Goal: Task Accomplishment & Management: Use online tool/utility

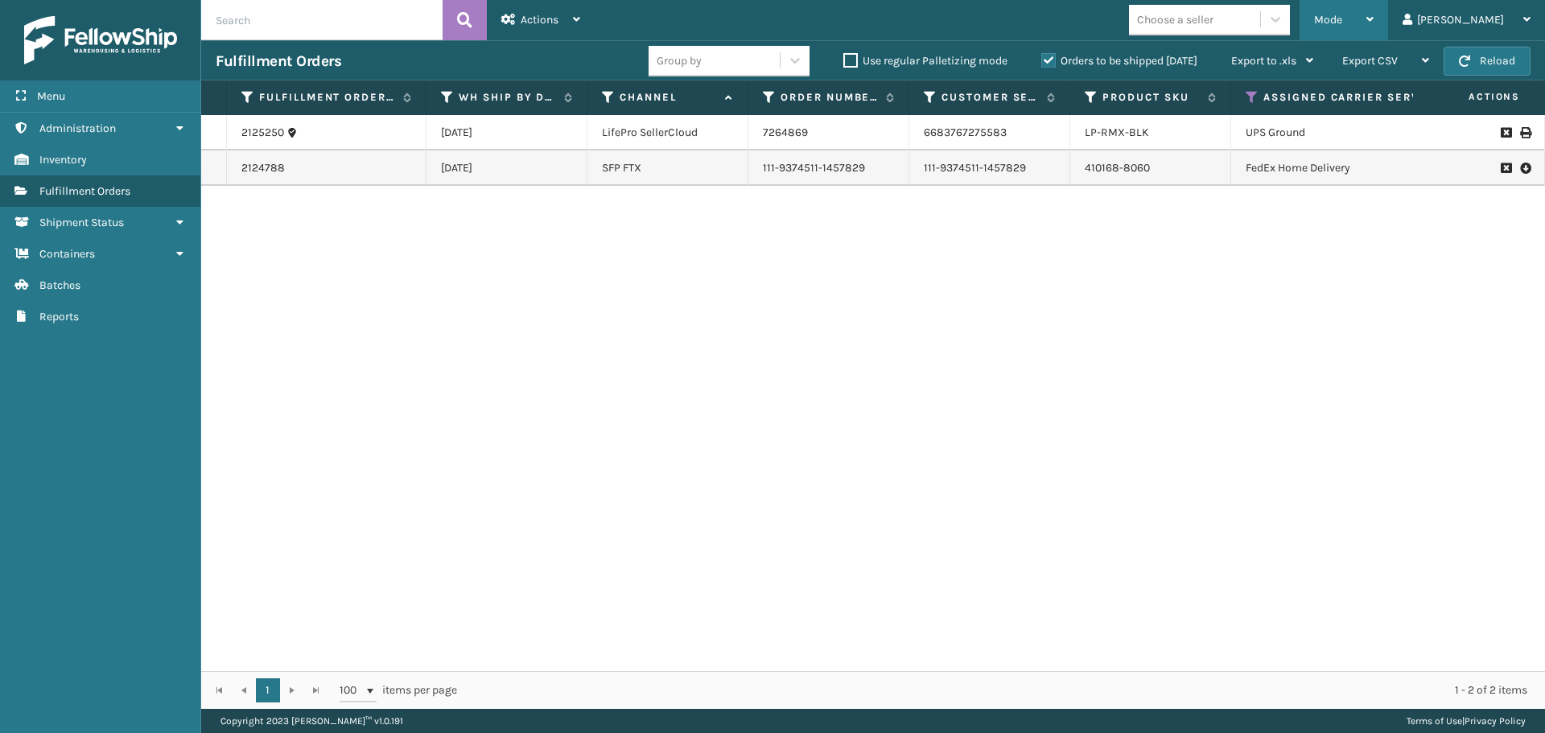
click at [1342, 14] on span "Mode" at bounding box center [1328, 20] width 28 height 14
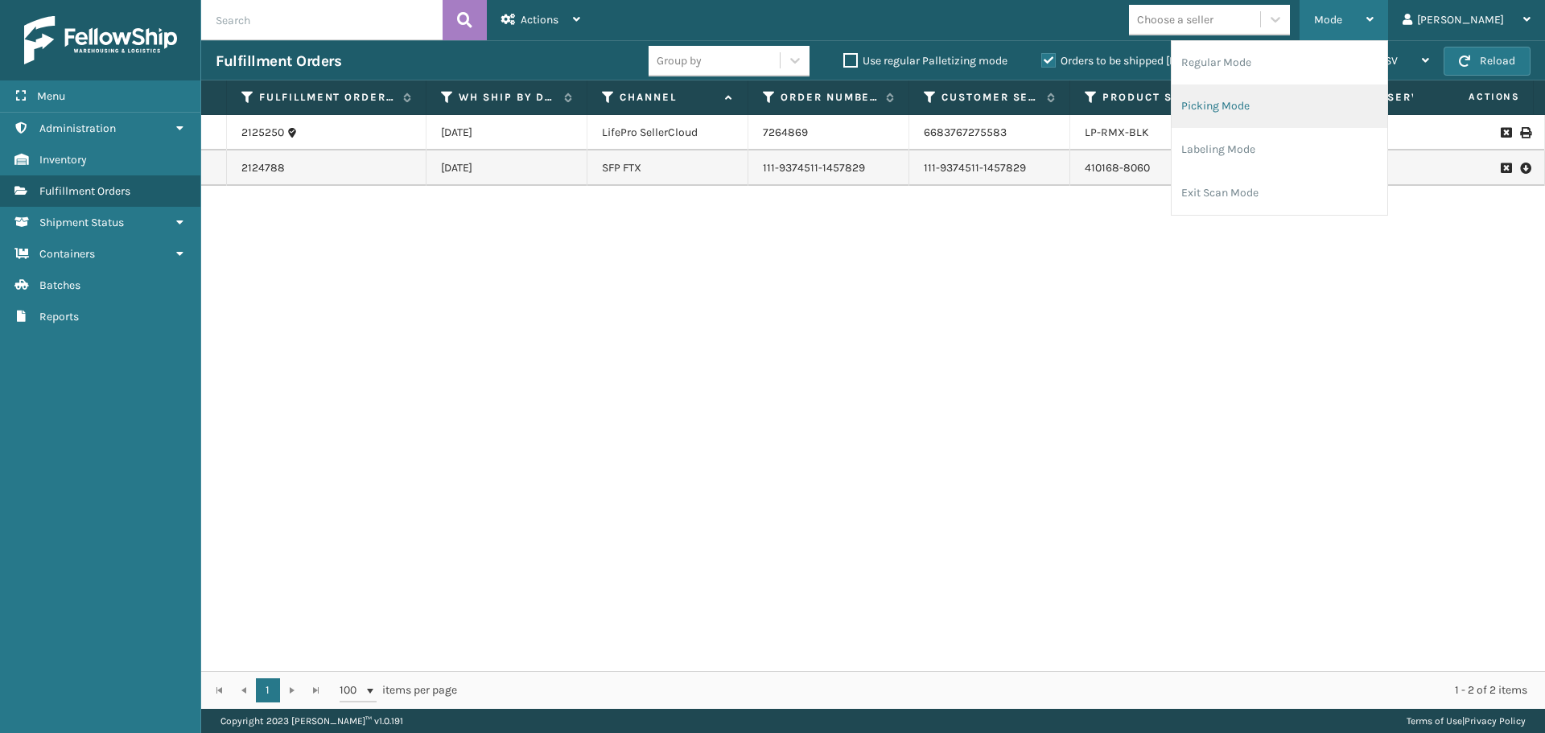
click at [1338, 104] on li "Picking Mode" at bounding box center [1280, 105] width 216 height 43
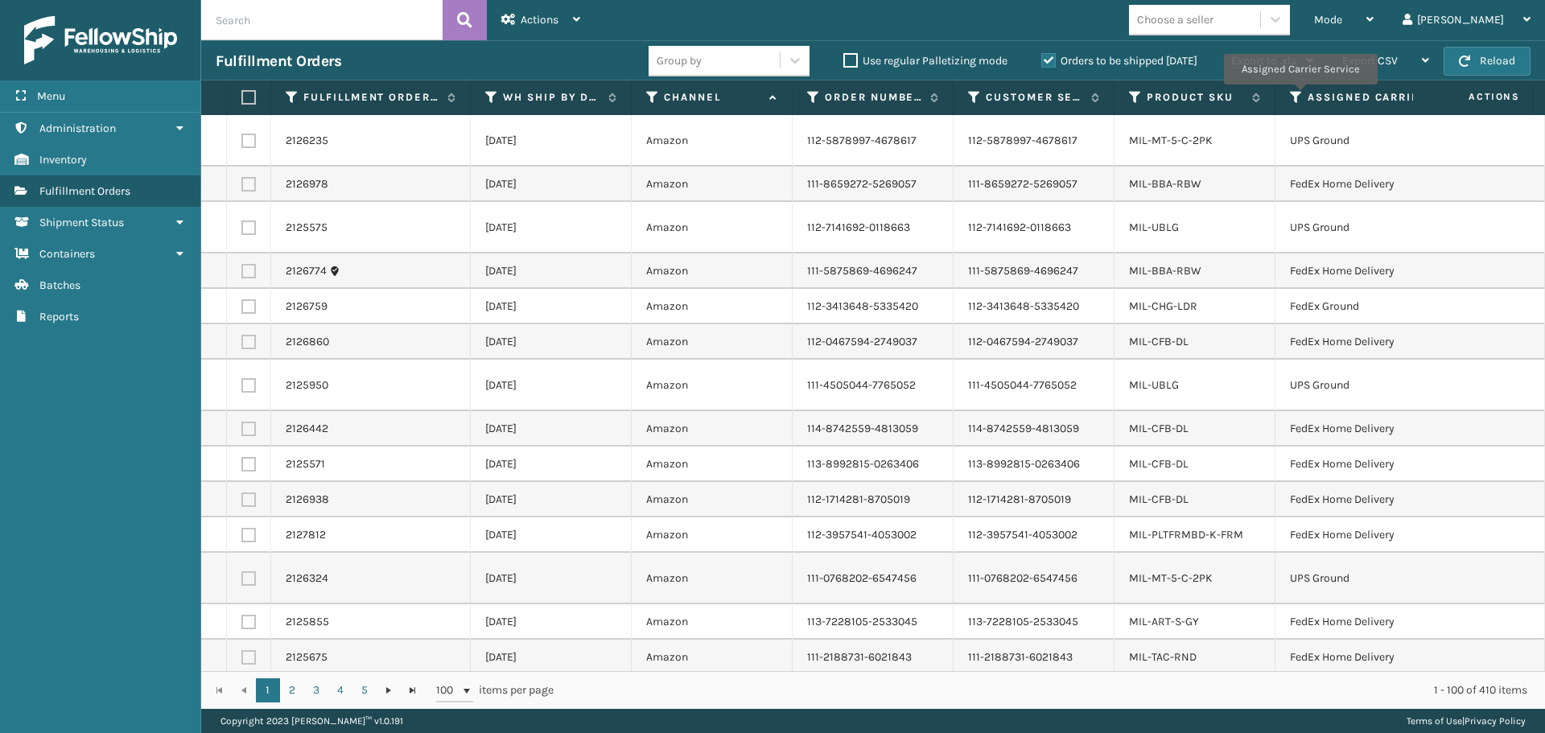
click at [1300, 97] on icon at bounding box center [1296, 97] width 13 height 14
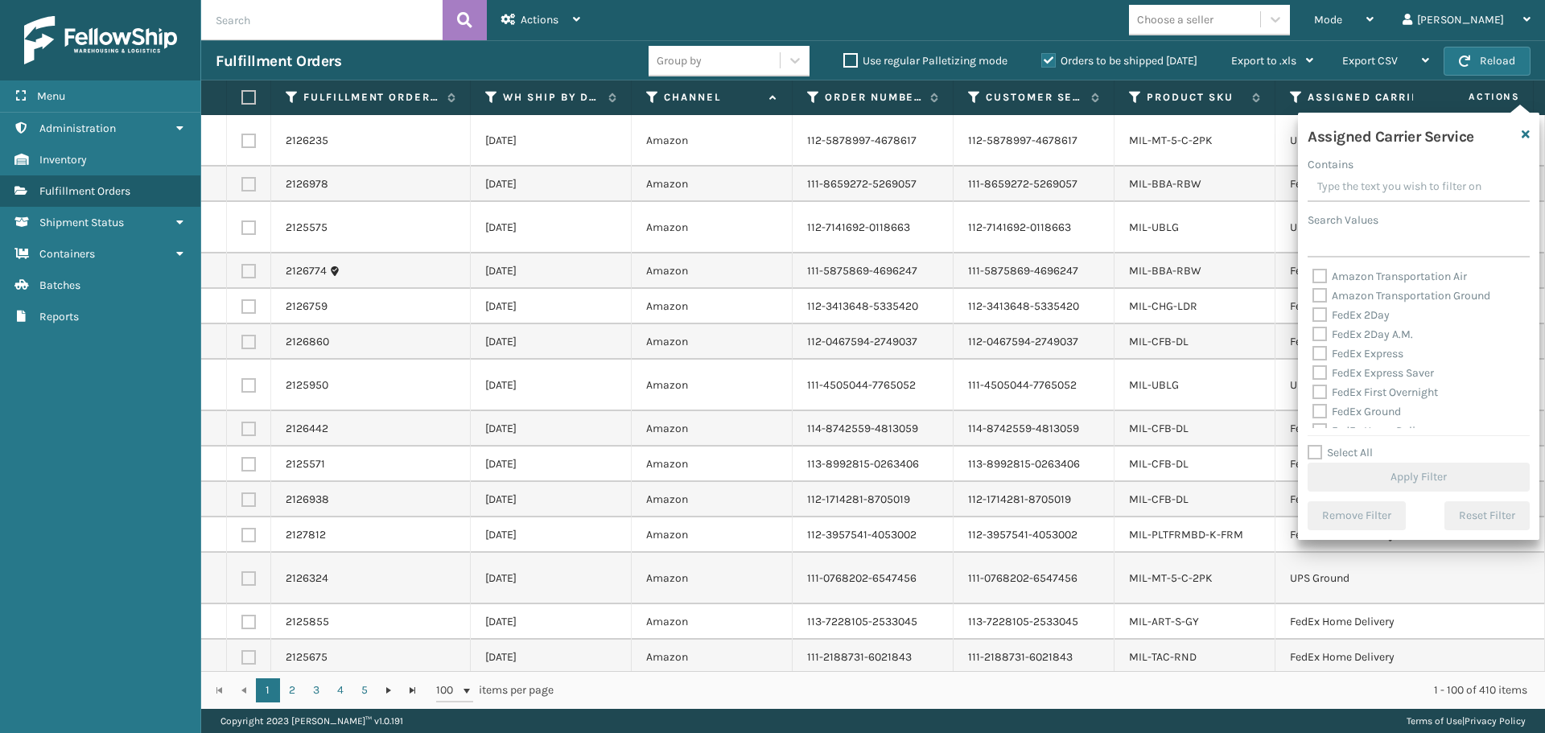
click at [1323, 313] on label "FedEx 2Day" at bounding box center [1351, 315] width 77 height 14
click at [1313, 313] on input "FedEx 2Day" at bounding box center [1313, 311] width 1 height 10
checkbox input "true"
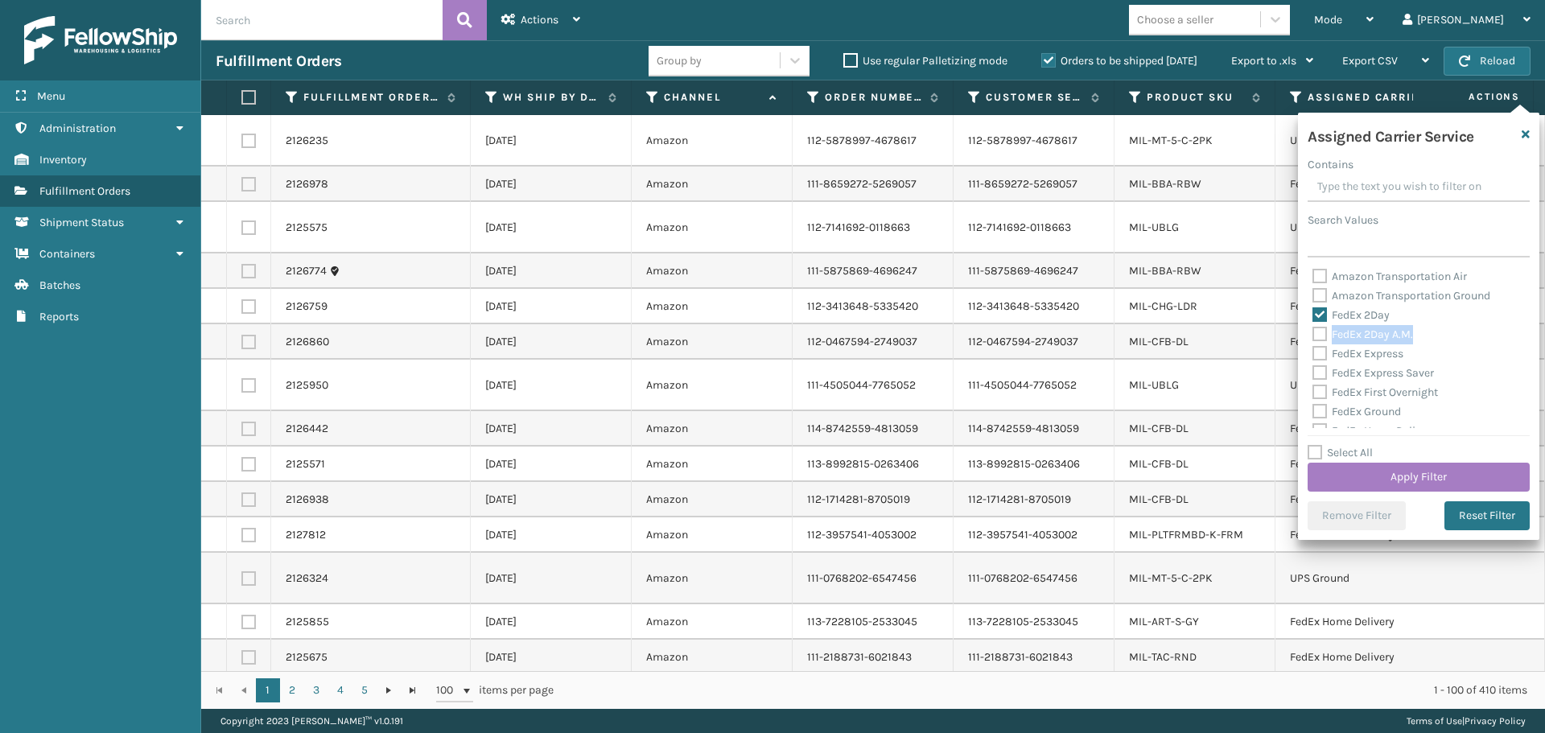
click at [1316, 332] on label "FedEx 2Day A.M." at bounding box center [1363, 335] width 101 height 14
click at [1320, 337] on label "FedEx 2Day A.M." at bounding box center [1363, 335] width 101 height 14
click at [1313, 336] on input "FedEx 2Day A.M." at bounding box center [1313, 330] width 1 height 10
checkbox input "true"
drag, startPoint x: 1320, startPoint y: 345, endPoint x: 1317, endPoint y: 360, distance: 14.7
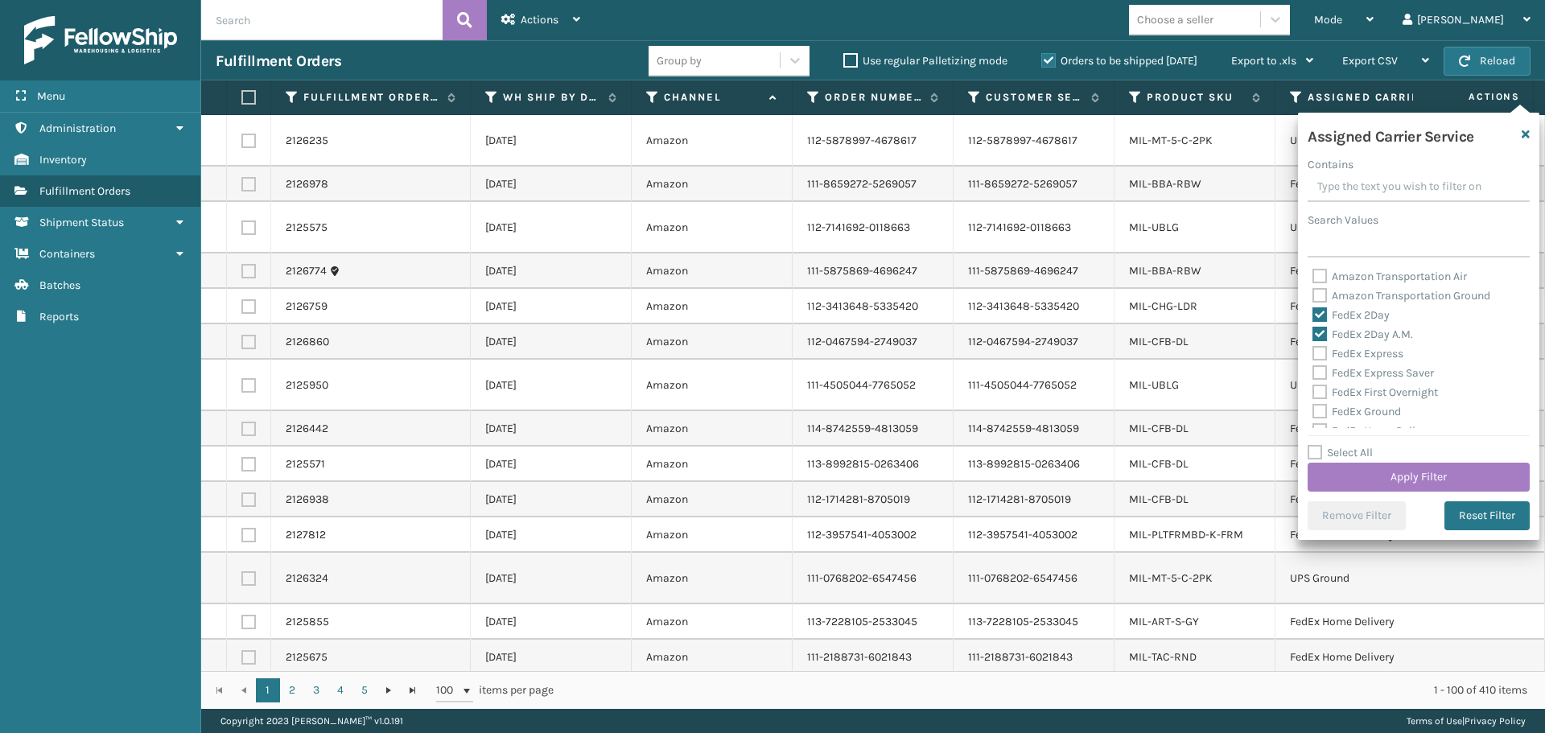
click at [1320, 348] on div "FedEx Express" at bounding box center [1419, 353] width 212 height 19
click at [1317, 361] on div "FedEx Express" at bounding box center [1419, 353] width 212 height 19
click at [1317, 357] on label "FedEx Express" at bounding box center [1358, 354] width 91 height 14
click at [1313, 355] on input "FedEx Express" at bounding box center [1313, 349] width 1 height 10
checkbox input "true"
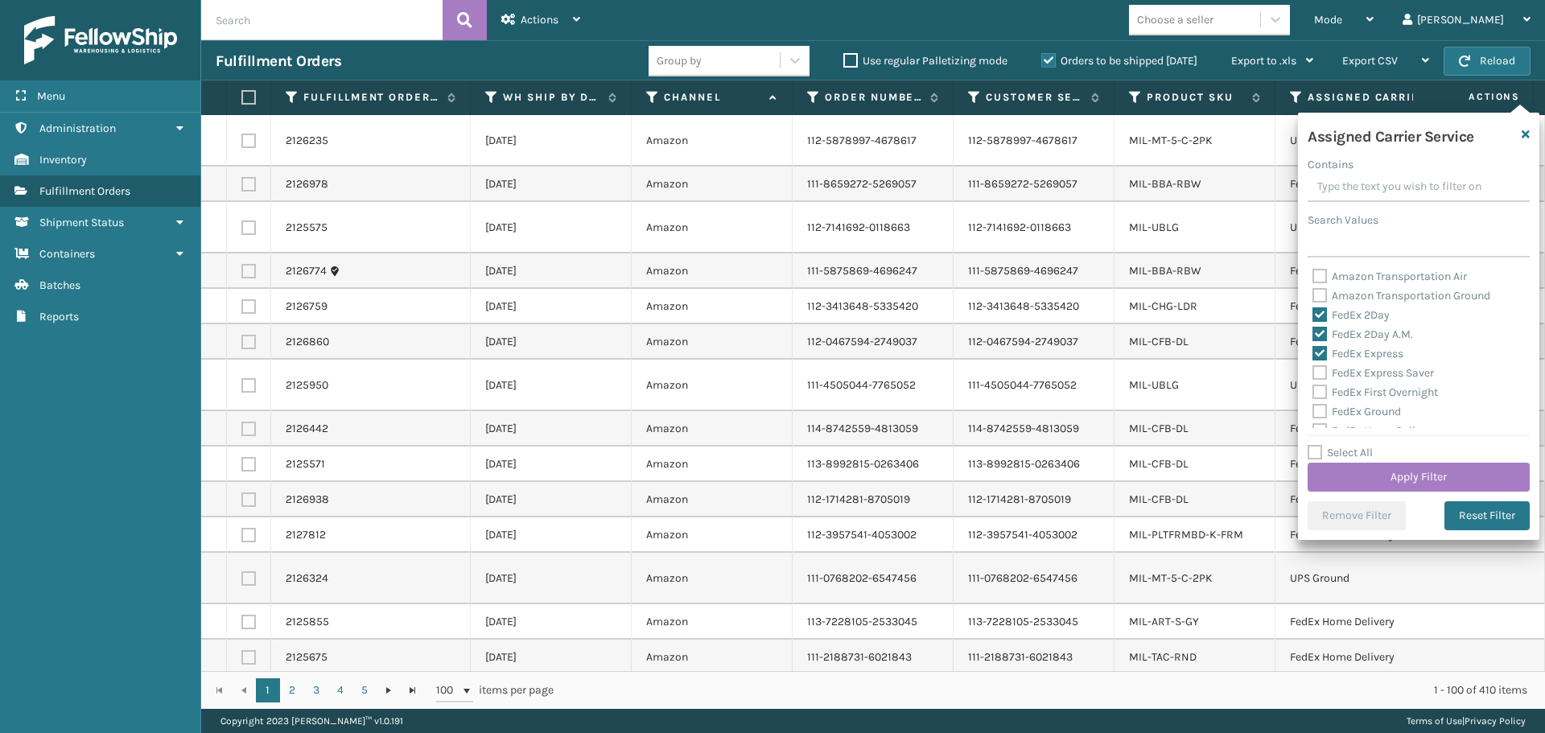
click at [1313, 370] on label "FedEx Express Saver" at bounding box center [1374, 373] width 122 height 14
click at [1313, 370] on input "FedEx Express Saver" at bounding box center [1313, 369] width 1 height 10
checkbox input "true"
drag, startPoint x: 1318, startPoint y: 392, endPoint x: 1319, endPoint y: 402, distance: 10.5
click at [1318, 394] on label "FedEx First Overnight" at bounding box center [1376, 392] width 126 height 14
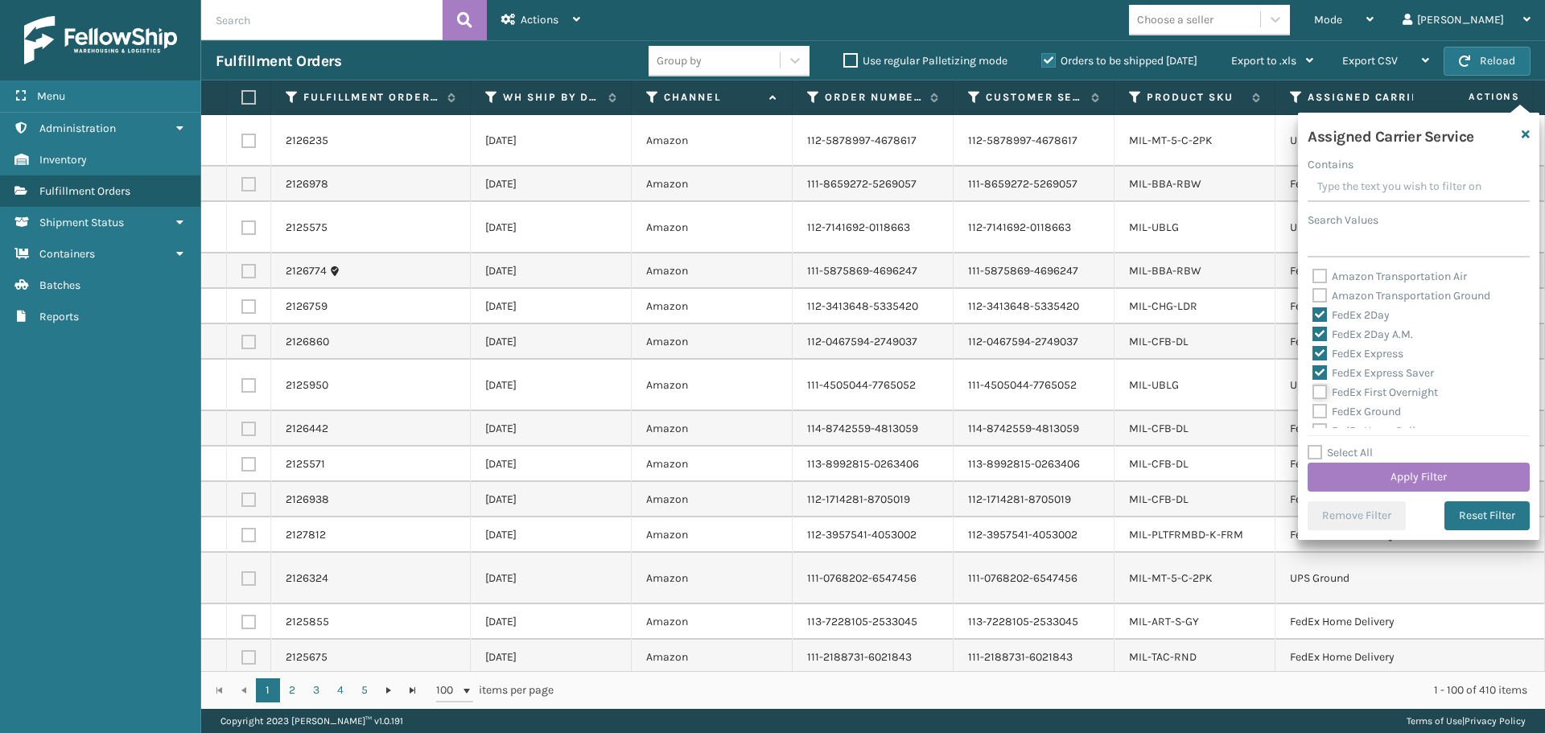
click at [1313, 394] on input "FedEx First Overnight" at bounding box center [1313, 388] width 1 height 10
checkbox input "true"
click at [1321, 411] on label "FedEx Ground" at bounding box center [1357, 412] width 89 height 14
click at [1313, 411] on input "FedEx Ground" at bounding box center [1313, 407] width 1 height 10
checkbox input "true"
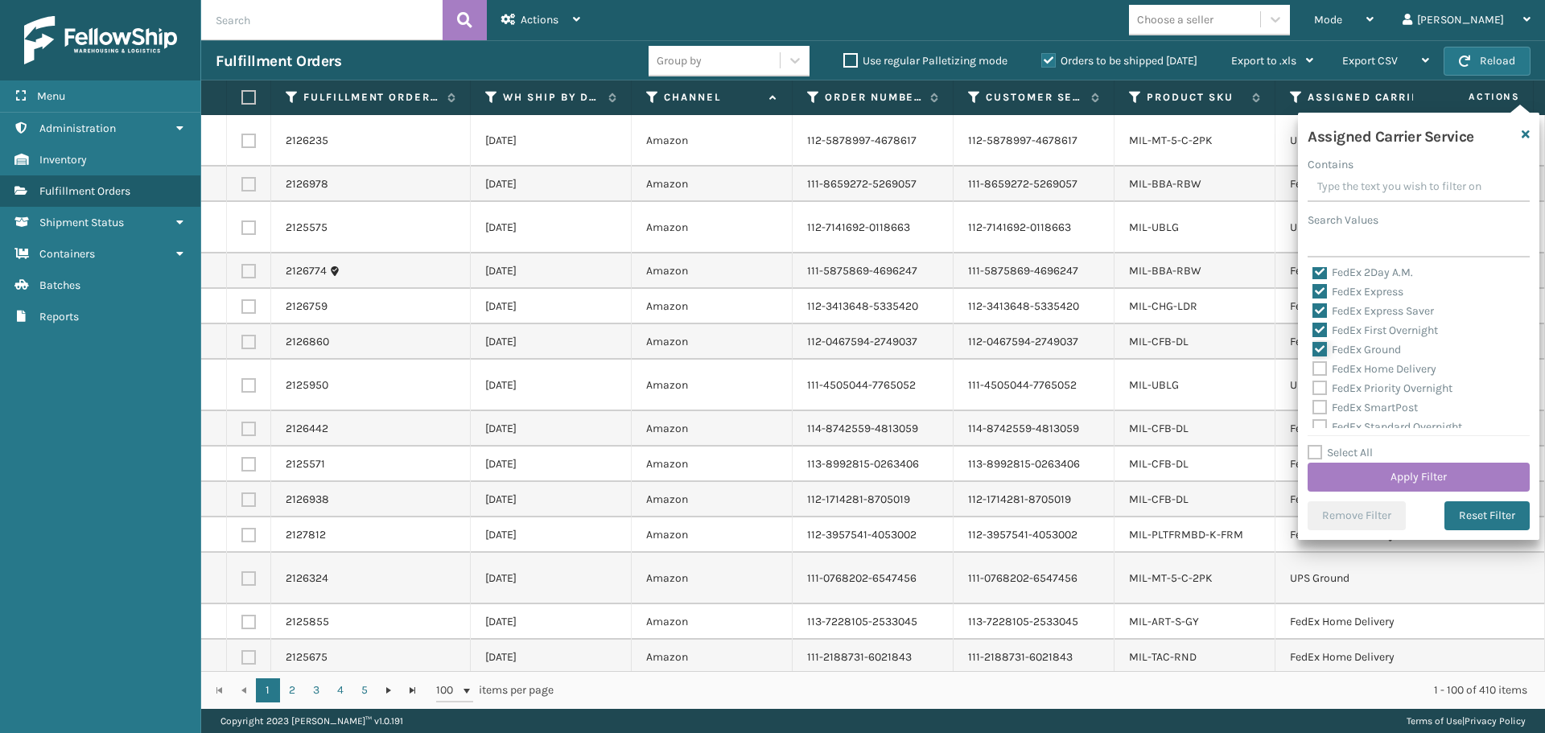
scroll to position [80, 0]
drag, startPoint x: 1322, startPoint y: 350, endPoint x: 1320, endPoint y: 369, distance: 19.5
click at [1322, 352] on label "FedEx Home Delivery" at bounding box center [1375, 351] width 124 height 14
click at [1313, 352] on input "FedEx Home Delivery" at bounding box center [1313, 346] width 1 height 10
checkbox input "true"
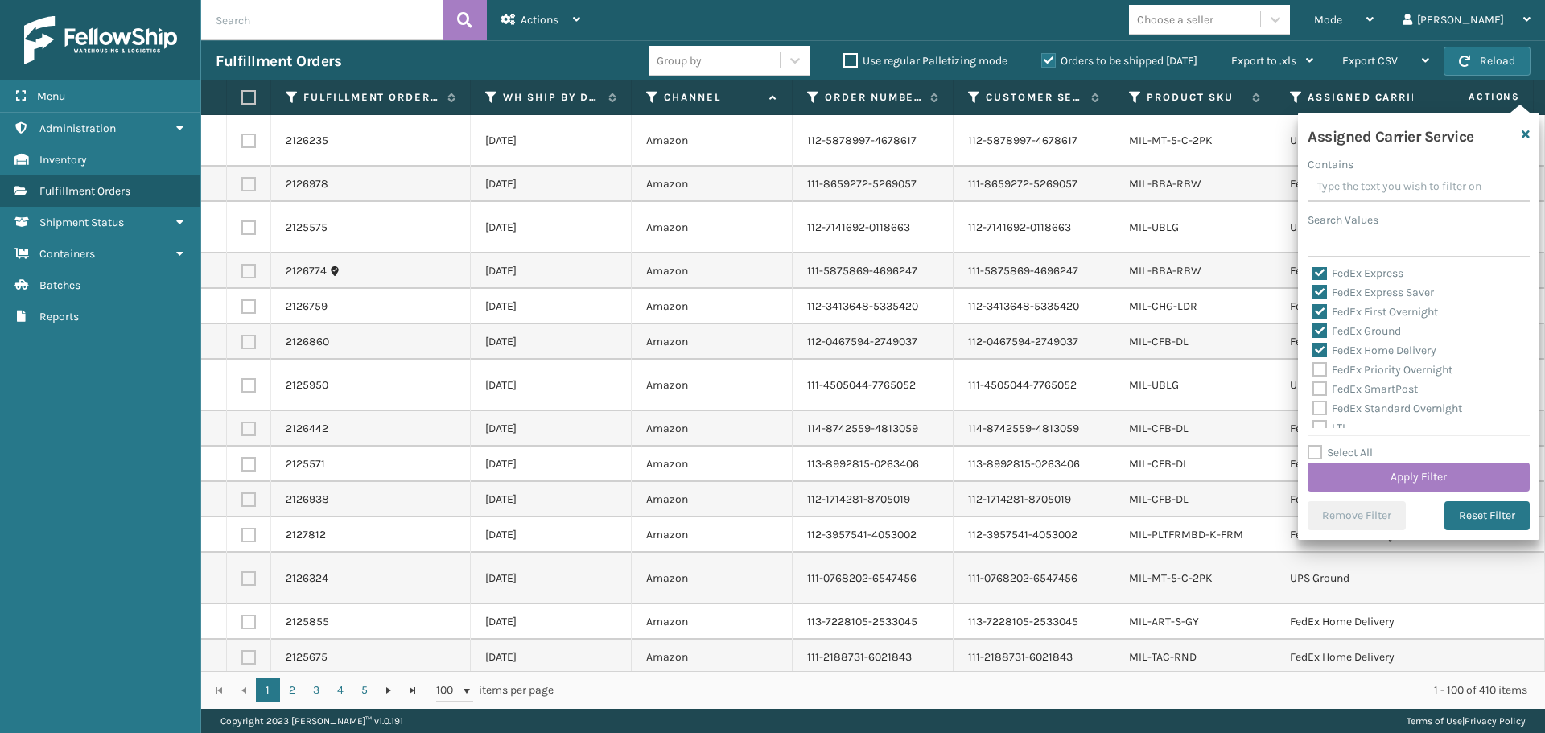
click at [1320, 371] on label "FedEx Priority Overnight" at bounding box center [1383, 370] width 140 height 14
click at [1313, 371] on input "FedEx Priority Overnight" at bounding box center [1313, 366] width 1 height 10
checkbox input "true"
drag, startPoint x: 1320, startPoint y: 389, endPoint x: 1320, endPoint y: 407, distance: 18.5
click at [1320, 389] on label "FedEx SmartPost" at bounding box center [1365, 389] width 105 height 14
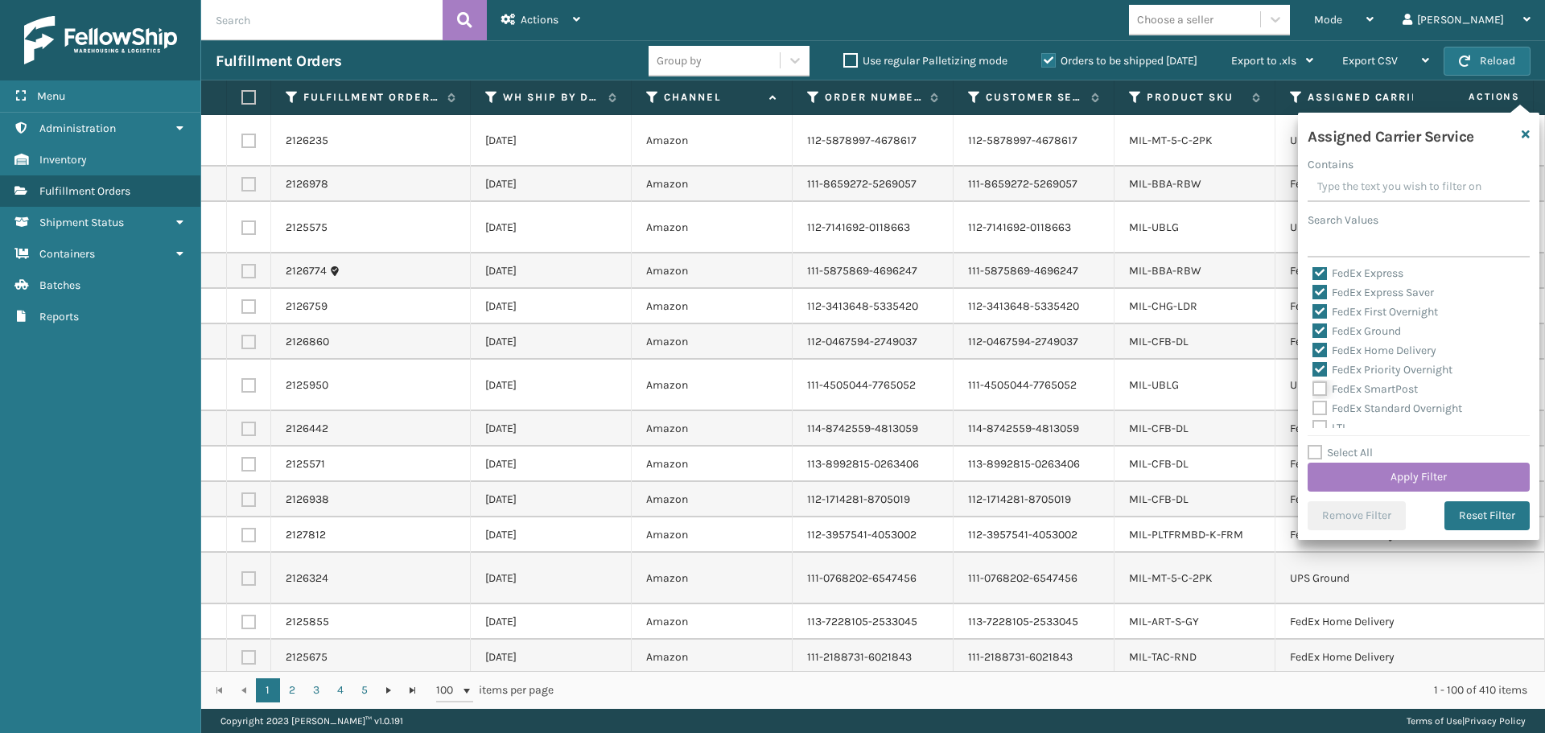
click at [1313, 389] on input "FedEx SmartPost" at bounding box center [1313, 385] width 1 height 10
checkbox input "true"
click at [1321, 411] on label "FedEx Standard Overnight" at bounding box center [1388, 409] width 150 height 14
click at [1313, 410] on input "FedEx Standard Overnight" at bounding box center [1313, 404] width 1 height 10
checkbox input "true"
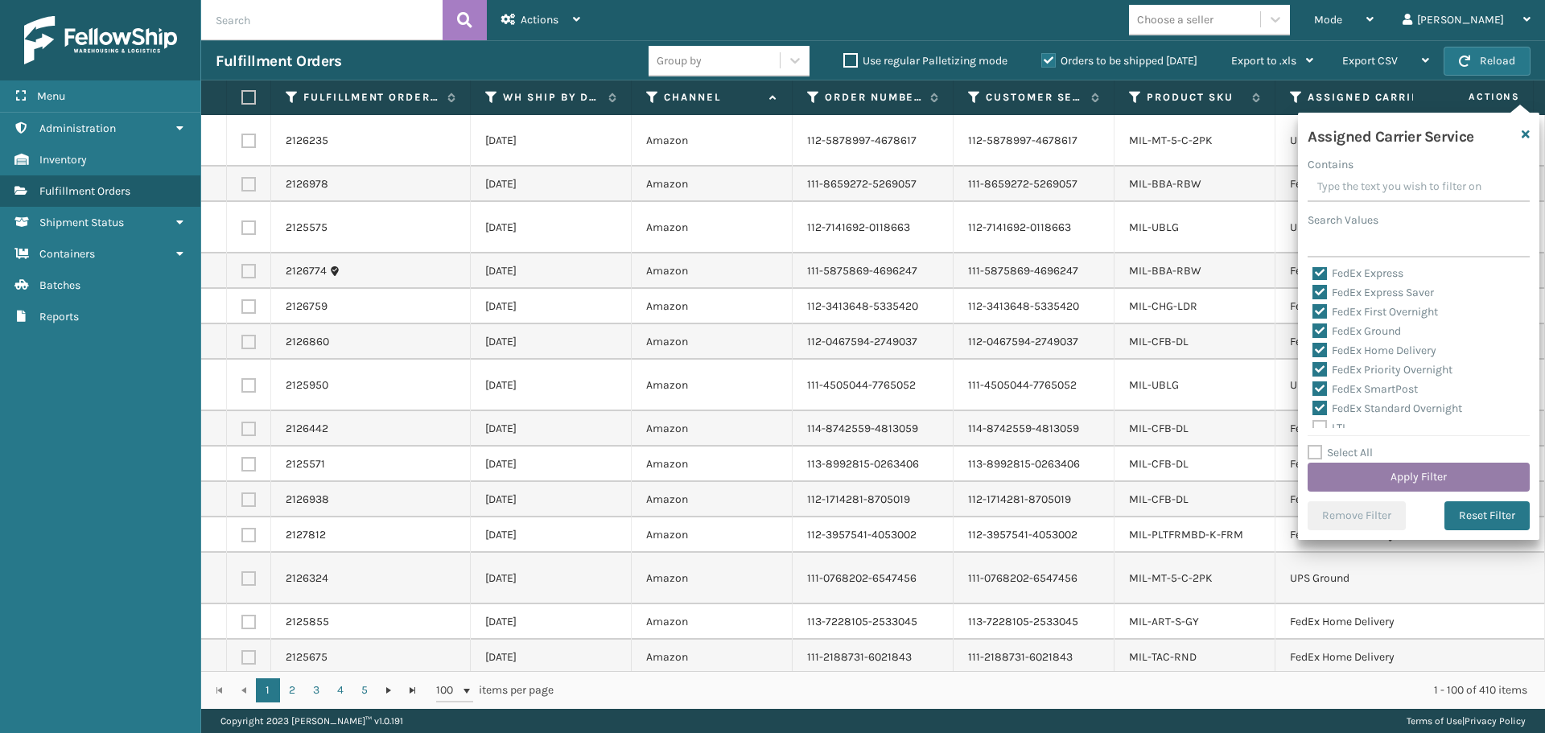
click at [1384, 475] on button "Apply Filter" at bounding box center [1419, 477] width 222 height 29
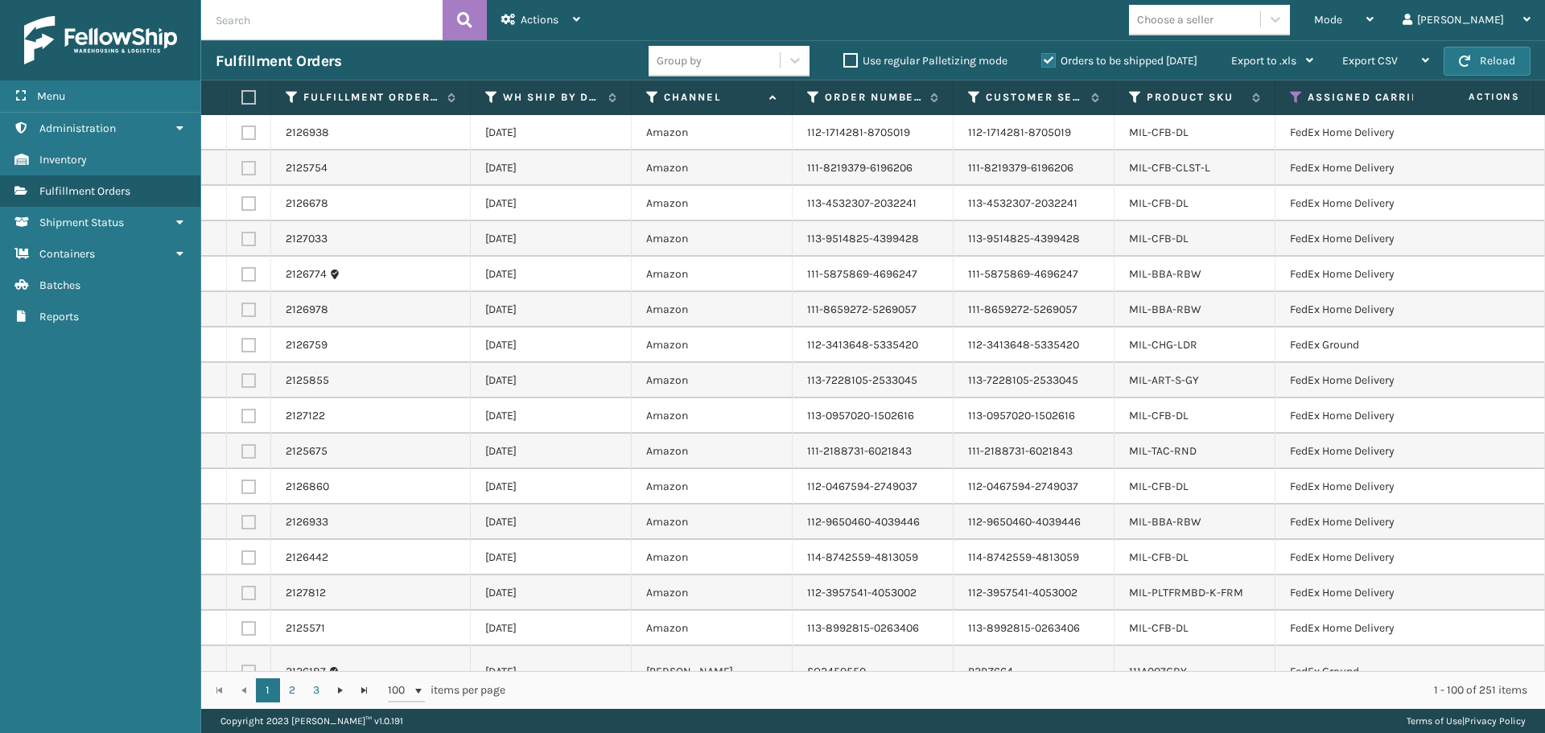
click at [250, 93] on label at bounding box center [246, 97] width 10 height 14
click at [242, 93] on input "checkbox" at bounding box center [241, 98] width 1 height 10
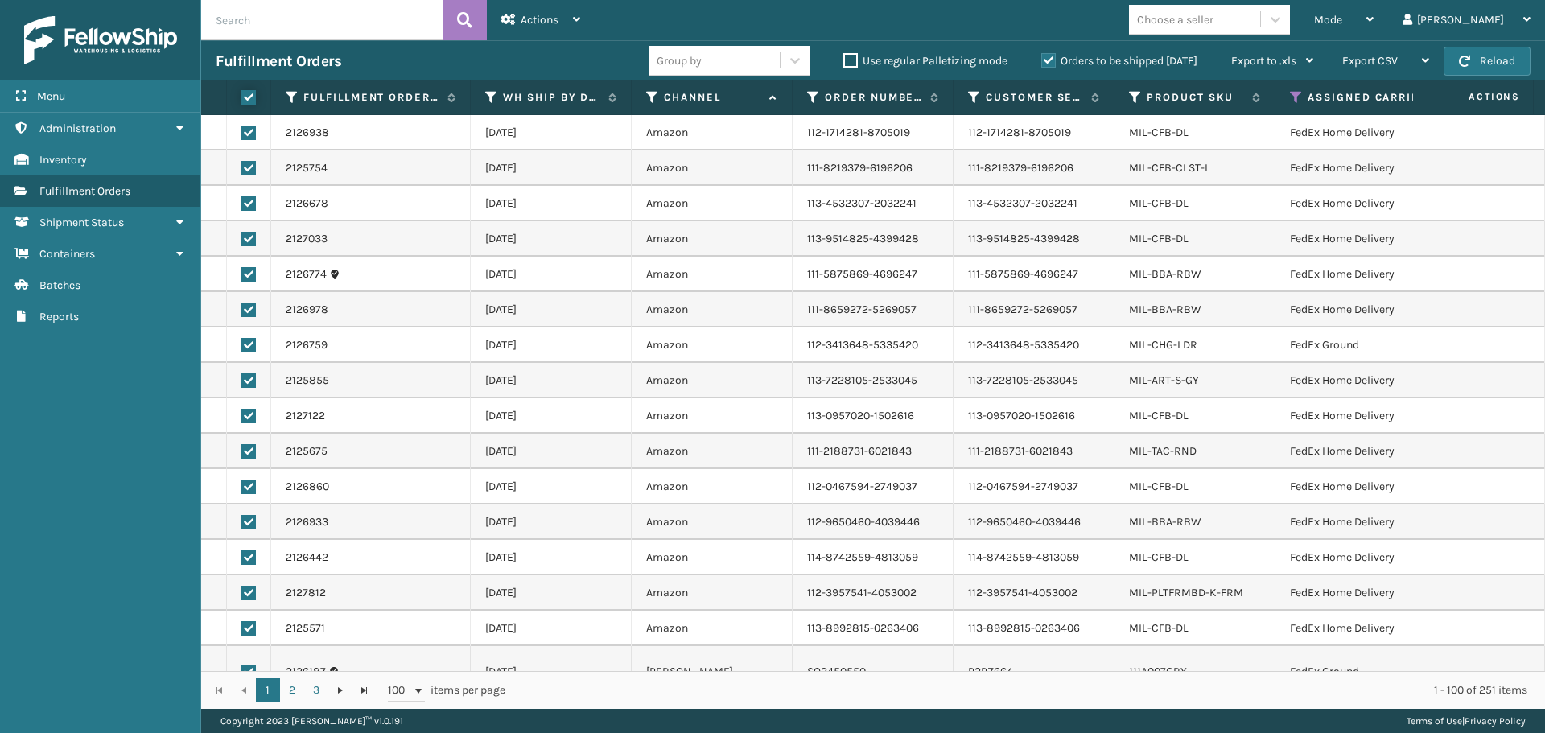
checkbox input "true"
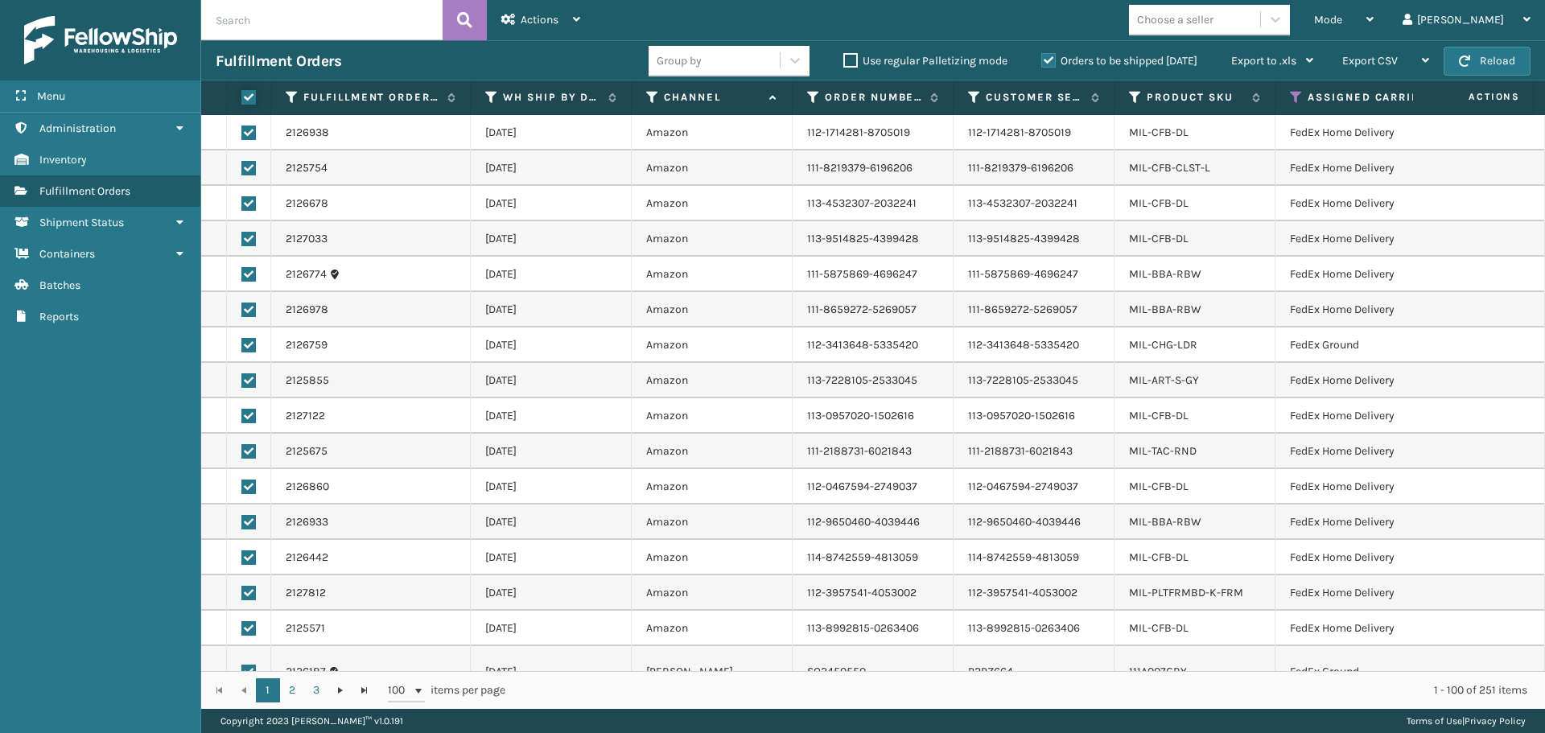
checkbox input "true"
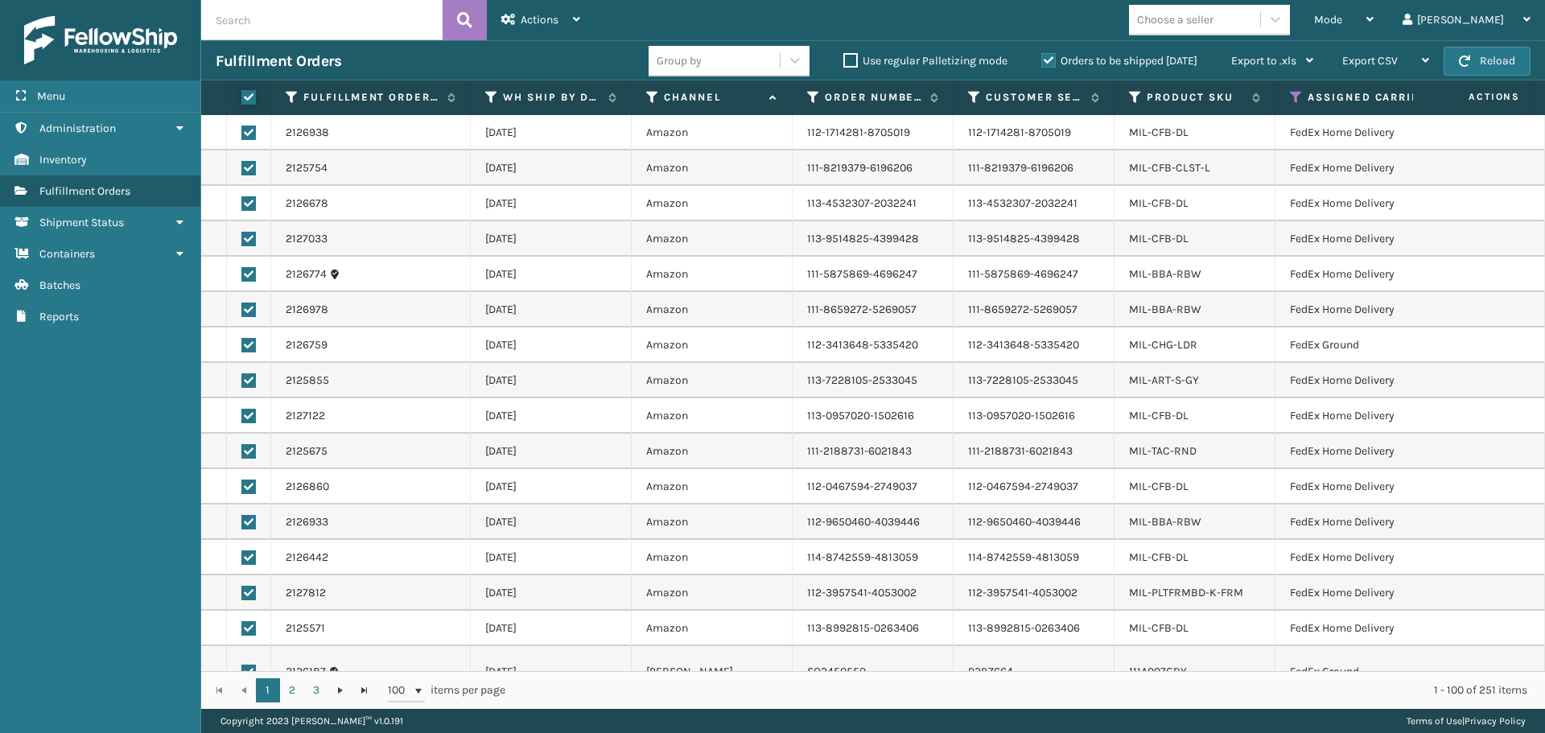
checkbox input "true"
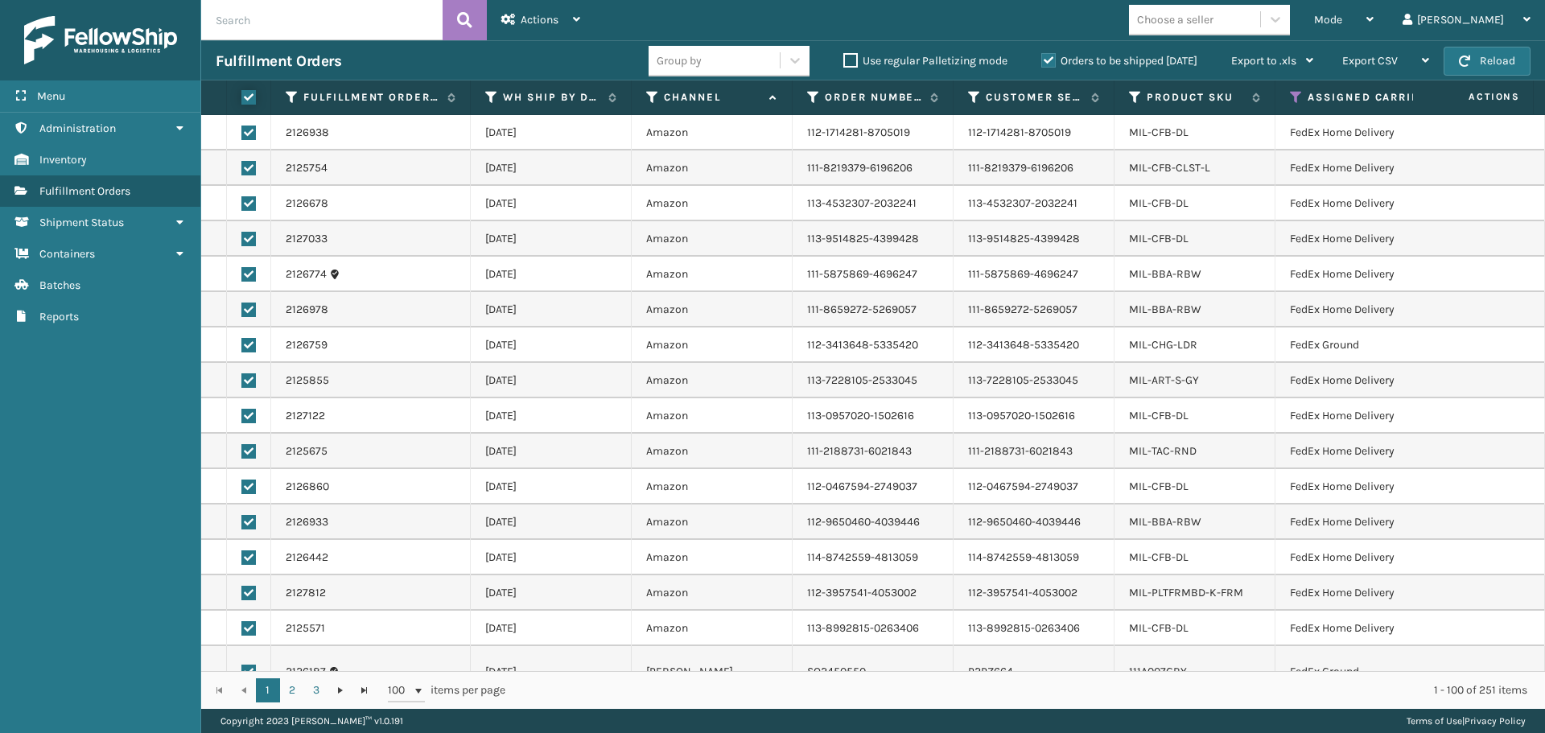
checkbox input "true"
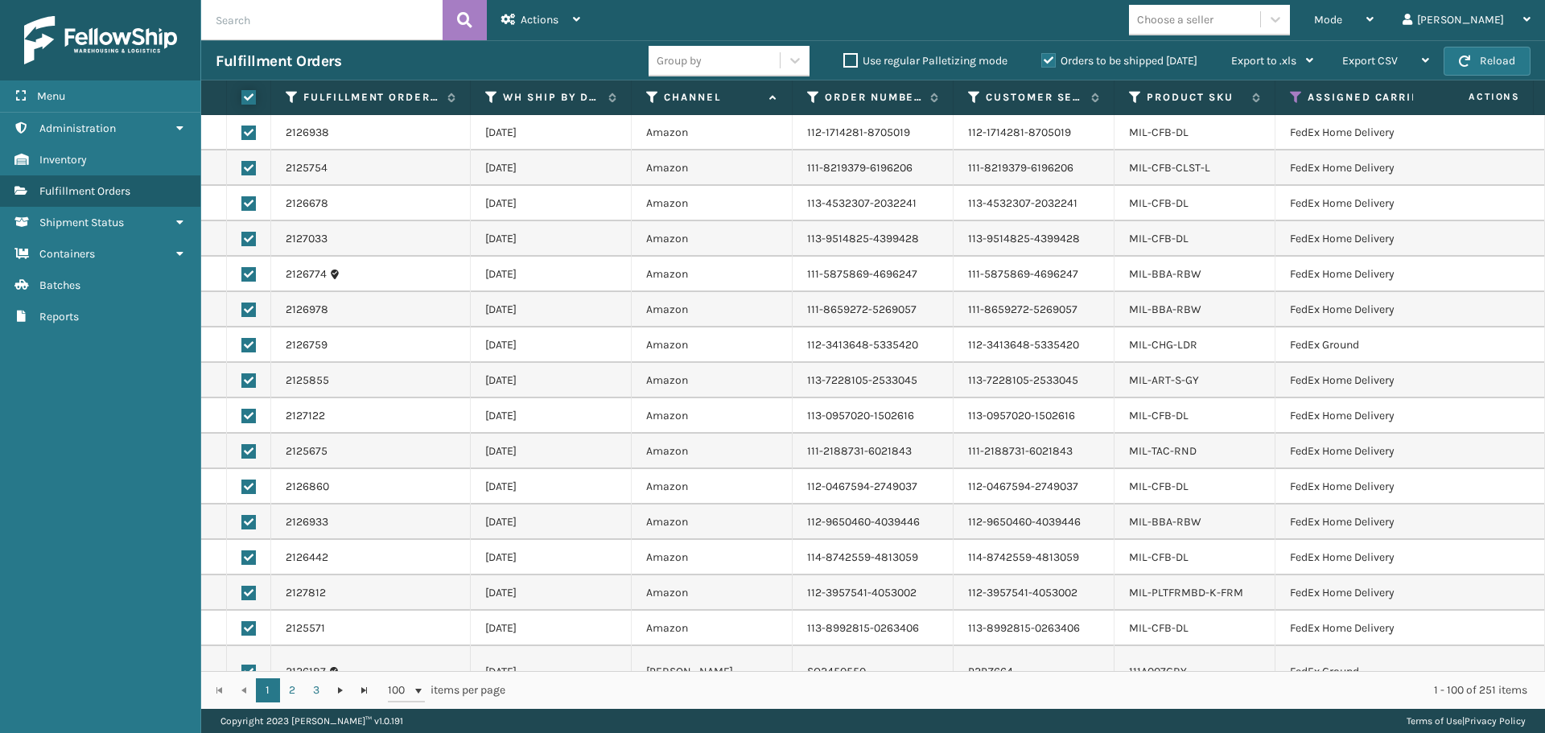
checkbox input "true"
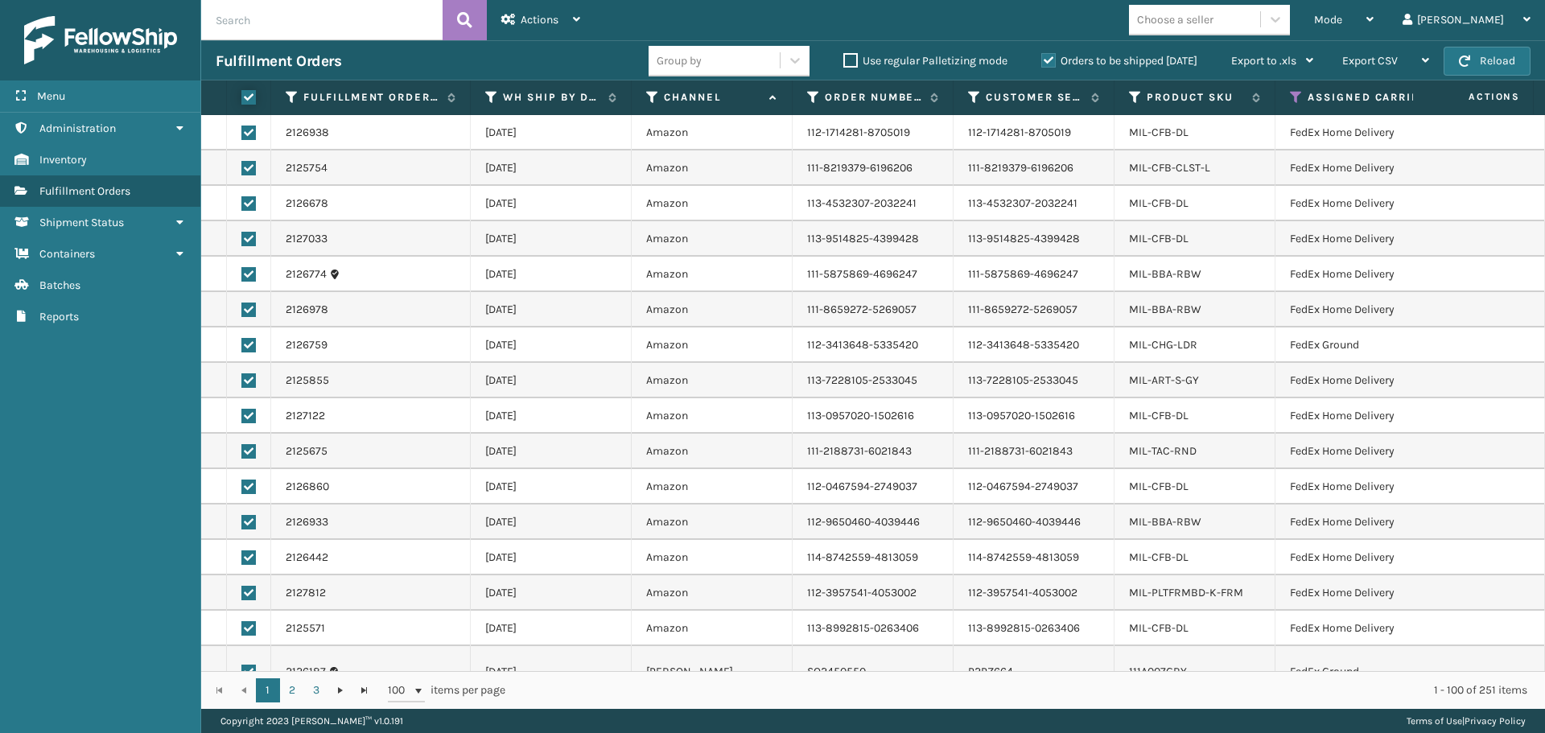
checkbox input "true"
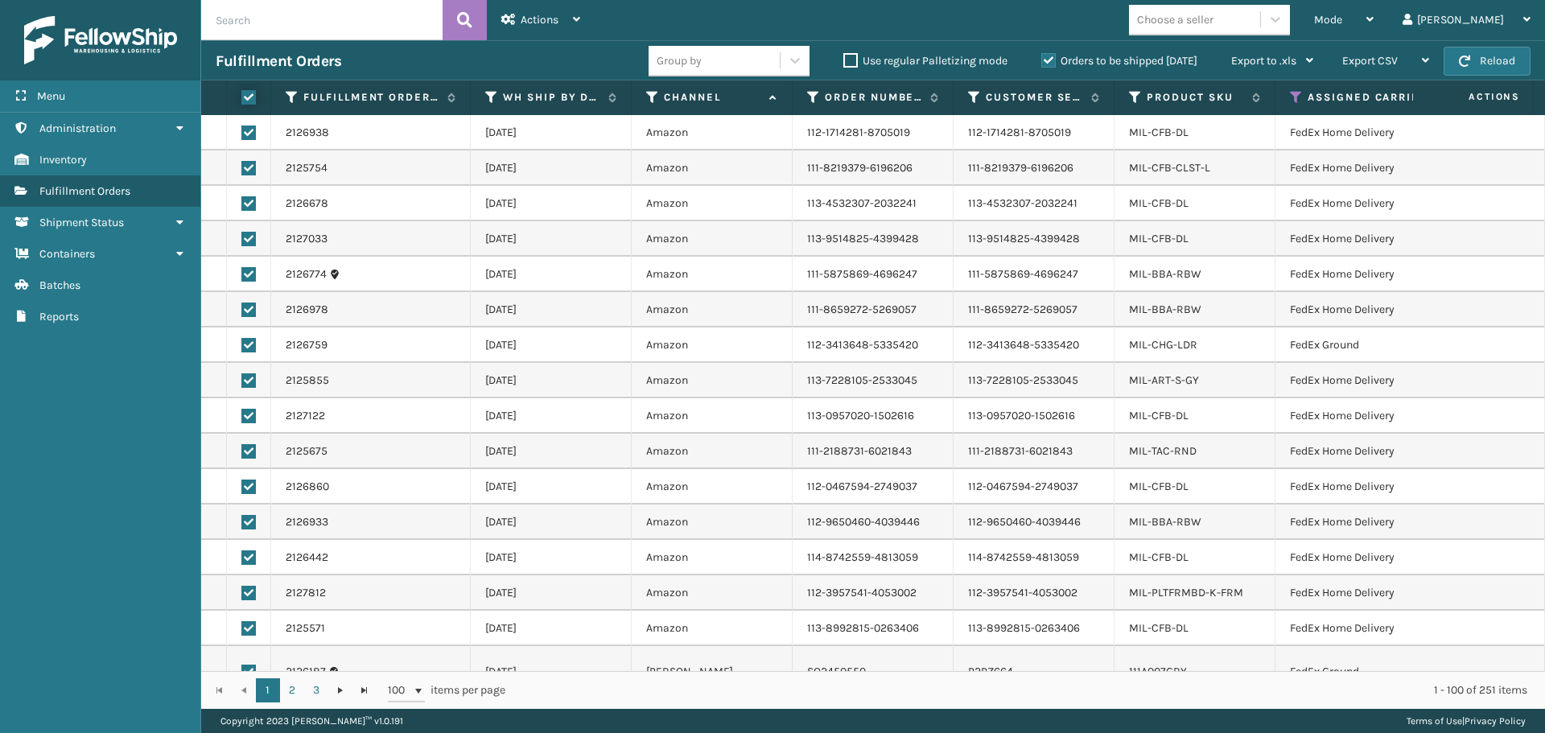
checkbox input "true"
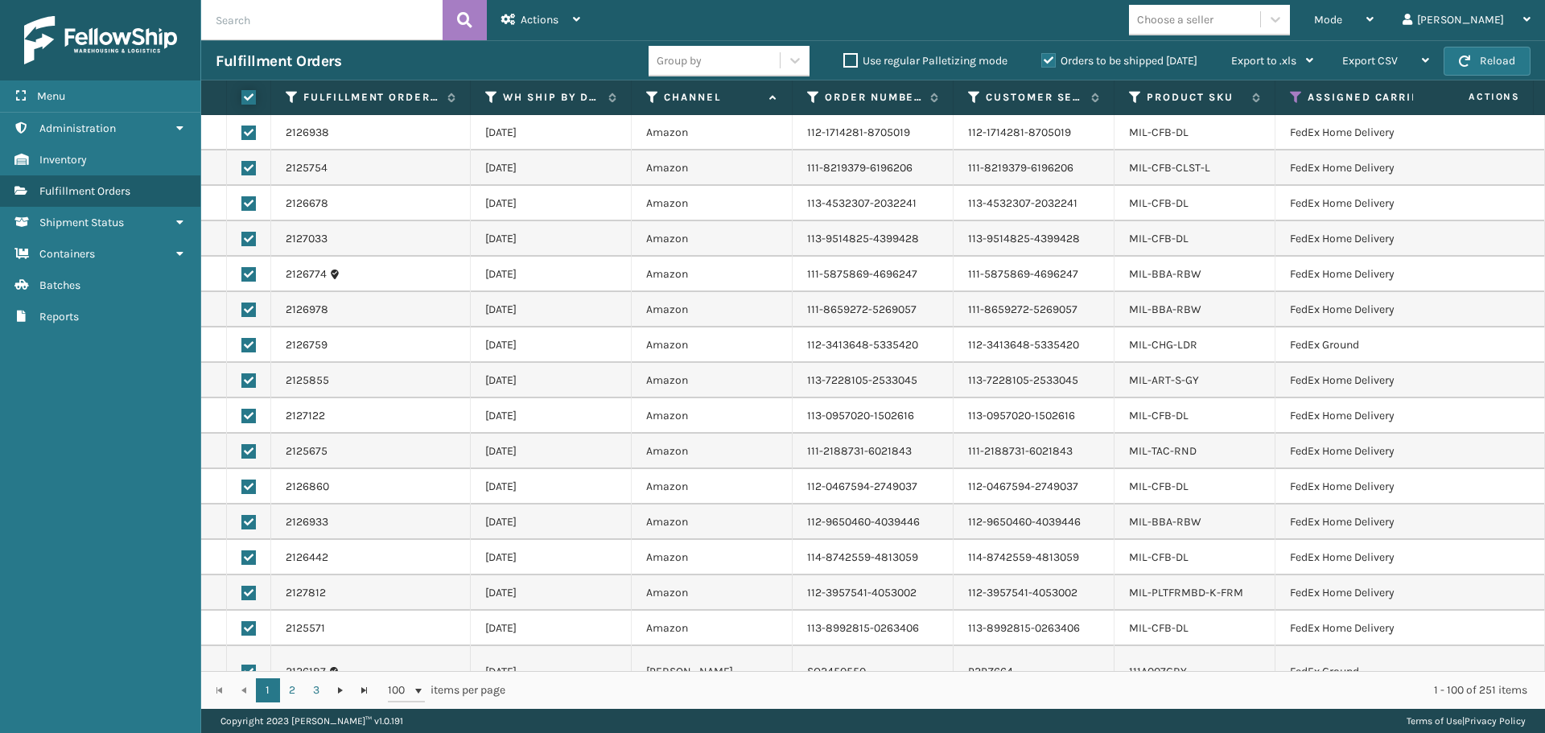
checkbox input "true"
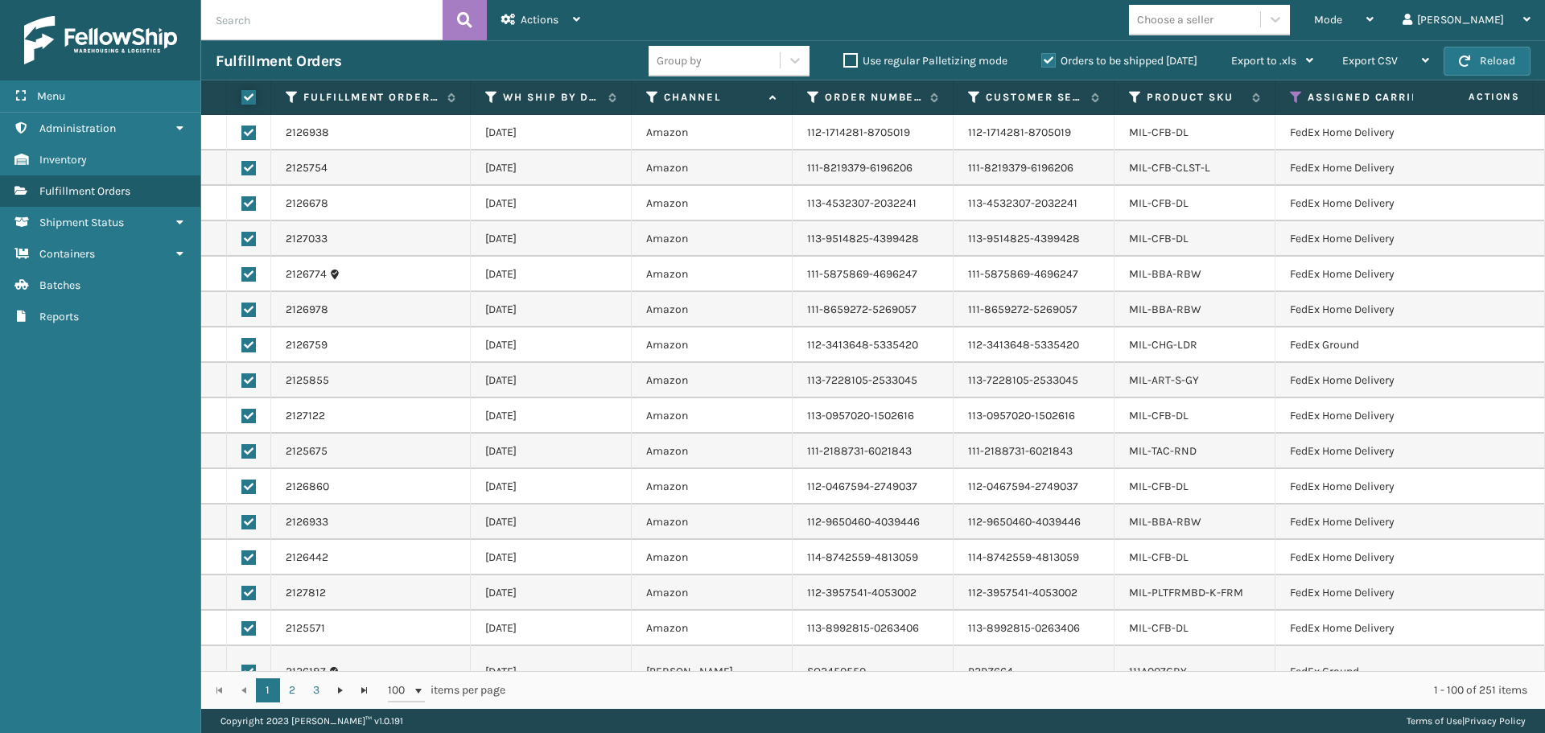
checkbox input "true"
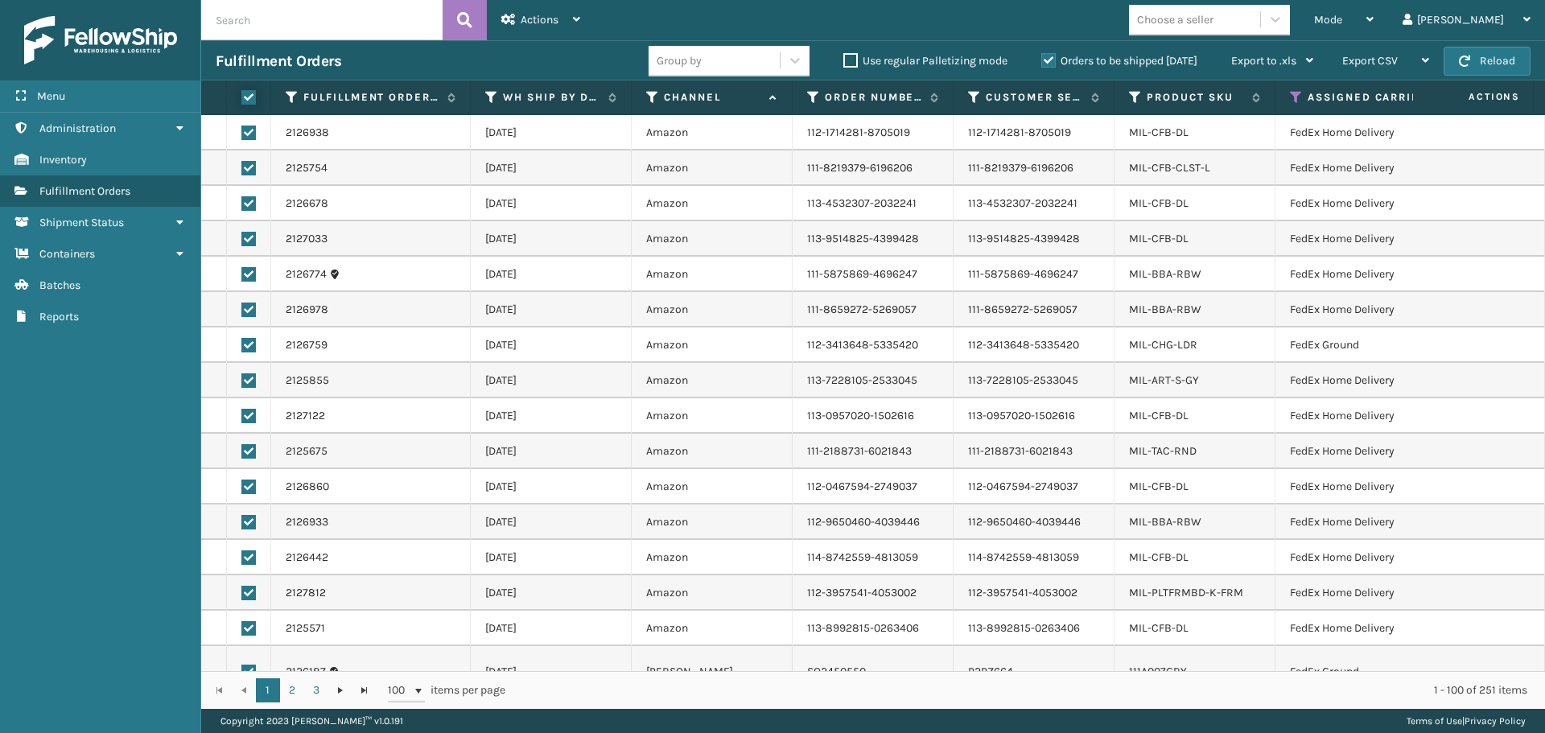
checkbox input "true"
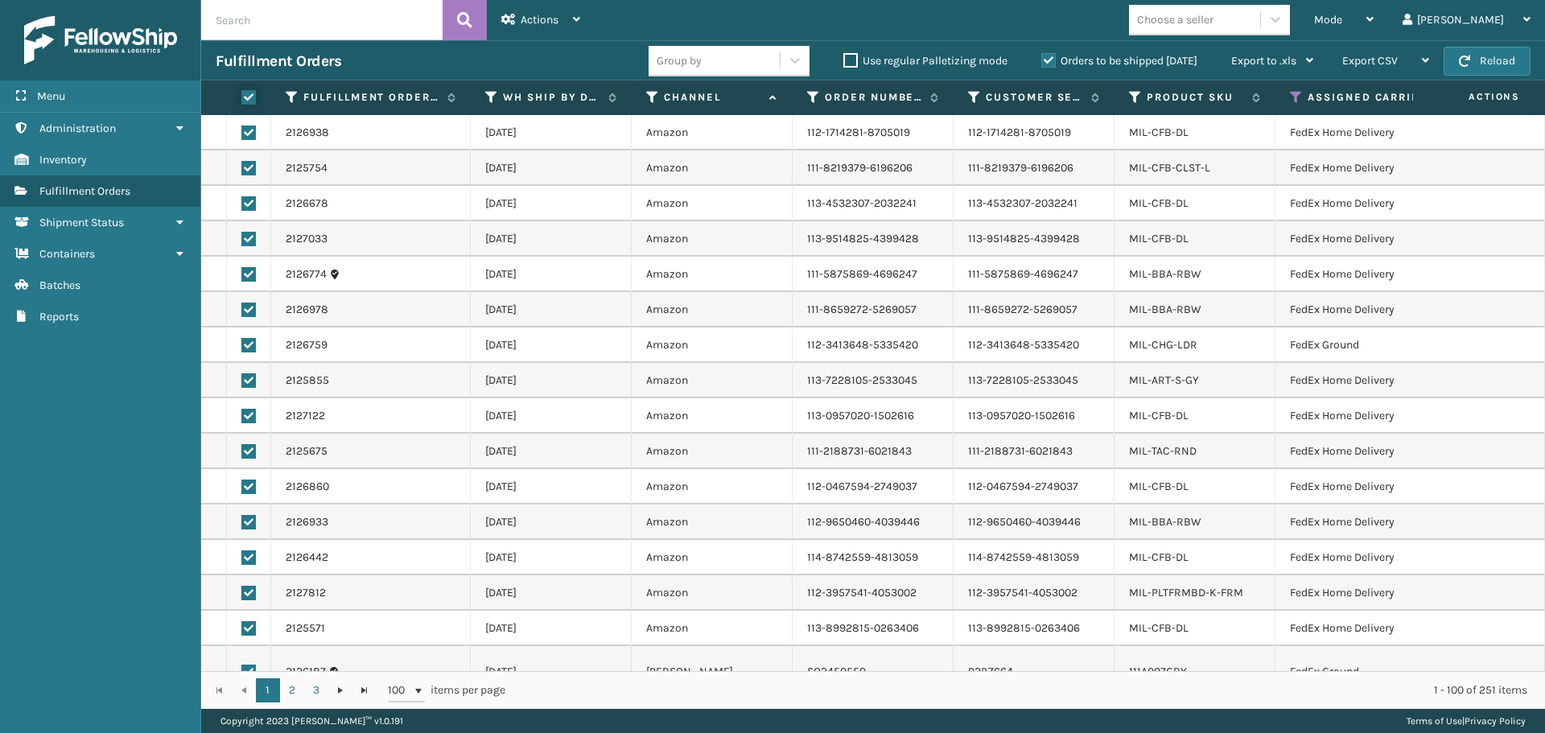
checkbox input "true"
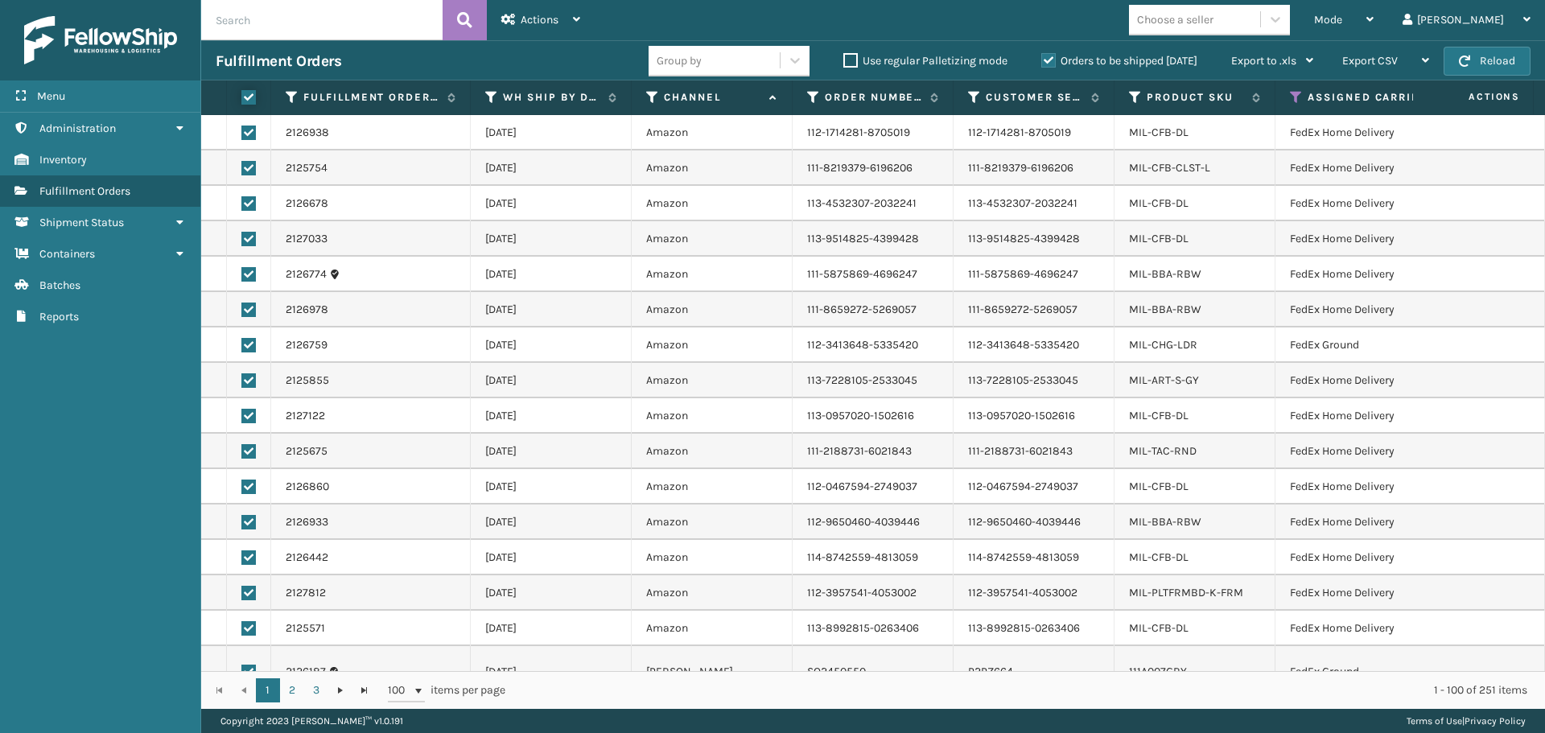
checkbox input "true"
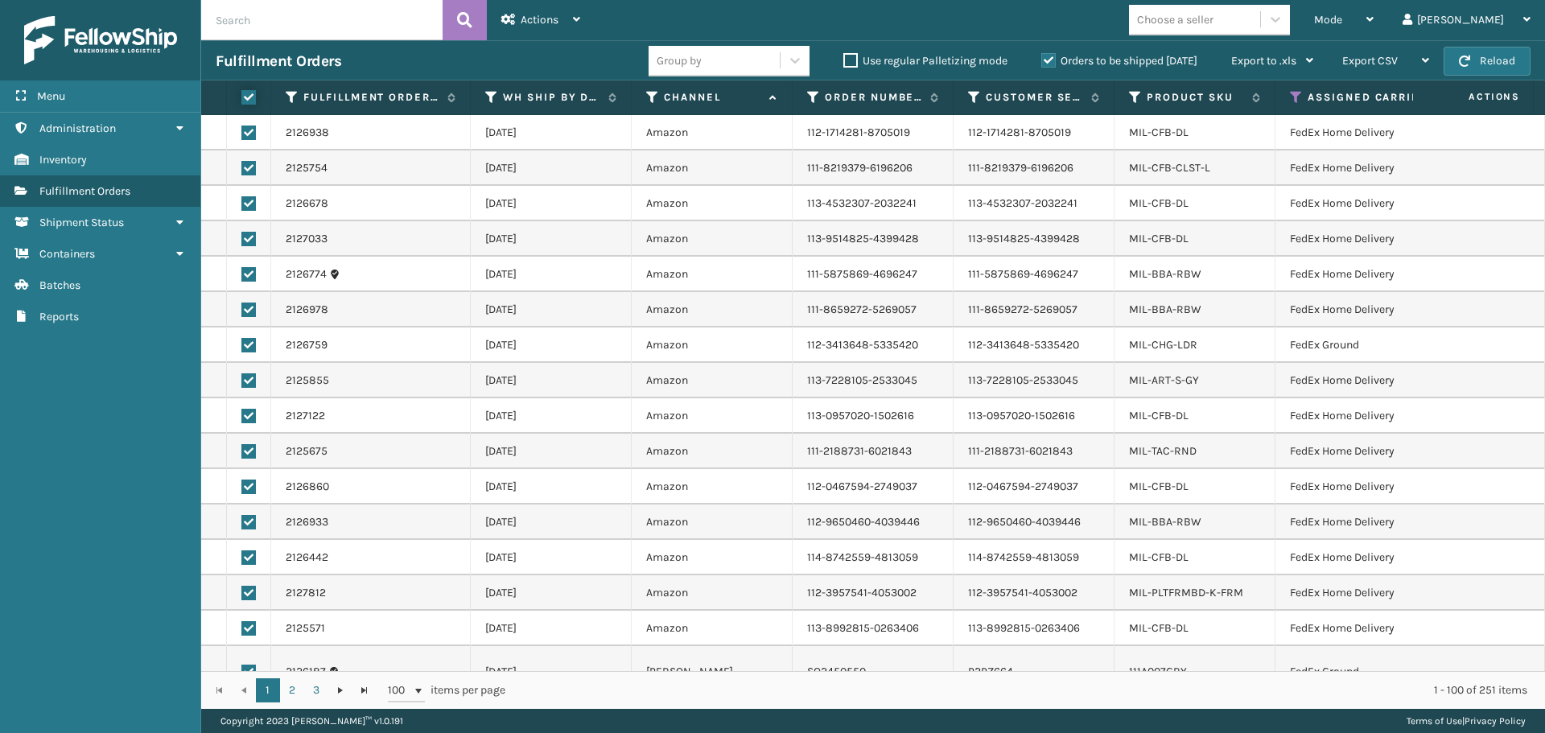
checkbox input "true"
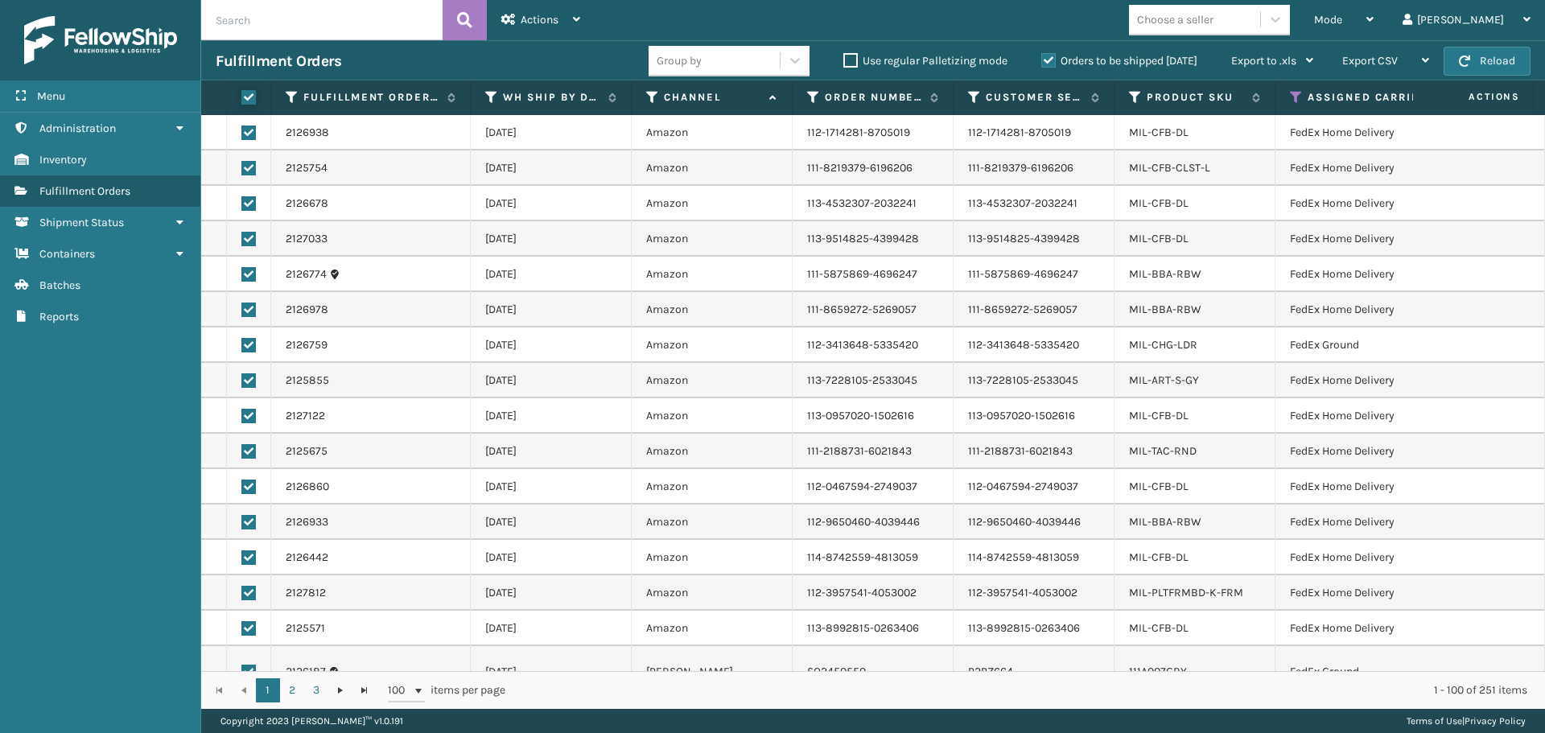
checkbox input "true"
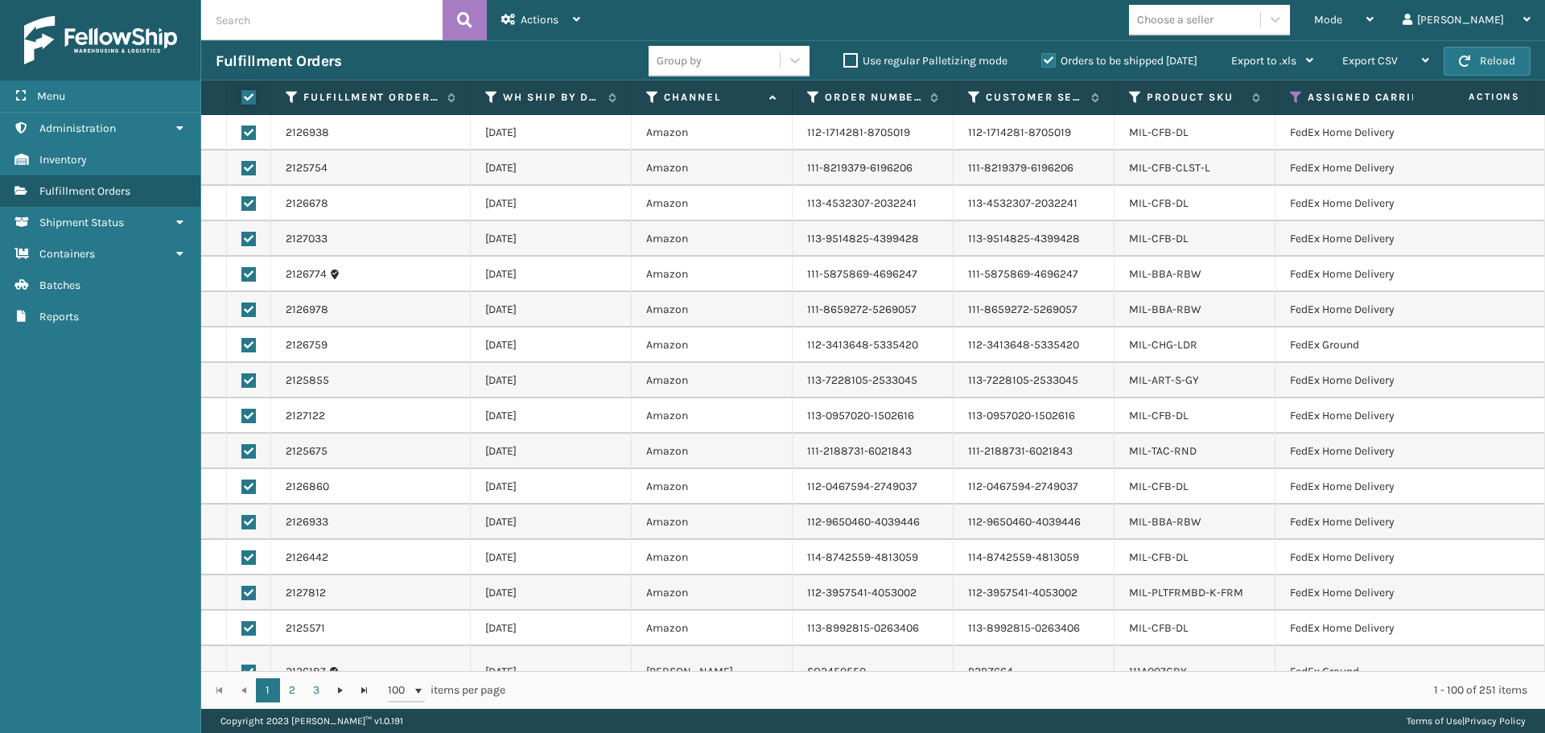
checkbox input "true"
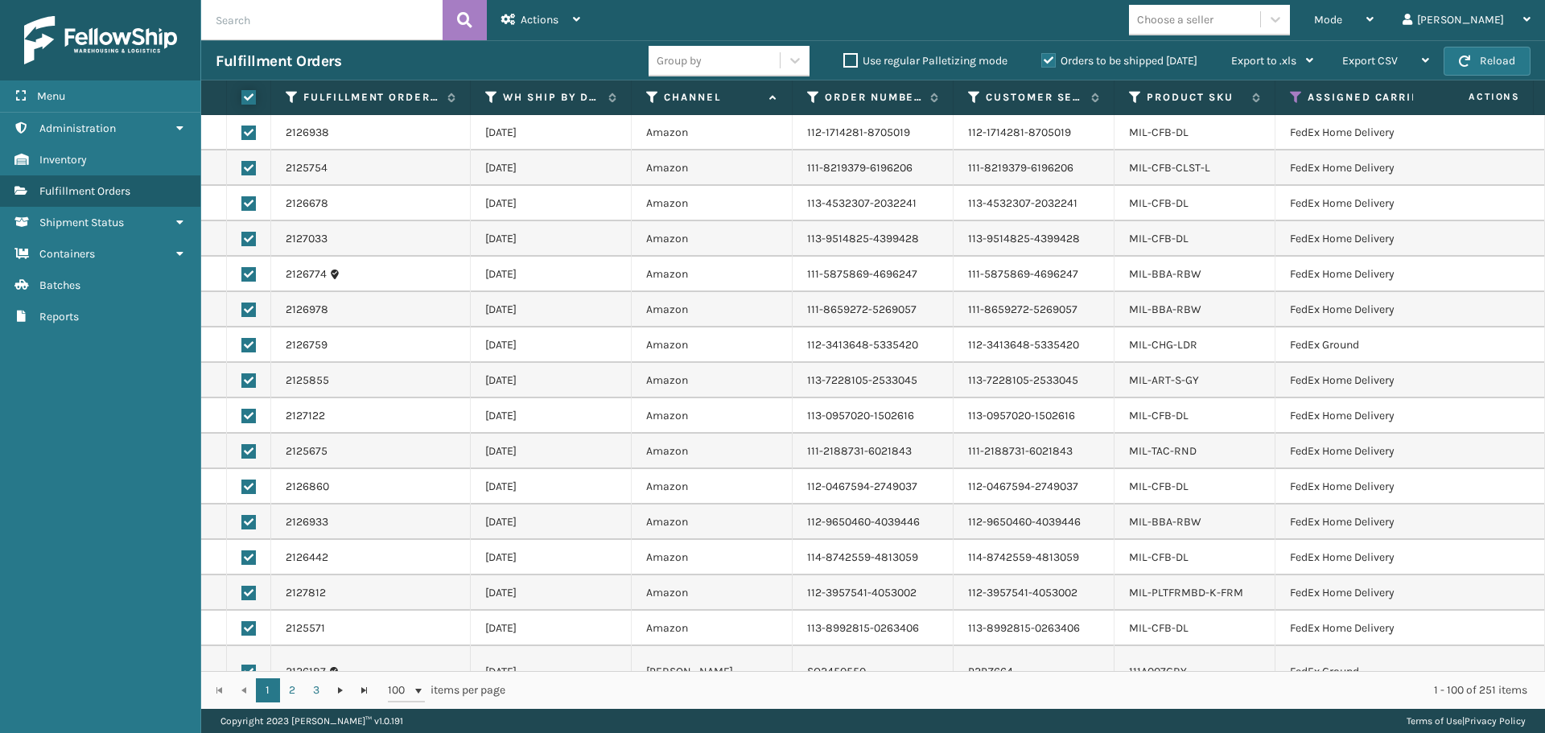
checkbox input "true"
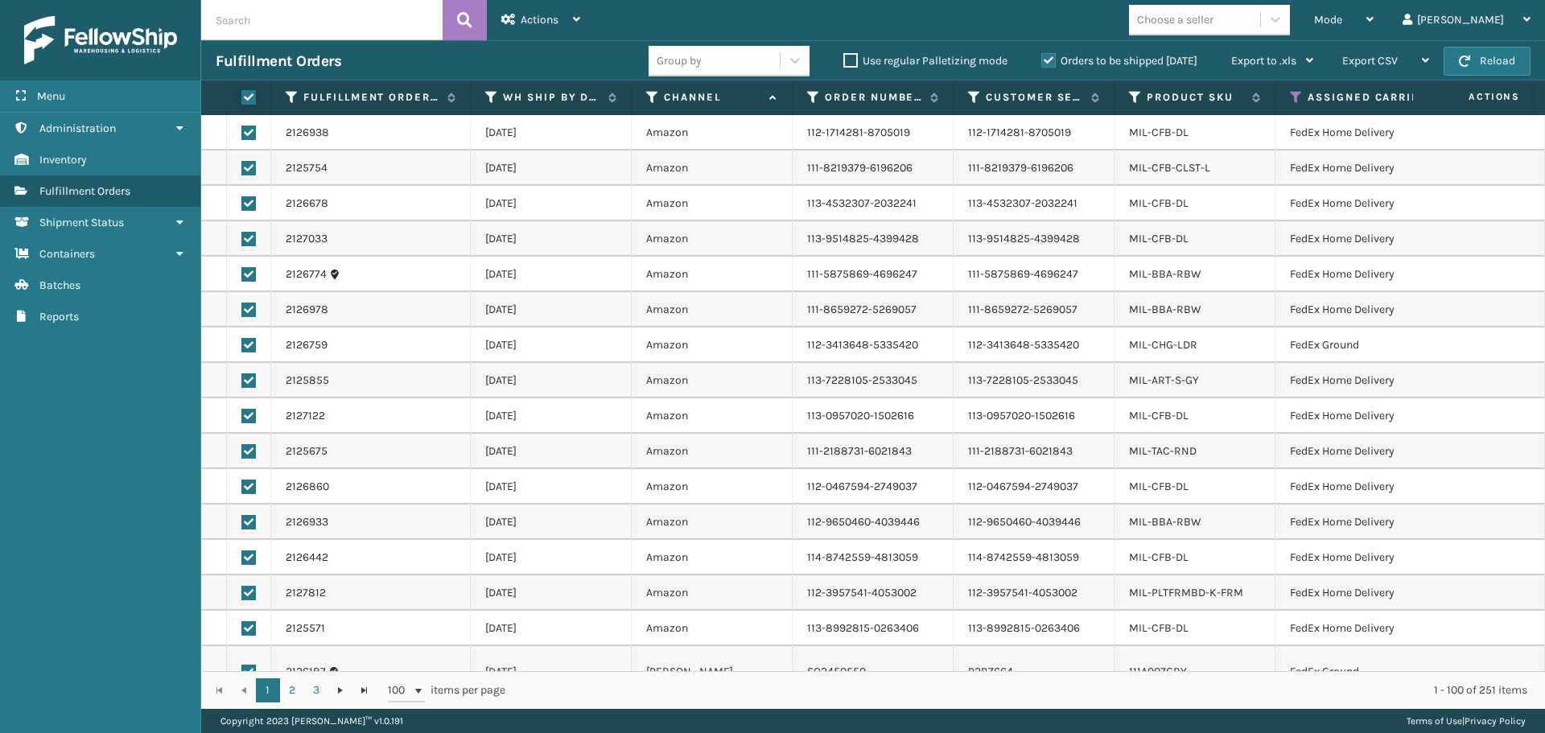
checkbox input "true"
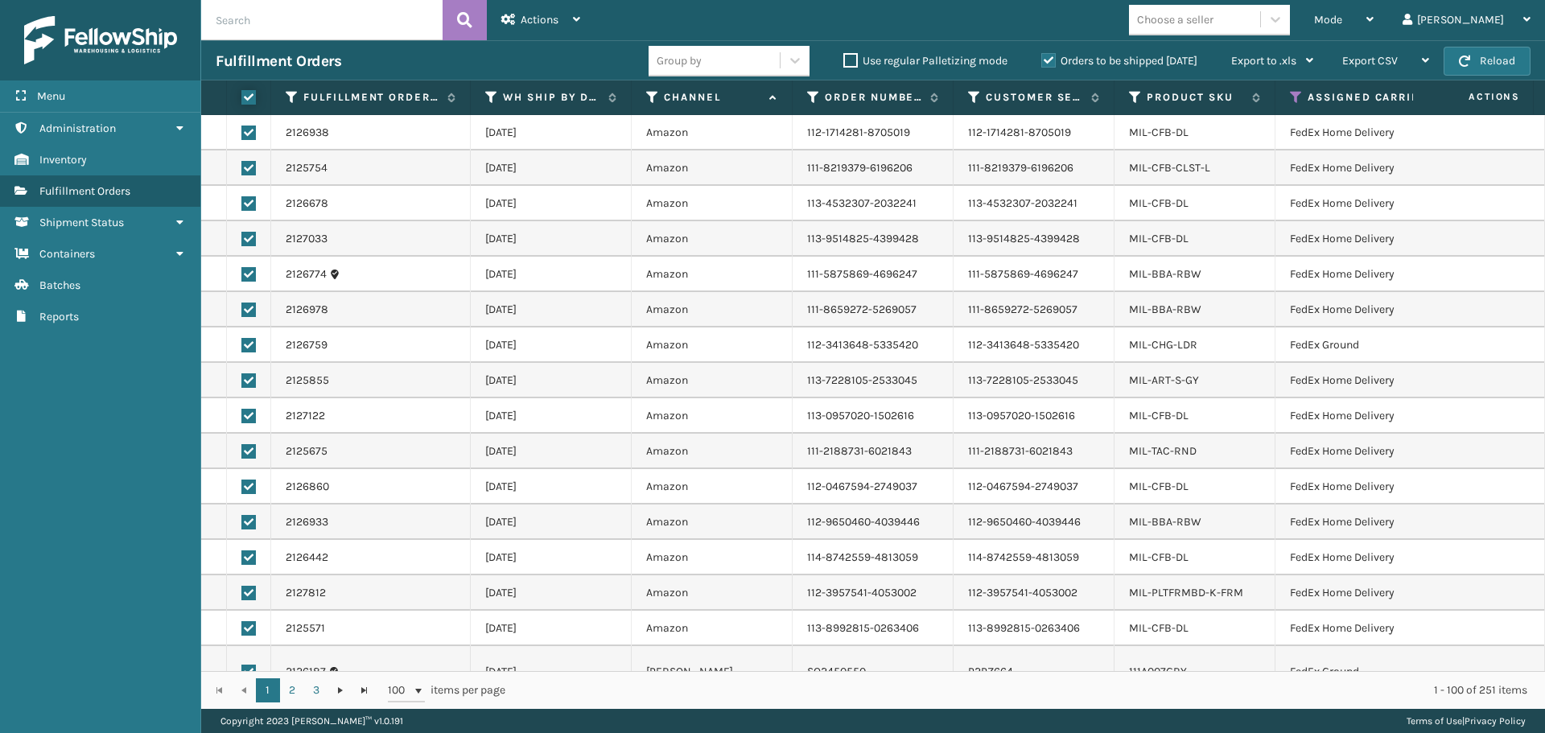
checkbox input "true"
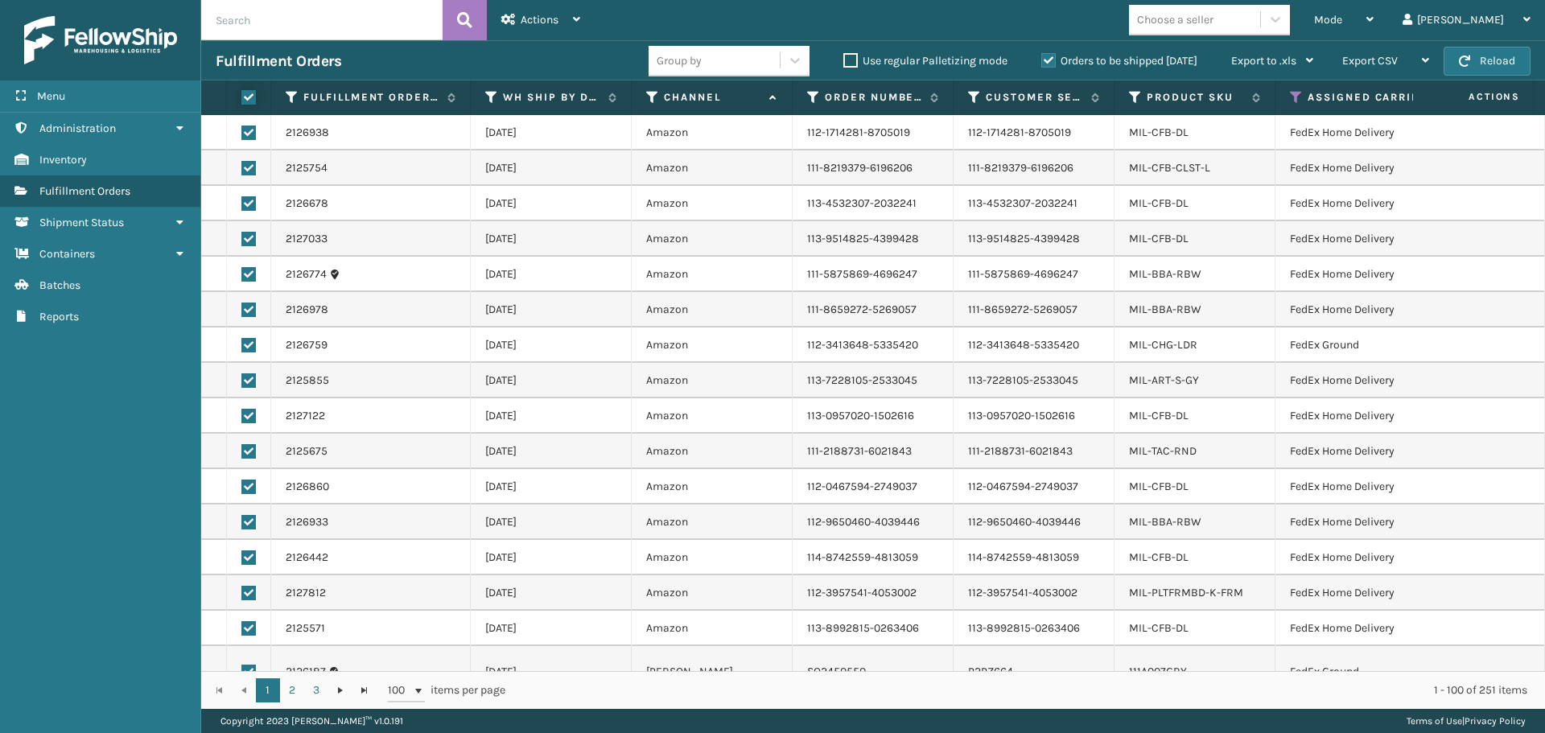
checkbox input "true"
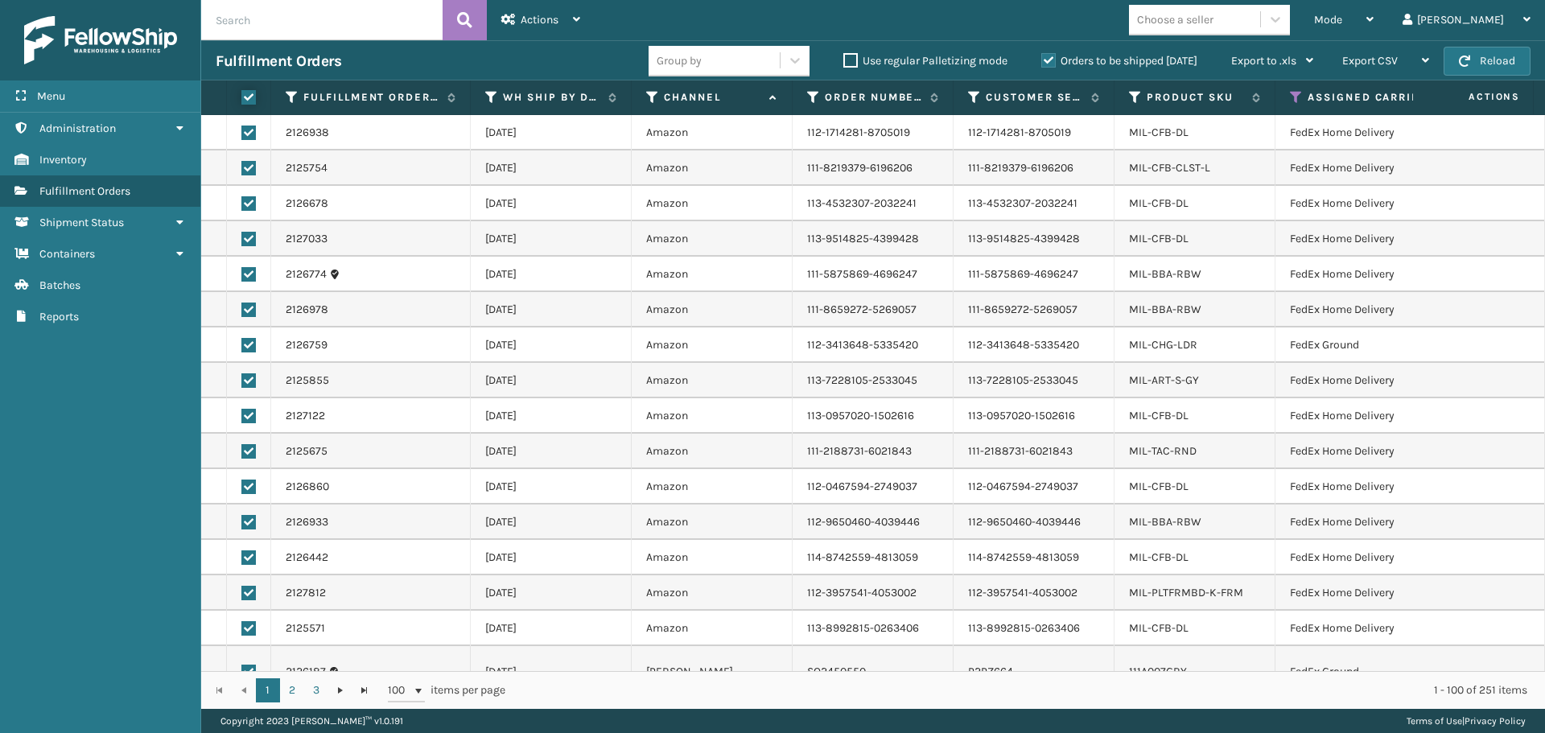
checkbox input "true"
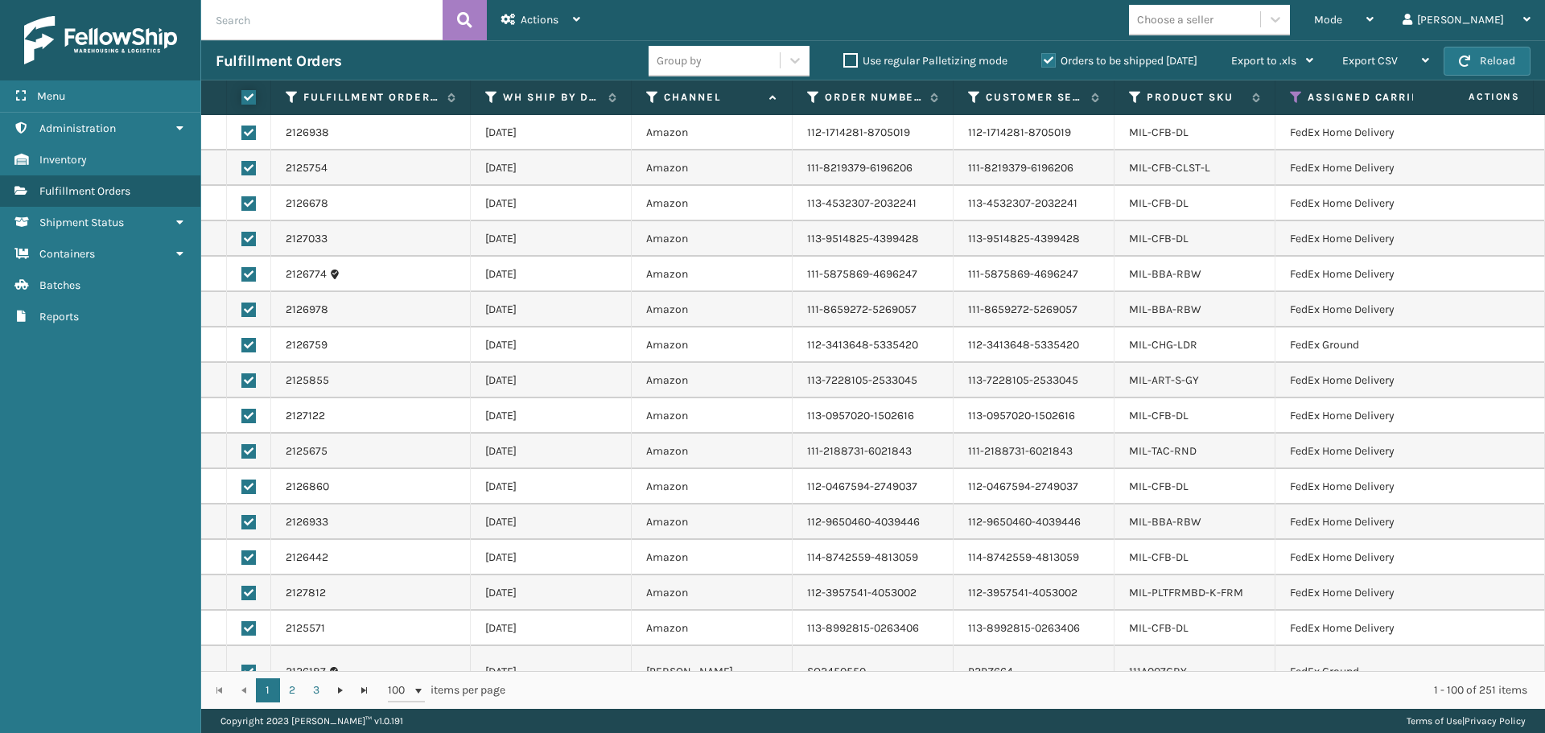
checkbox input "true"
click at [582, 27] on div "Actions Settings Remove All Filters Export Labels Create Picking Batch" at bounding box center [541, 20] width 108 height 40
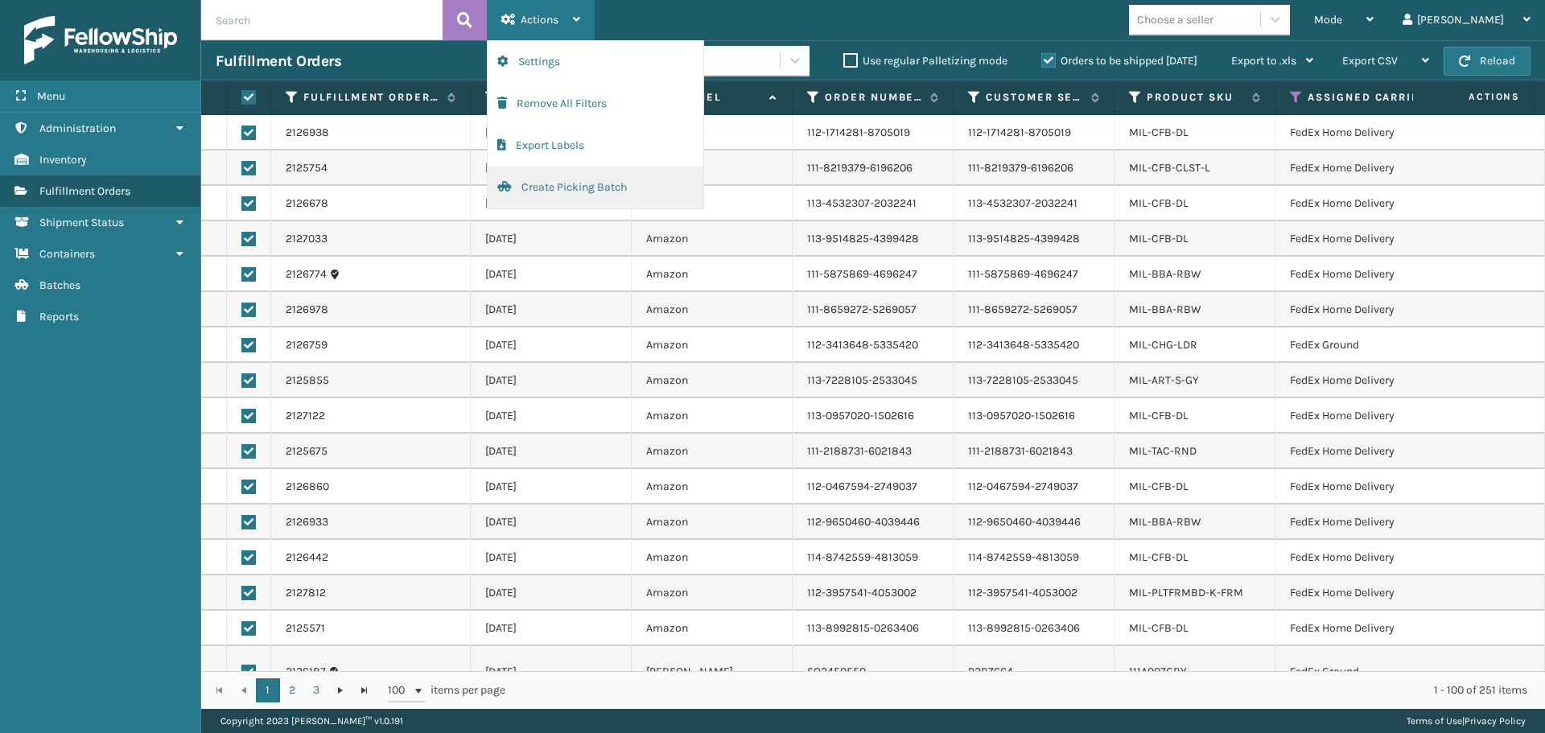
click at [566, 175] on button "Create Picking Batch" at bounding box center [596, 188] width 216 height 42
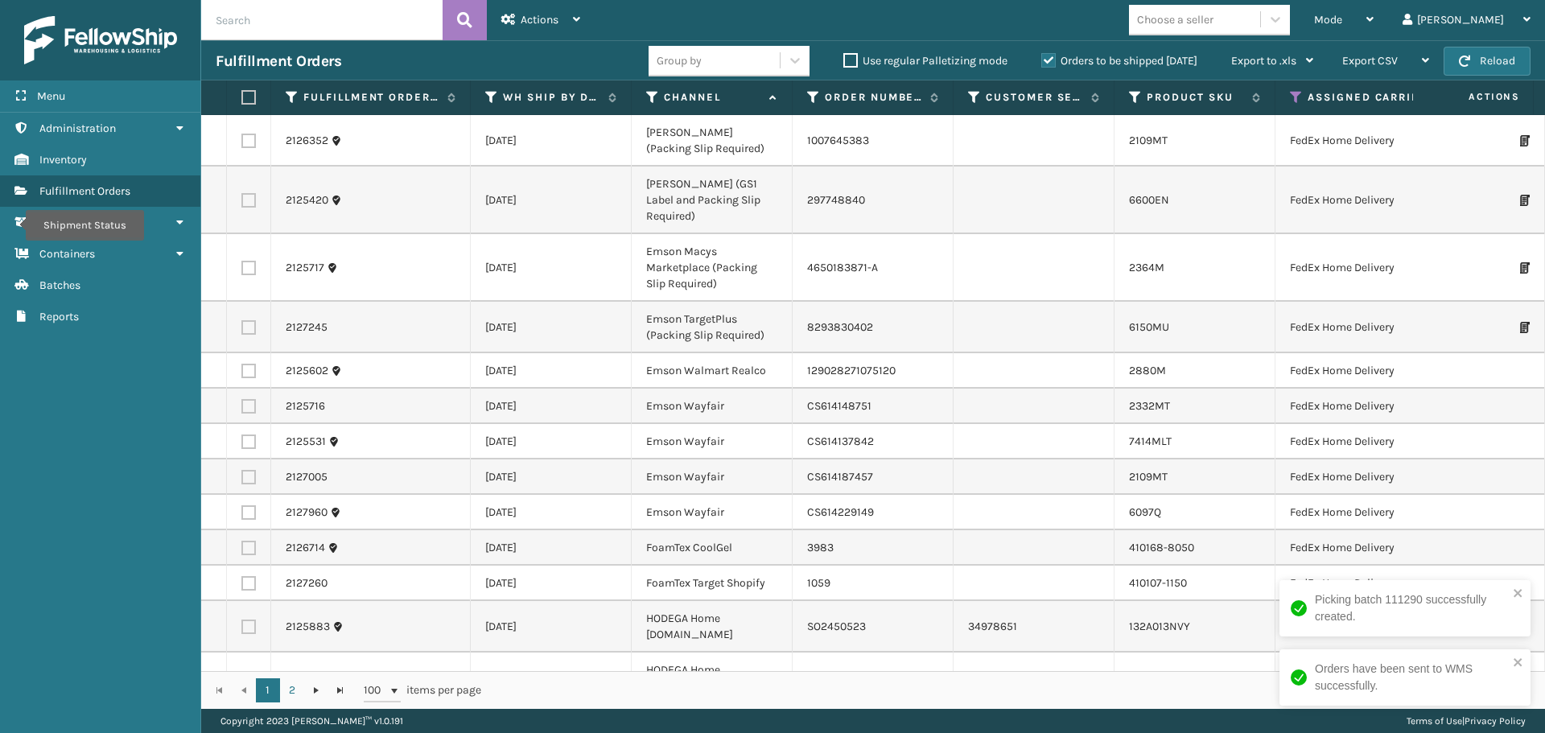
click at [1214, 16] on div "Choose a seller" at bounding box center [1175, 19] width 76 height 17
type input "emson"
drag, startPoint x: 1258, startPoint y: 43, endPoint x: 1254, endPoint y: 60, distance: 18.2
click at [1254, 60] on div "Emson" at bounding box center [1209, 60] width 161 height 30
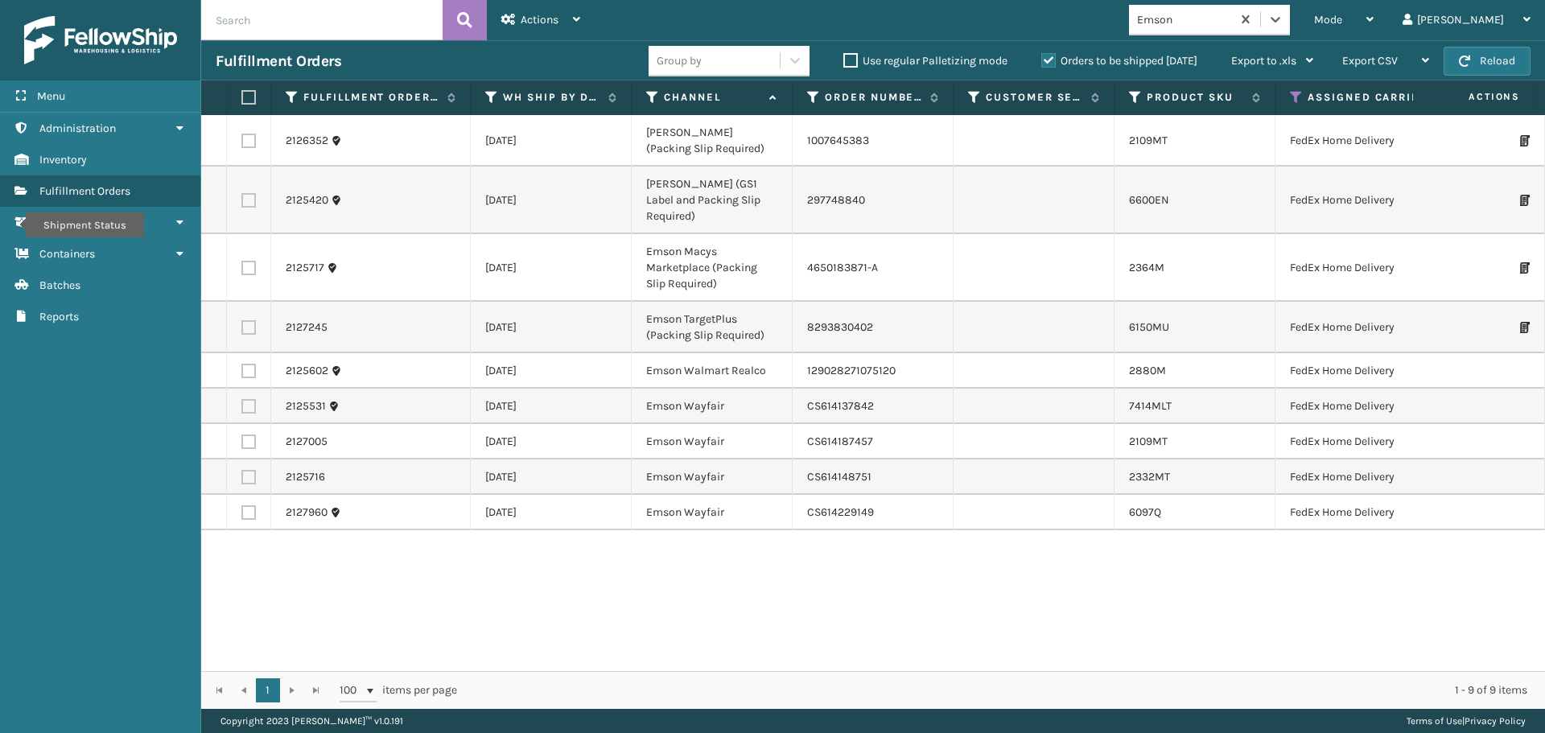
click at [249, 96] on label at bounding box center [246, 97] width 10 height 14
click at [242, 96] on input "checkbox" at bounding box center [241, 98] width 1 height 10
checkbox input "true"
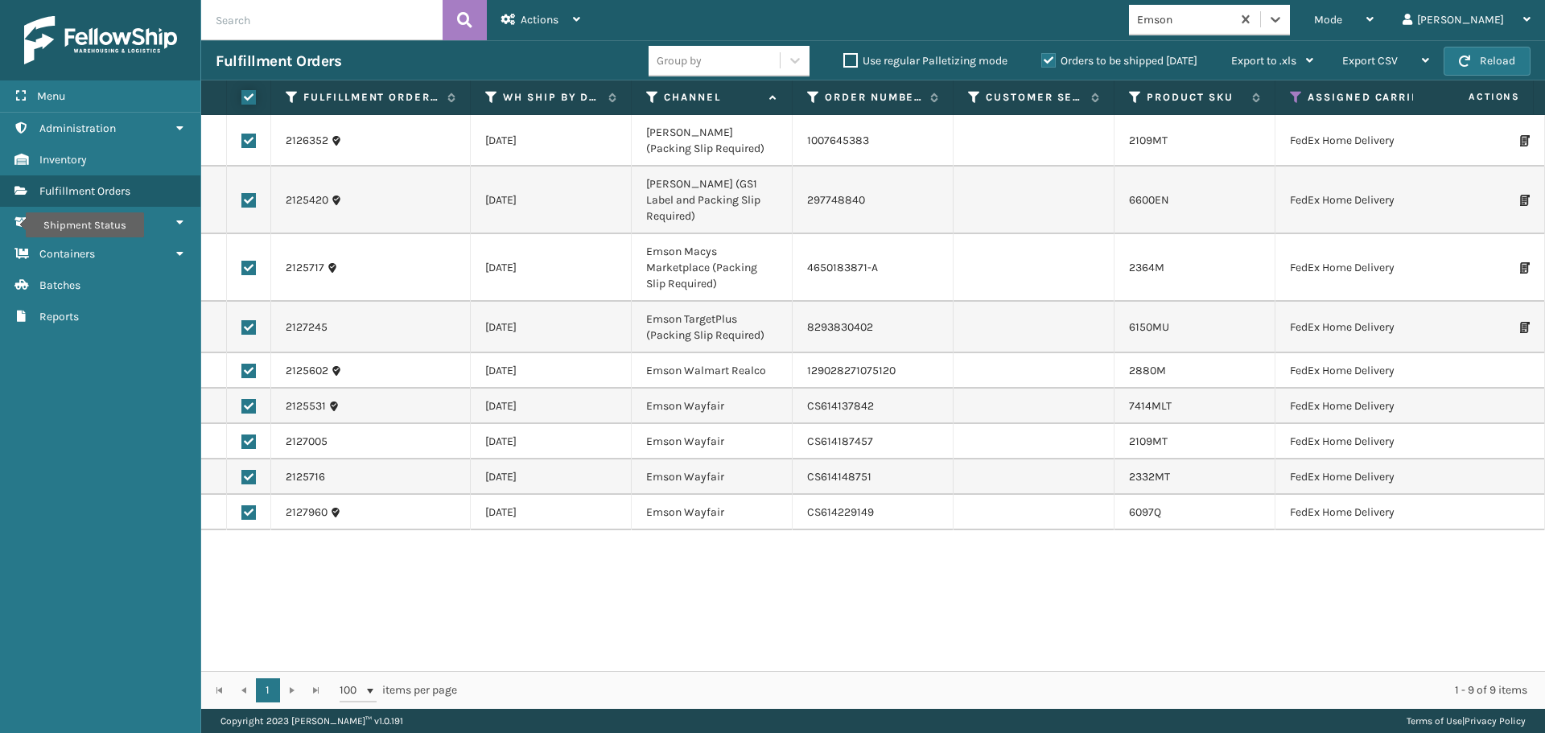
checkbox input "true"
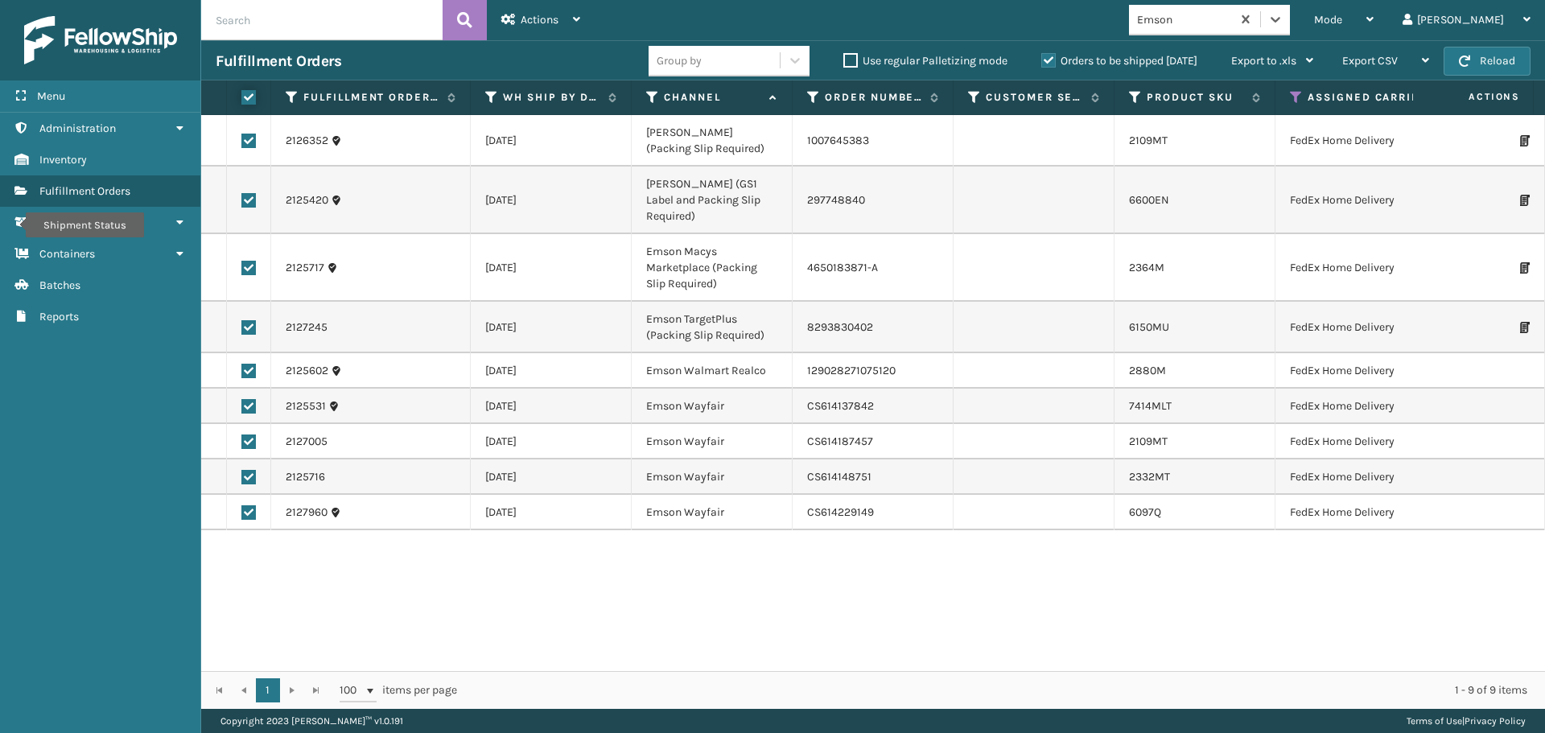
checkbox input "true"
click at [573, 26] on div "Actions" at bounding box center [540, 20] width 79 height 40
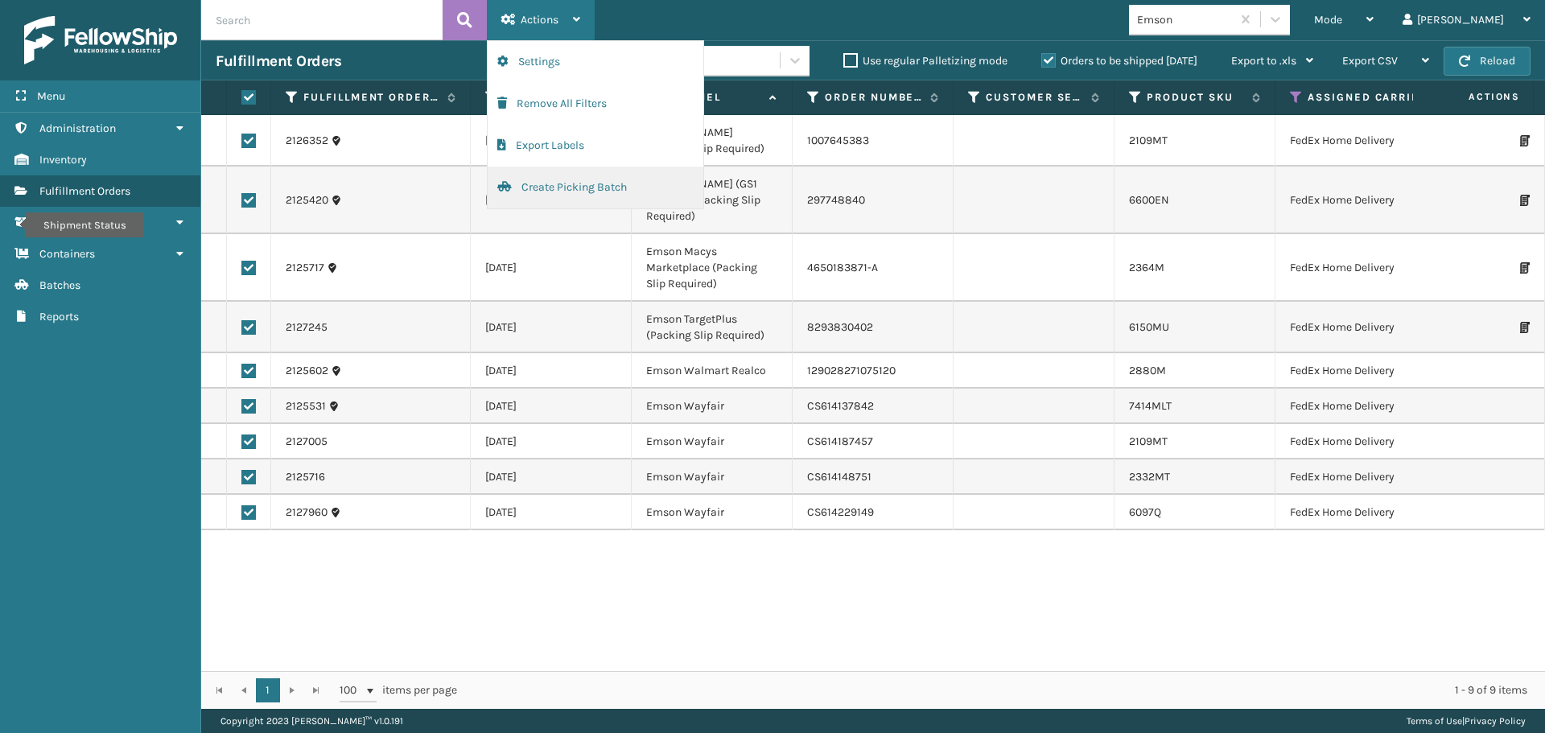
click at [570, 180] on button "Create Picking Batch" at bounding box center [596, 188] width 216 height 42
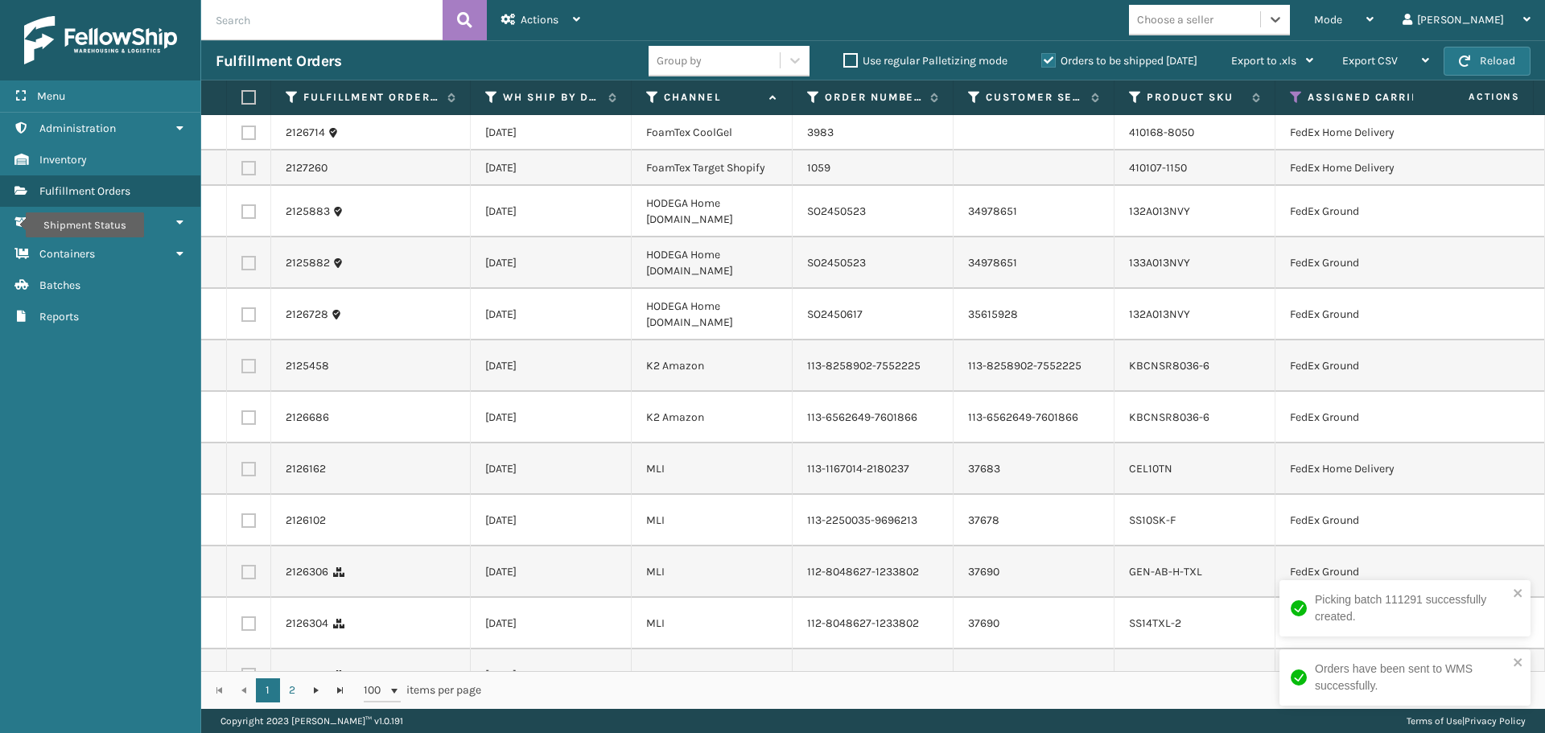
click at [1214, 19] on div "Choose a seller" at bounding box center [1175, 19] width 76 height 17
type input "sleep"
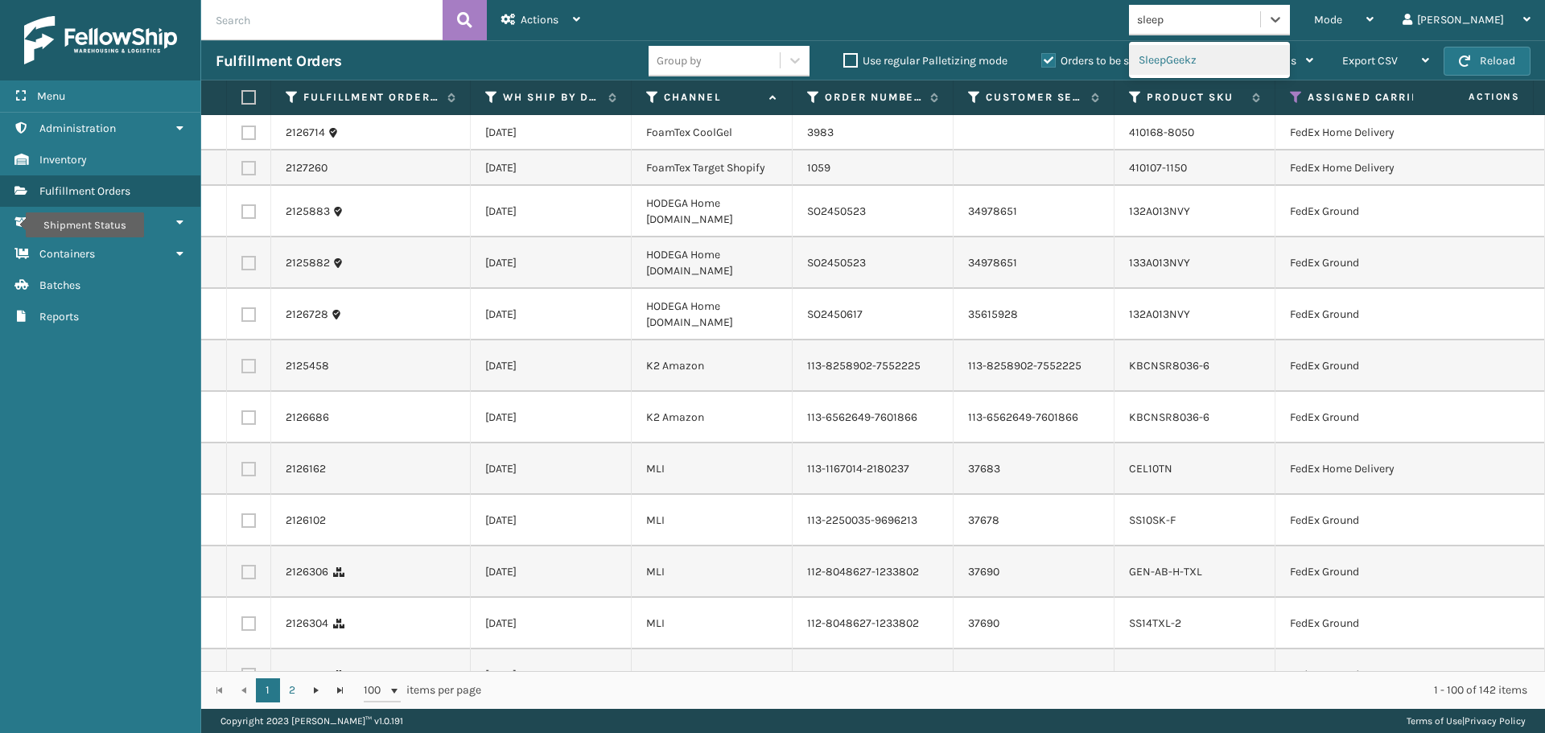
click at [1250, 56] on div "SleepGeekz" at bounding box center [1209, 60] width 161 height 30
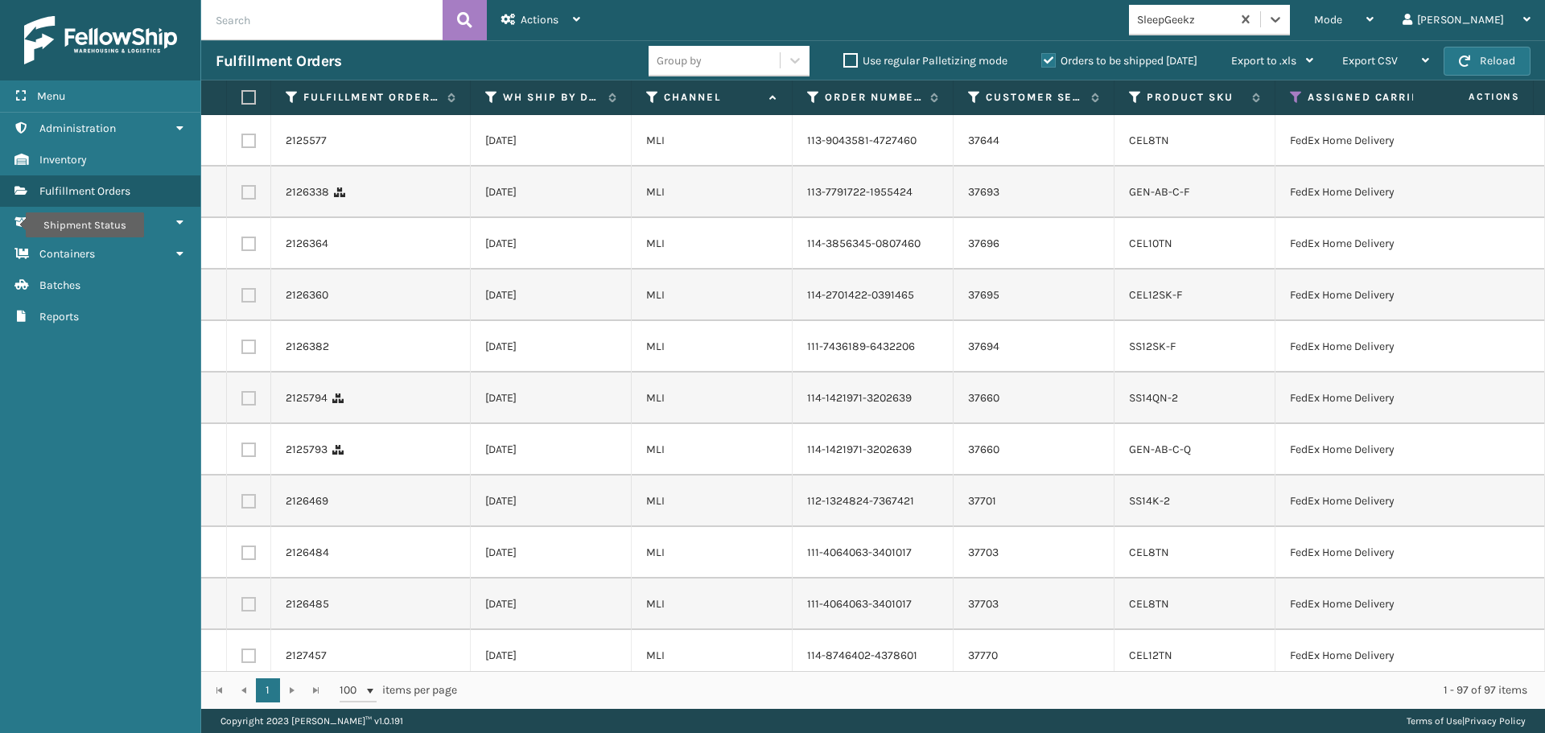
click at [251, 98] on label at bounding box center [246, 97] width 10 height 14
click at [242, 98] on input "checkbox" at bounding box center [241, 98] width 1 height 10
checkbox input "true"
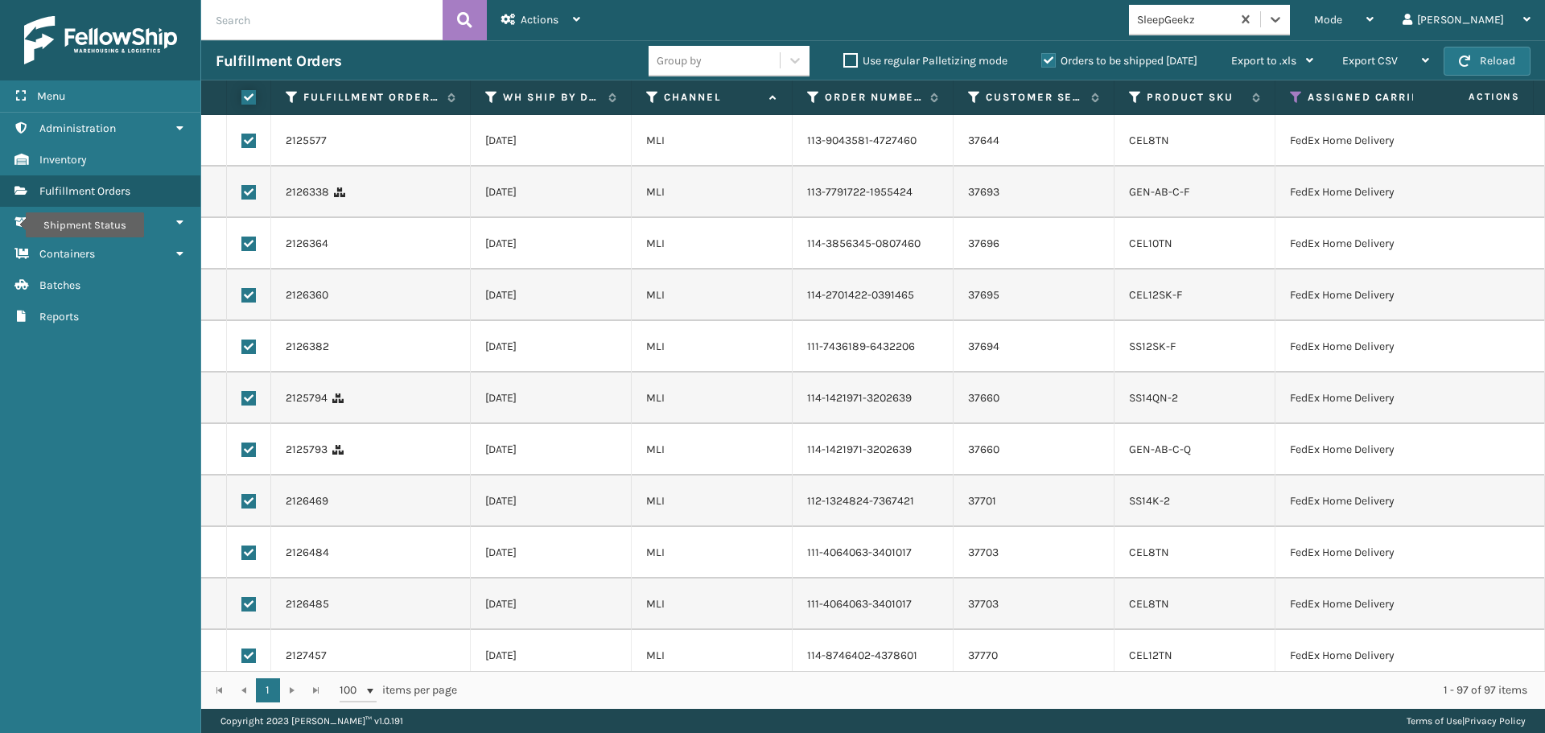
checkbox input "true"
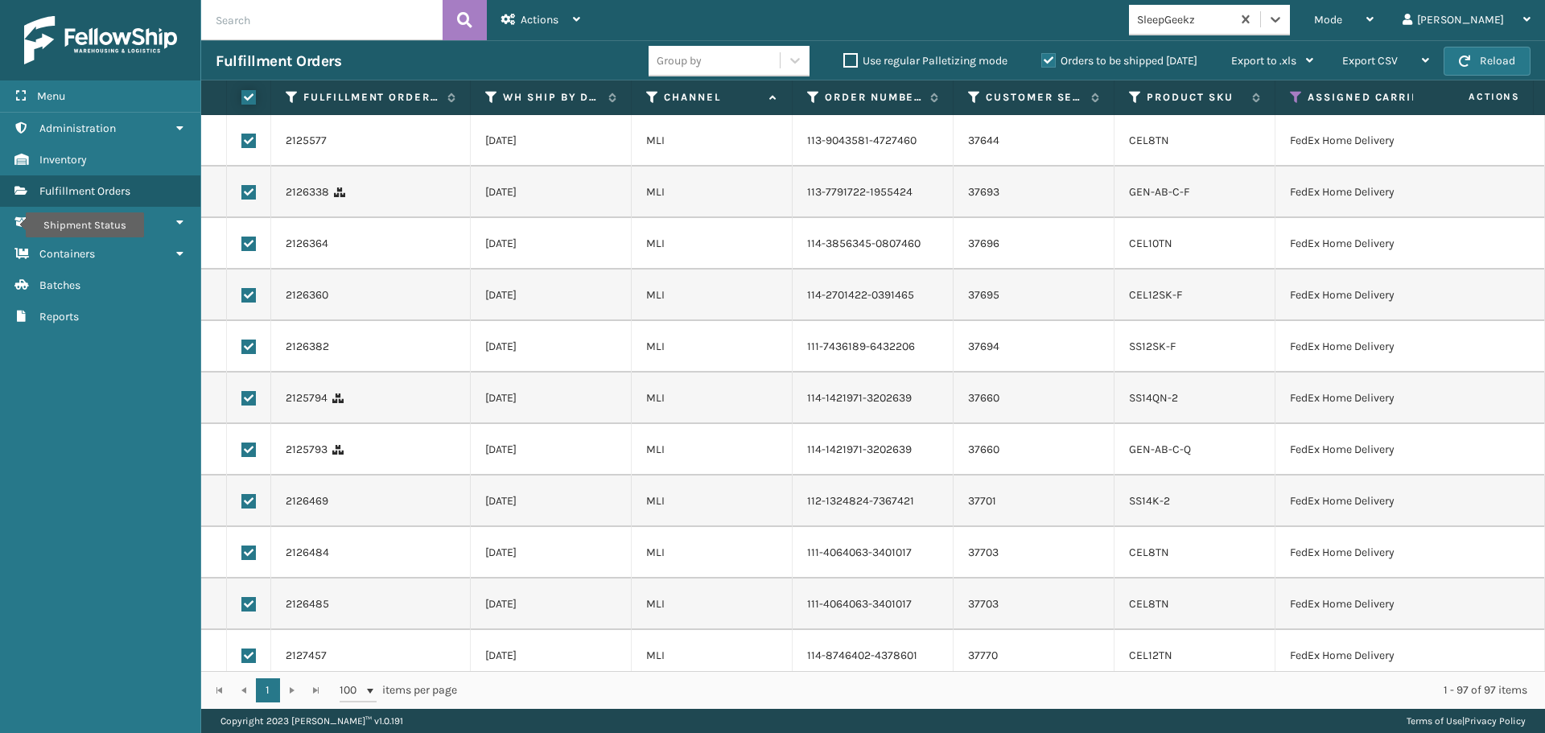
checkbox input "true"
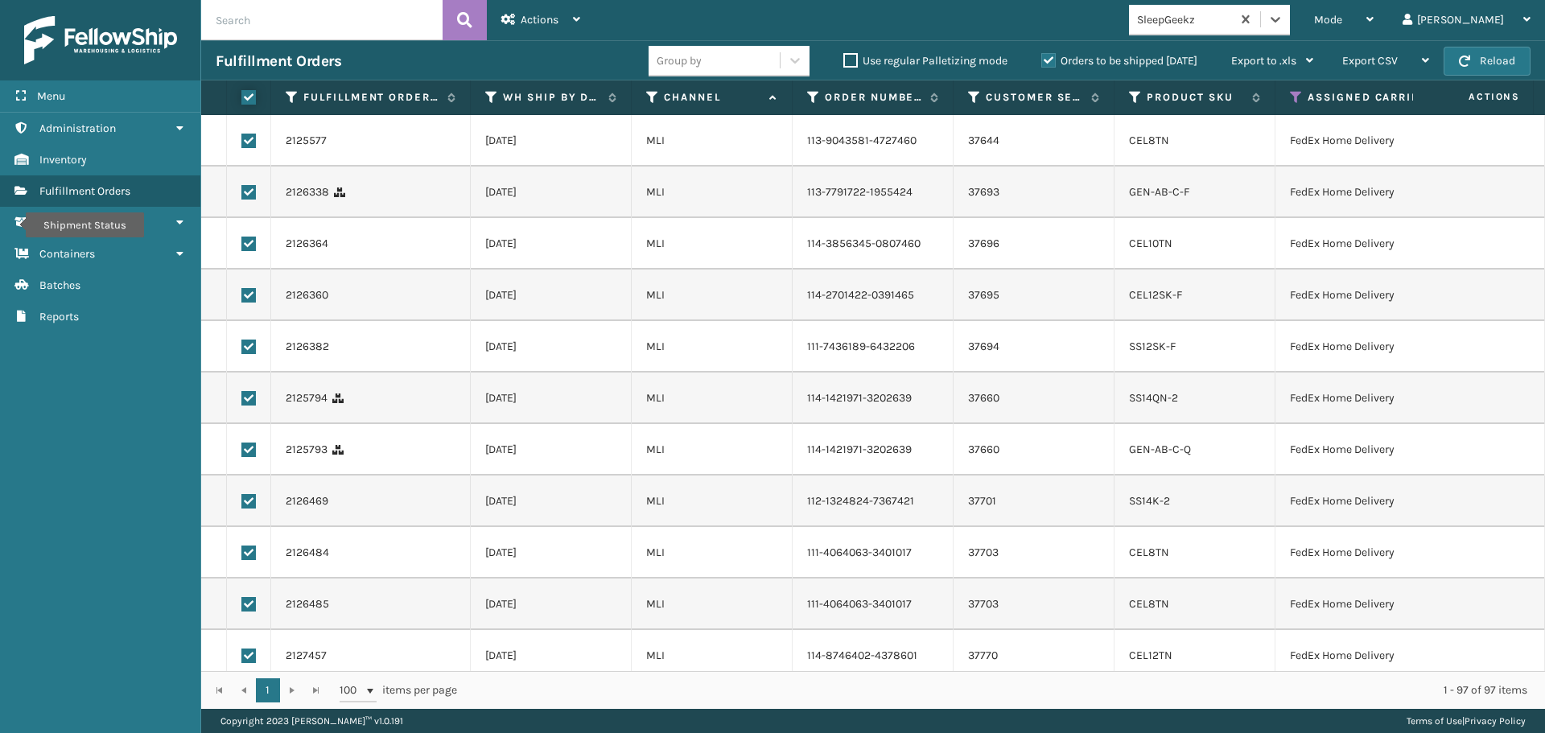
checkbox input "true"
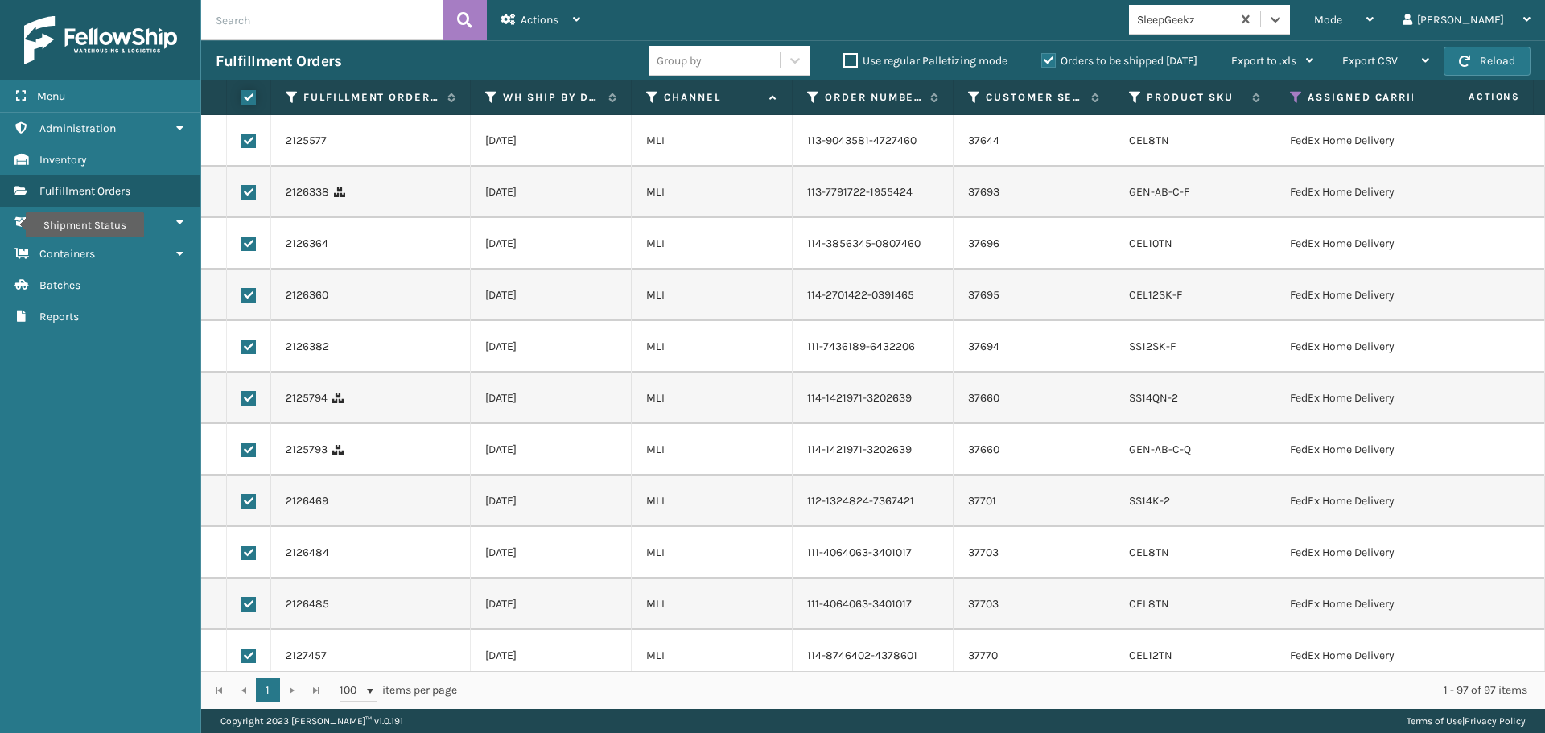
checkbox input "true"
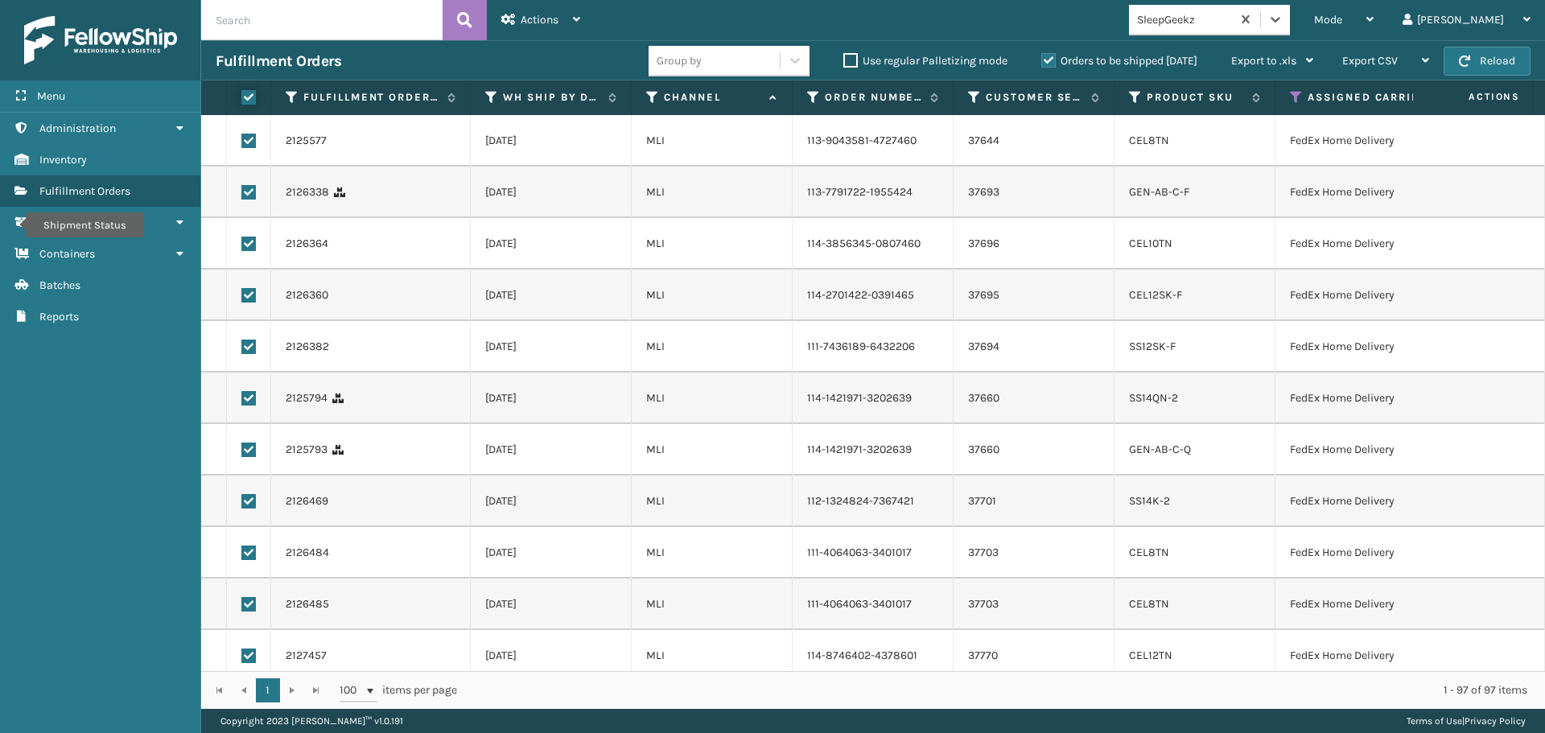
checkbox input "true"
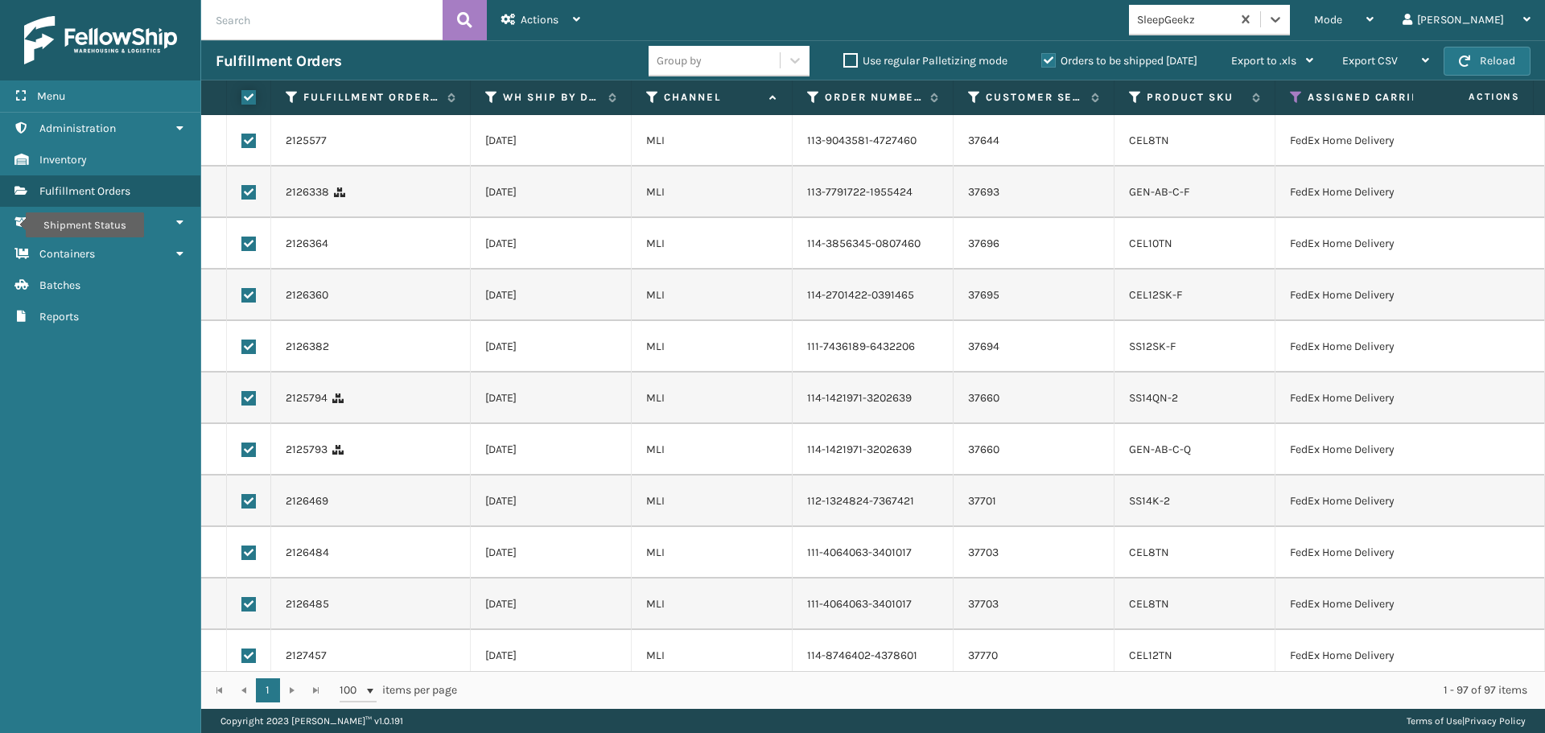
checkbox input "true"
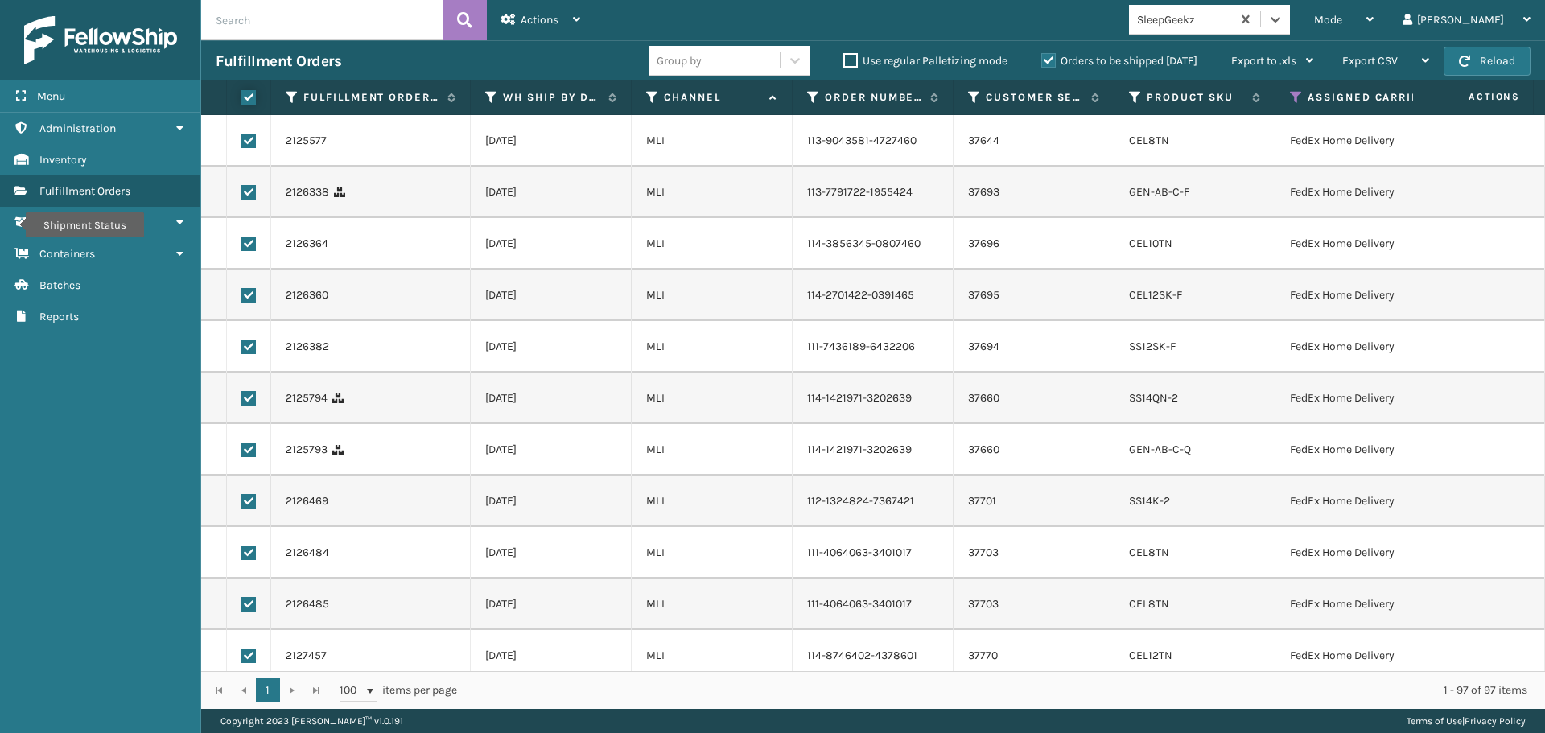
checkbox input "true"
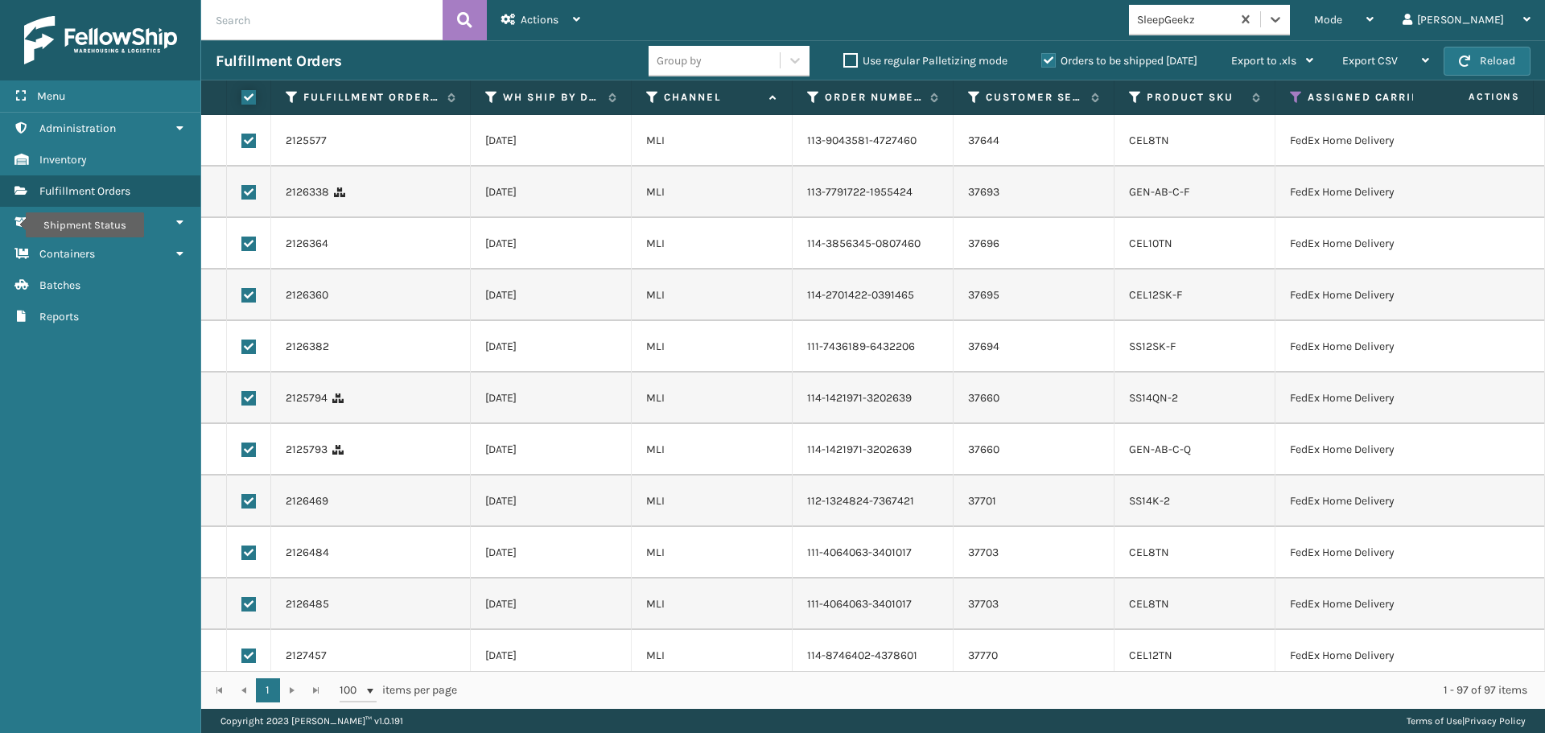
checkbox input "true"
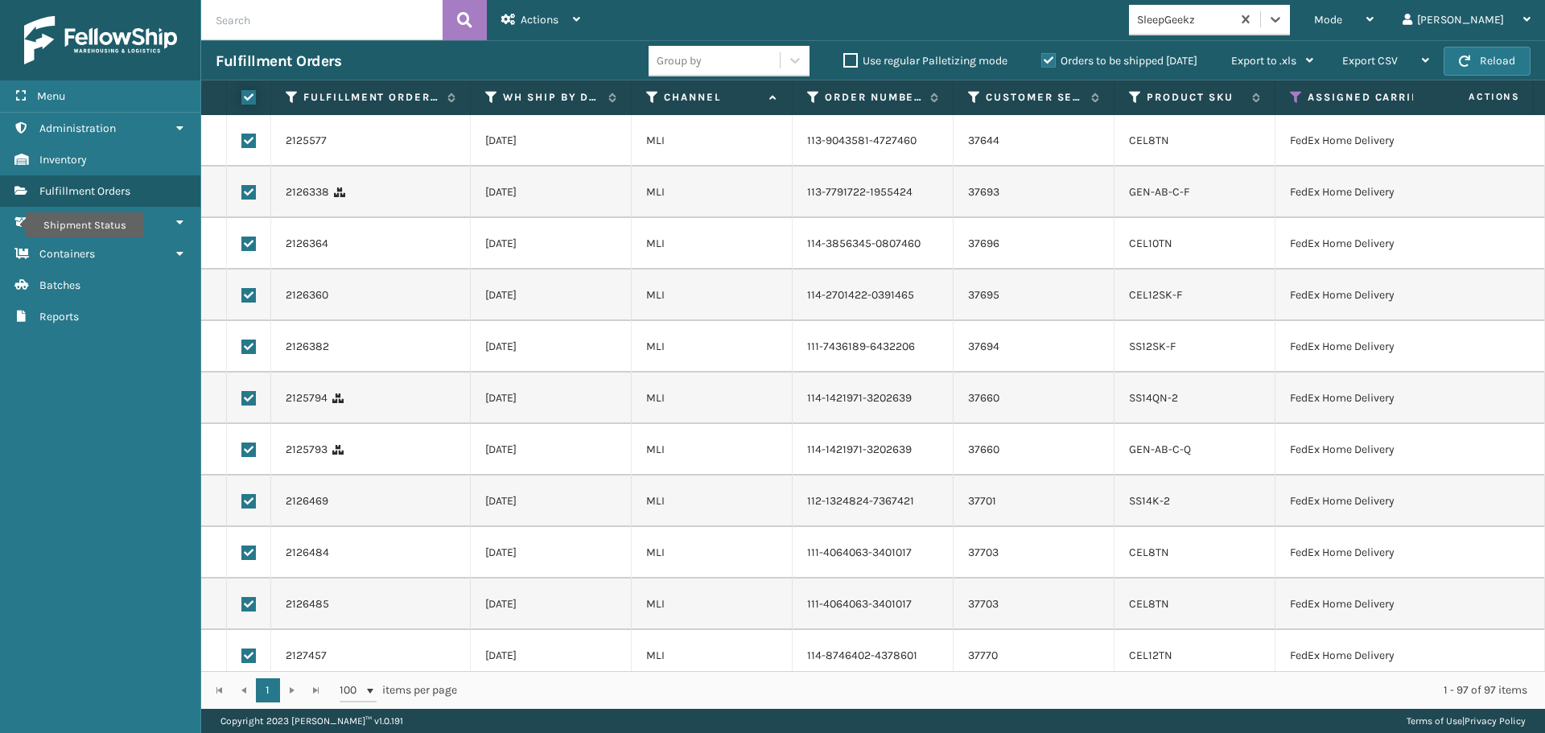
checkbox input "true"
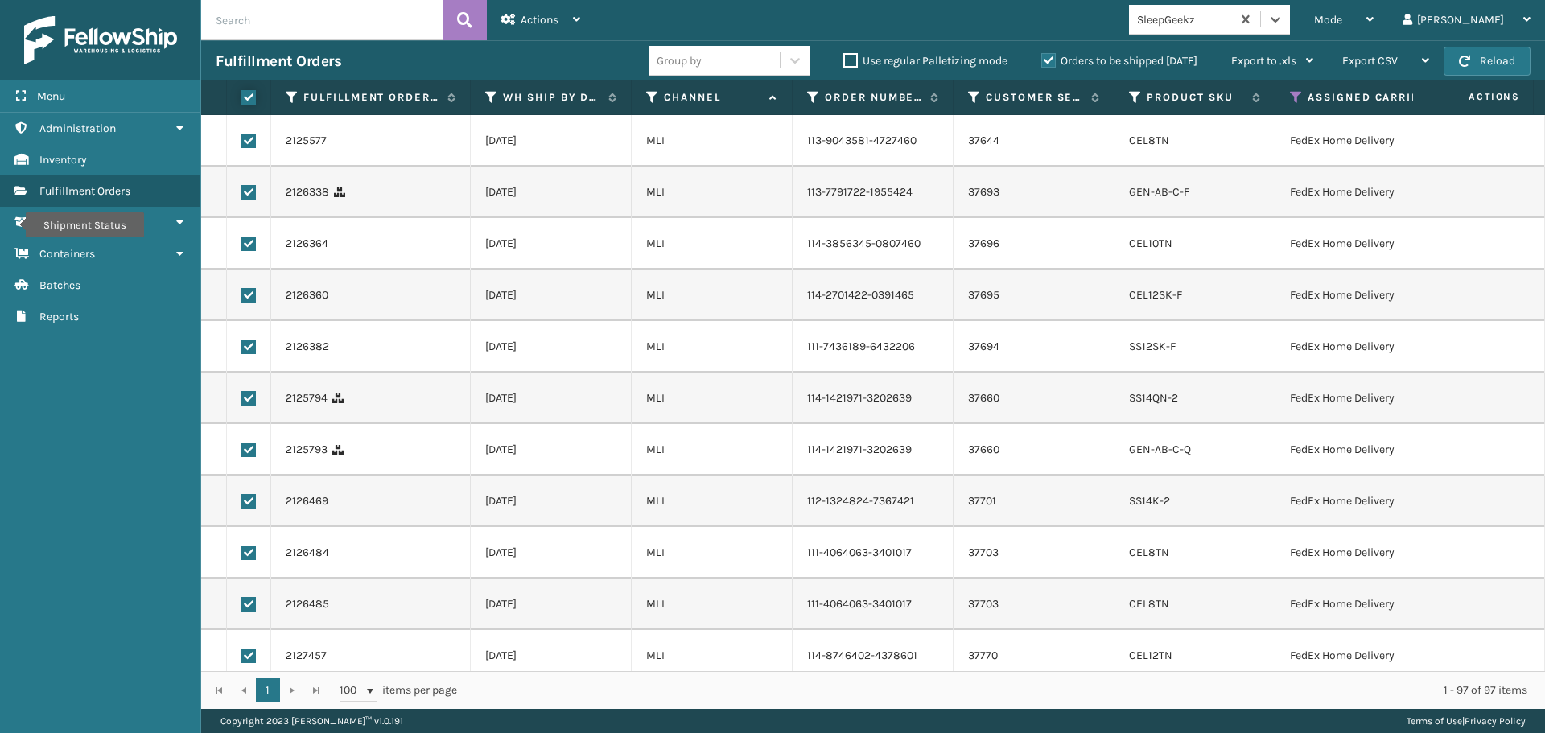
checkbox input "true"
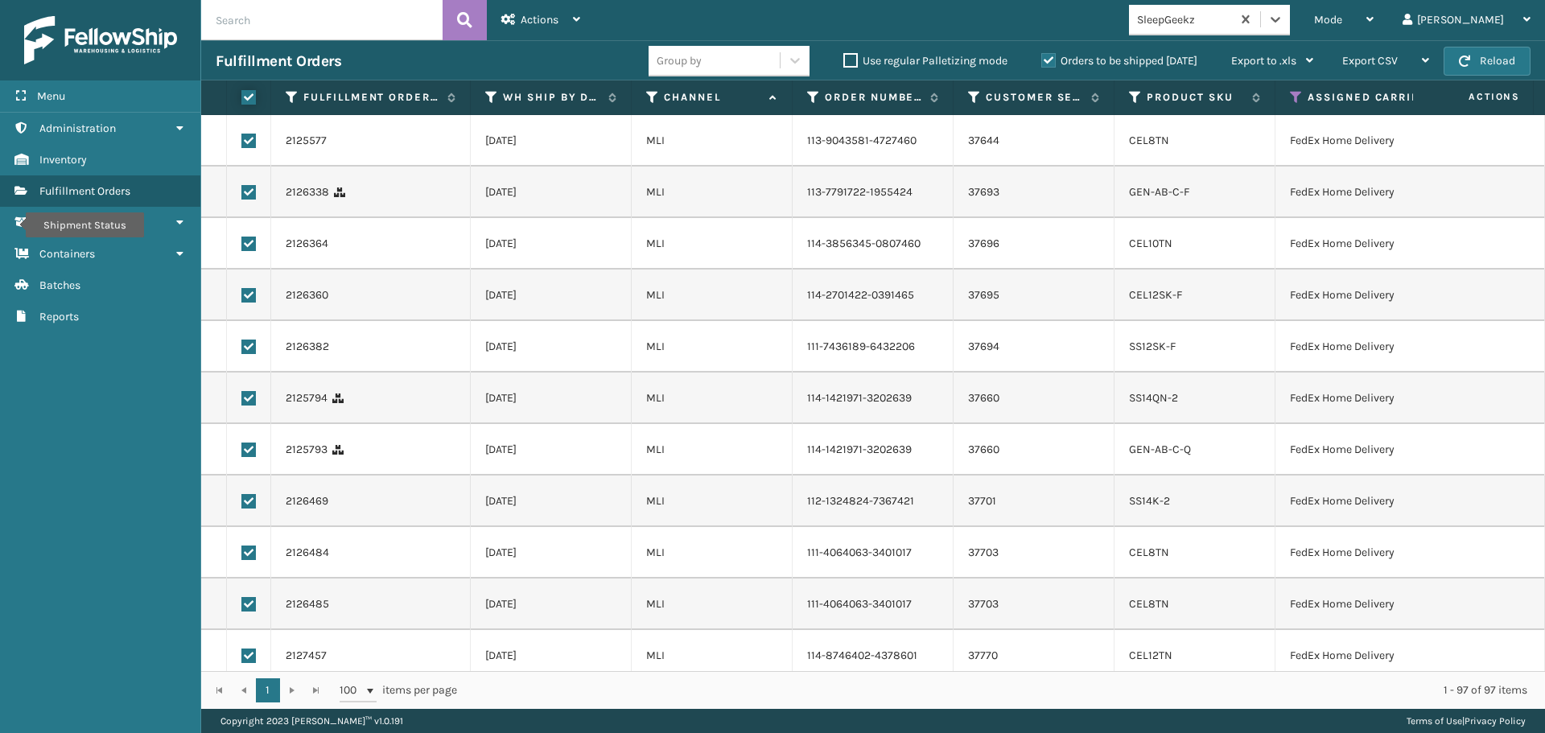
checkbox input "true"
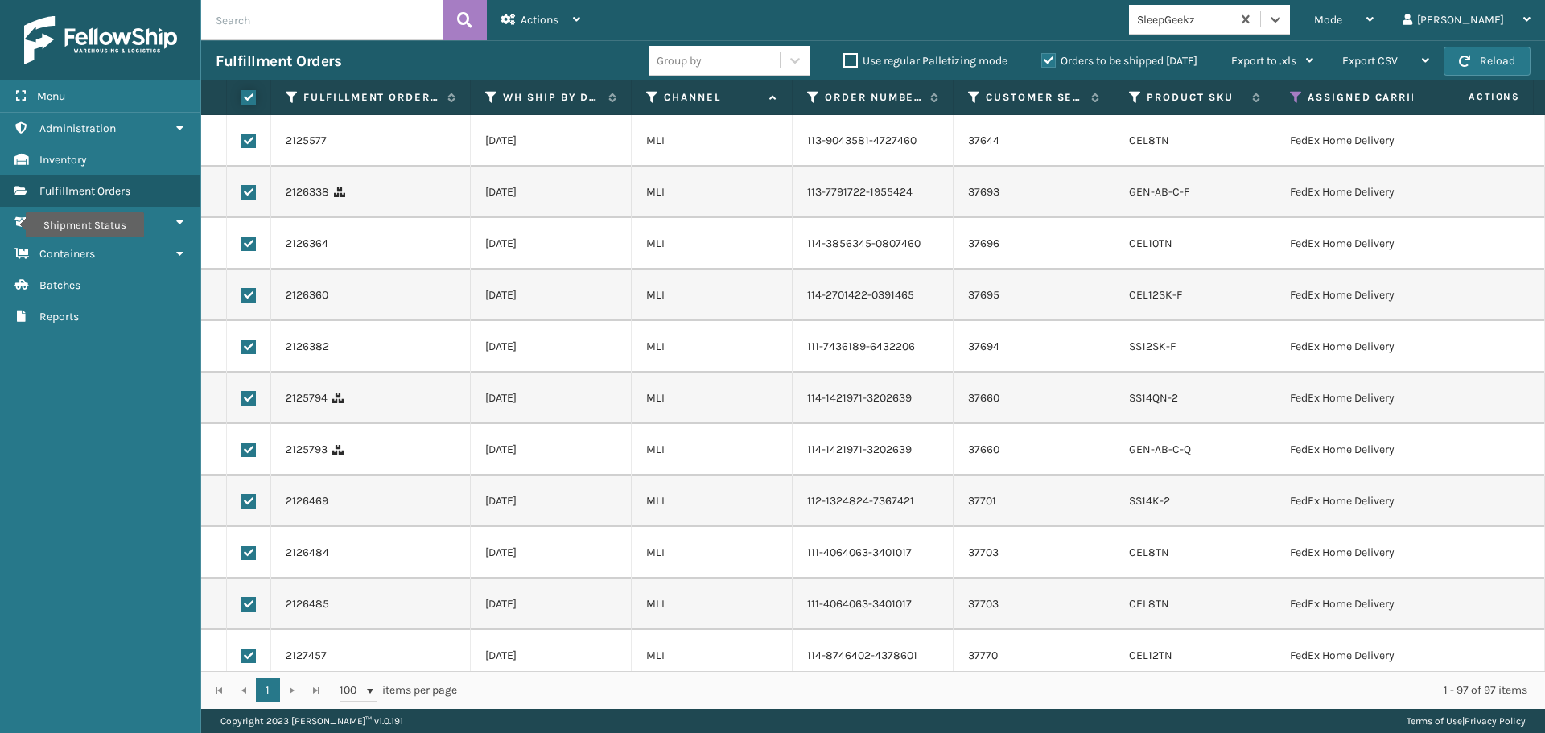
checkbox input "true"
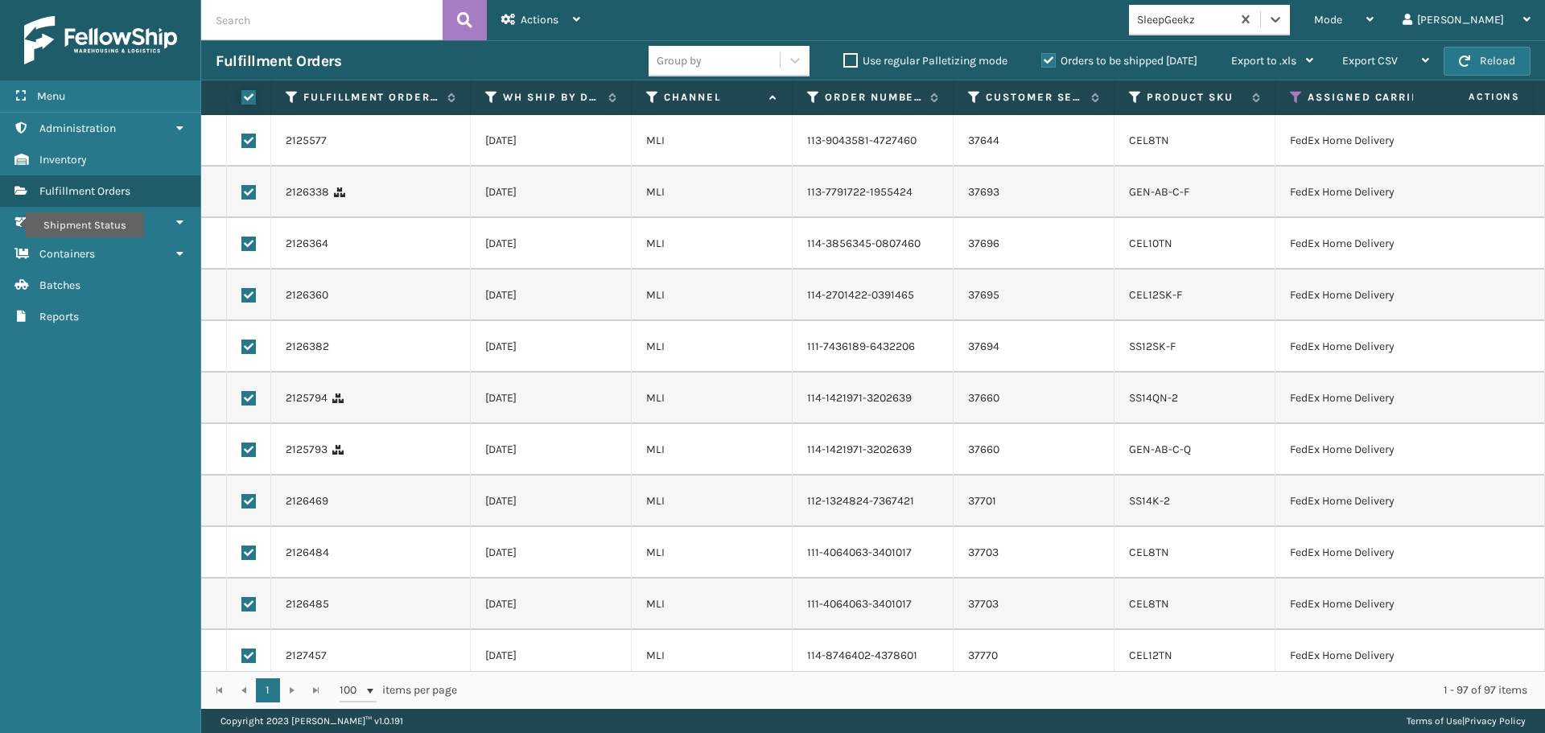
checkbox input "true"
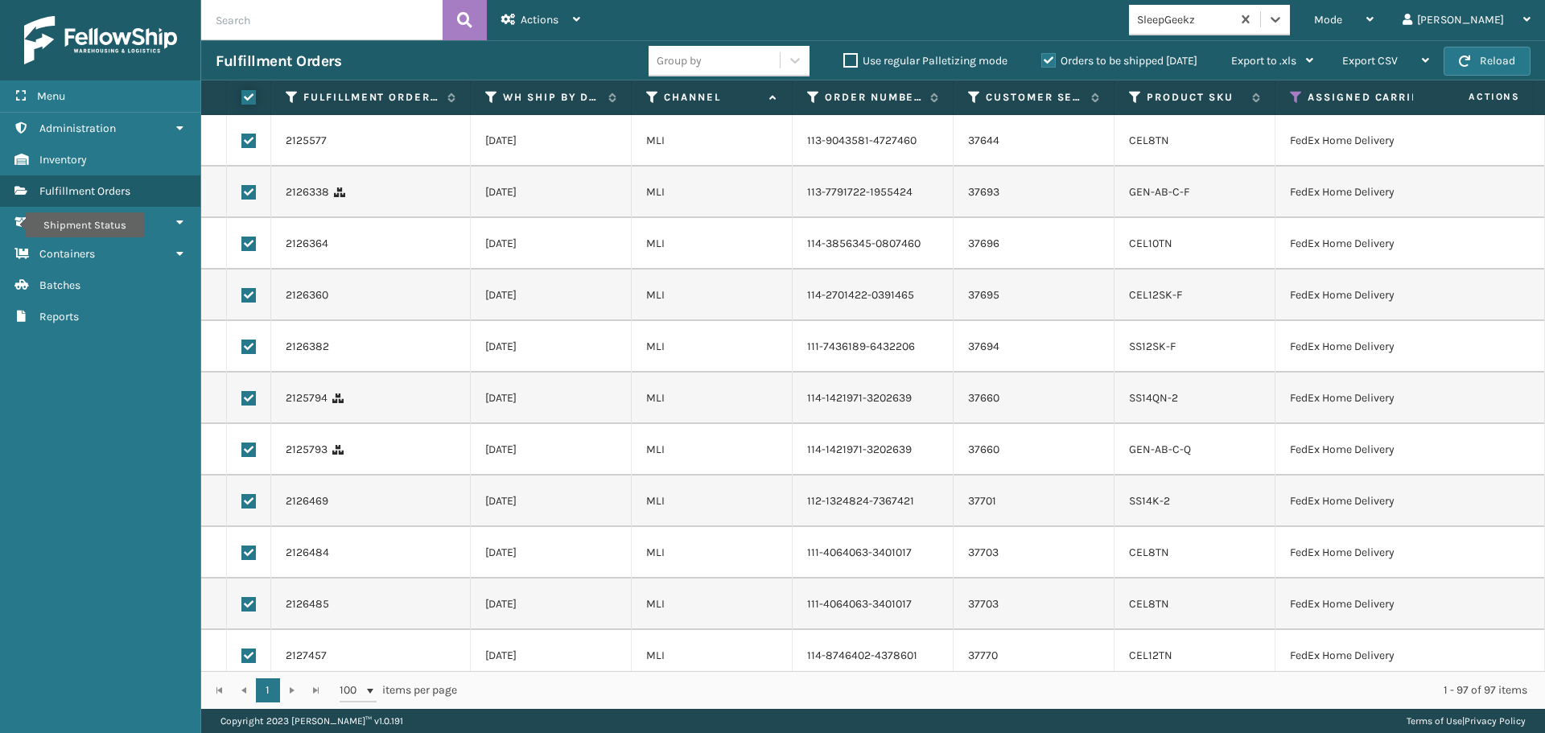
checkbox input "true"
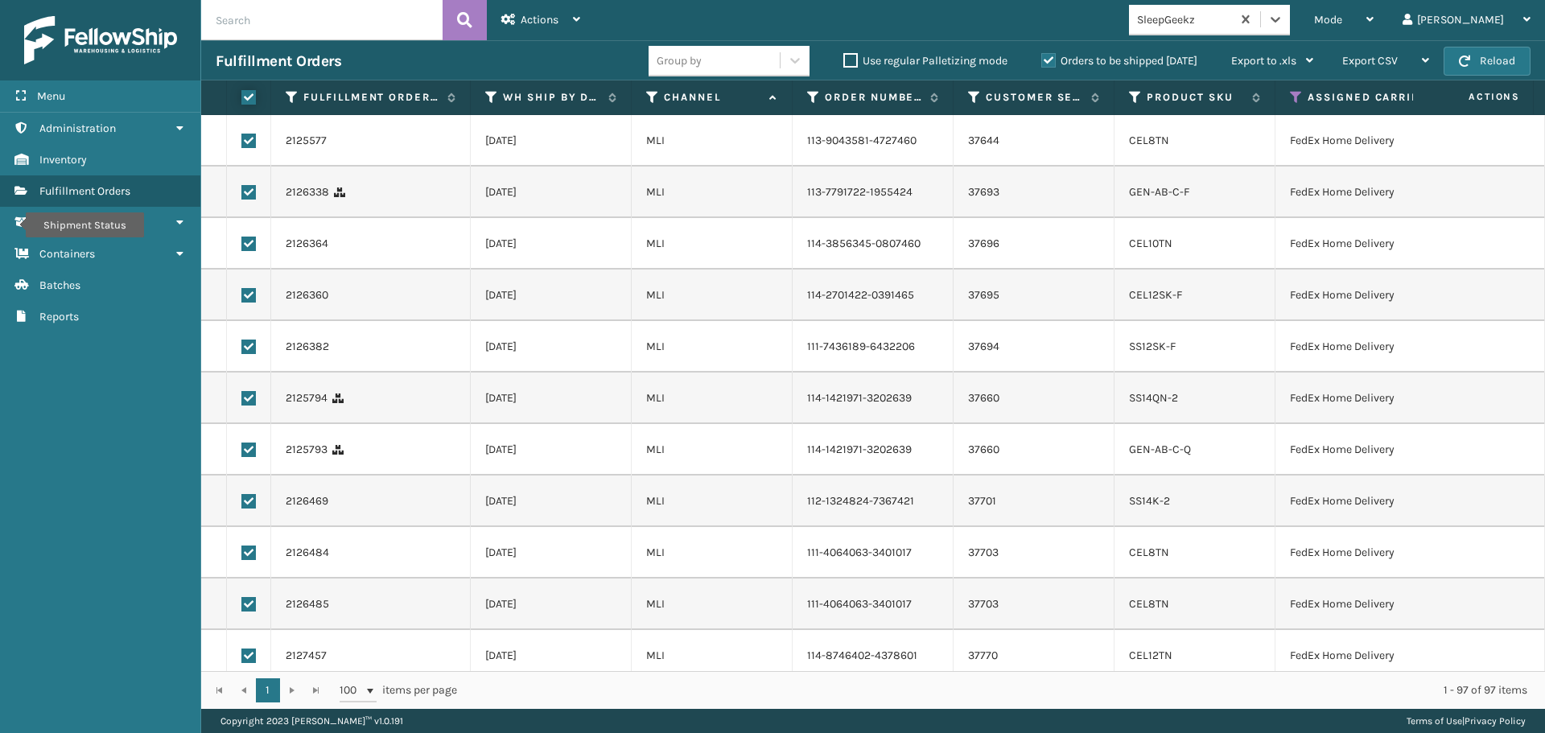
checkbox input "true"
click at [530, 22] on span "Actions" at bounding box center [540, 20] width 38 height 14
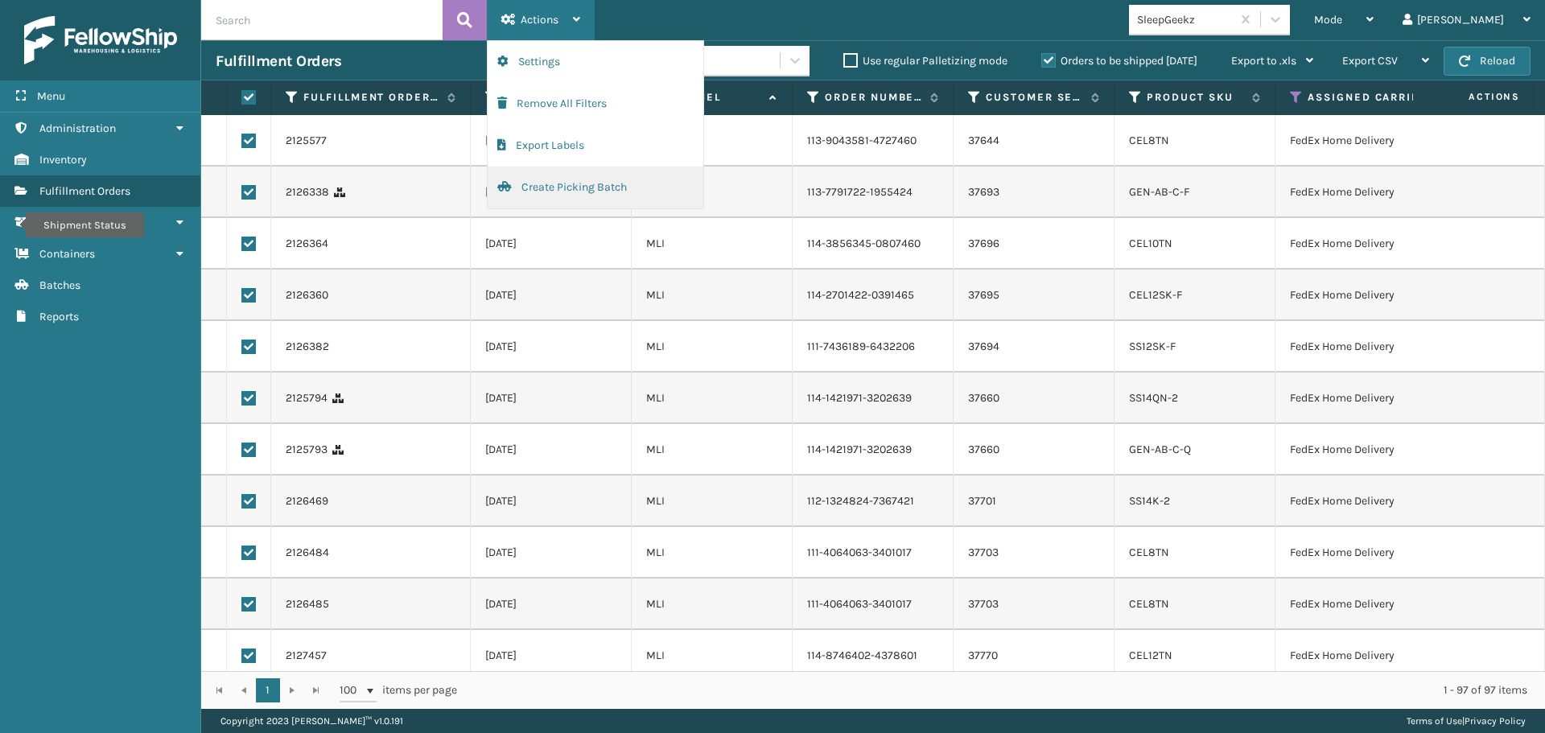
click at [562, 179] on button "Create Picking Batch" at bounding box center [596, 188] width 216 height 42
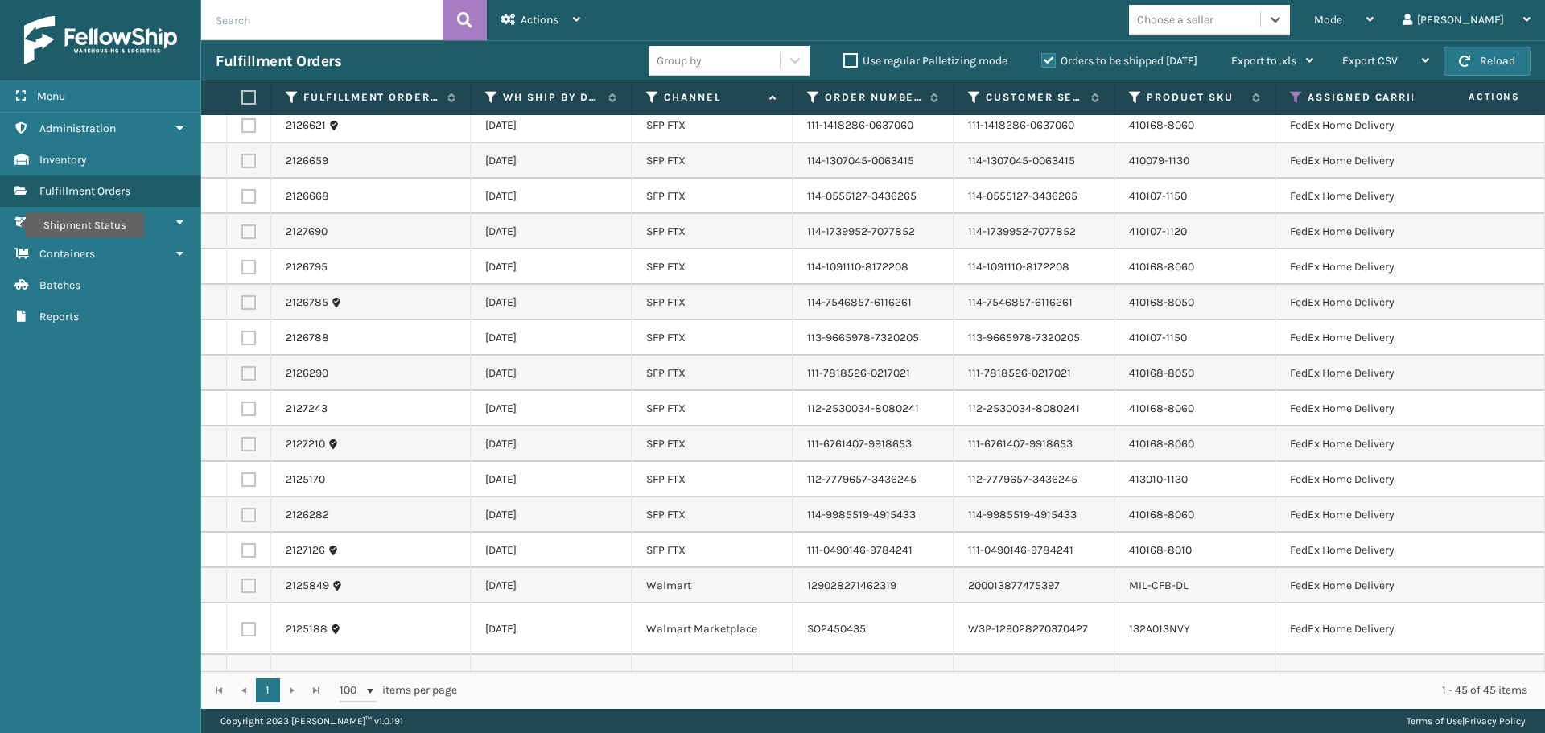
scroll to position [1210, 0]
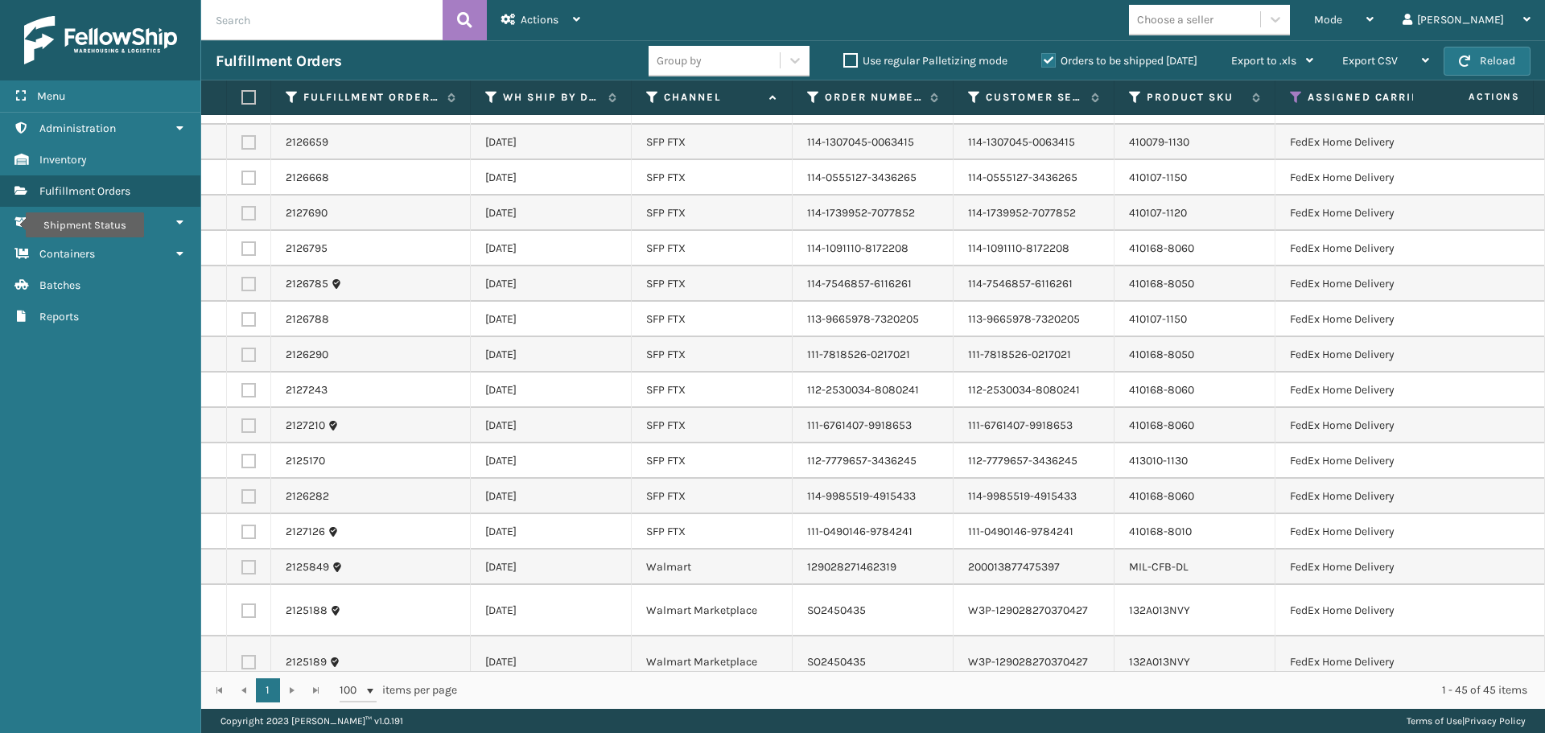
click at [245, 96] on label at bounding box center [246, 97] width 10 height 14
click at [242, 96] on input "checkbox" at bounding box center [241, 98] width 1 height 10
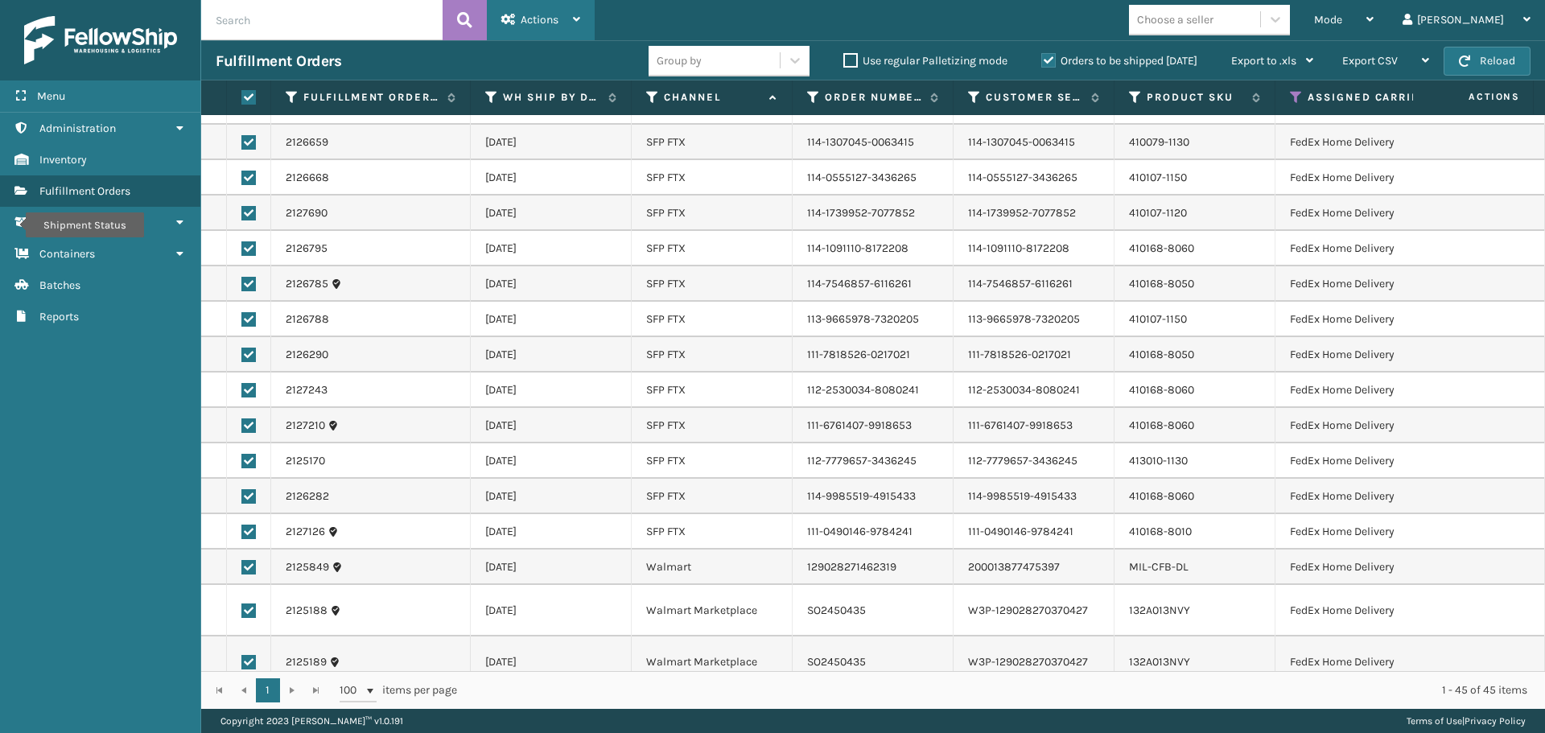
click at [533, 21] on span "Actions" at bounding box center [540, 20] width 38 height 14
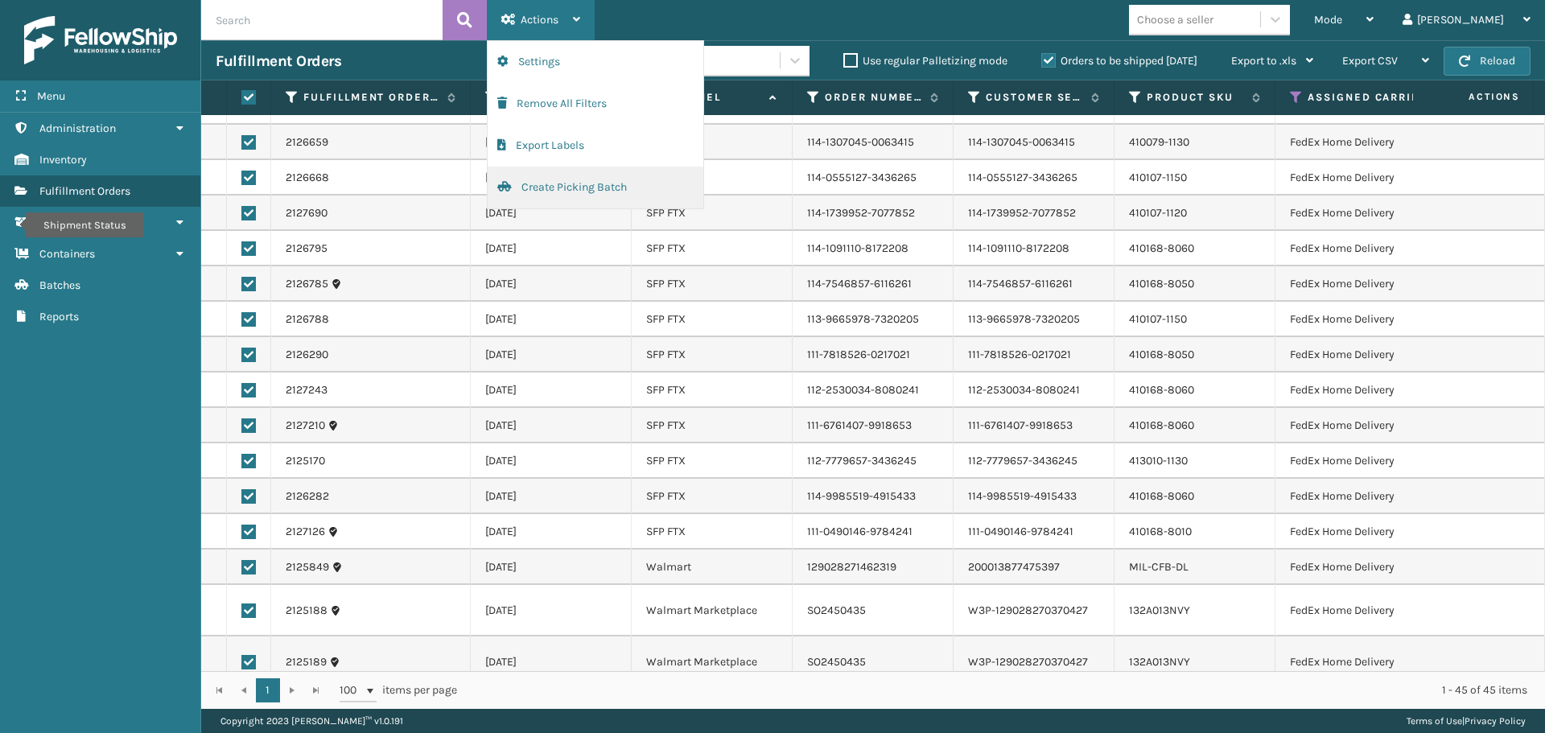
click at [583, 187] on button "Create Picking Batch" at bounding box center [596, 188] width 216 height 42
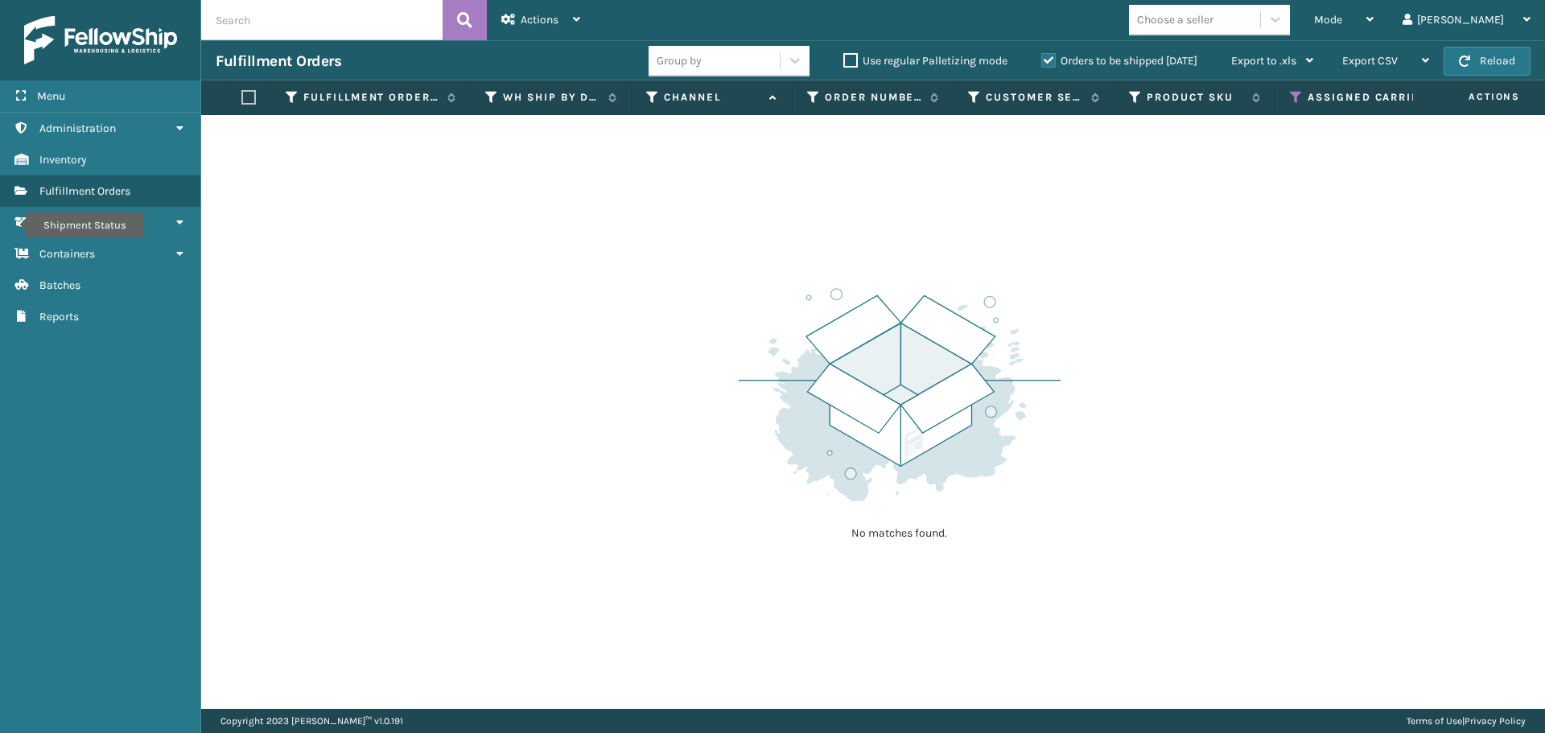
click at [1296, 98] on icon at bounding box center [1296, 97] width 13 height 14
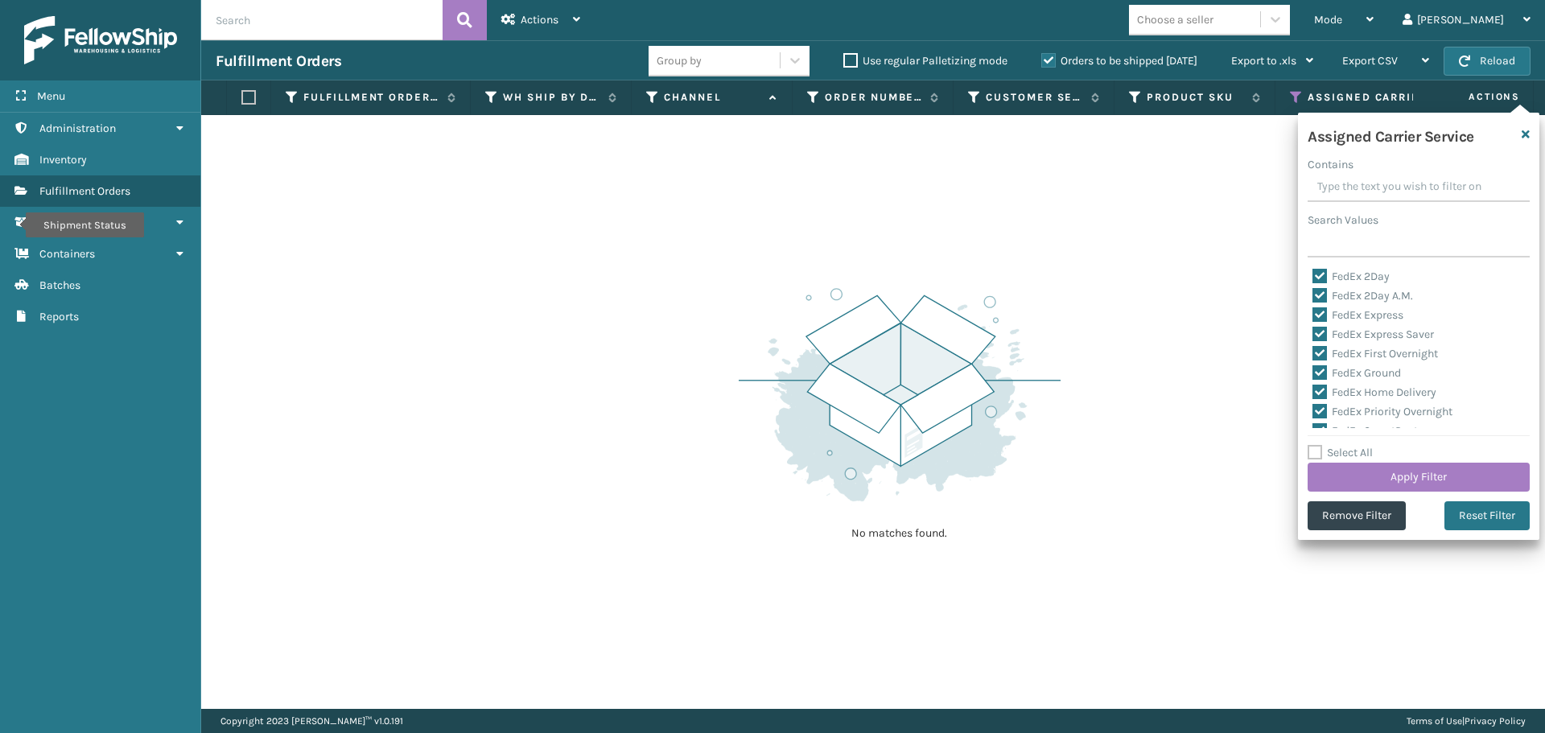
click at [1321, 453] on label "Select All" at bounding box center [1340, 453] width 65 height 14
click at [1321, 445] on input "Select All" at bounding box center [1428, 444] width 241 height 2
click at [1318, 451] on label "Select All" at bounding box center [1340, 453] width 65 height 14
click at [1318, 445] on input "Select All" at bounding box center [1428, 444] width 241 height 2
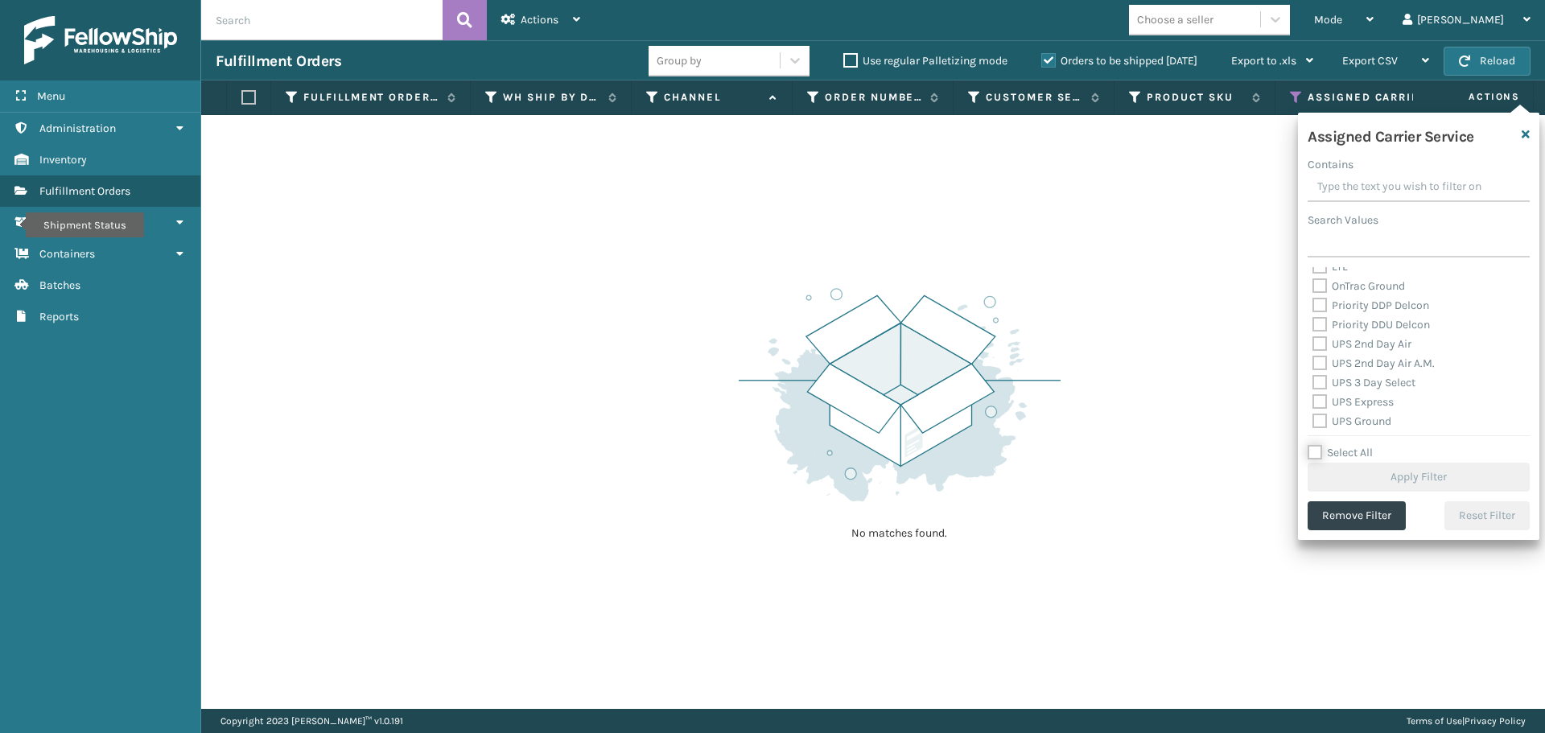
scroll to position [161, 0]
click at [1325, 344] on label "LTL" at bounding box center [1330, 347] width 35 height 14
click at [1313, 344] on input "LTL" at bounding box center [1313, 343] width 1 height 10
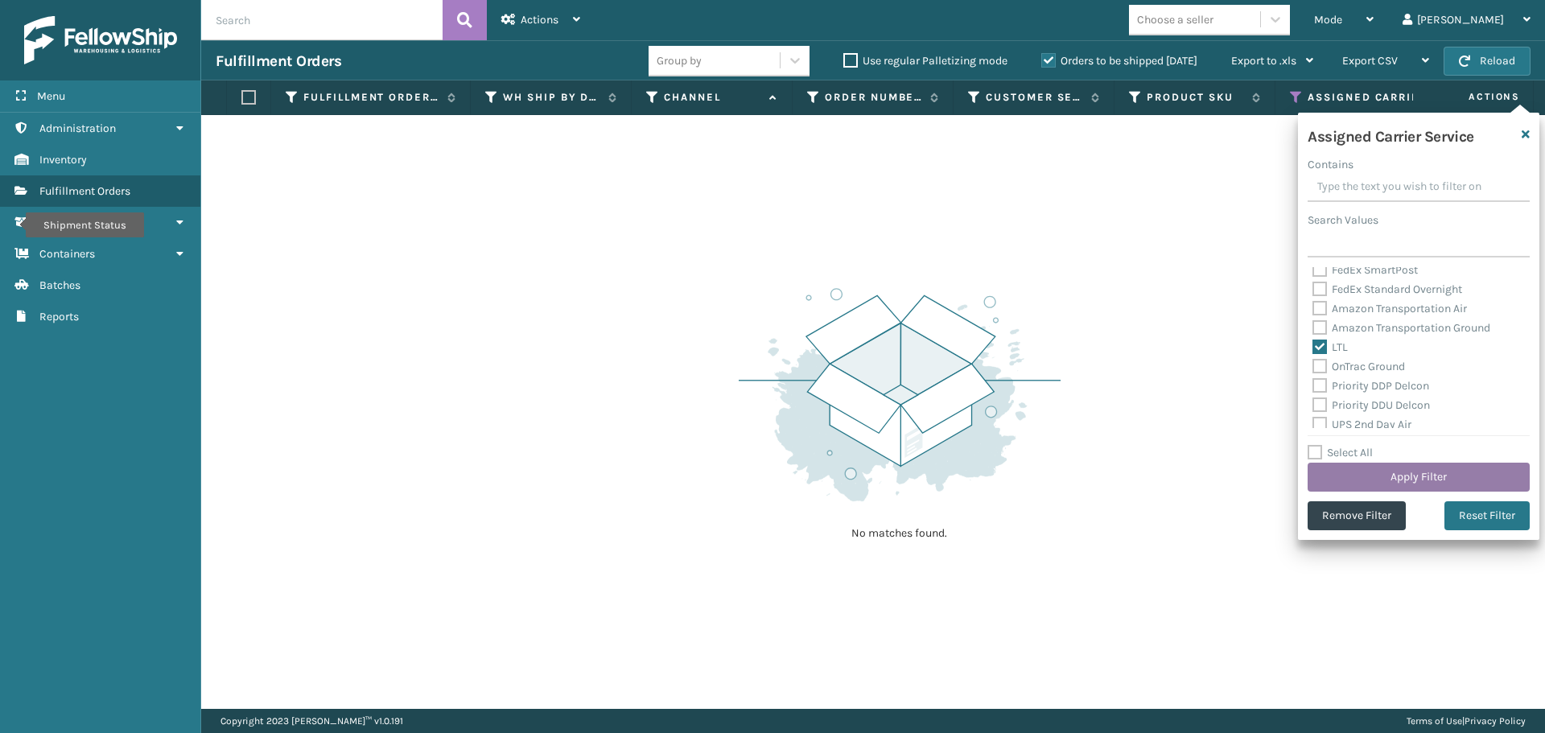
click at [1390, 483] on button "Apply Filter" at bounding box center [1419, 477] width 222 height 29
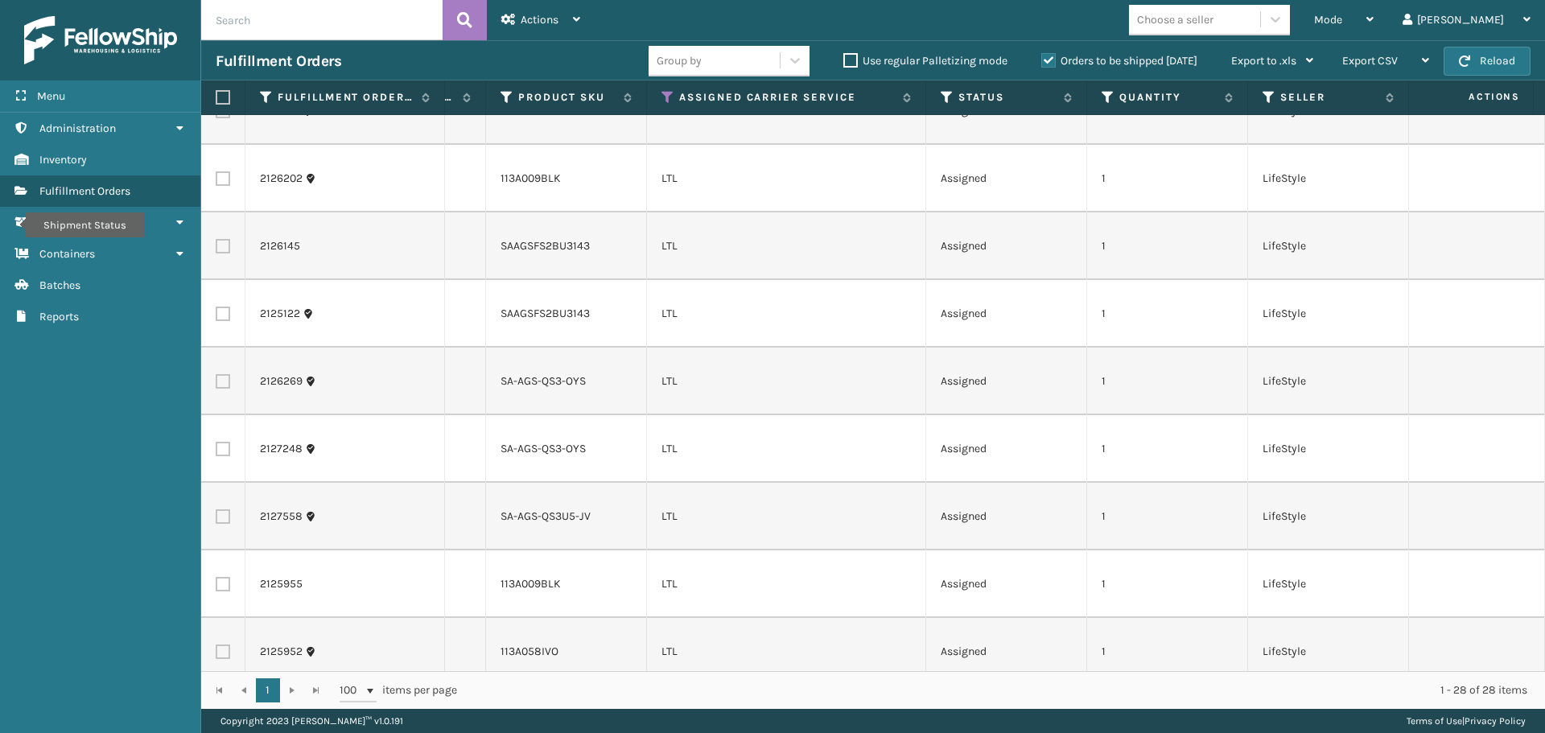
scroll to position [0, 629]
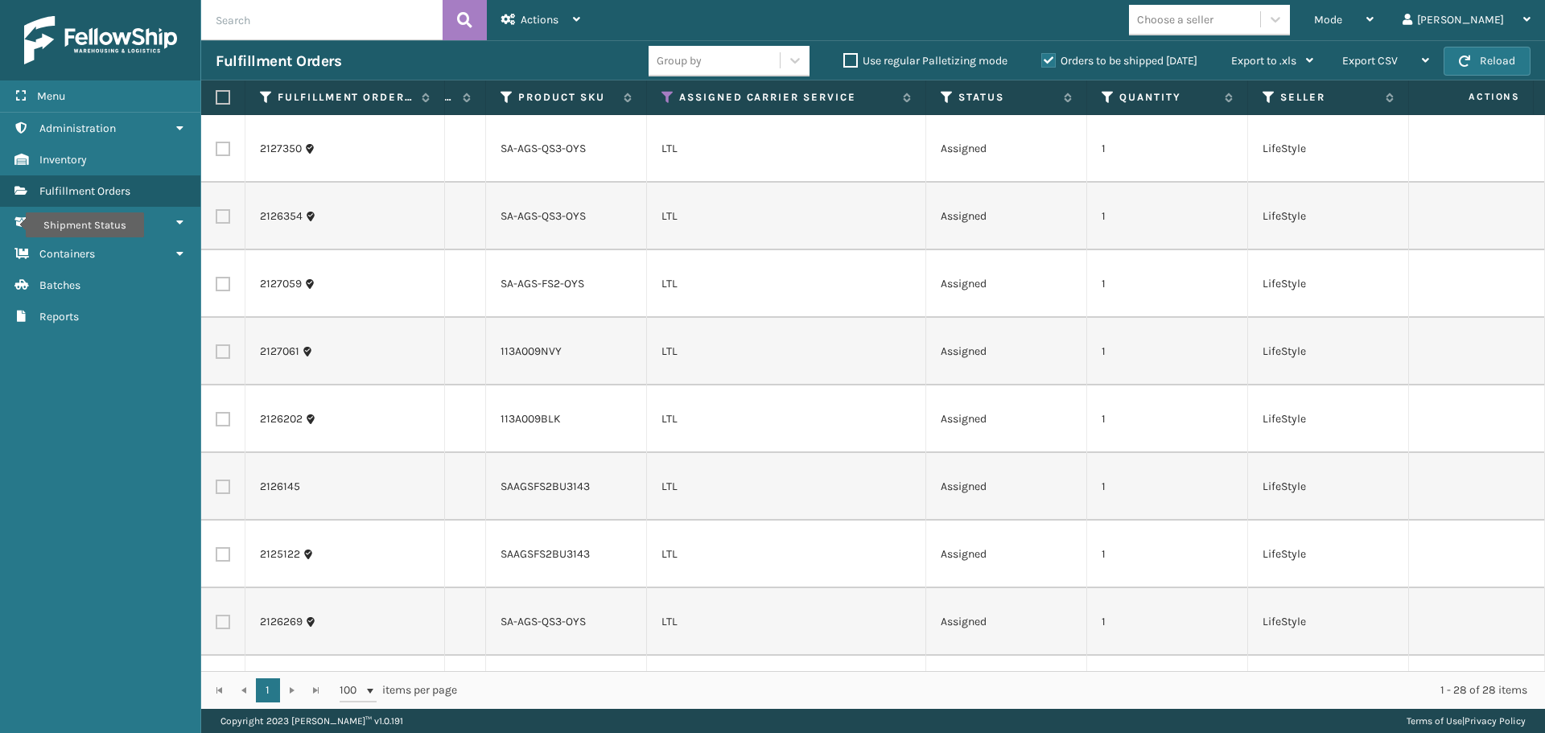
click at [658, 94] on th "Assigned Carrier Service" at bounding box center [786, 97] width 279 height 35
click at [664, 96] on icon at bounding box center [668, 97] width 13 height 14
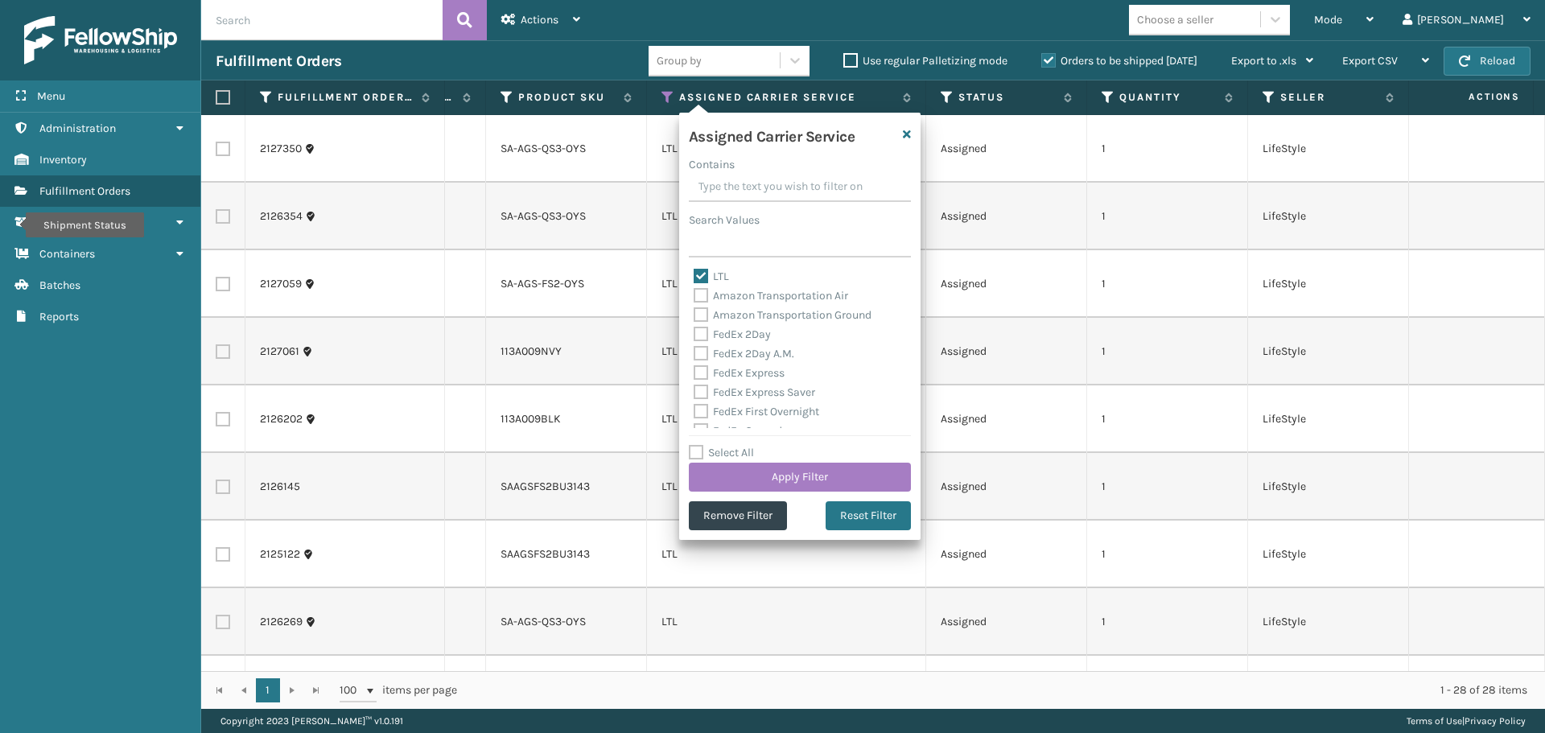
click at [702, 278] on label "LTL" at bounding box center [711, 277] width 35 height 14
click at [694, 278] on input "LTL" at bounding box center [694, 272] width 1 height 10
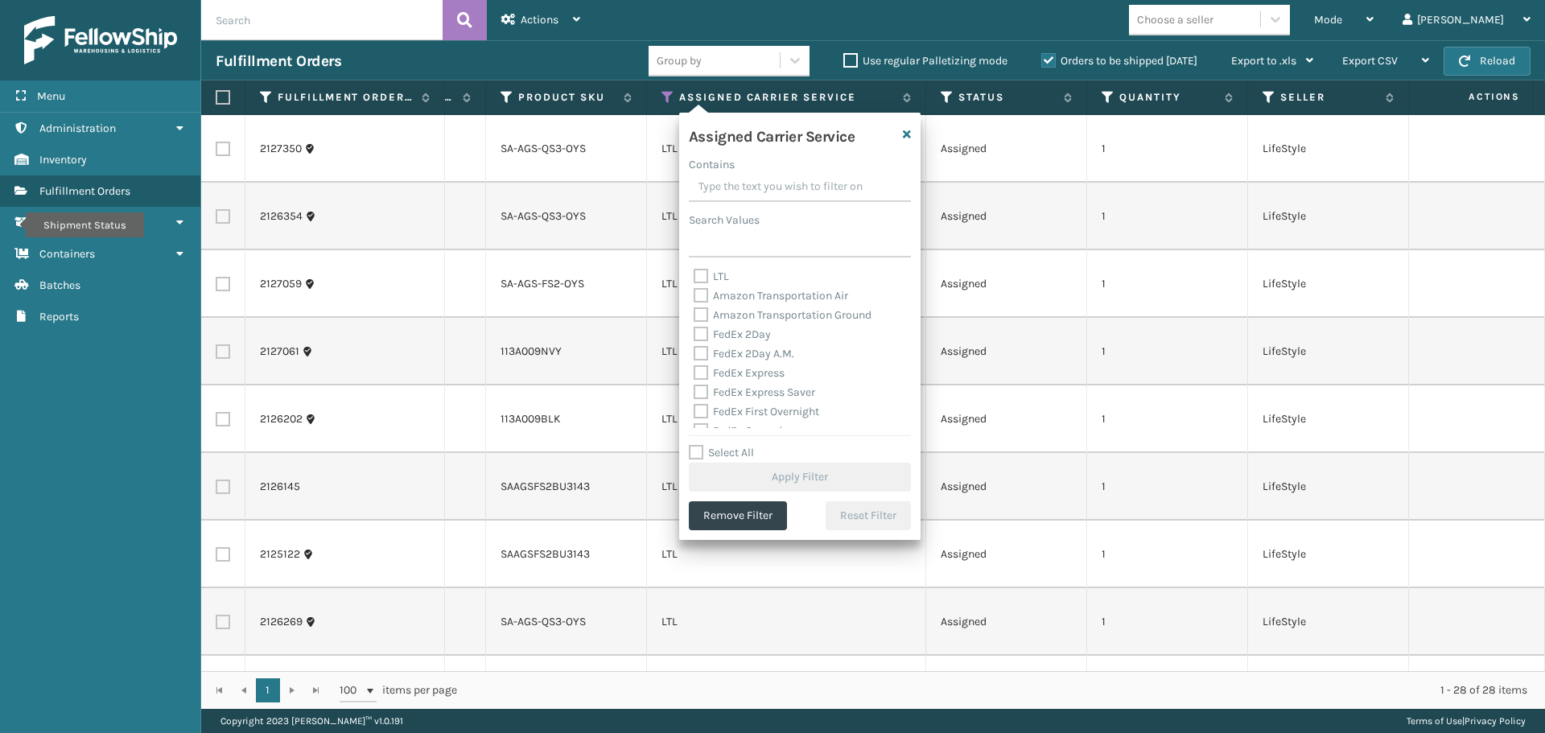
click at [702, 293] on label "Amazon Transportation Air" at bounding box center [771, 296] width 155 height 14
click at [694, 293] on input "Amazon Transportation Air" at bounding box center [694, 291] width 1 height 10
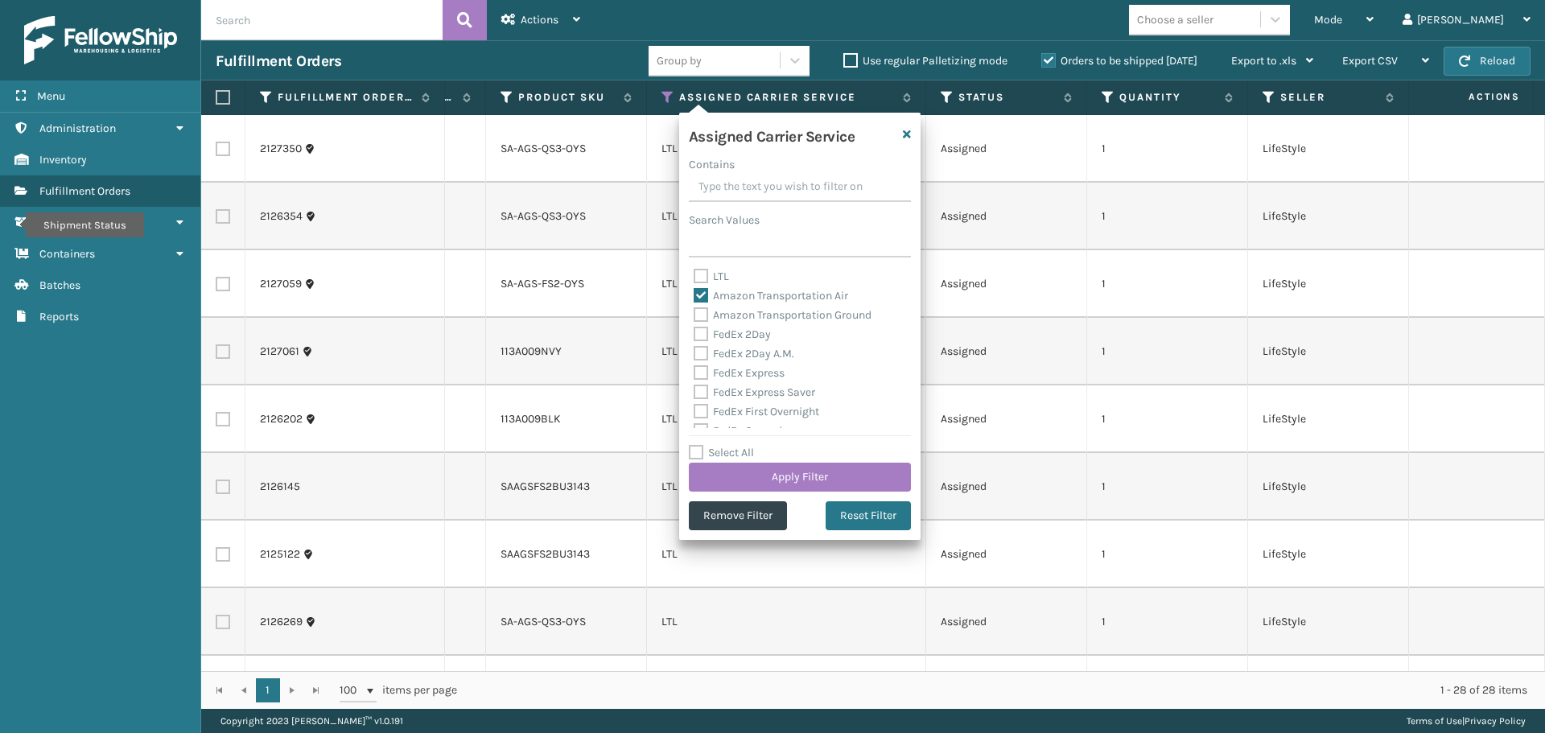
click at [703, 313] on label "Amazon Transportation Ground" at bounding box center [783, 315] width 178 height 14
click at [694, 313] on input "Amazon Transportation Ground" at bounding box center [694, 311] width 1 height 10
click at [771, 471] on button "Apply Filter" at bounding box center [800, 477] width 222 height 29
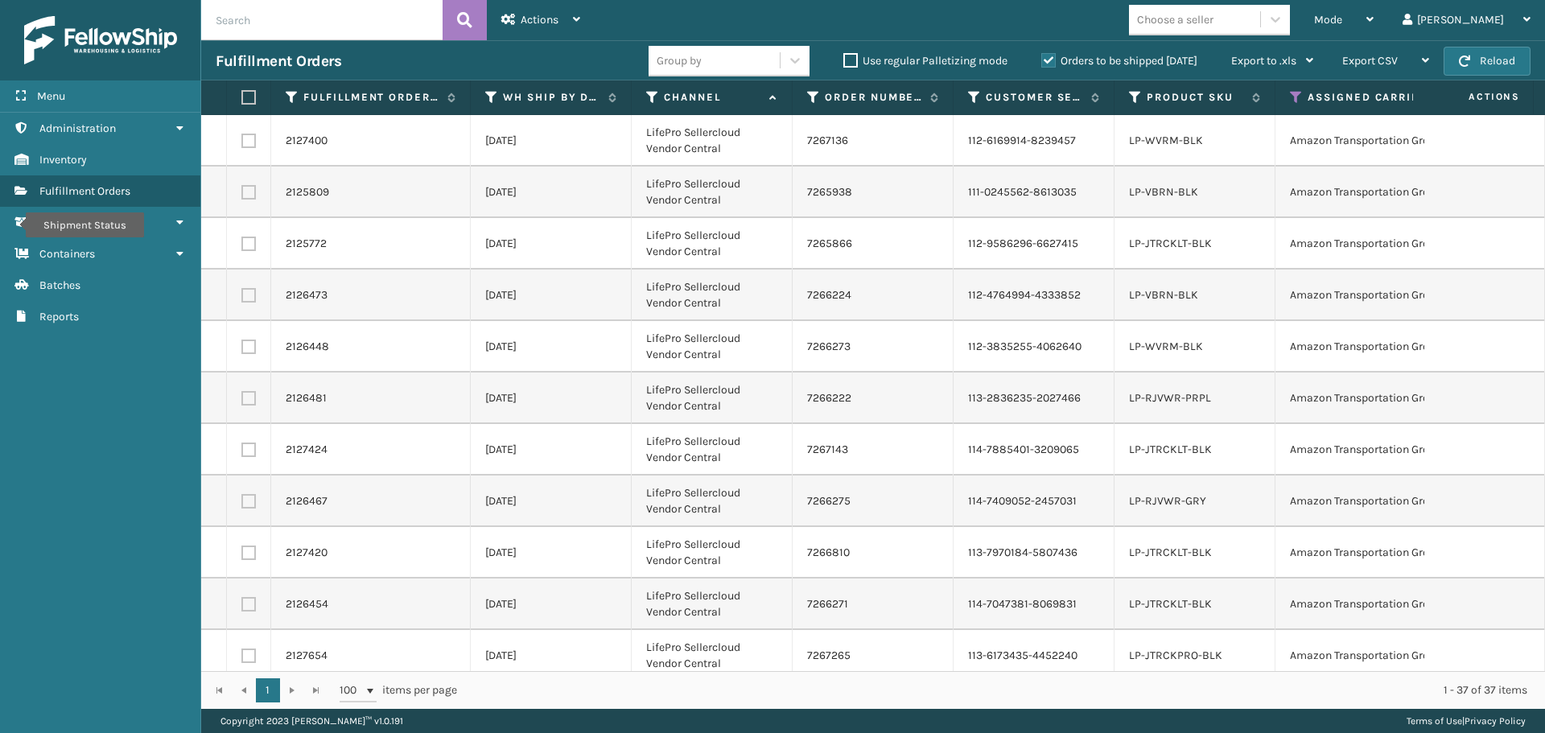
click at [251, 98] on label at bounding box center [246, 97] width 10 height 14
click at [242, 98] on input "checkbox" at bounding box center [241, 98] width 1 height 10
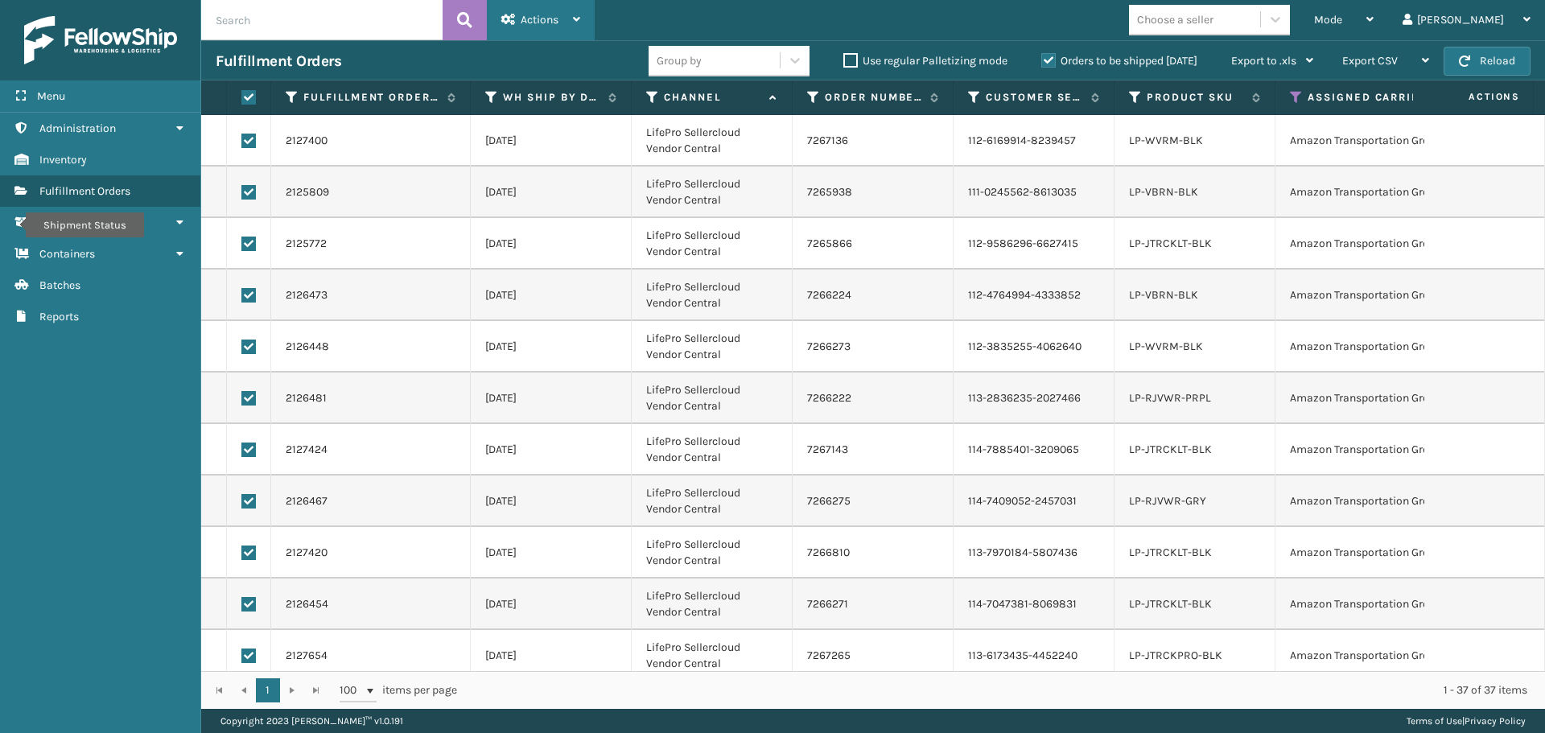
click at [528, 15] on span "Actions" at bounding box center [540, 20] width 38 height 14
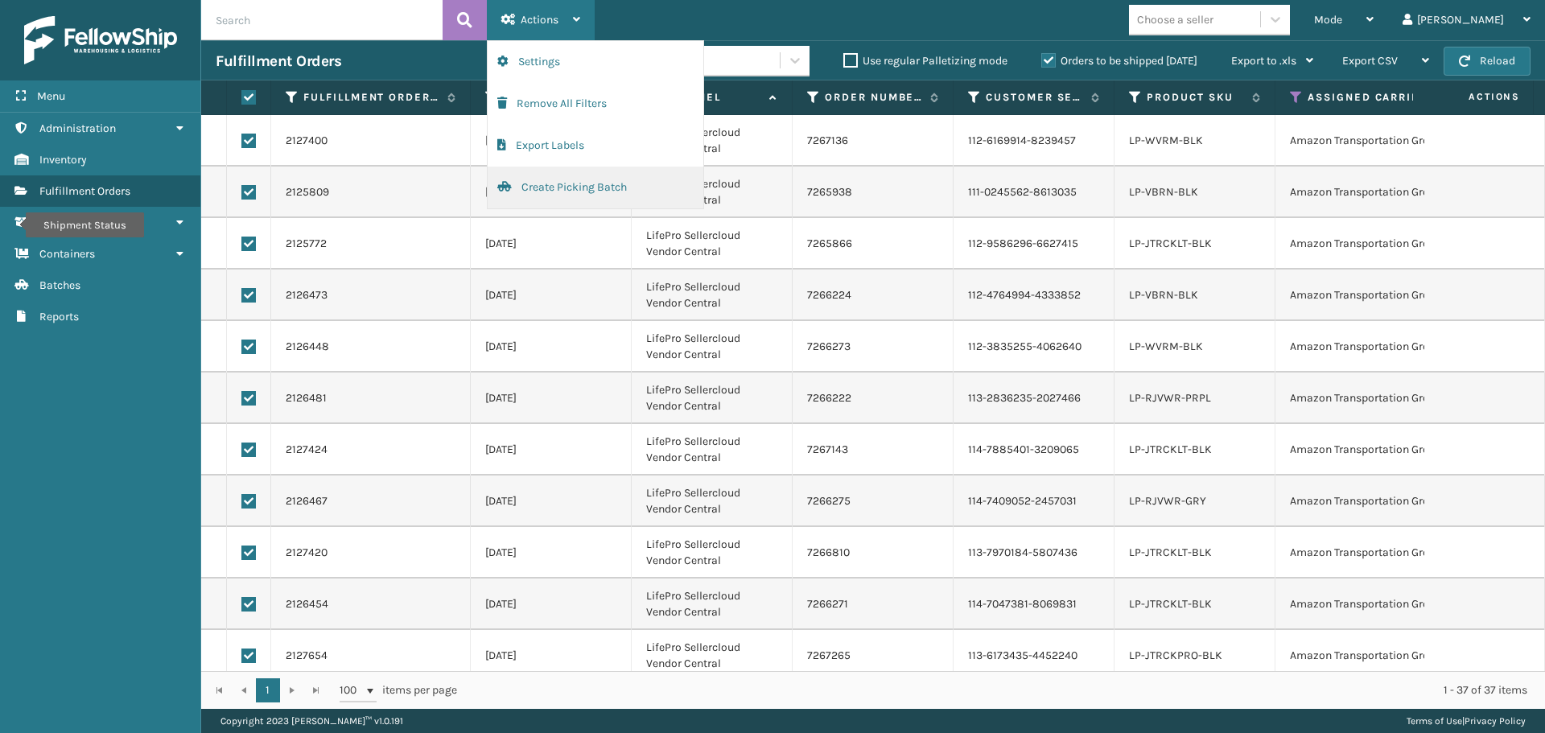
click at [575, 183] on button "Create Picking Batch" at bounding box center [596, 188] width 216 height 42
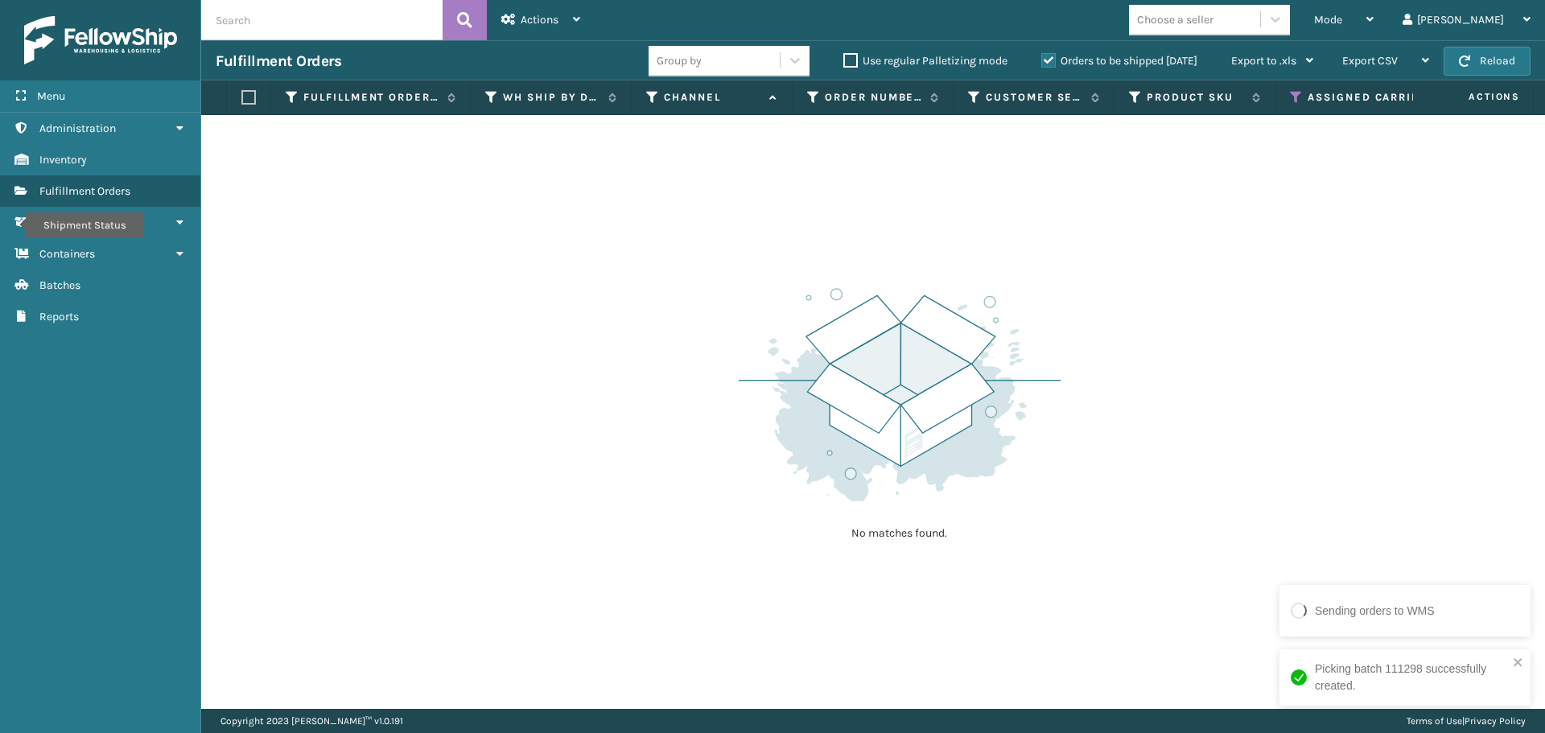
click at [1300, 94] on icon at bounding box center [1296, 97] width 13 height 14
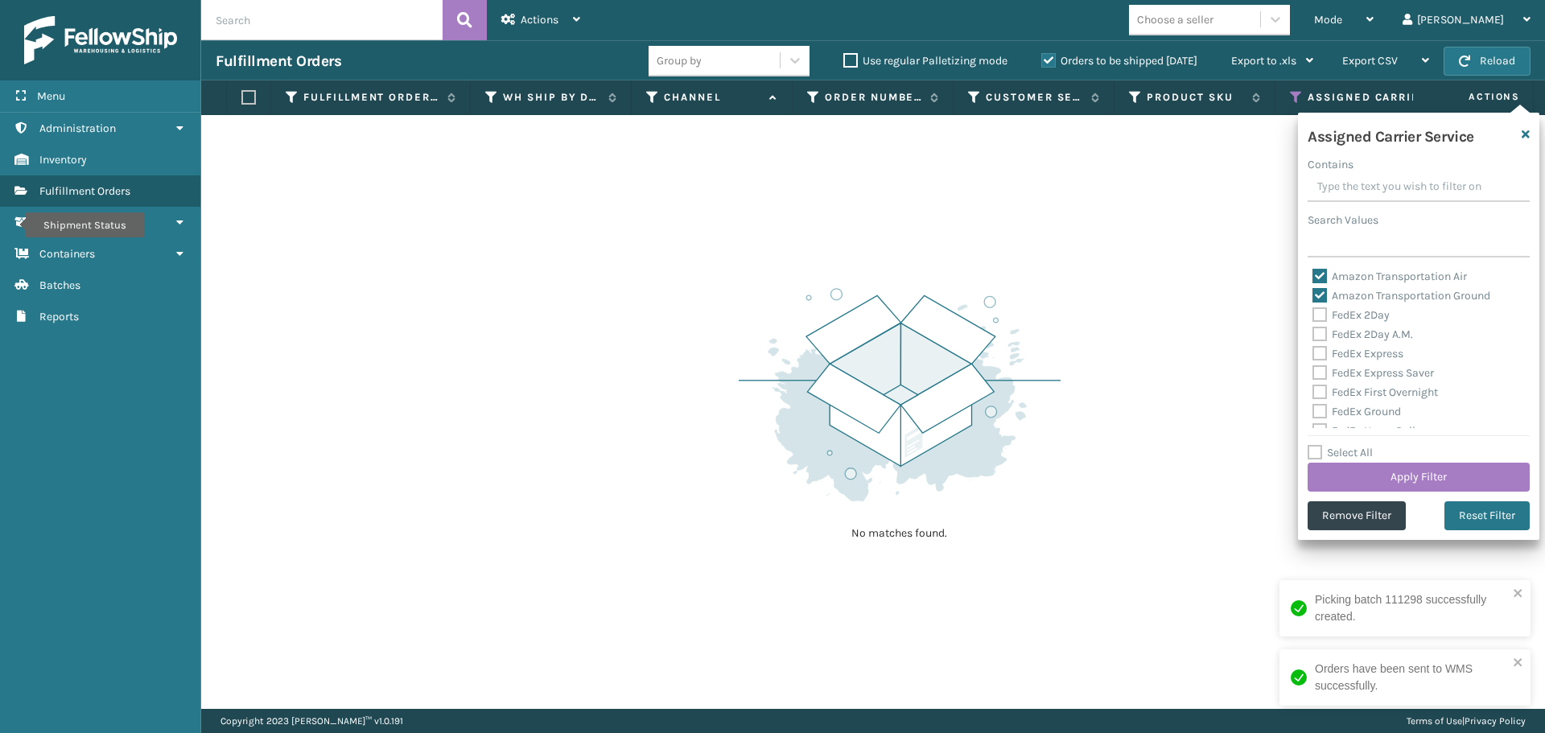
click at [1317, 278] on label "Amazon Transportation Air" at bounding box center [1390, 277] width 155 height 14
click at [1313, 278] on input "Amazon Transportation Air" at bounding box center [1313, 272] width 1 height 10
click at [1317, 295] on label "Amazon Transportation Ground" at bounding box center [1402, 296] width 178 height 14
click at [1313, 295] on input "Amazon Transportation Ground" at bounding box center [1313, 291] width 1 height 10
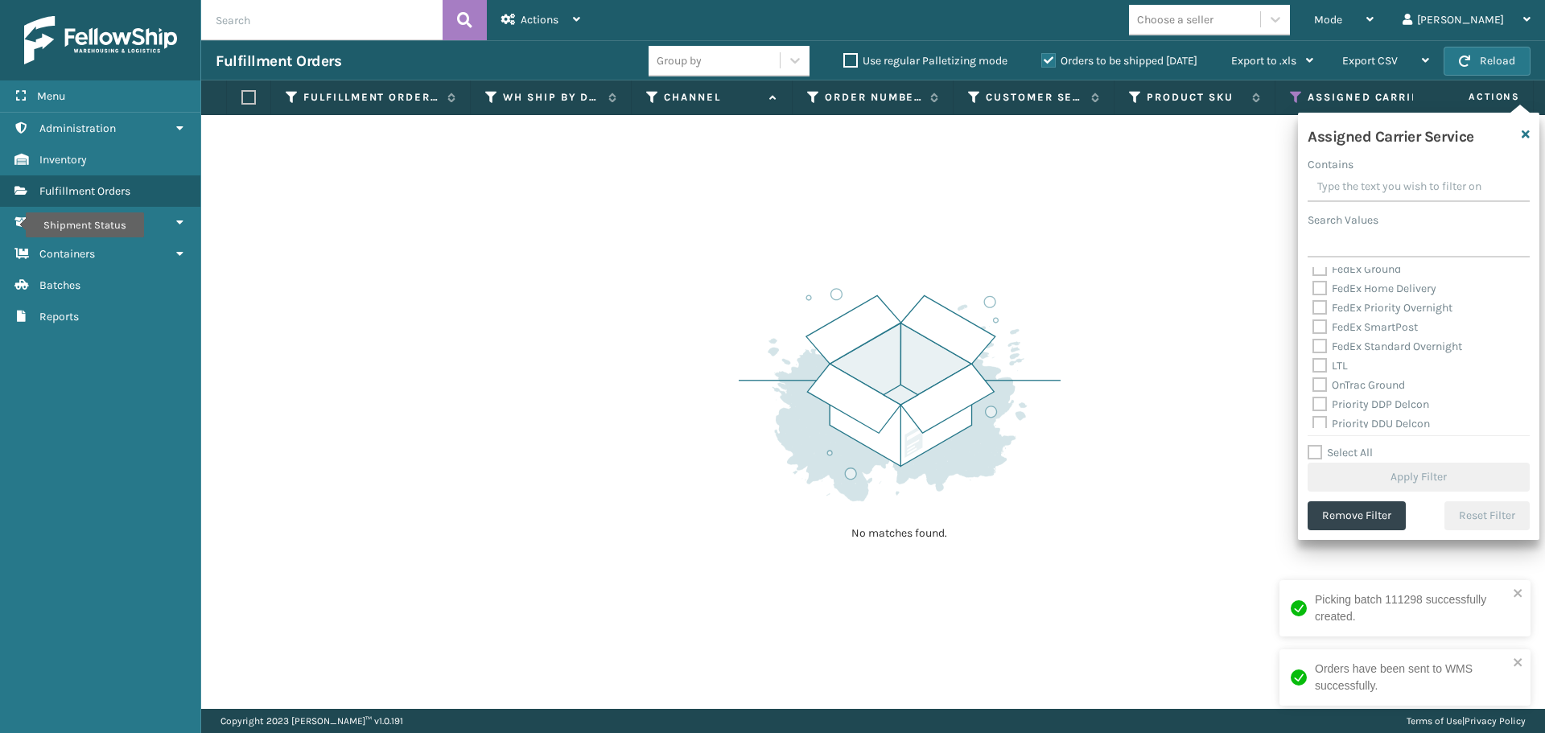
scroll to position [161, 0]
click at [1320, 367] on label "OnTrac Ground" at bounding box center [1359, 367] width 93 height 14
click at [1313, 367] on input "OnTrac Ground" at bounding box center [1313, 362] width 1 height 10
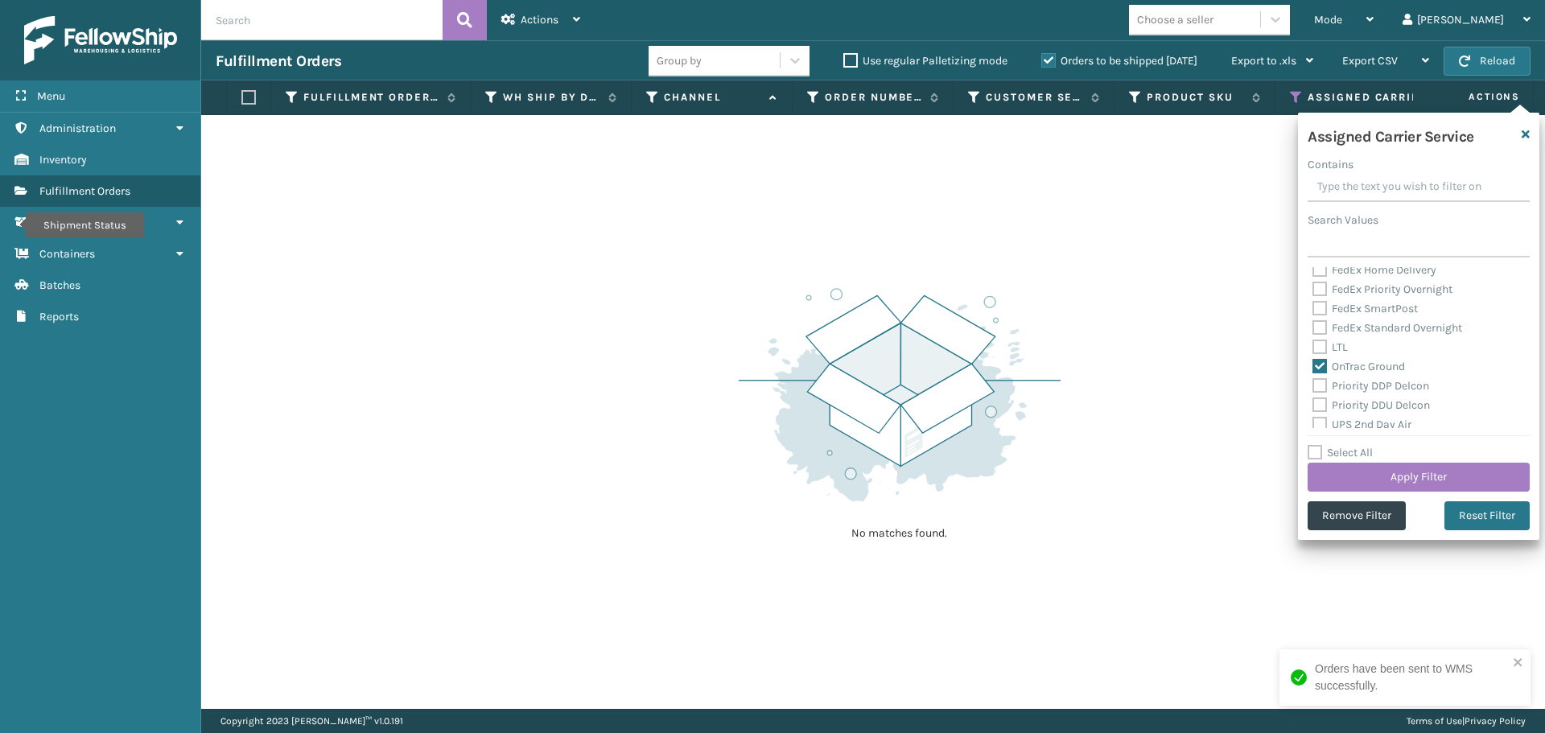
click at [1320, 388] on label "Priority DDP Delcon" at bounding box center [1371, 386] width 117 height 14
click at [1313, 387] on input "Priority DDP Delcon" at bounding box center [1313, 382] width 1 height 10
click at [1320, 409] on label "Priority DDU Delcon" at bounding box center [1371, 405] width 117 height 14
click at [1313, 406] on input "Priority DDU Delcon" at bounding box center [1313, 401] width 1 height 10
click at [1319, 419] on label "UPS 2nd Day Air" at bounding box center [1362, 425] width 99 height 14
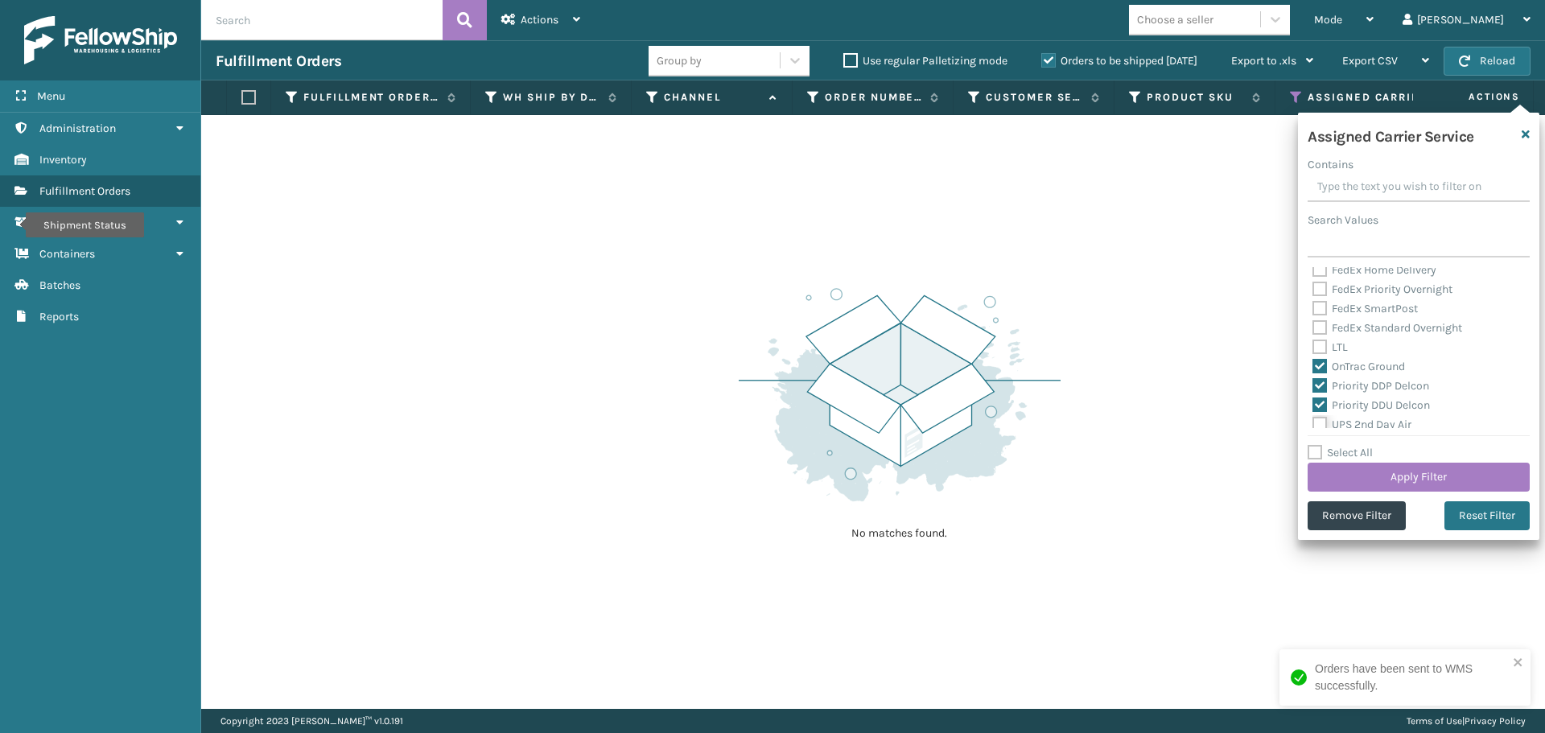
click at [1313, 419] on input "UPS 2nd Day Air" at bounding box center [1313, 420] width 1 height 10
click at [1318, 363] on label "UPS 2nd Day Air A.M." at bounding box center [1374, 364] width 122 height 14
click at [1313, 363] on input "UPS 2nd Day Air A.M." at bounding box center [1313, 359] width 1 height 10
click at [1318, 383] on label "UPS 3 Day Select" at bounding box center [1364, 383] width 103 height 14
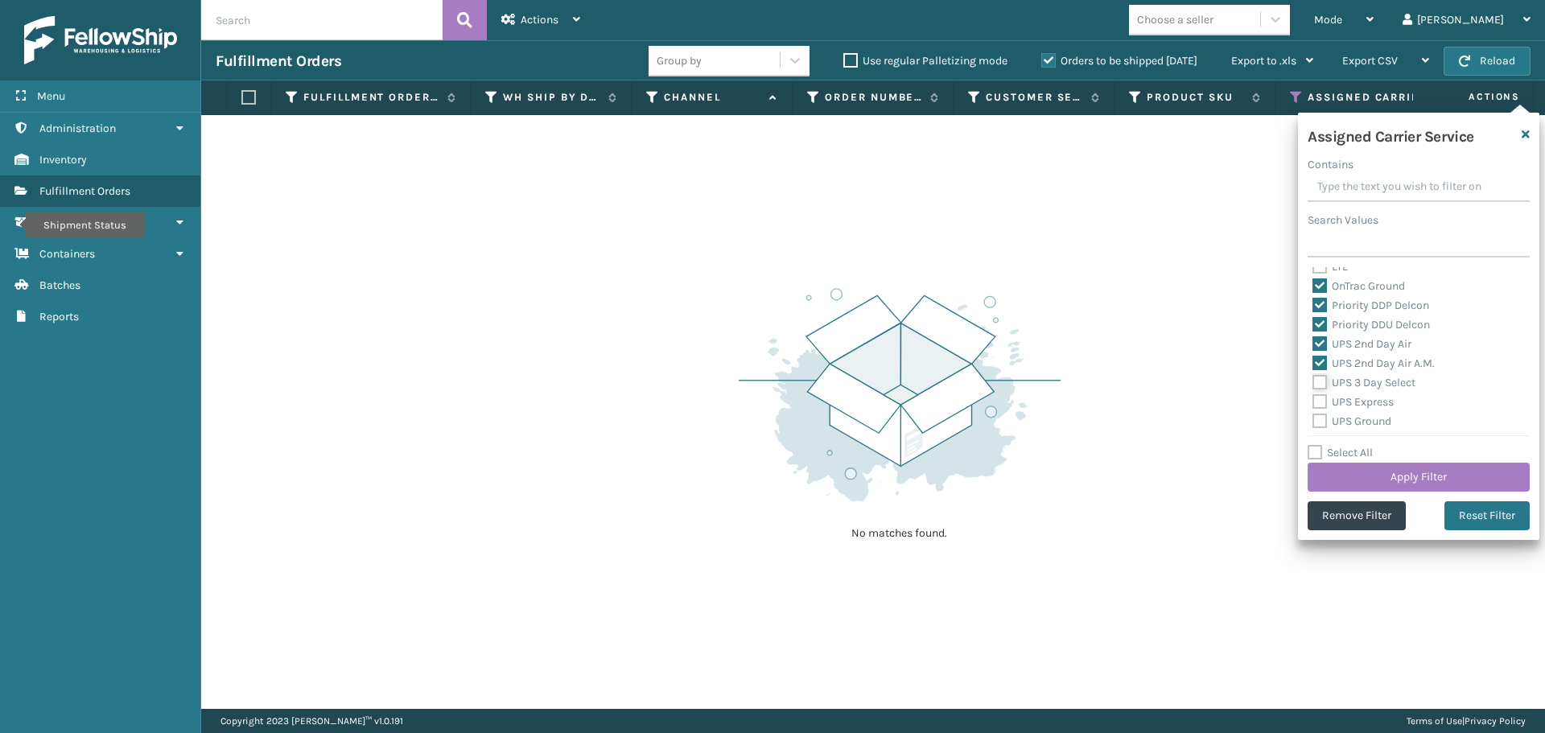
click at [1313, 383] on input "UPS 3 Day Select" at bounding box center [1313, 378] width 1 height 10
click at [1319, 402] on label "UPS Express" at bounding box center [1353, 402] width 81 height 14
click at [1313, 402] on input "UPS Express" at bounding box center [1313, 398] width 1 height 10
click at [1320, 428] on div "Assigned Carrier Service Contains Search Values Amazon Transportation Air Amazo…" at bounding box center [1418, 326] width 241 height 427
click at [1323, 418] on label "UPS Ground" at bounding box center [1352, 421] width 79 height 14
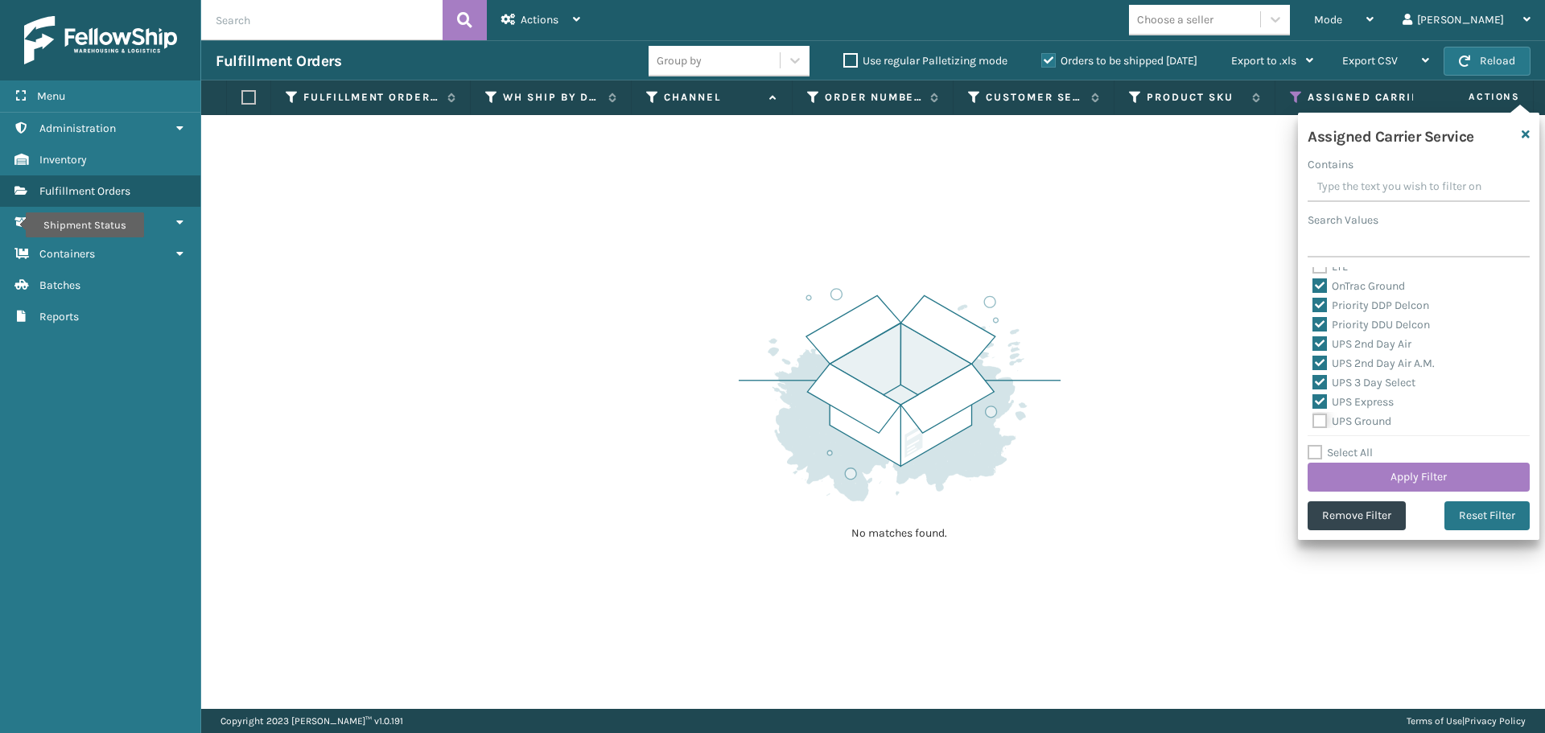
click at [1313, 418] on input "UPS Ground" at bounding box center [1313, 417] width 1 height 10
click at [1321, 365] on label "UPS Next Day Air" at bounding box center [1364, 360] width 103 height 14
click at [1313, 361] on input "UPS Next Day Air" at bounding box center [1313, 356] width 1 height 10
click at [1320, 381] on label "UPS Next Day Air Early" at bounding box center [1378, 380] width 131 height 14
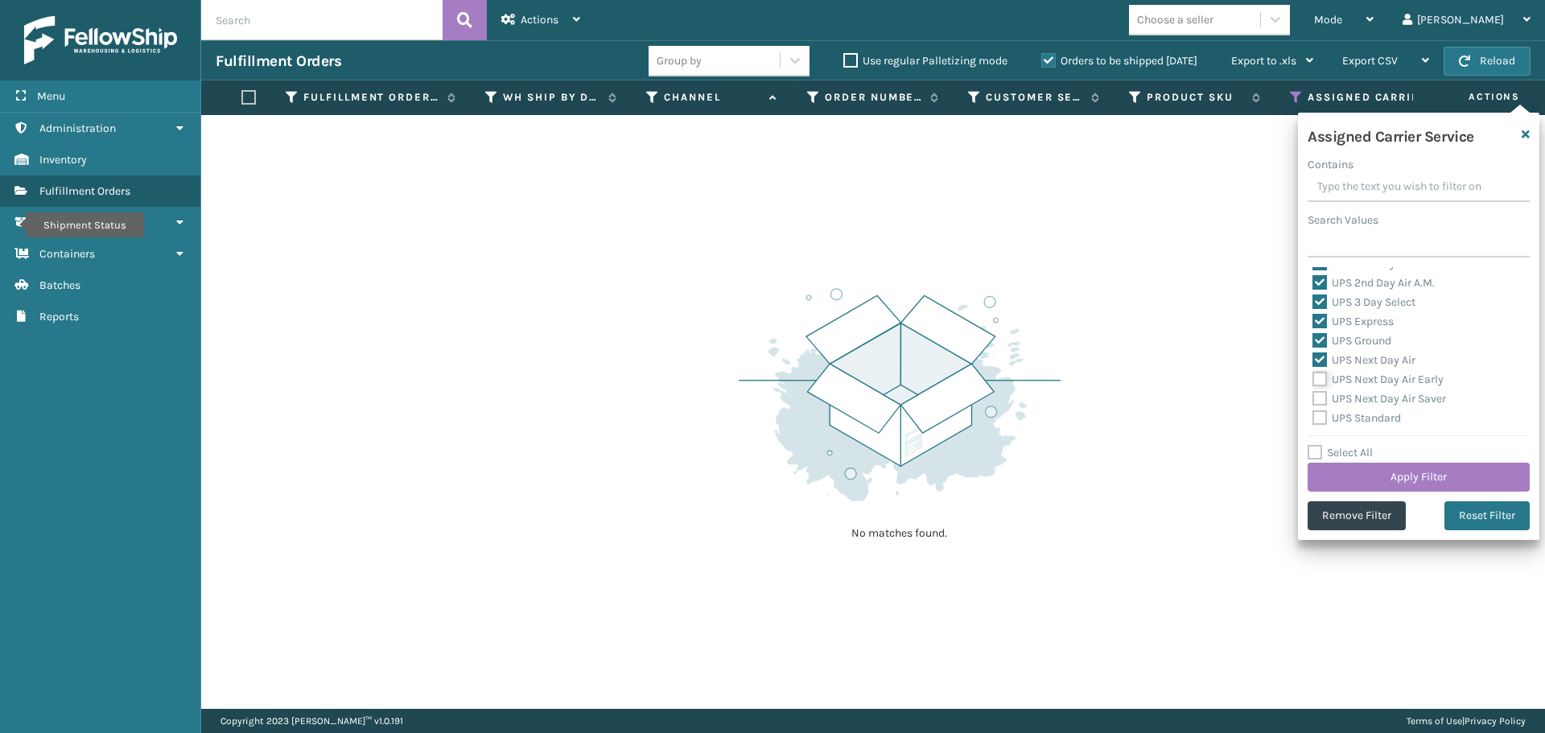
click at [1313, 381] on input "UPS Next Day Air Early" at bounding box center [1313, 375] width 1 height 10
click at [1317, 399] on label "UPS Next Day Air Saver" at bounding box center [1380, 399] width 134 height 14
click at [1313, 399] on input "UPS Next Day Air Saver" at bounding box center [1313, 394] width 1 height 10
click at [1320, 420] on label "UPS Standard" at bounding box center [1357, 418] width 89 height 14
click at [1313, 419] on input "UPS Standard" at bounding box center [1313, 414] width 1 height 10
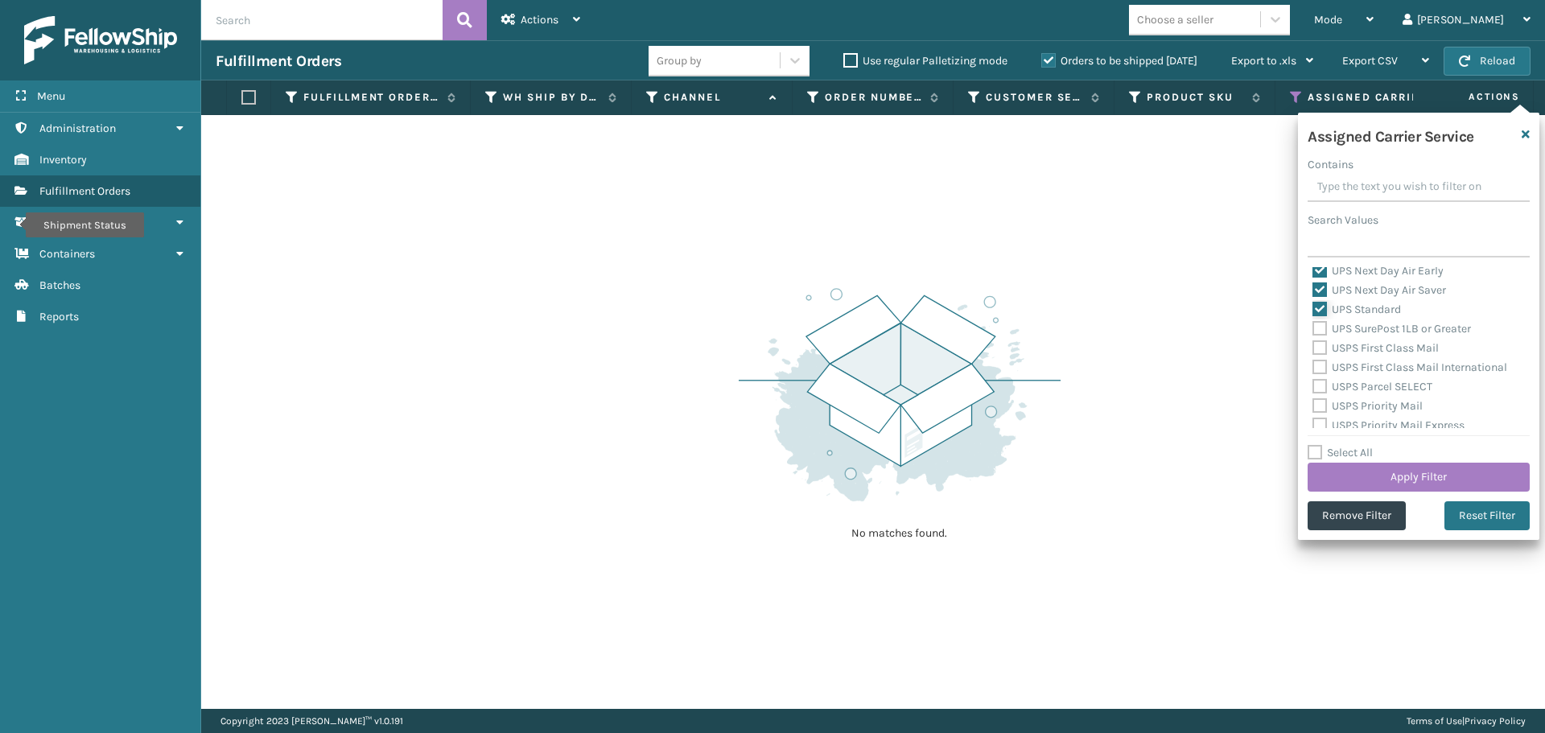
scroll to position [402, 0]
click at [1316, 360] on label "UPS SurePost 1LB or Greater" at bounding box center [1392, 357] width 159 height 14
click at [1313, 358] on input "UPS SurePost 1LB or Greater" at bounding box center [1313, 353] width 1 height 10
click at [1316, 373] on label "USPS First Class Mail" at bounding box center [1376, 376] width 126 height 14
click at [1313, 373] on input "USPS First Class Mail" at bounding box center [1313, 372] width 1 height 10
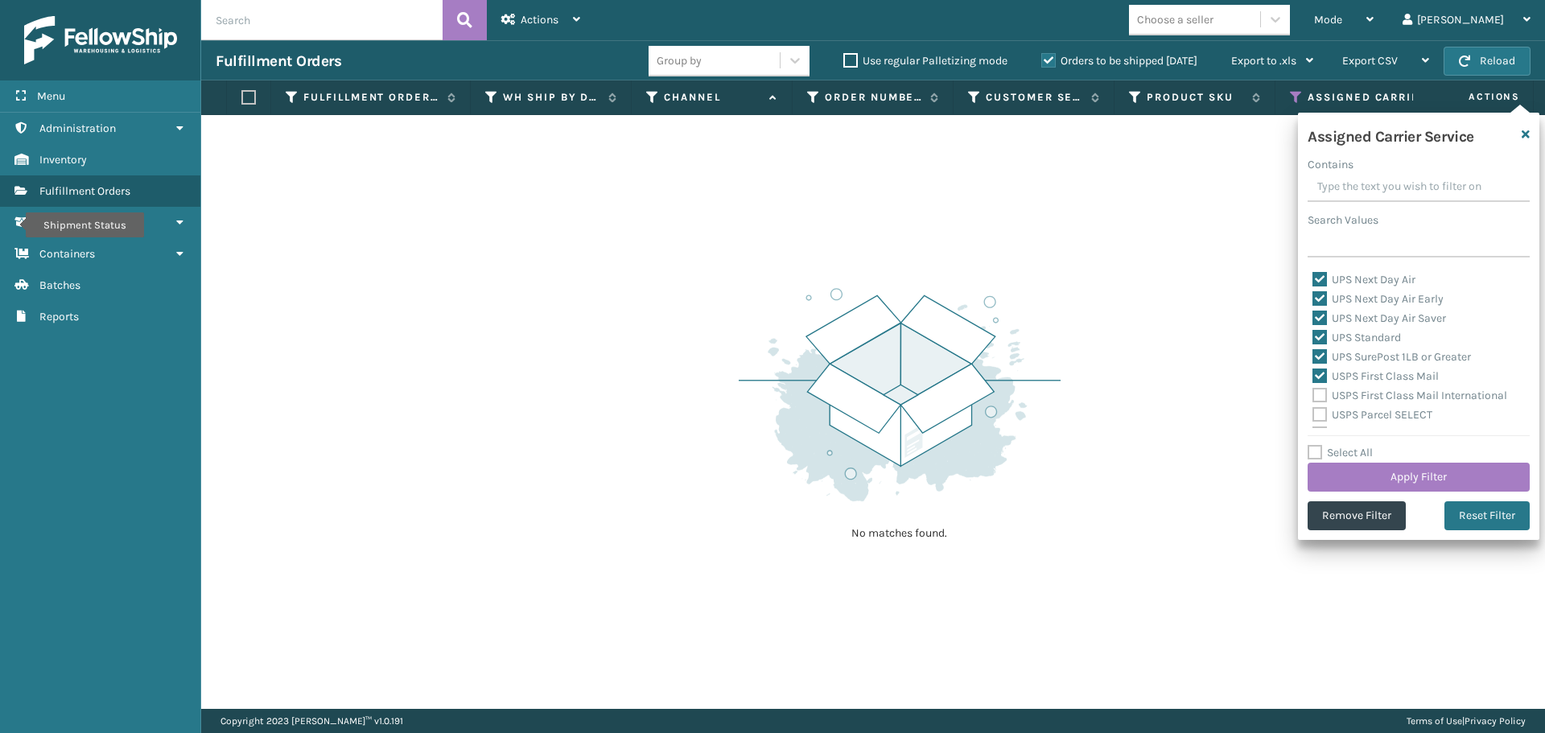
click at [1317, 394] on label "USPS First Class Mail International" at bounding box center [1410, 396] width 195 height 14
click at [1313, 394] on input "USPS First Class Mail International" at bounding box center [1313, 391] width 1 height 10
click at [1318, 412] on label "USPS Parcel SELECT" at bounding box center [1373, 415] width 120 height 14
click at [1313, 412] on input "USPS Parcel SELECT" at bounding box center [1313, 411] width 1 height 10
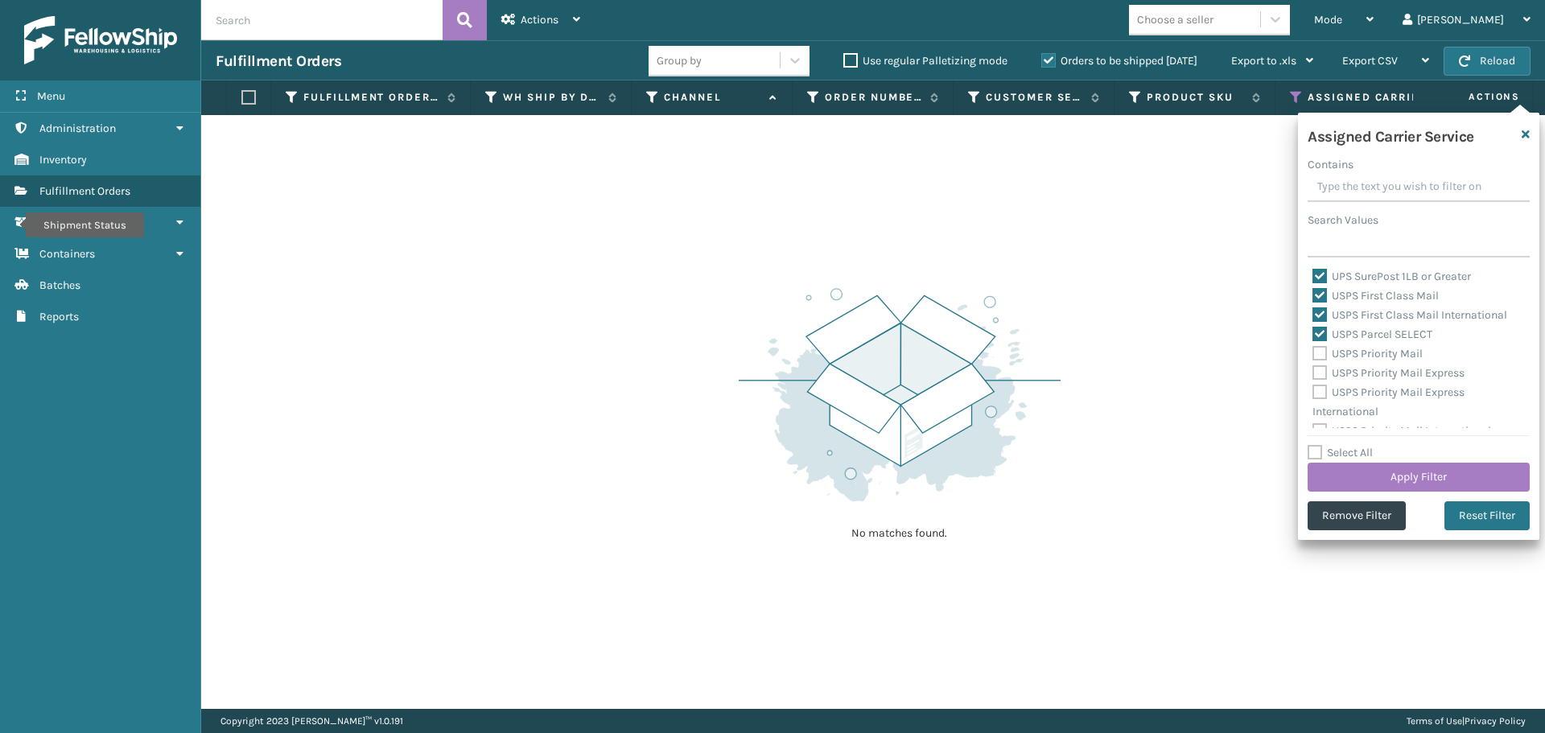
click at [1318, 358] on label "USPS Priority Mail" at bounding box center [1368, 354] width 110 height 14
click at [1313, 355] on input "USPS Priority Mail" at bounding box center [1313, 349] width 1 height 10
click at [1319, 365] on div "USPS Priority Mail Express" at bounding box center [1419, 373] width 212 height 19
click at [1318, 373] on label "USPS Priority Mail Express" at bounding box center [1389, 373] width 152 height 14
click at [1313, 373] on input "USPS Priority Mail Express" at bounding box center [1313, 369] width 1 height 10
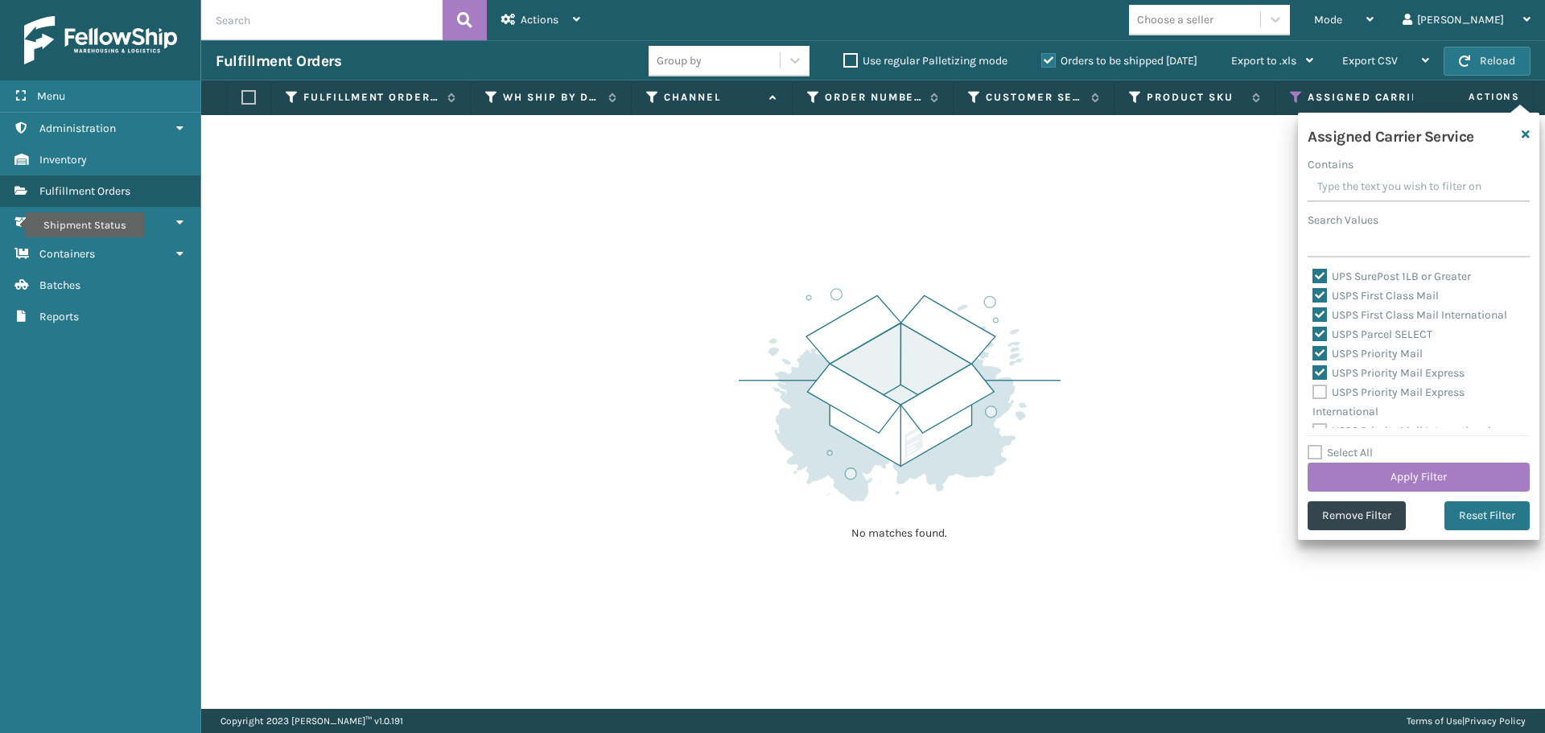
click at [1317, 390] on label "USPS Priority Mail Express International" at bounding box center [1389, 401] width 152 height 33
click at [1313, 390] on input "USPS Priority Mail Express International" at bounding box center [1313, 388] width 1 height 10
click at [1322, 418] on label "USPS Priority Mail International" at bounding box center [1402, 418] width 179 height 14
click at [1313, 418] on input "USPS Priority Mail International" at bounding box center [1313, 414] width 1 height 10
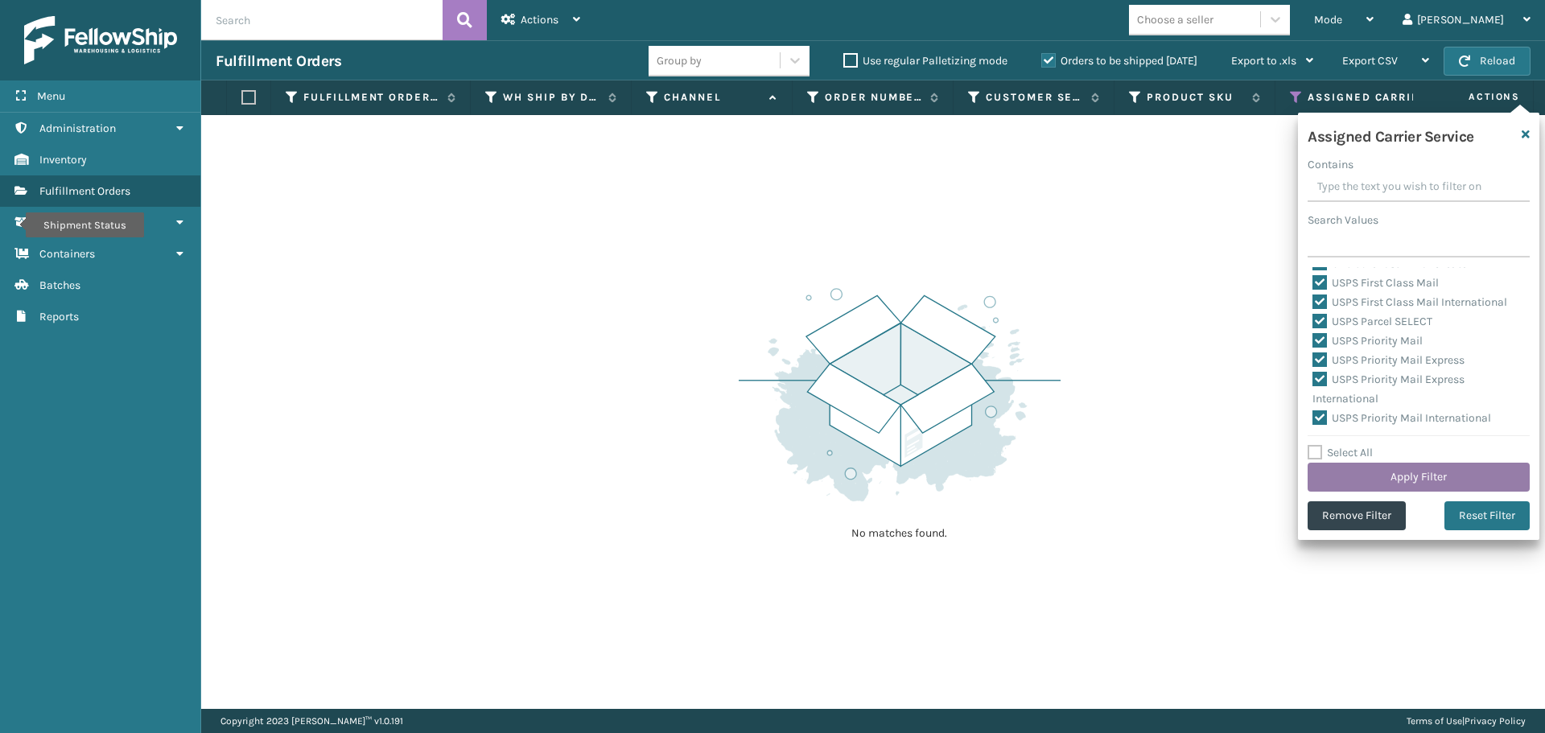
click at [1352, 479] on button "Apply Filter" at bounding box center [1419, 477] width 222 height 29
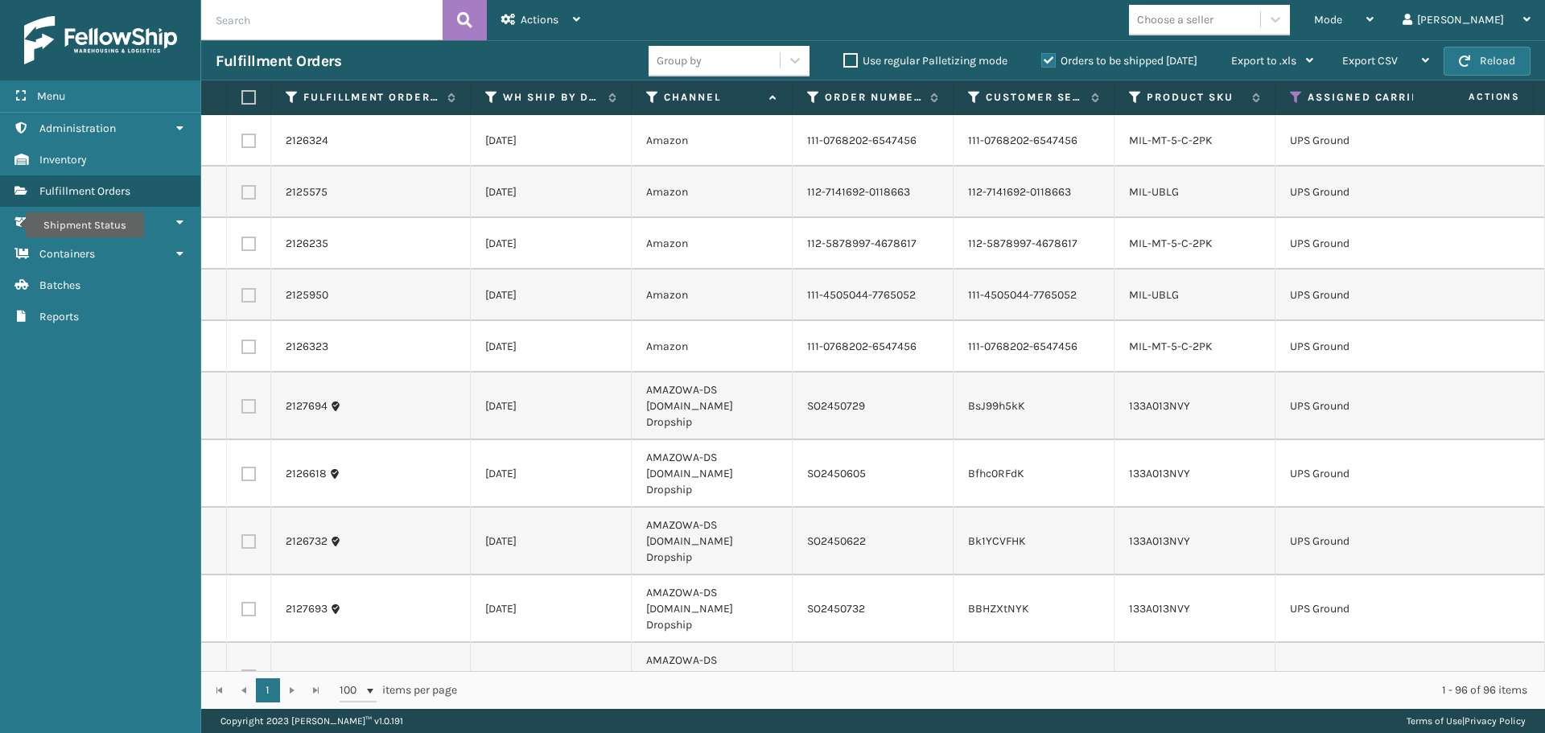
click at [247, 93] on label at bounding box center [246, 97] width 10 height 14
click at [242, 93] on input "checkbox" at bounding box center [241, 98] width 1 height 10
click at [550, 15] on span "Actions" at bounding box center [540, 20] width 38 height 14
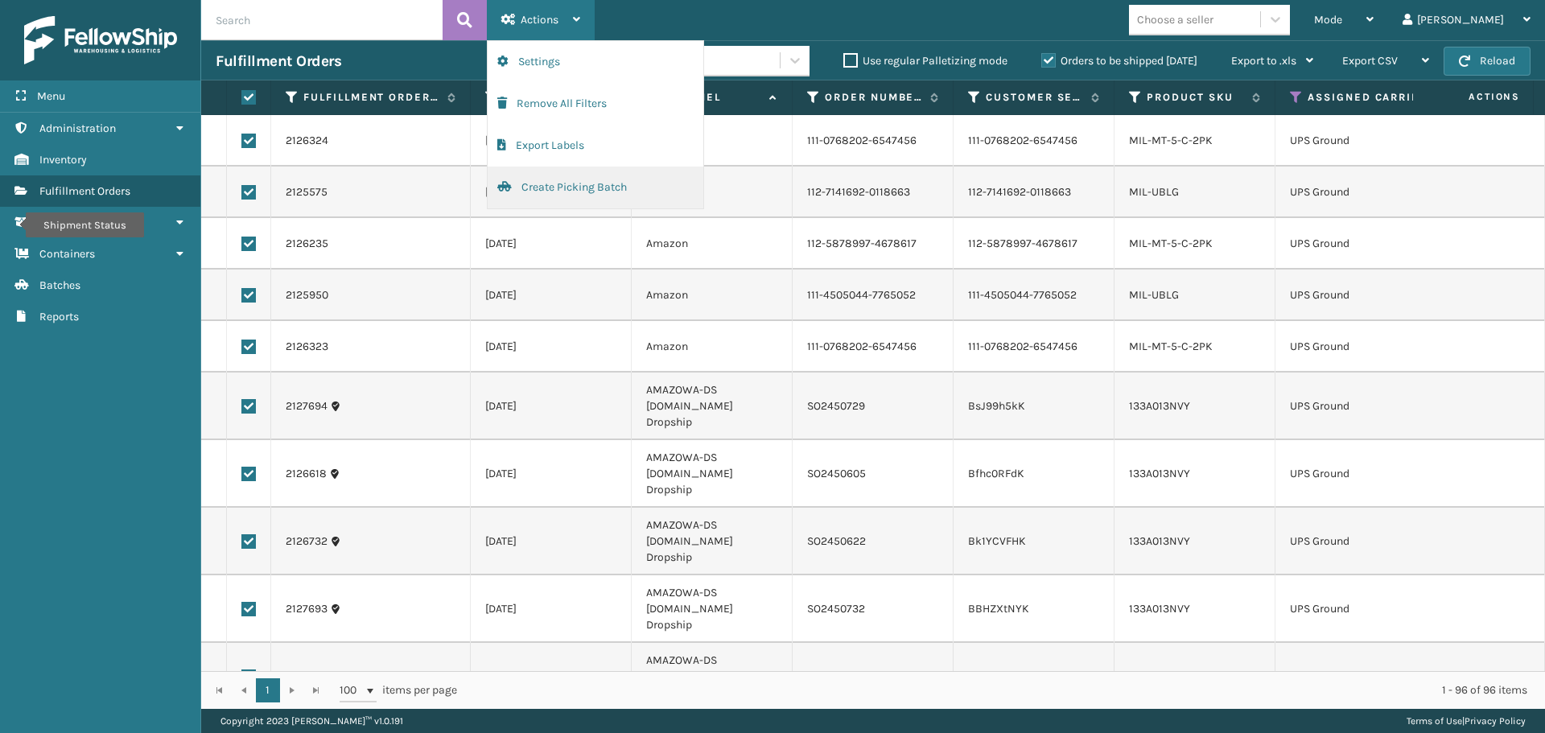
click at [554, 177] on button "Create Picking Batch" at bounding box center [596, 188] width 216 height 42
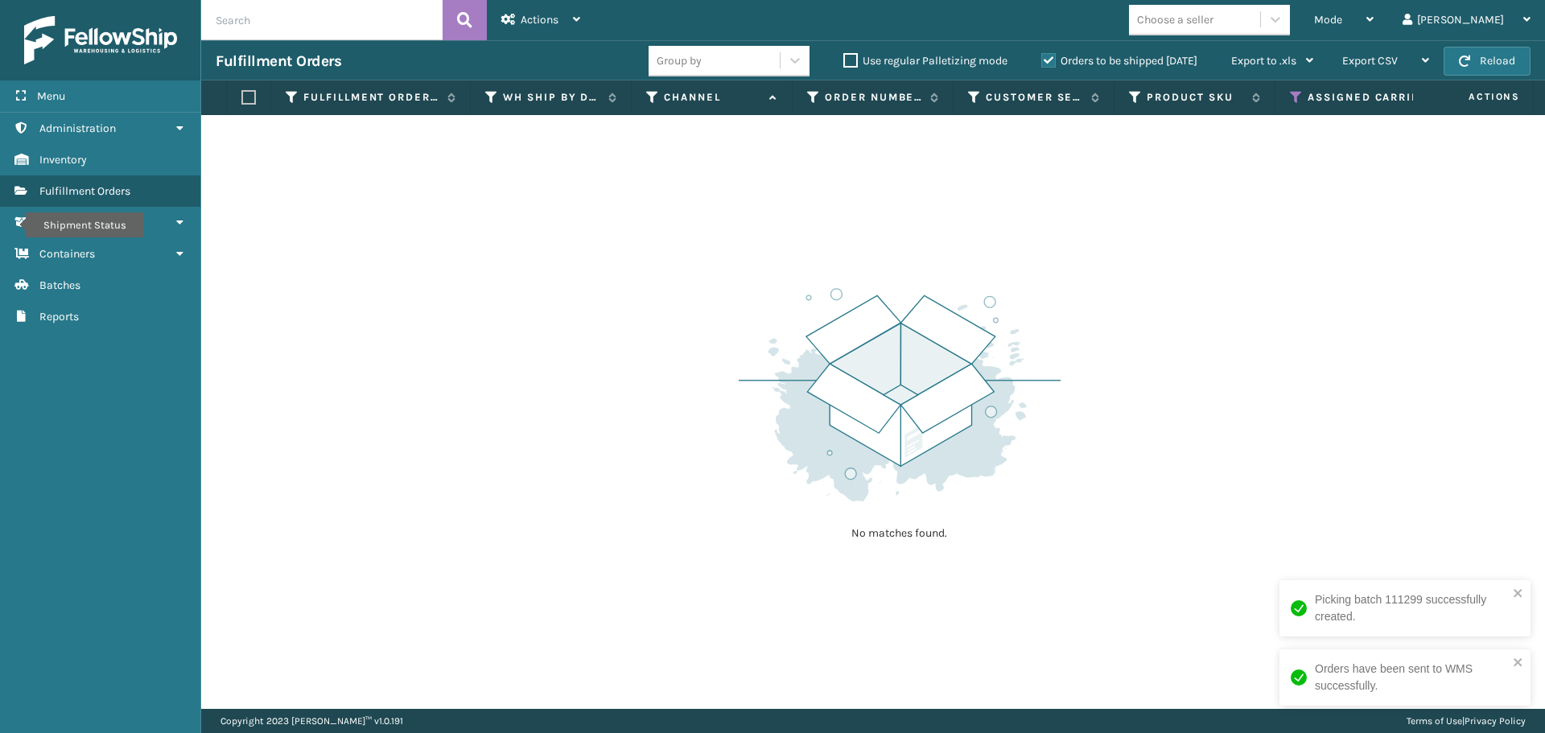
click at [1293, 94] on icon at bounding box center [1296, 97] width 13 height 14
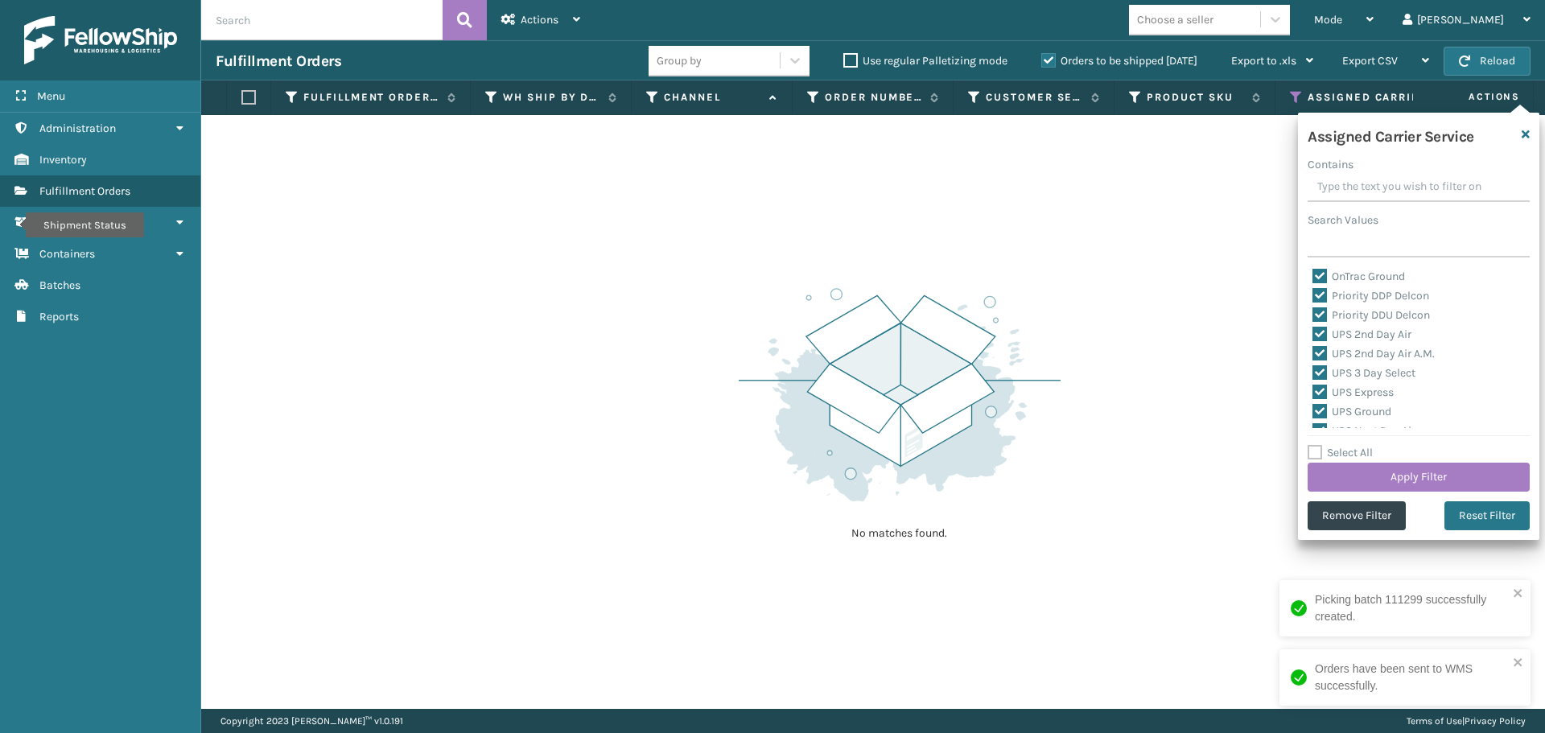
click at [1320, 449] on label "Select All" at bounding box center [1340, 453] width 65 height 14
click at [1320, 445] on input "Select All" at bounding box center [1428, 444] width 241 height 2
click at [1320, 449] on label "Select All" at bounding box center [1340, 453] width 65 height 14
click at [1320, 445] on input "Select All" at bounding box center [1428, 444] width 241 height 2
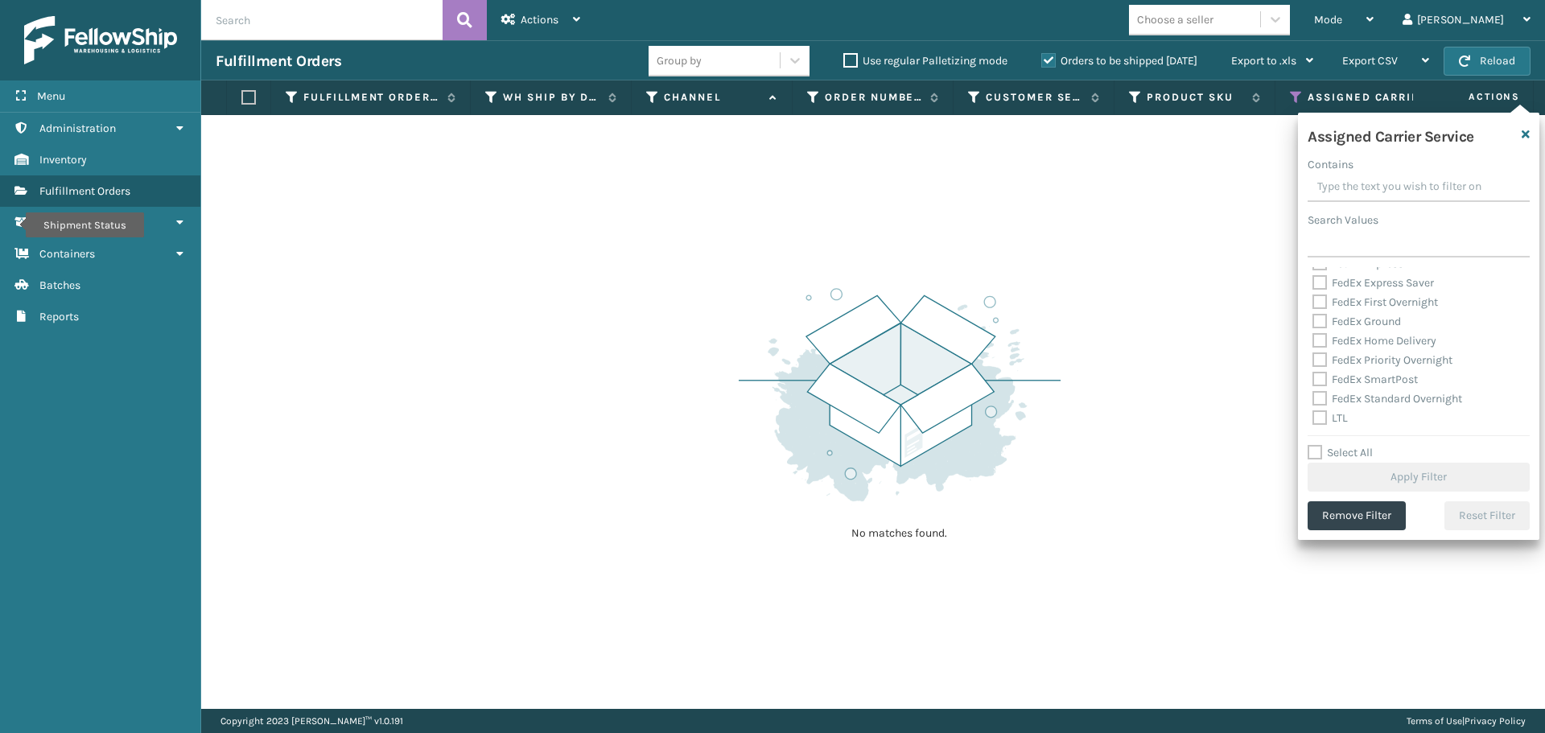
click at [1321, 420] on label "LTL" at bounding box center [1330, 418] width 35 height 14
click at [1313, 419] on input "LTL" at bounding box center [1313, 414] width 1 height 10
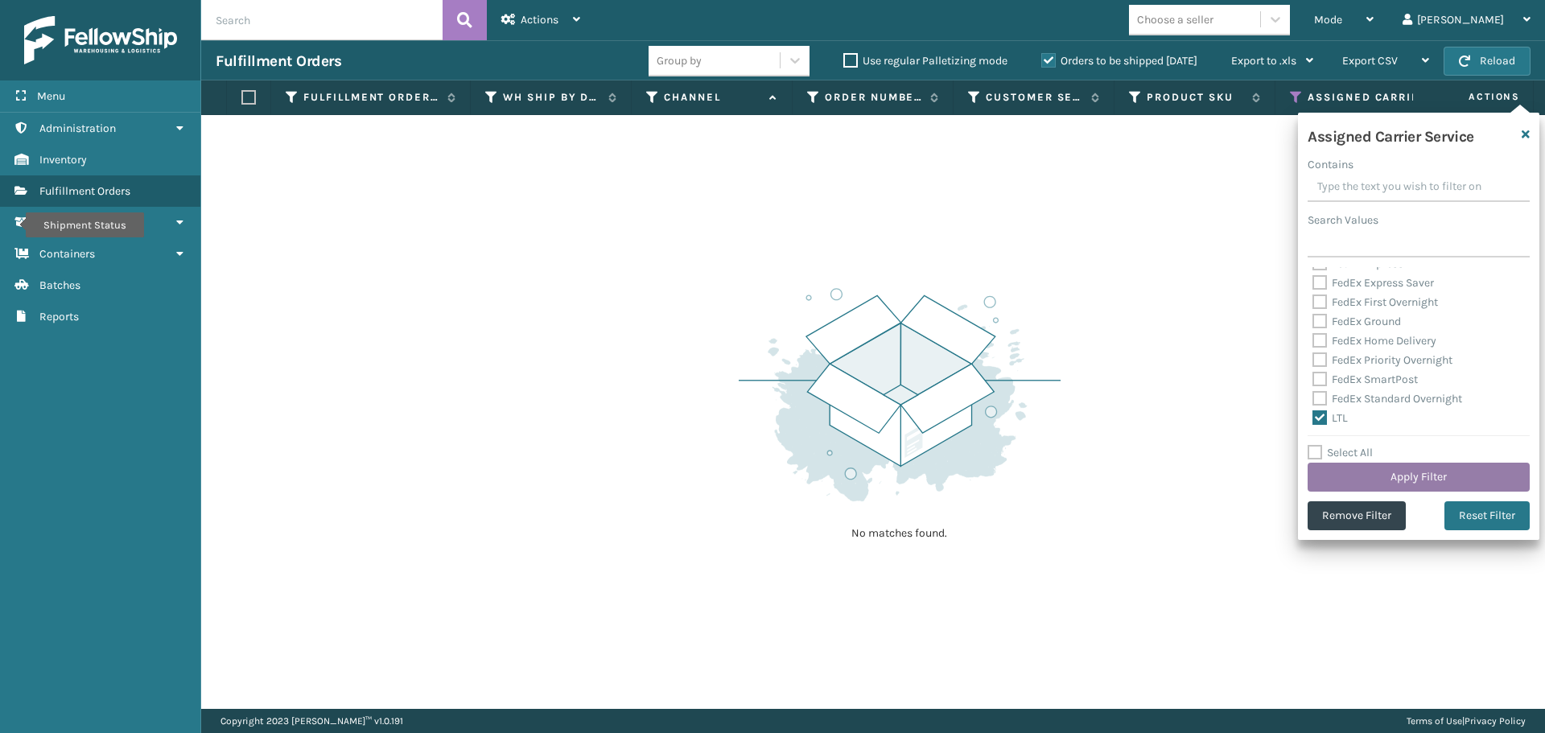
click at [1366, 475] on button "Apply Filter" at bounding box center [1419, 477] width 222 height 29
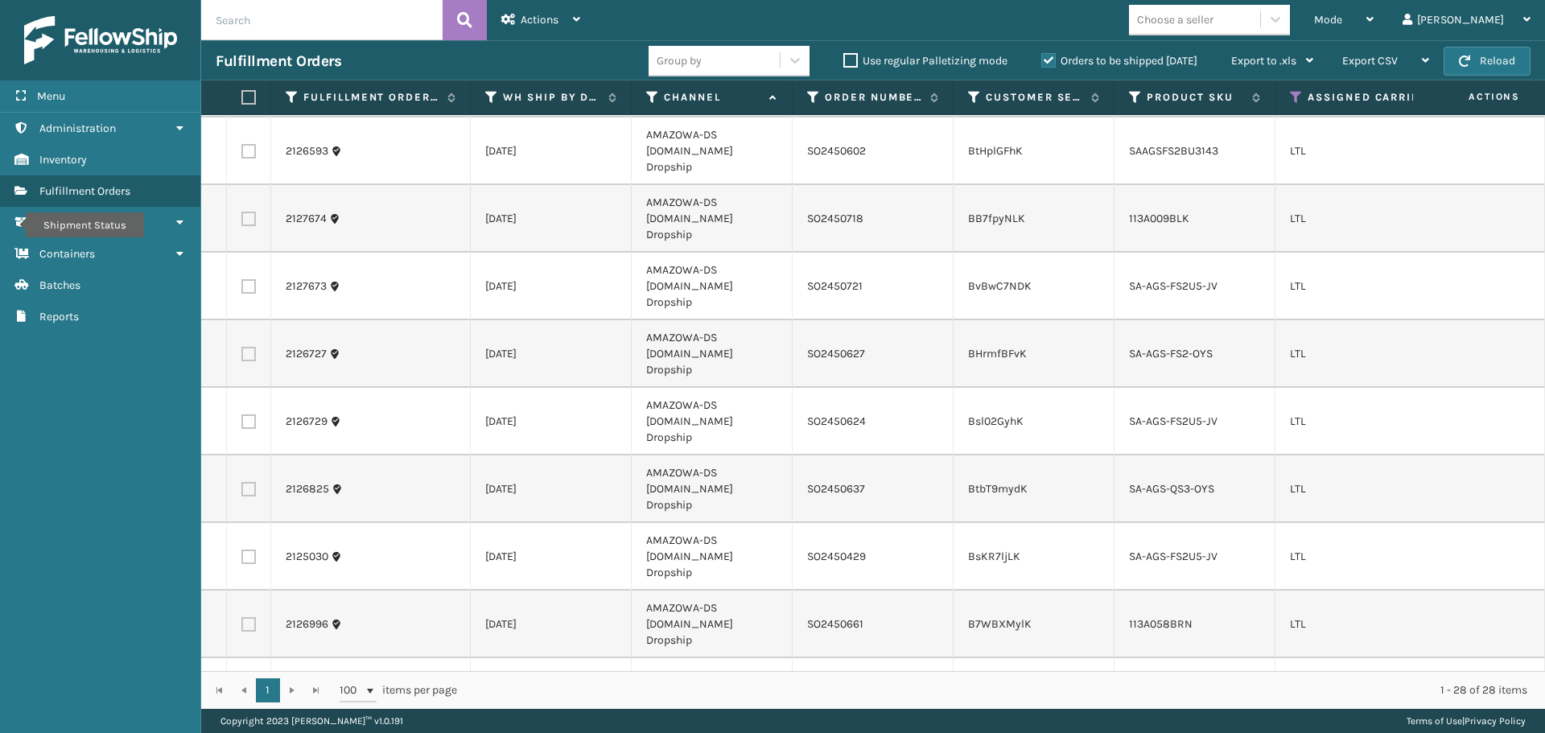
scroll to position [850, 0]
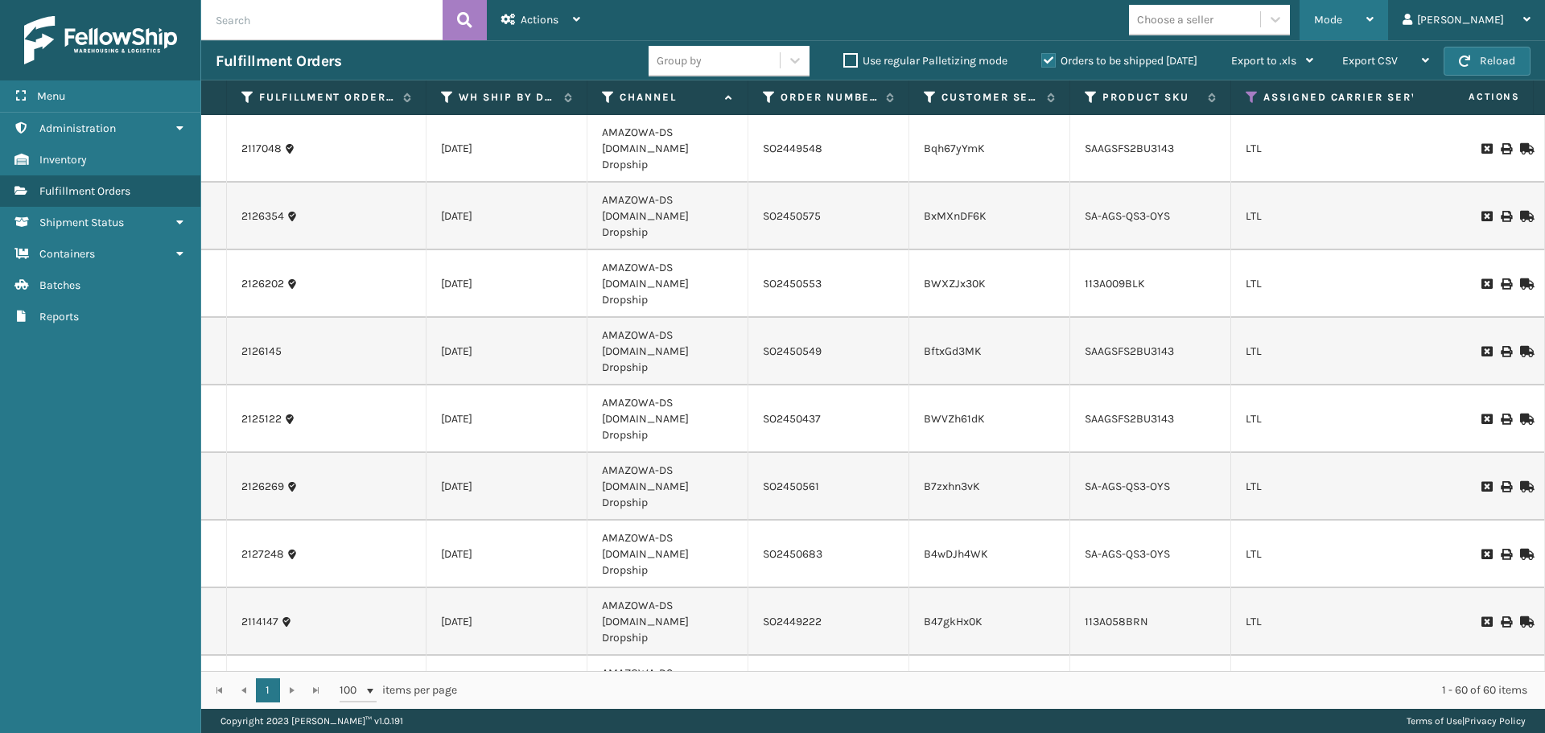
click at [1374, 26] on div "Mode" at bounding box center [1344, 20] width 60 height 40
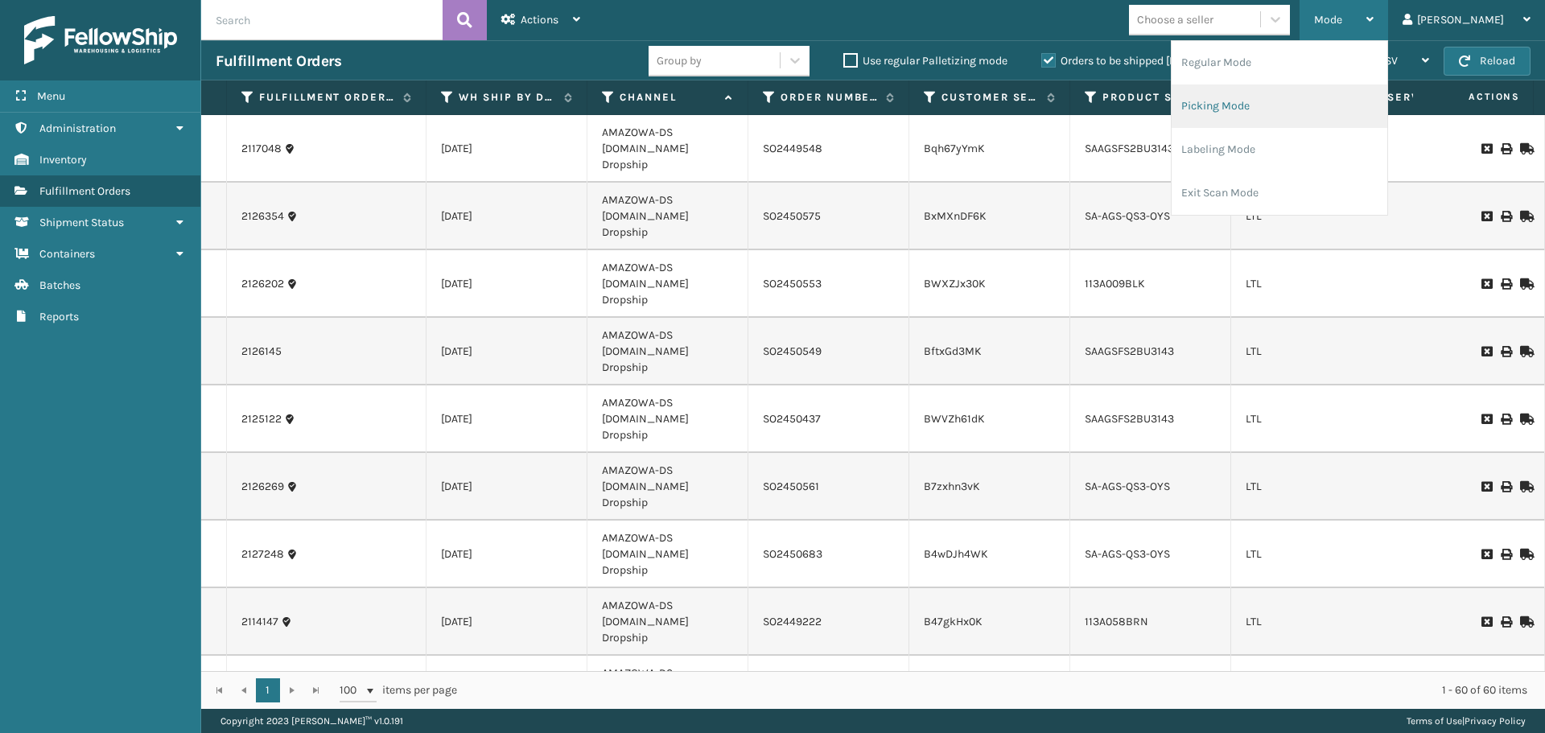
click at [1323, 108] on li "Picking Mode" at bounding box center [1280, 105] width 216 height 43
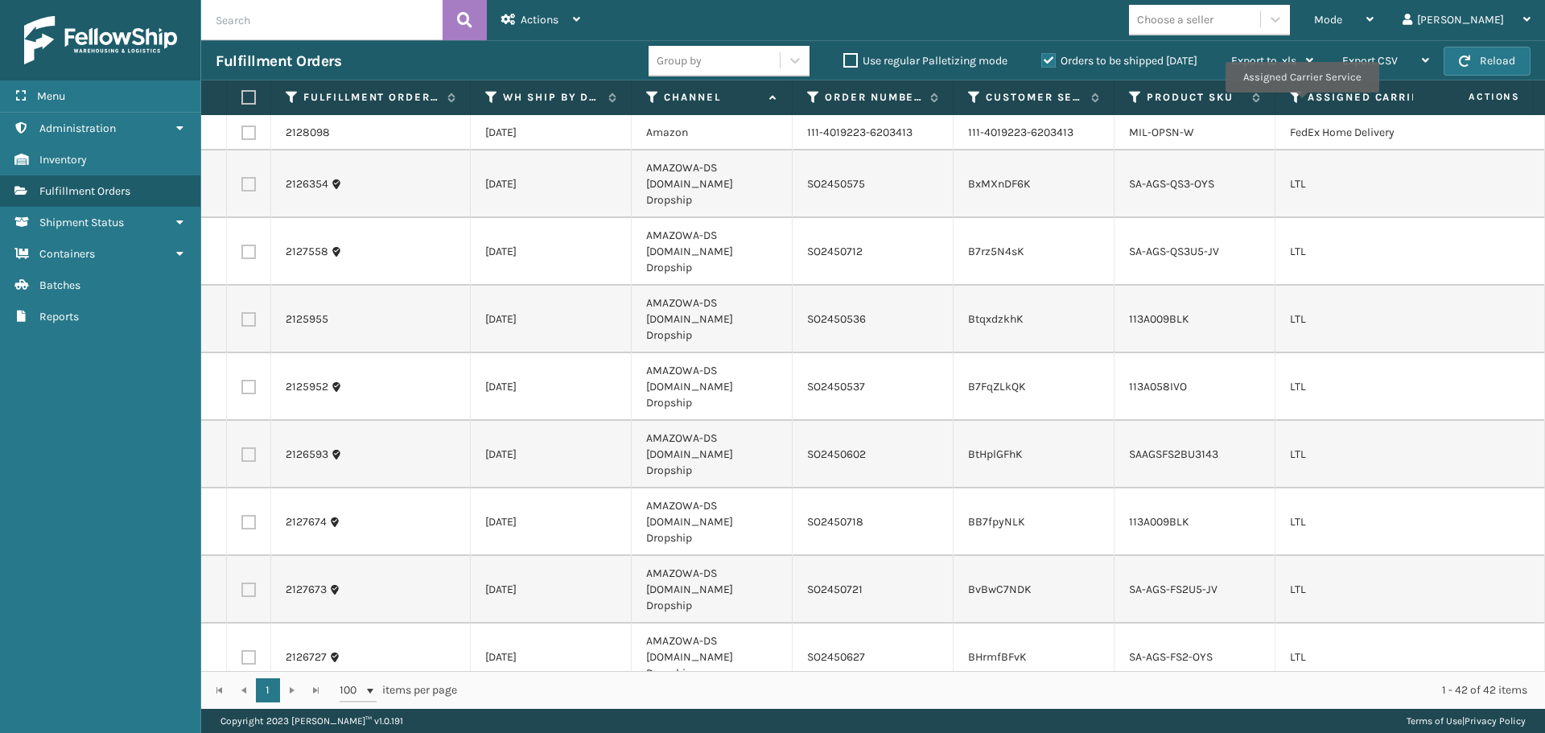
click at [1300, 100] on icon at bounding box center [1296, 97] width 13 height 14
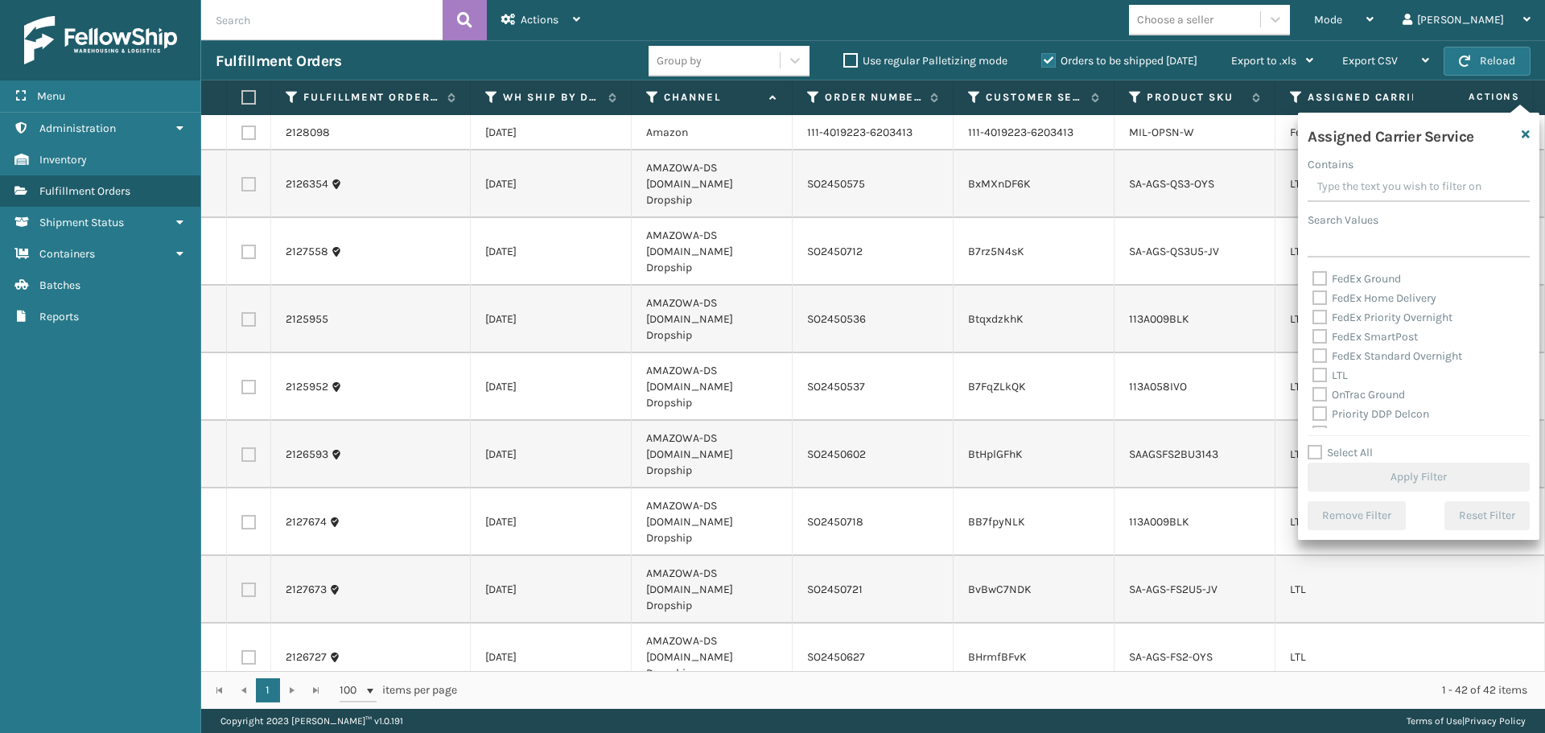
scroll to position [161, 0]
click at [1317, 347] on label "LTL" at bounding box center [1330, 347] width 35 height 14
click at [1313, 347] on input "LTL" at bounding box center [1313, 343] width 1 height 10
checkbox input "true"
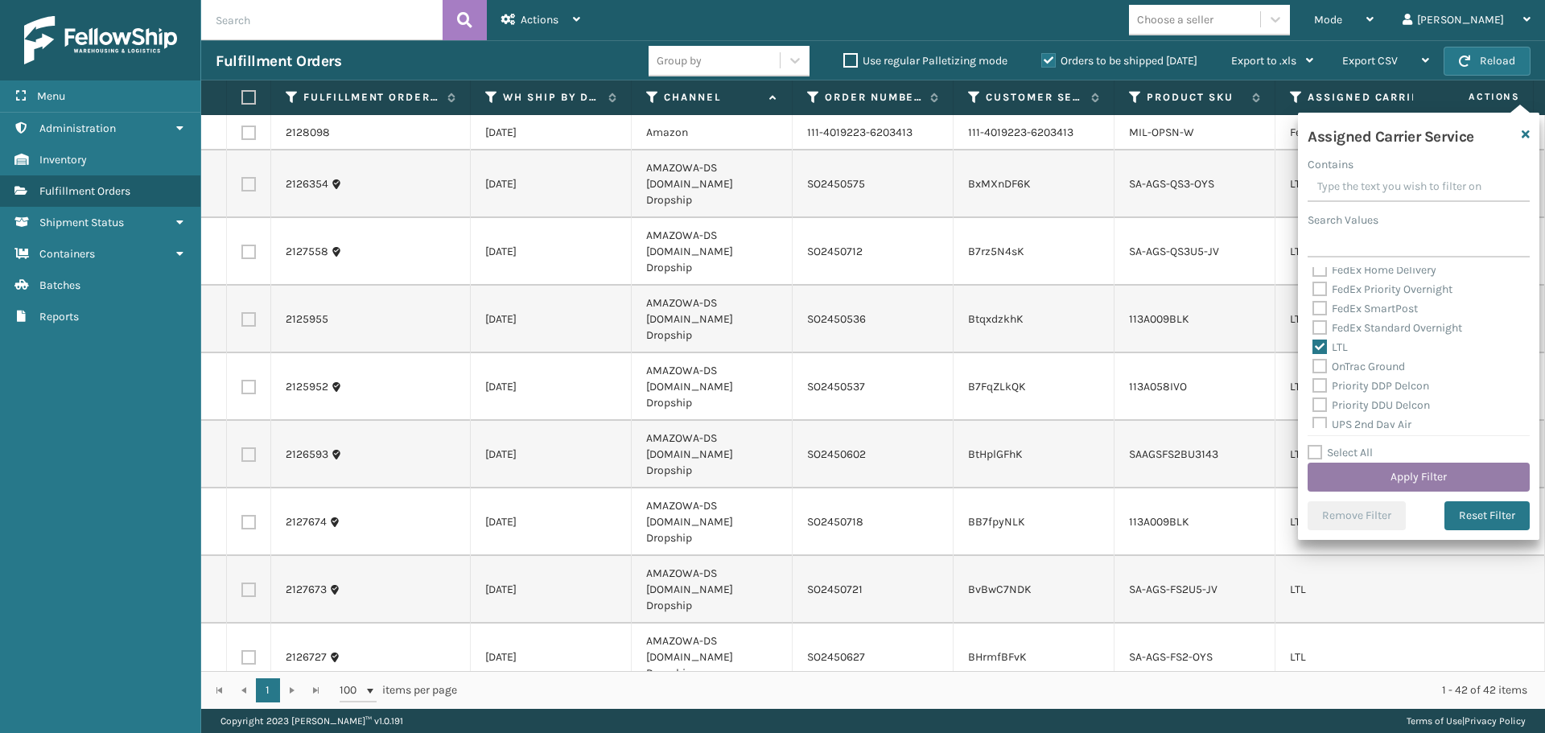
click at [1356, 472] on button "Apply Filter" at bounding box center [1419, 477] width 222 height 29
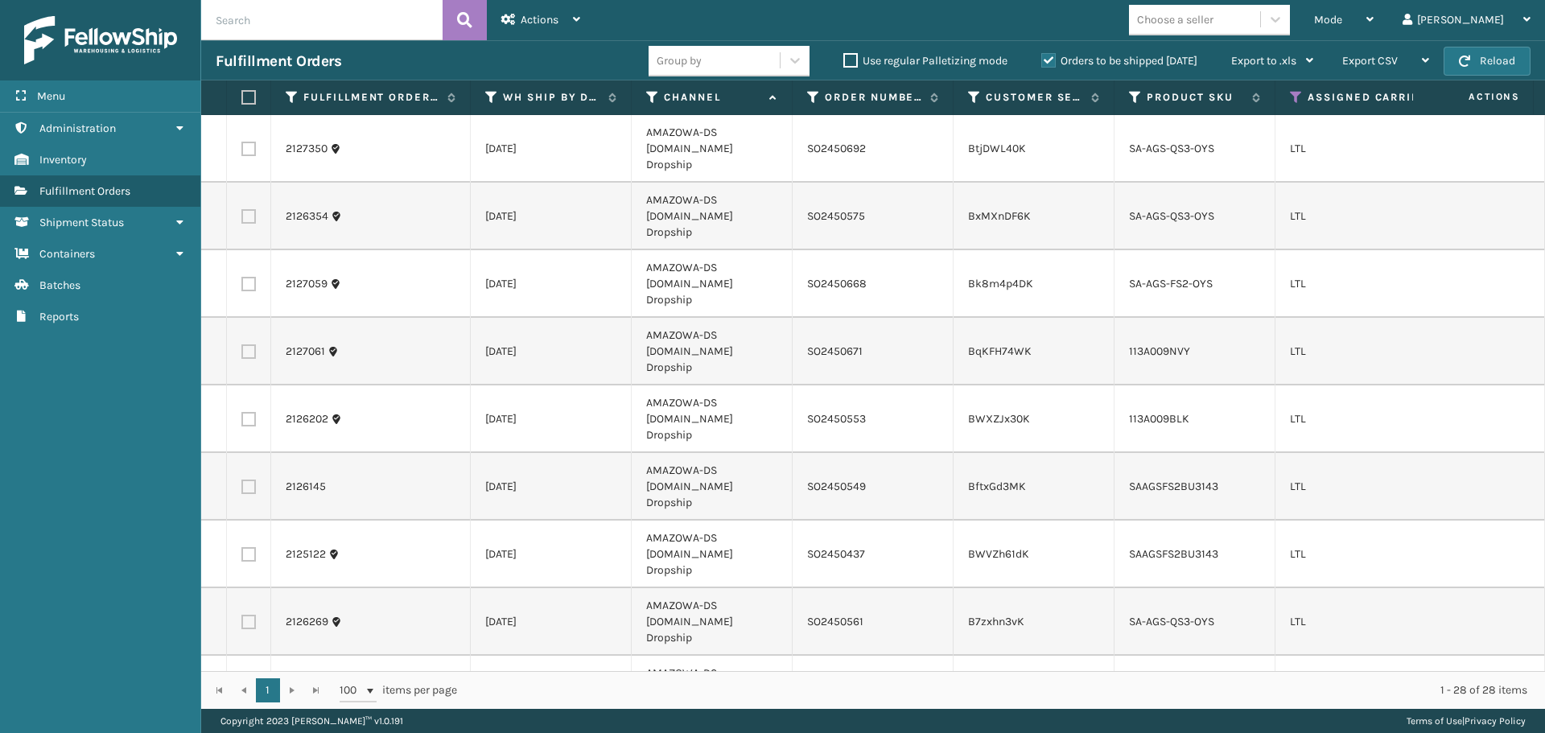
click at [248, 143] on label at bounding box center [248, 149] width 14 height 14
click at [242, 143] on input "checkbox" at bounding box center [241, 147] width 1 height 10
checkbox input "true"
click at [252, 209] on label at bounding box center [248, 216] width 14 height 14
click at [242, 209] on input "checkbox" at bounding box center [241, 214] width 1 height 10
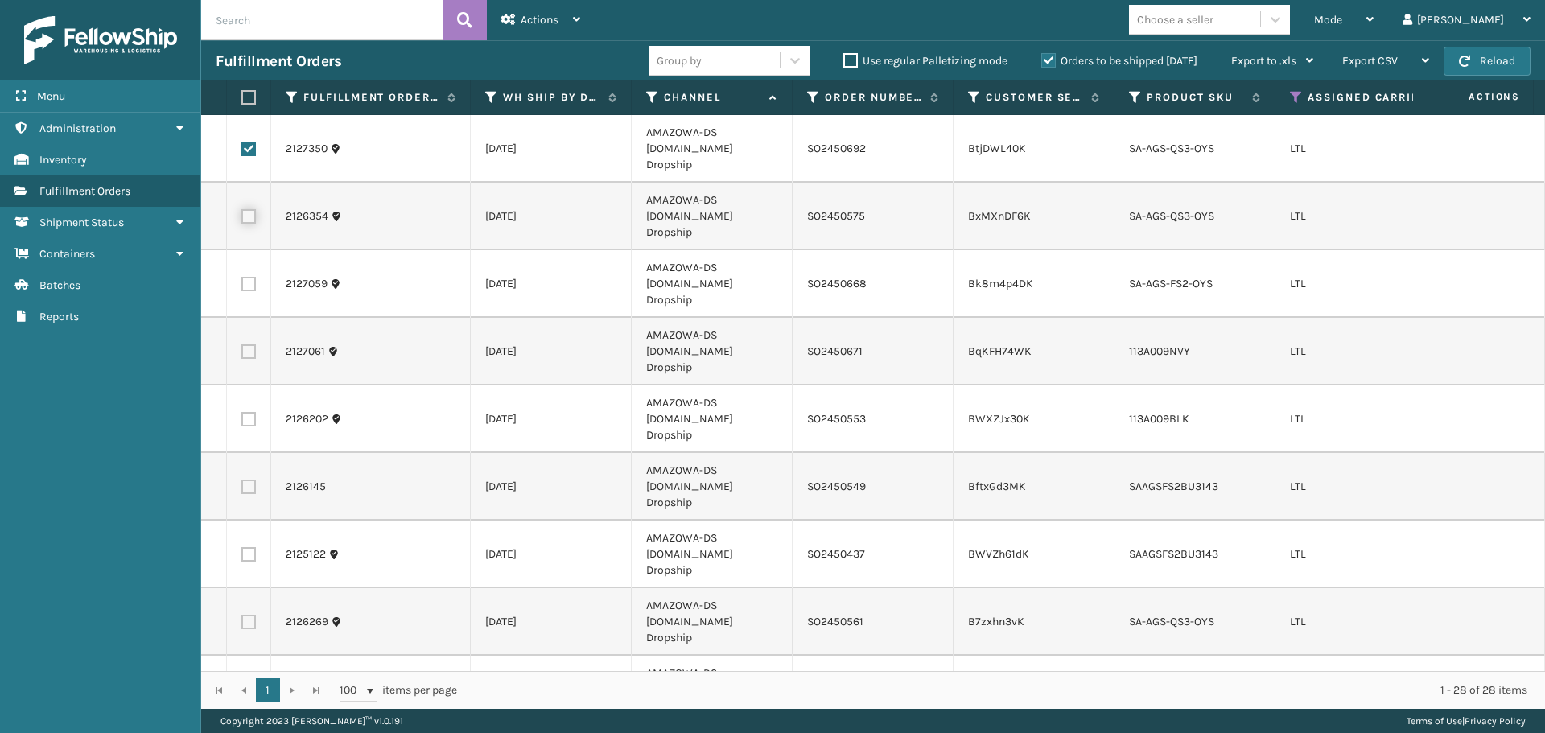
checkbox input "true"
click at [249, 277] on label at bounding box center [248, 284] width 14 height 14
click at [242, 277] on input "checkbox" at bounding box center [241, 282] width 1 height 10
checkbox input "true"
click at [248, 344] on label at bounding box center [248, 351] width 14 height 14
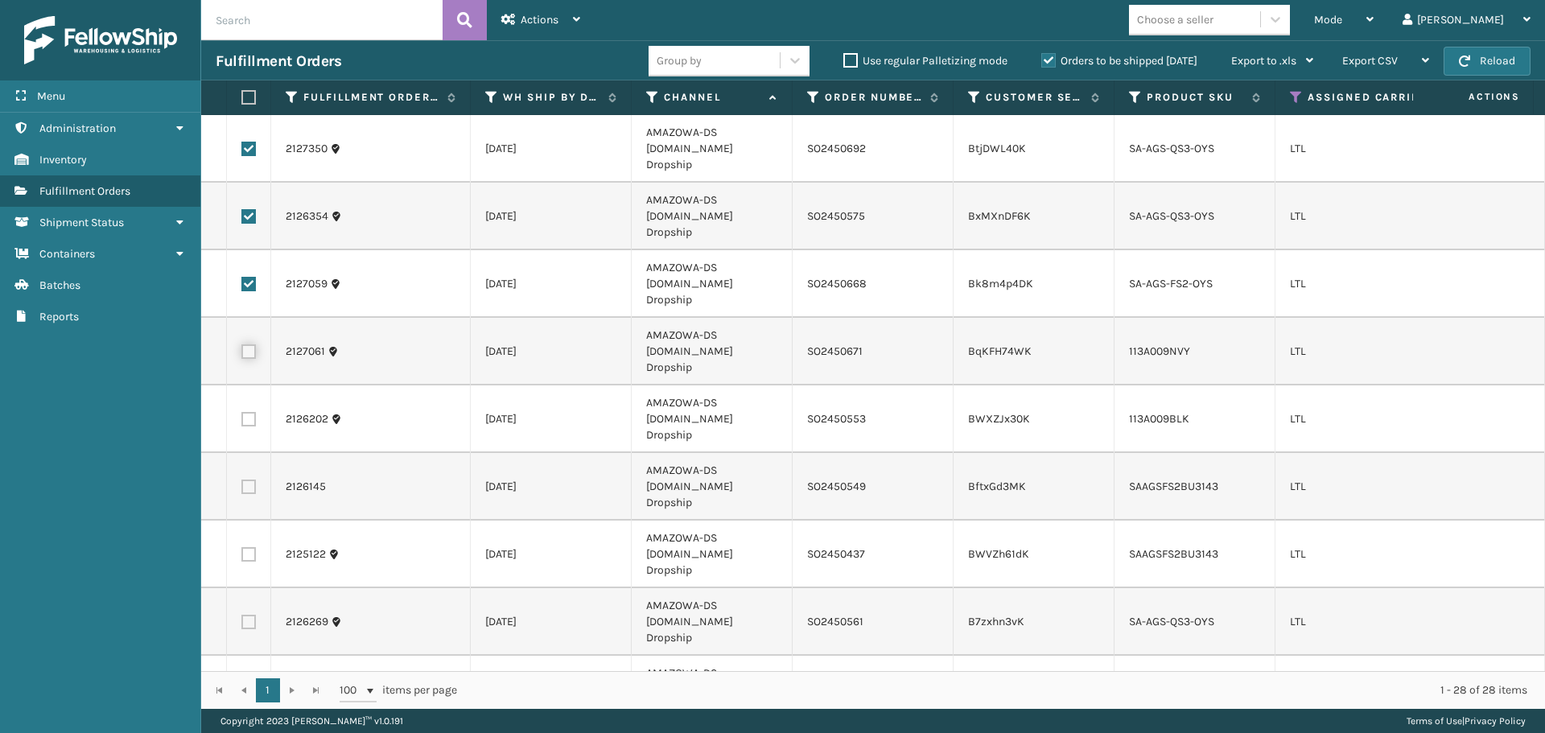
click at [242, 344] on input "checkbox" at bounding box center [241, 349] width 1 height 10
checkbox input "true"
click at [249, 412] on label at bounding box center [248, 419] width 14 height 14
click at [242, 412] on input "checkbox" at bounding box center [241, 417] width 1 height 10
checkbox input "true"
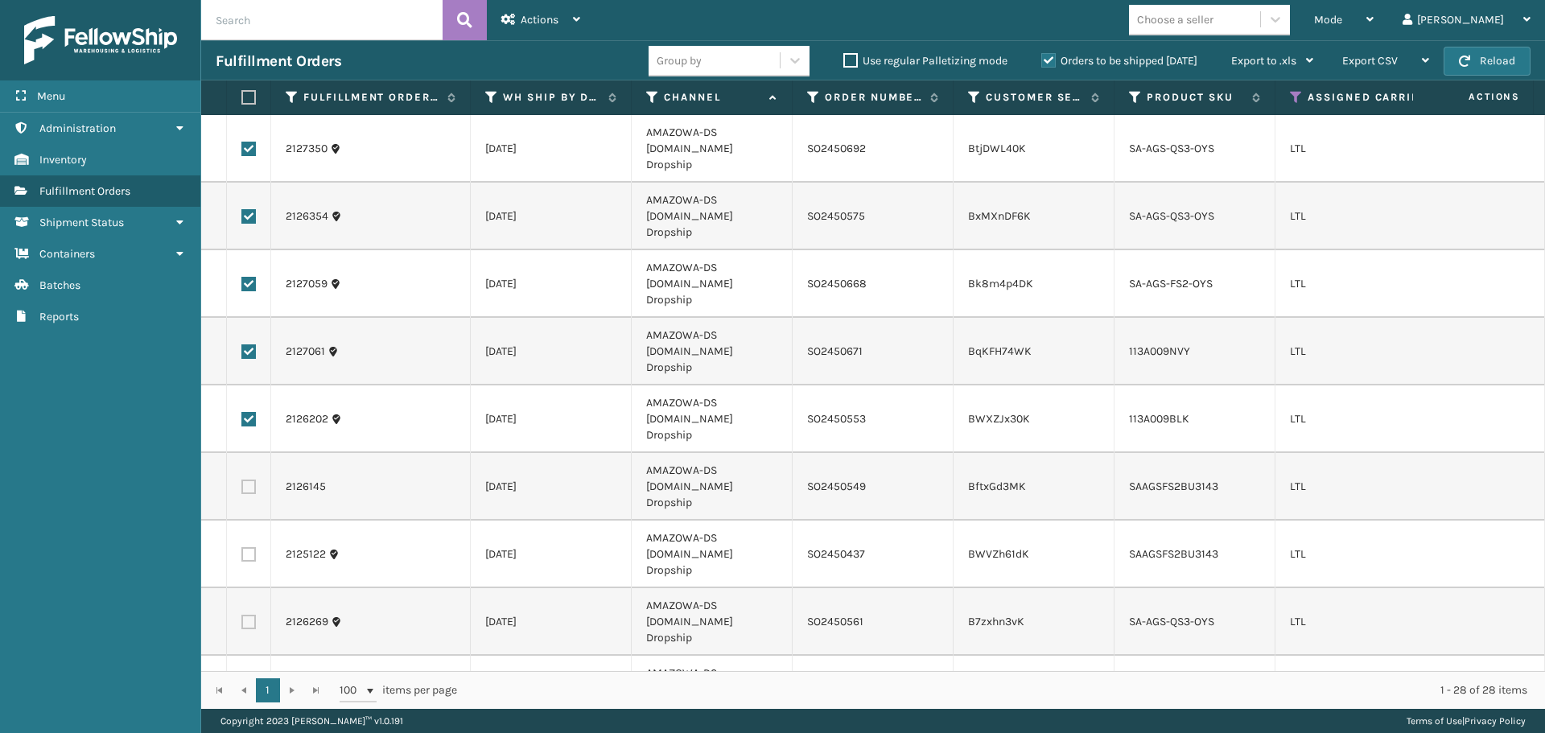
click at [250, 453] on td at bounding box center [249, 487] width 44 height 68
click at [249, 480] on label at bounding box center [248, 487] width 14 height 14
click at [242, 480] on input "checkbox" at bounding box center [241, 485] width 1 height 10
checkbox input "true"
click at [252, 547] on label at bounding box center [248, 554] width 14 height 14
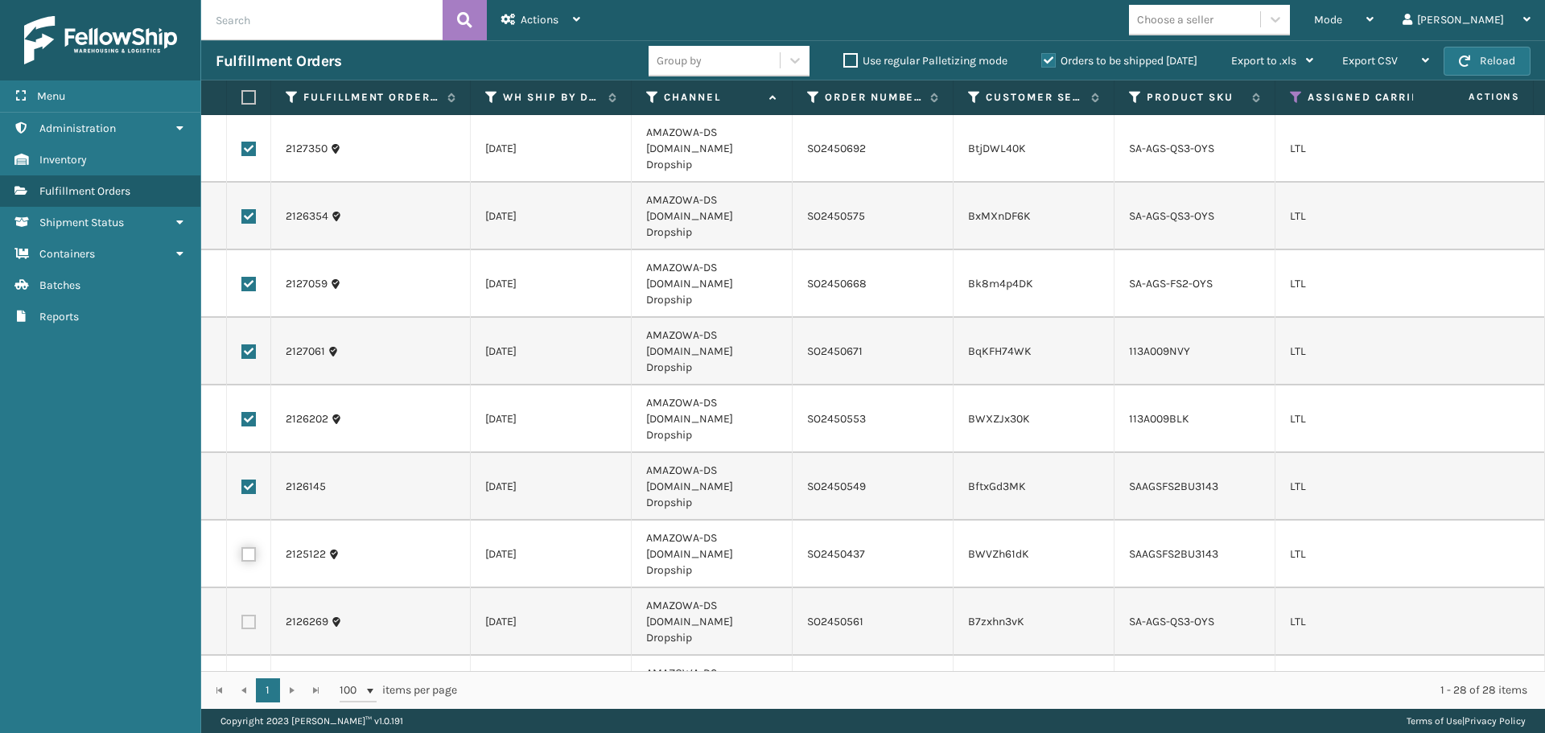
click at [242, 547] on input "checkbox" at bounding box center [241, 552] width 1 height 10
checkbox input "true"
drag, startPoint x: 251, startPoint y: 502, endPoint x: 249, endPoint y: 514, distance: 12.2
click at [251, 615] on label at bounding box center [248, 622] width 14 height 14
click at [242, 615] on input "checkbox" at bounding box center [241, 620] width 1 height 10
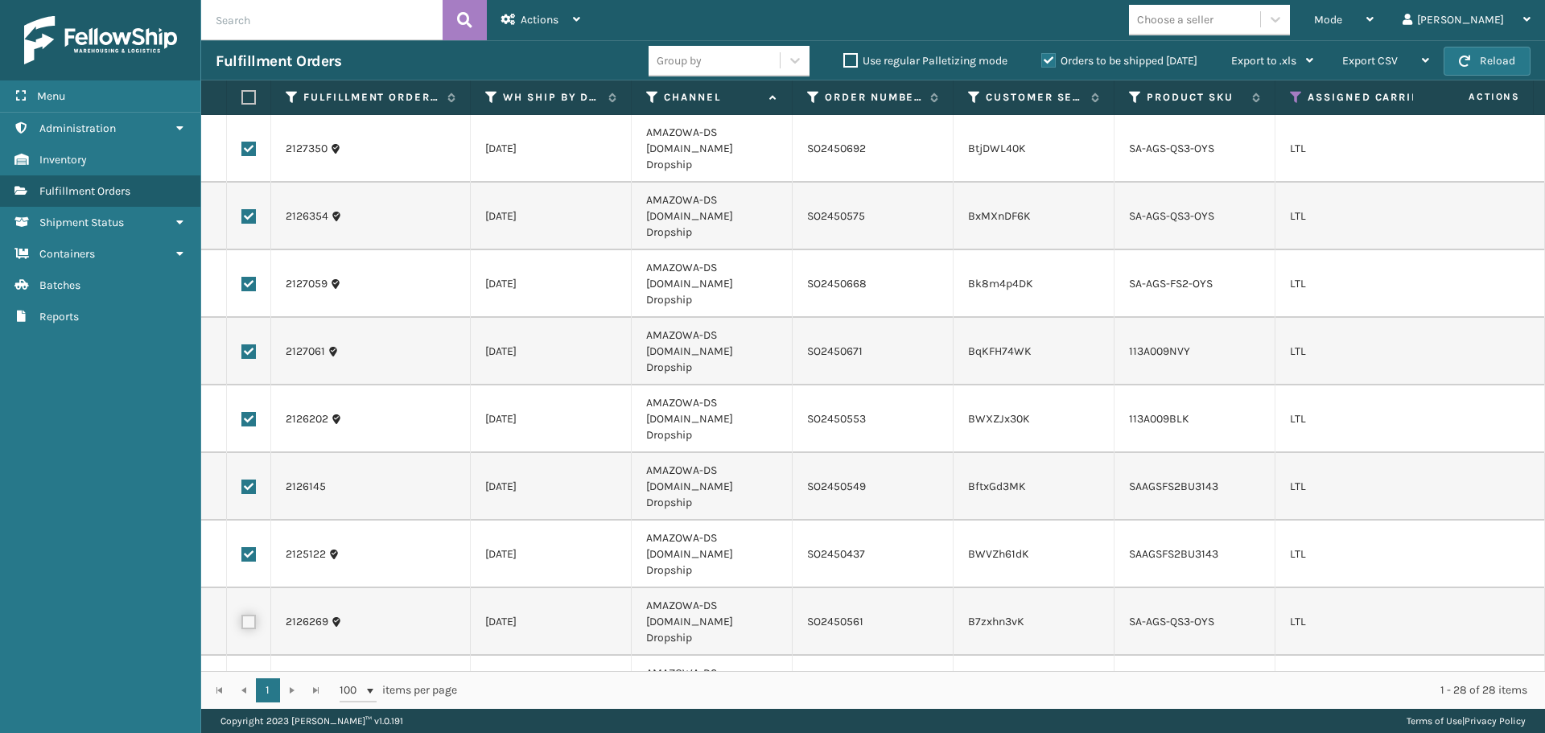
checkbox input "true"
click at [247, 682] on label at bounding box center [248, 689] width 14 height 14
click at [242, 682] on input "checkbox" at bounding box center [241, 687] width 1 height 10
checkbox input "true"
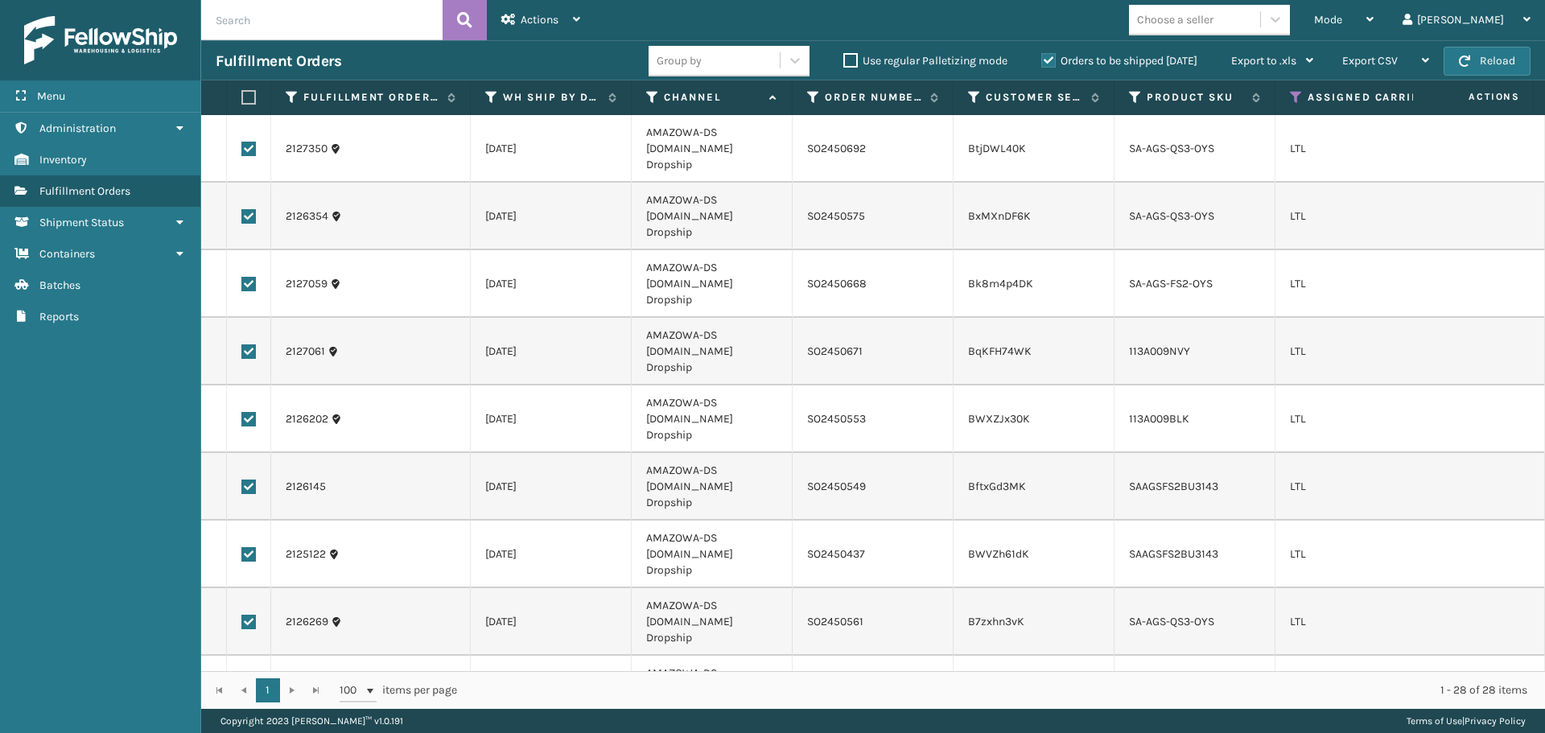
checkbox input "true"
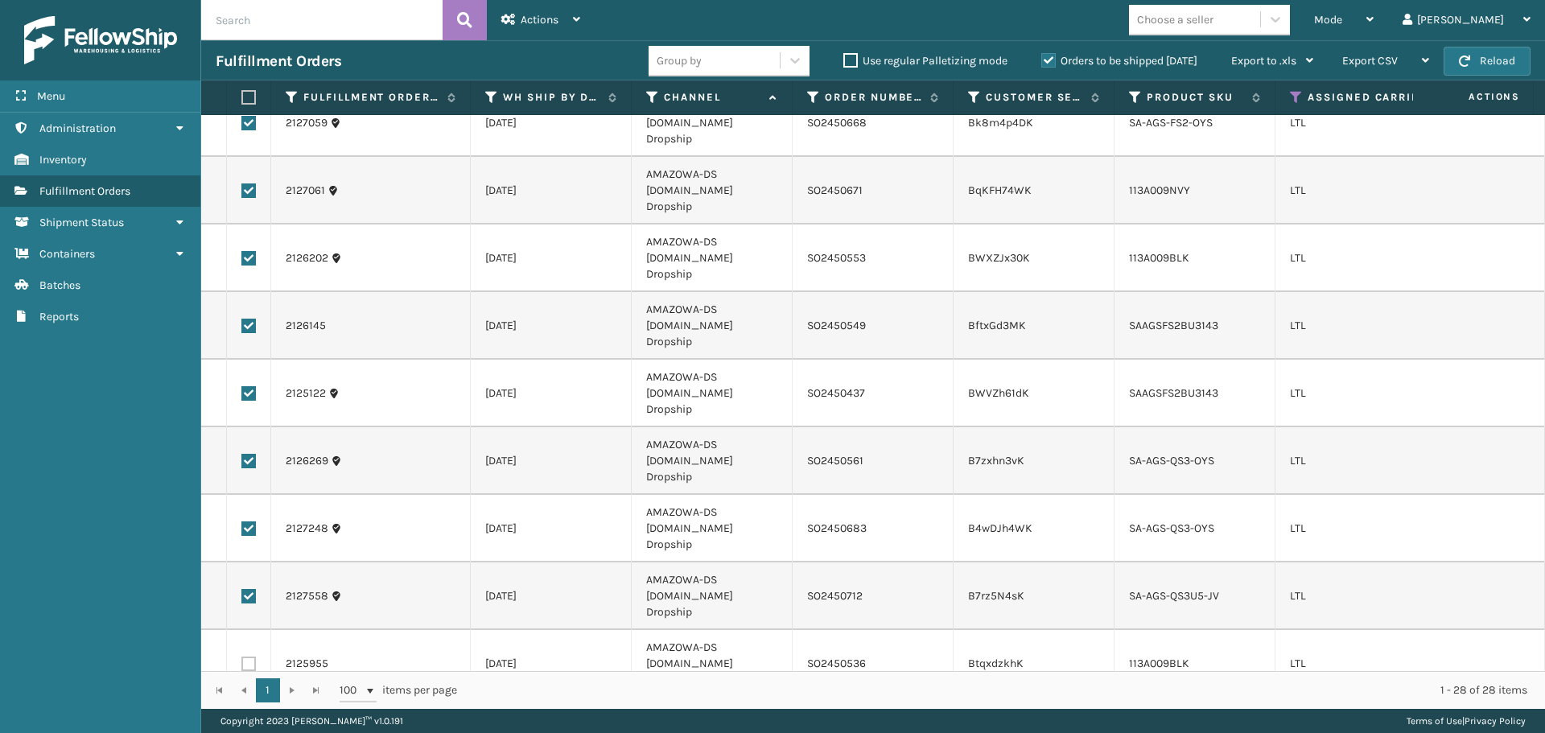
click at [253, 657] on label at bounding box center [248, 664] width 14 height 14
click at [242, 657] on input "checkbox" at bounding box center [241, 662] width 1 height 10
checkbox input "true"
click at [253, 698] on td at bounding box center [249, 732] width 44 height 68
click at [252, 724] on label at bounding box center [248, 731] width 14 height 14
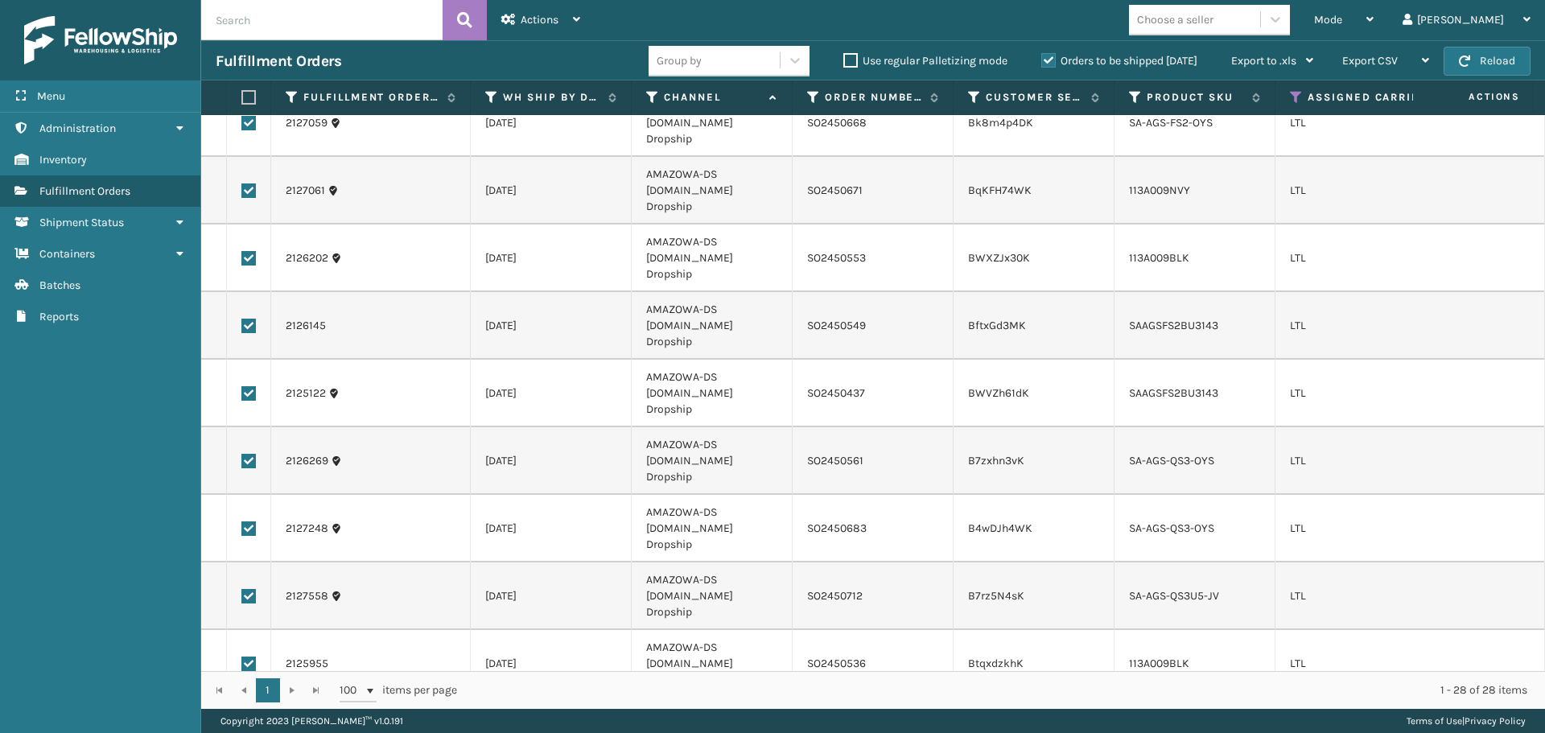
click at [242, 724] on input "checkbox" at bounding box center [241, 729] width 1 height 10
checkbox input "true"
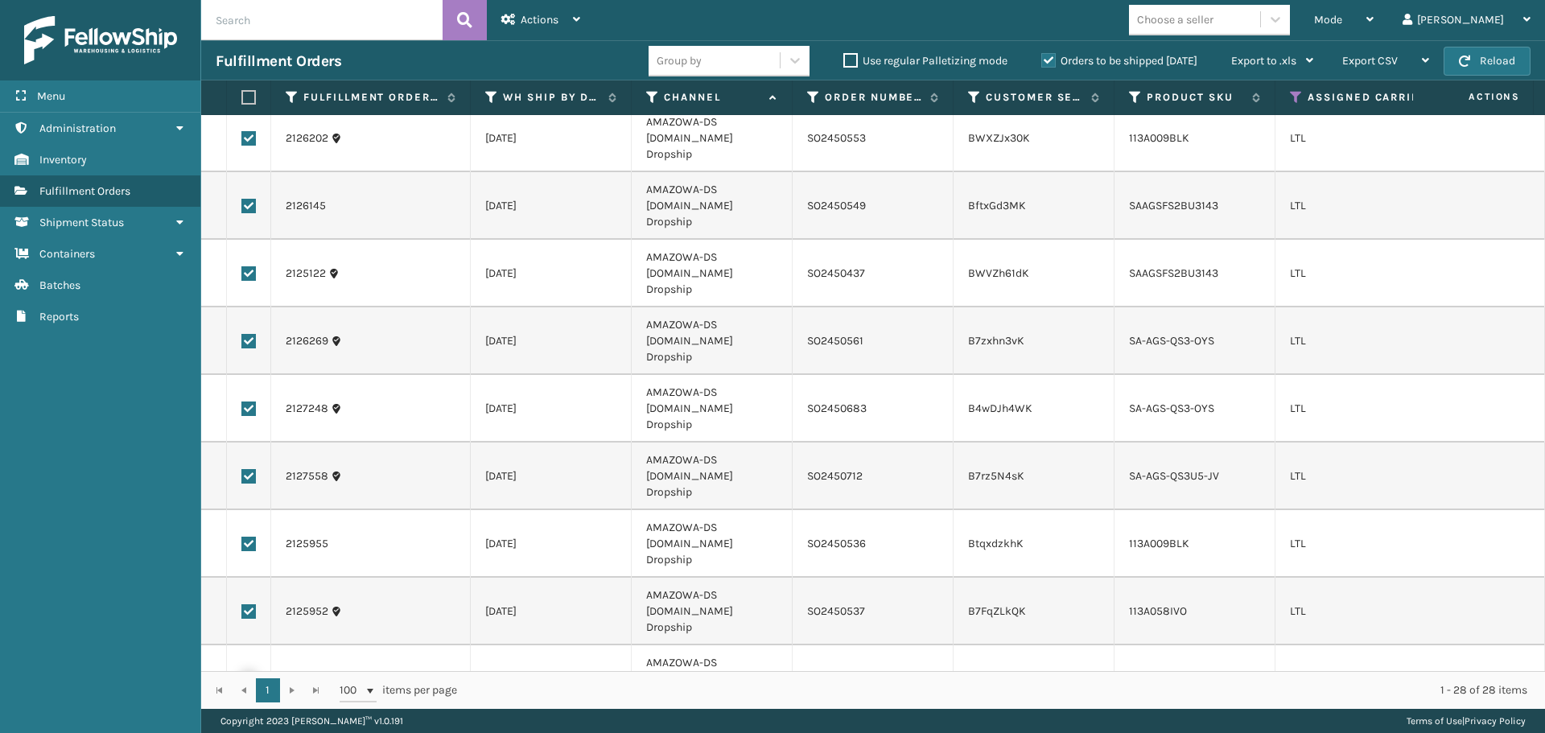
scroll to position [322, 0]
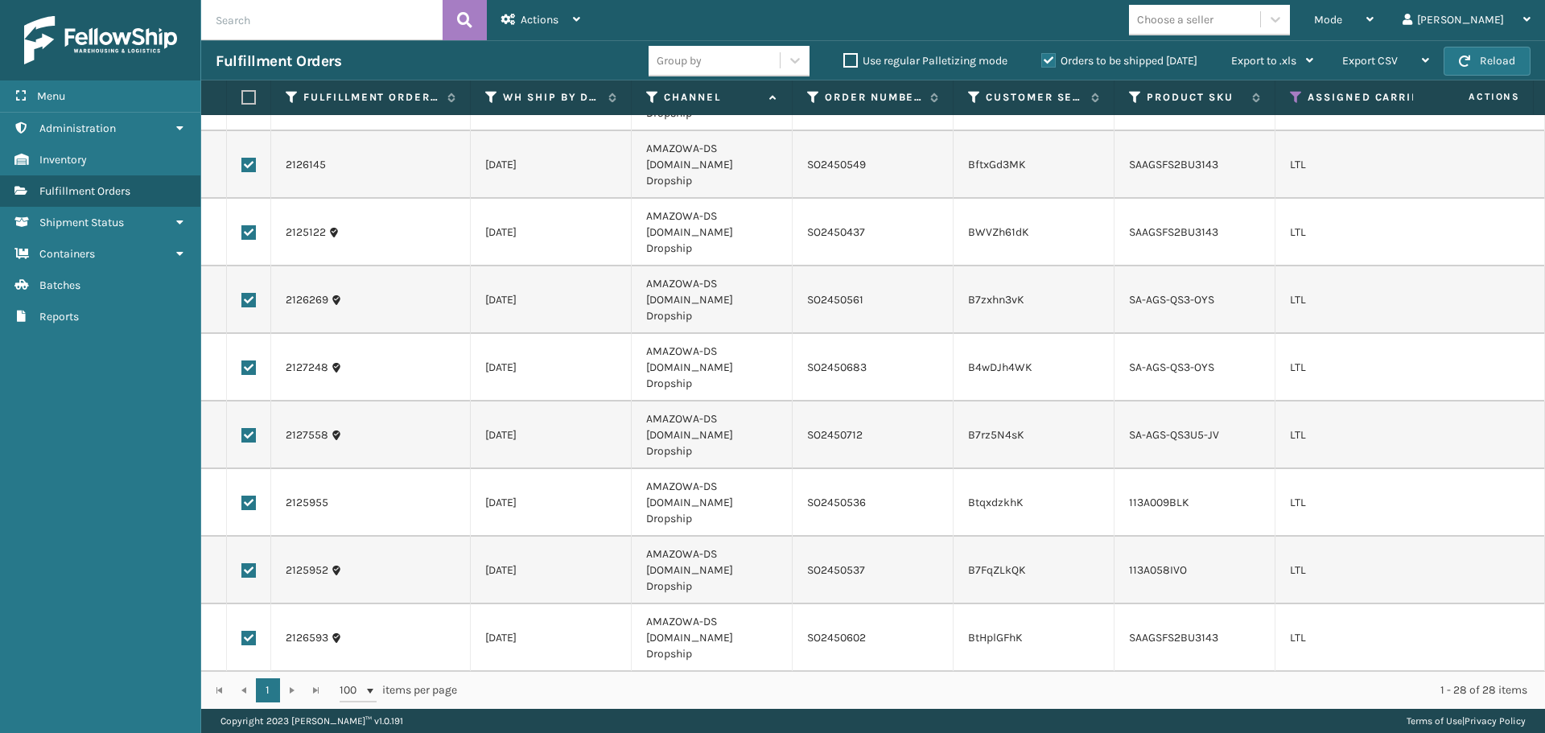
click at [250, 699] on label at bounding box center [248, 706] width 14 height 14
click at [242, 699] on input "checkbox" at bounding box center [241, 704] width 1 height 10
checkbox input "true"
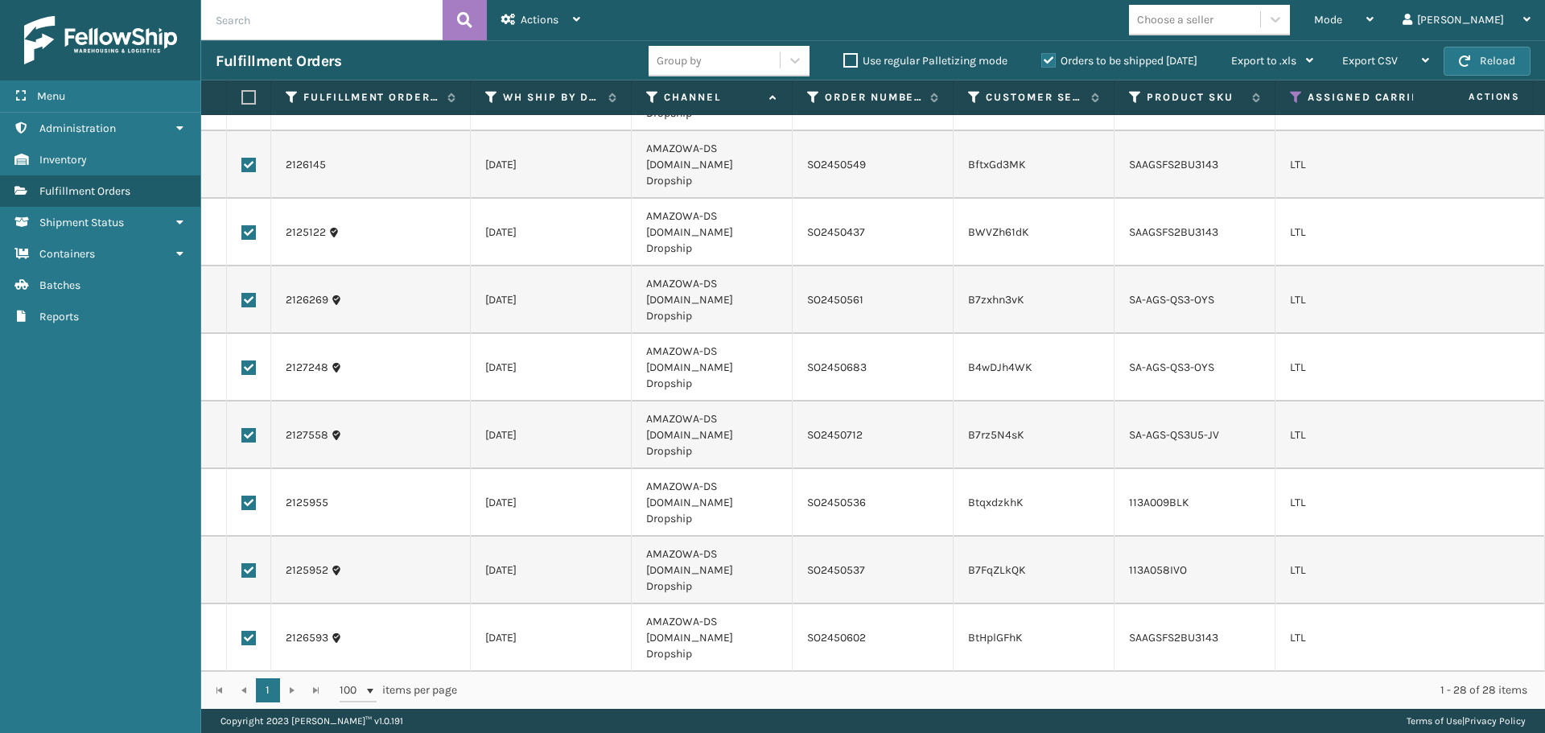
checkbox input "true"
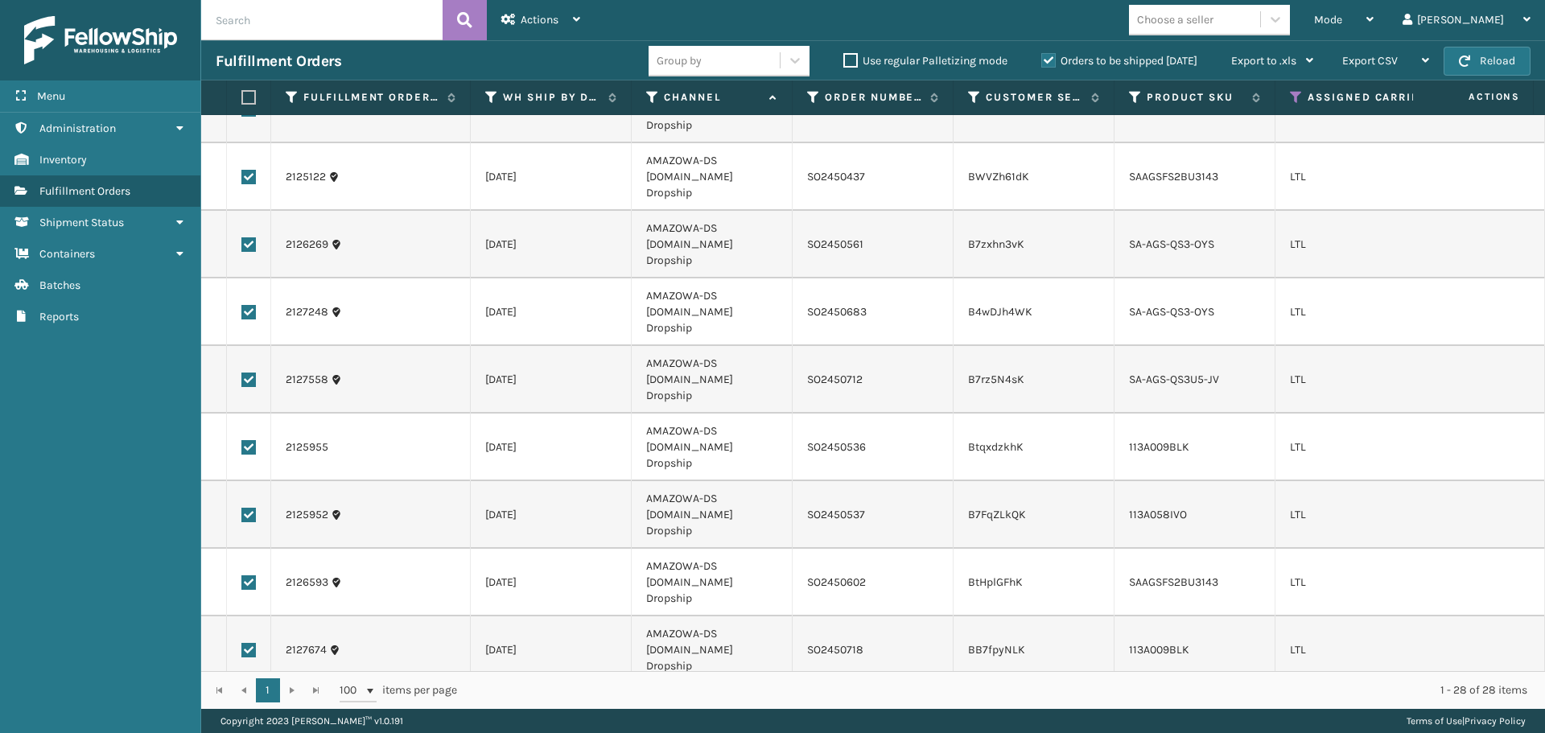
scroll to position [402, 0]
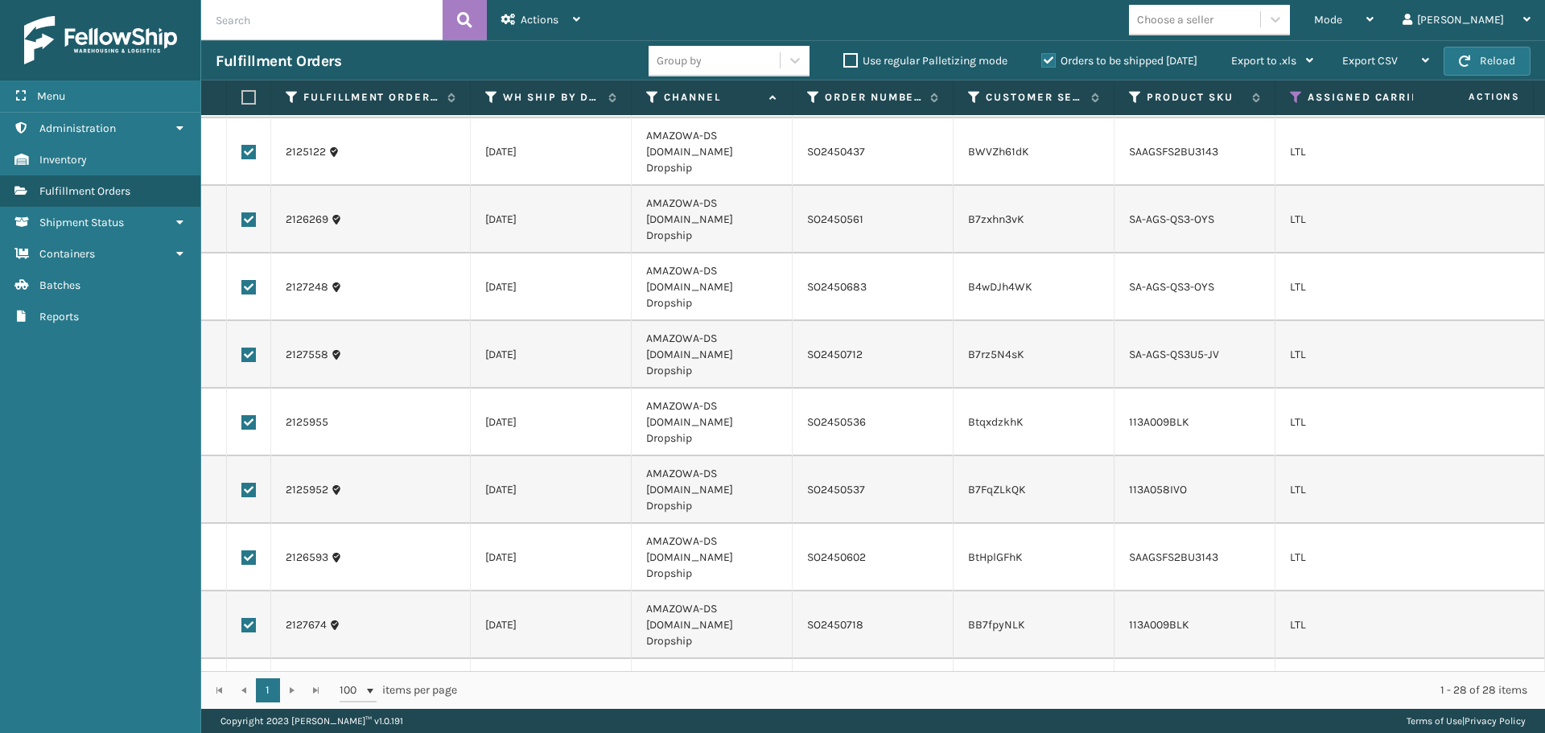
checkbox input "true"
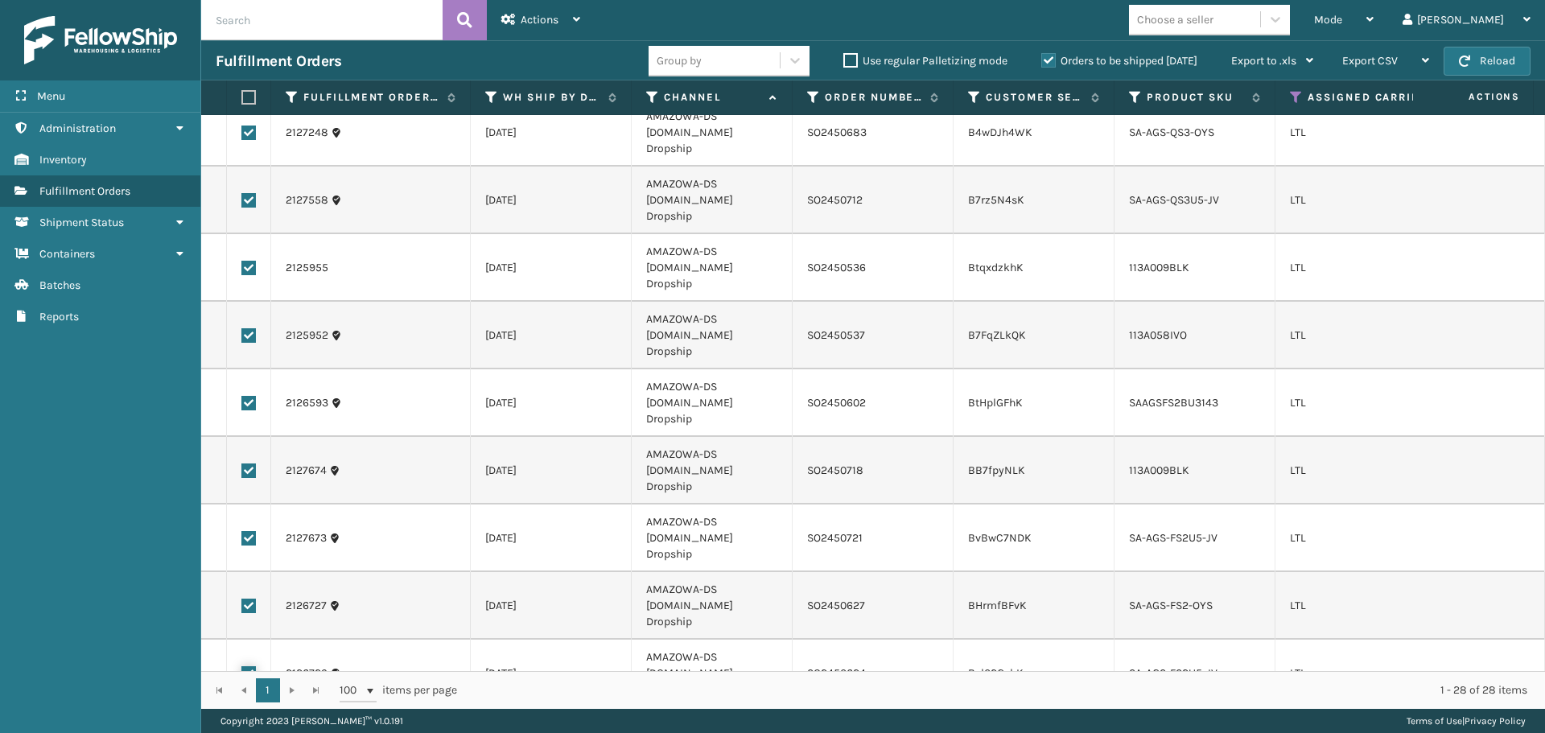
scroll to position [563, 0]
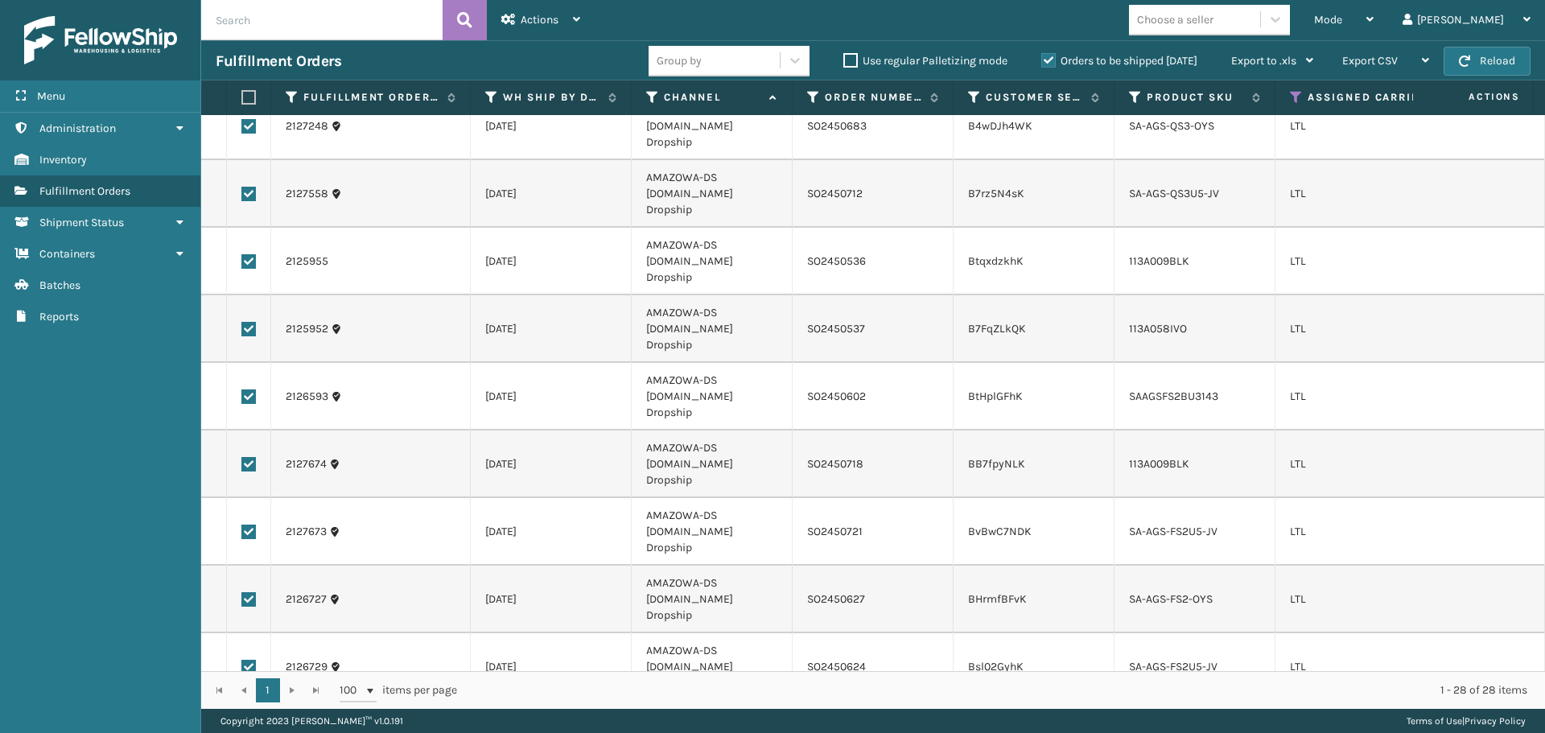
click at [253, 727] on label at bounding box center [248, 734] width 14 height 14
click at [242, 727] on input "checkbox" at bounding box center [241, 732] width 1 height 10
checkbox input "true"
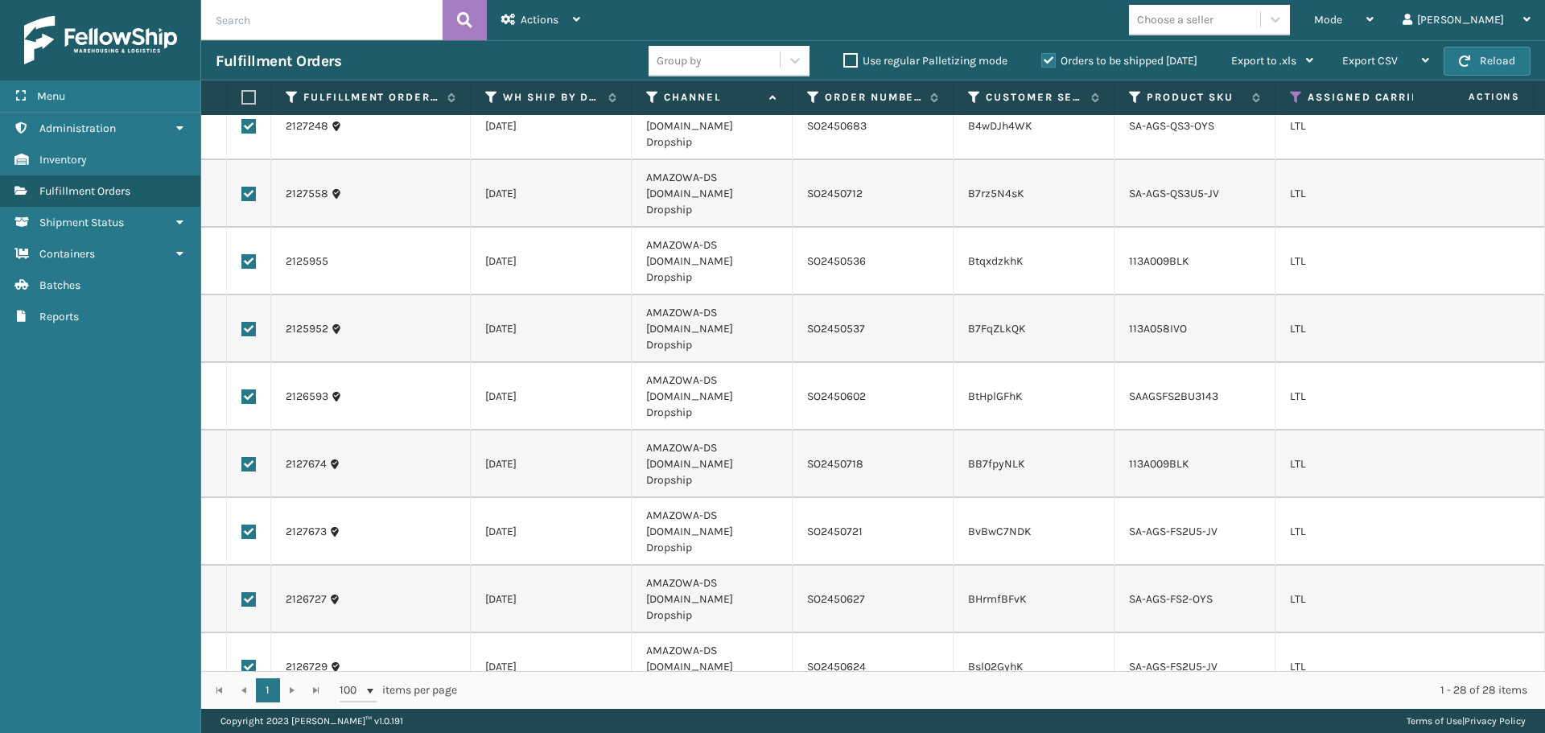
checkbox input "true"
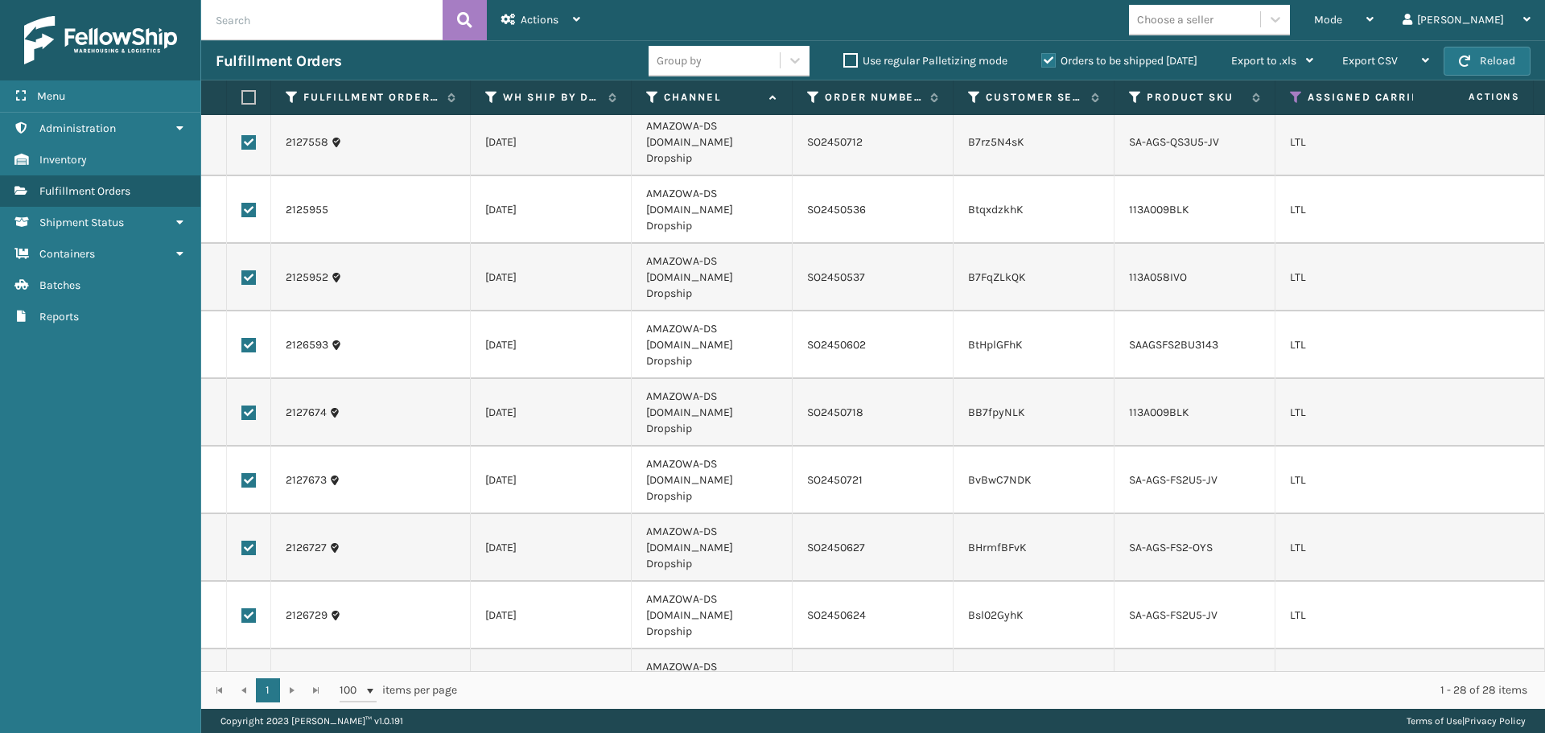
scroll to position [644, 0]
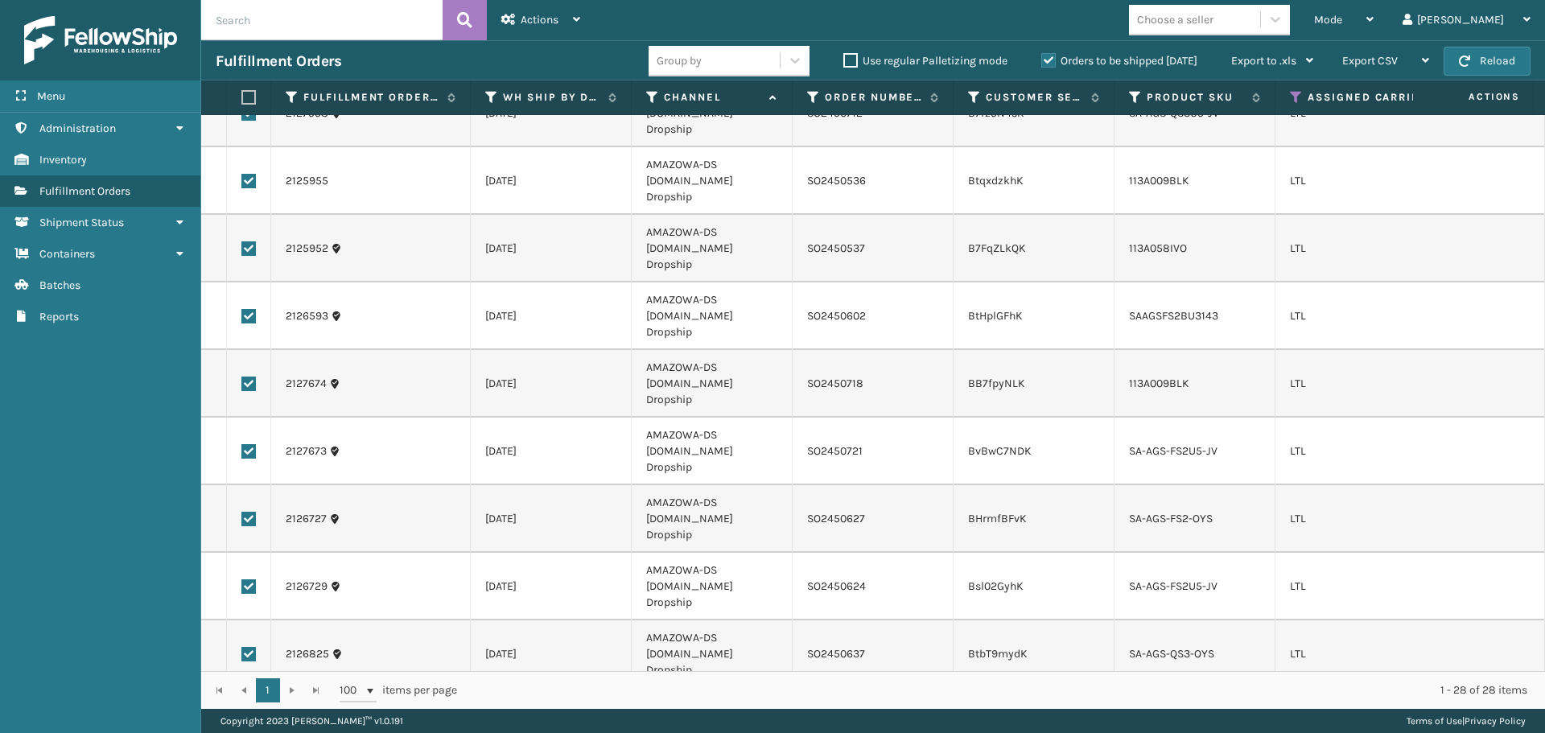
checkbox input "true"
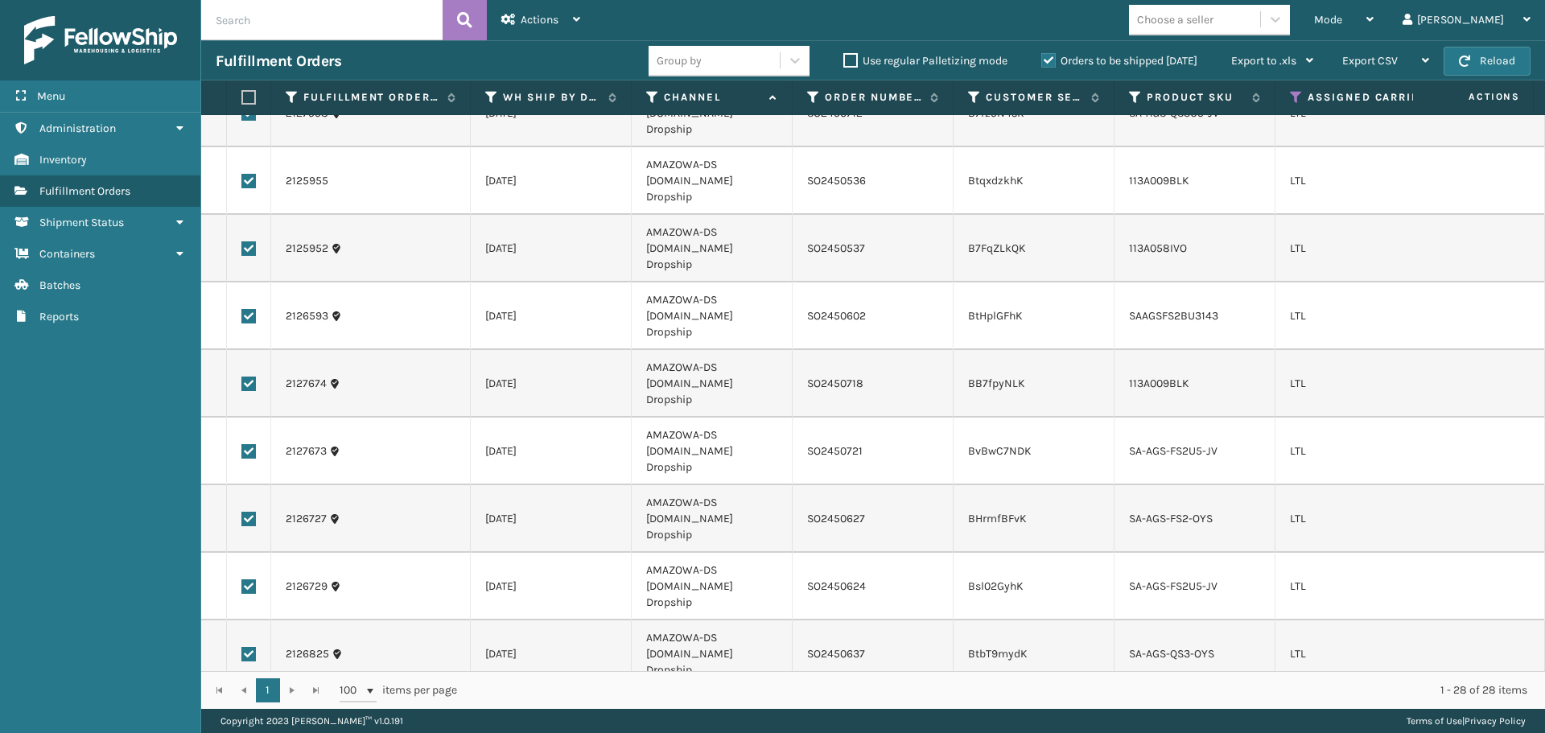
checkbox input "true"
click at [561, 19] on div "Actions" at bounding box center [540, 20] width 79 height 40
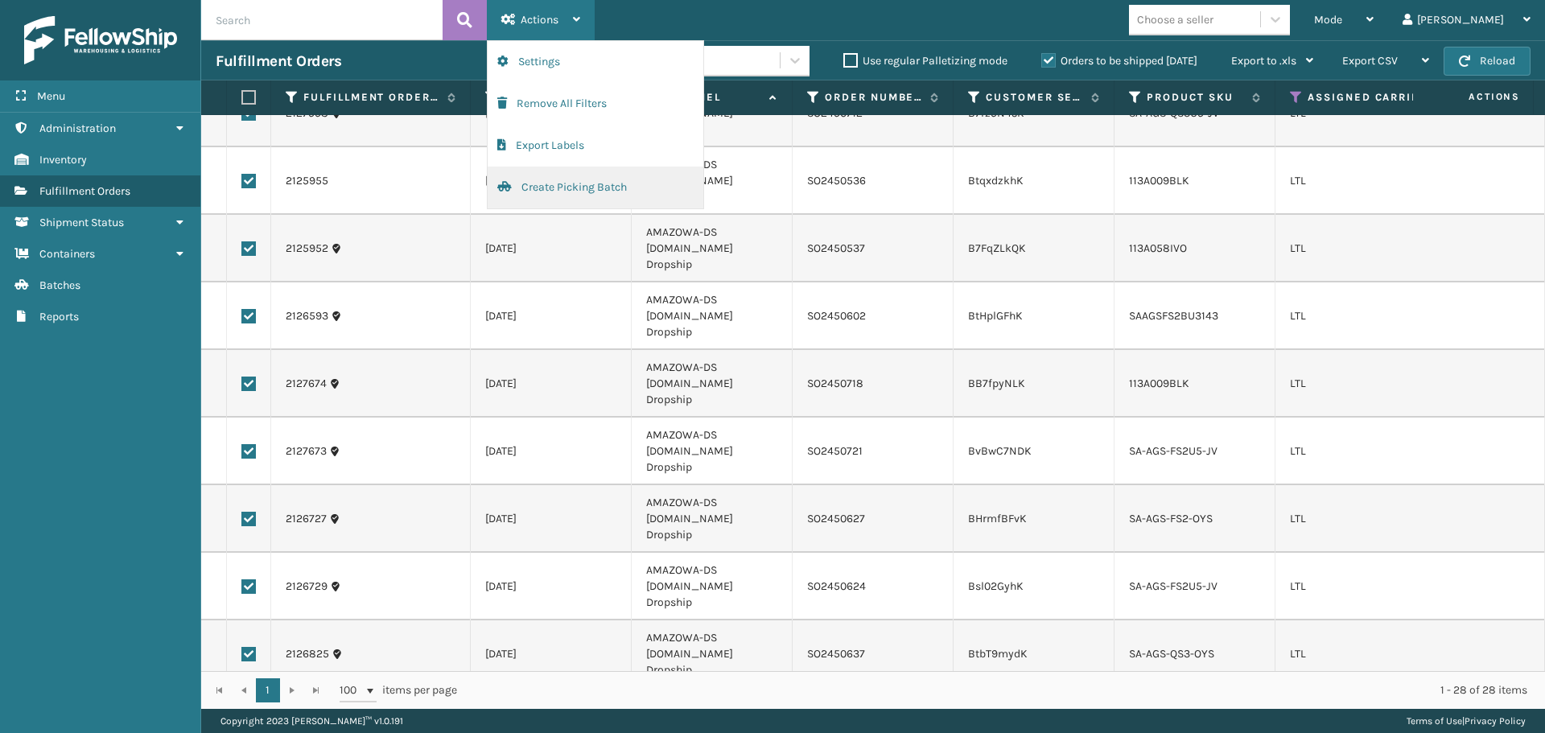
click at [546, 188] on button "Create Picking Batch" at bounding box center [596, 188] width 216 height 42
